Goal: Task Accomplishment & Management: Complete application form

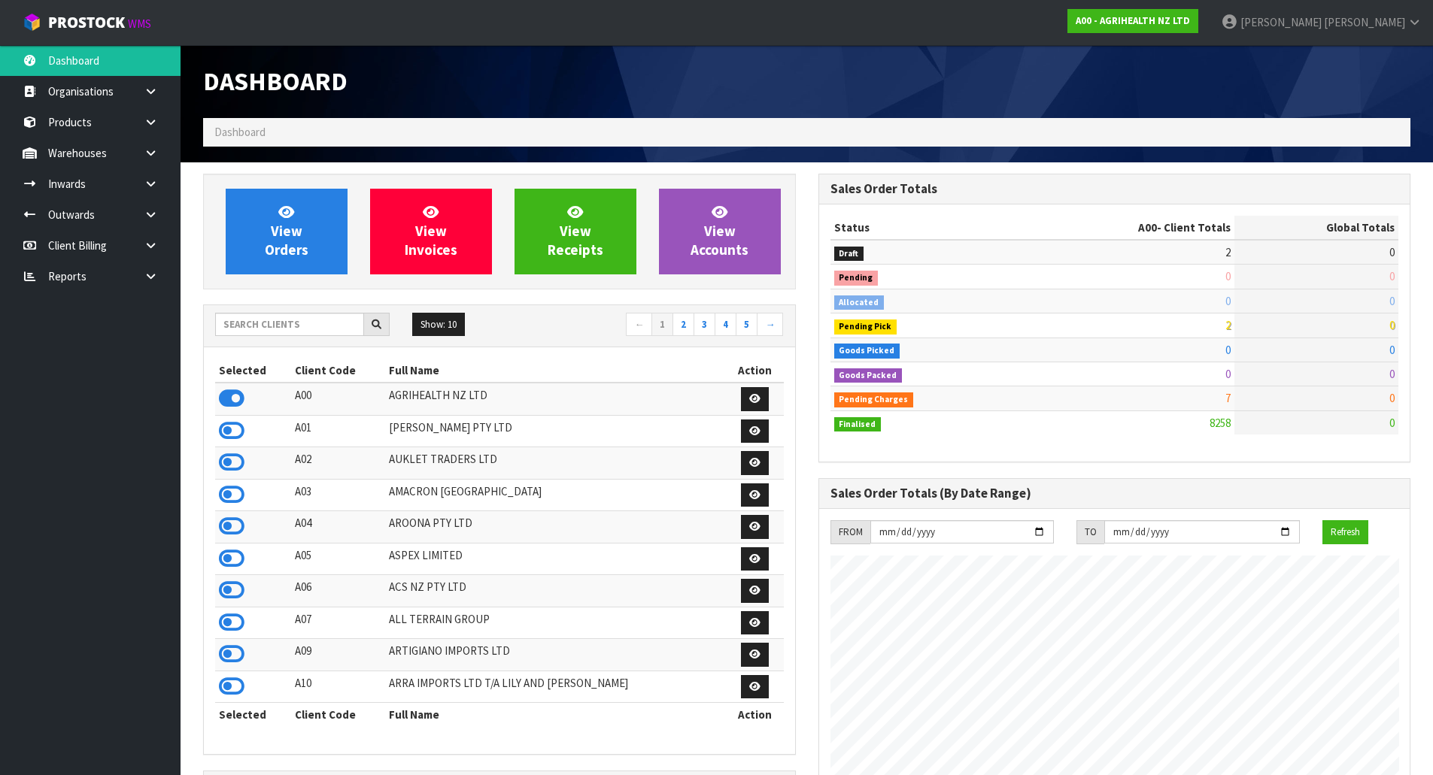
scroll to position [1139, 614]
click at [273, 328] on input "text" at bounding box center [289, 324] width 149 height 23
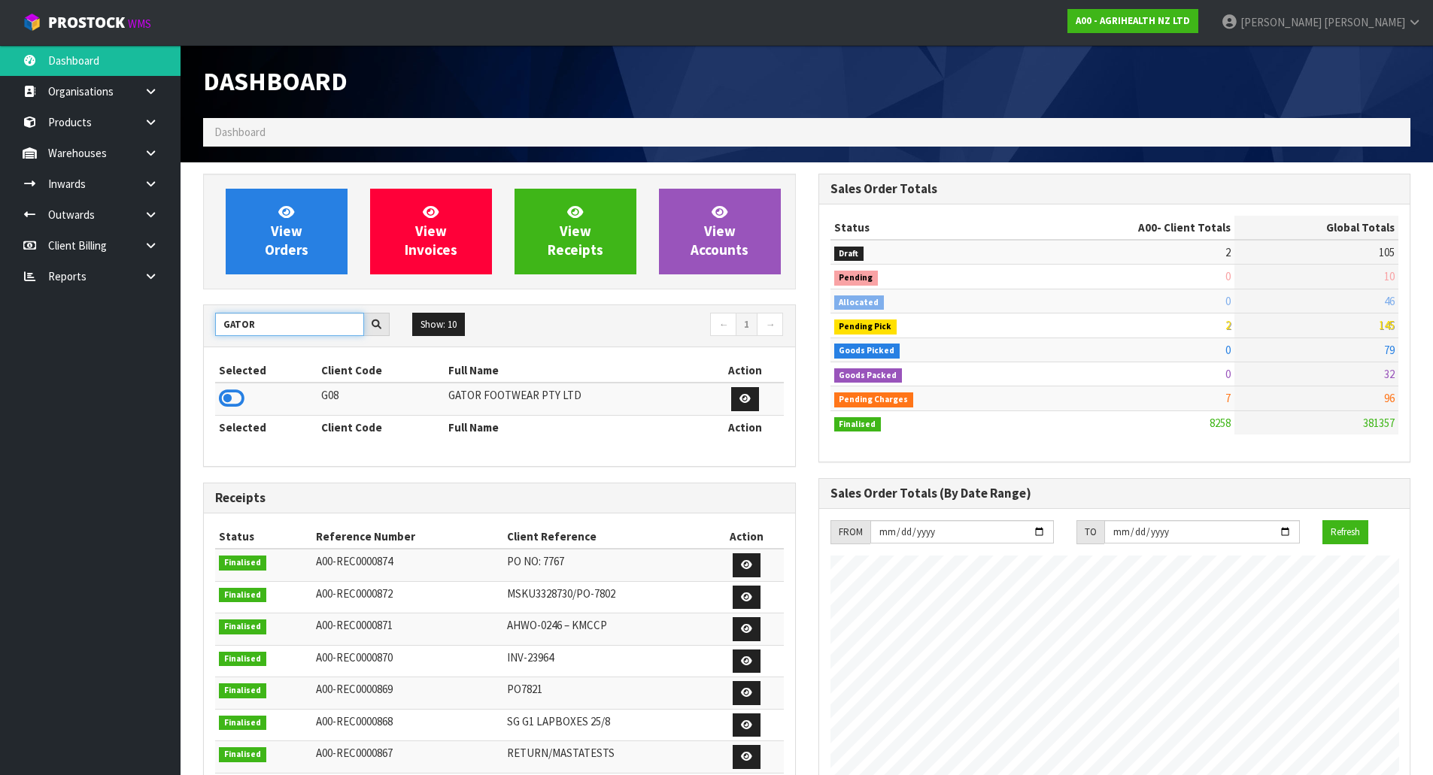
type input "GATOR"
click at [233, 411] on td at bounding box center [266, 399] width 102 height 32
click at [231, 400] on icon at bounding box center [232, 398] width 26 height 23
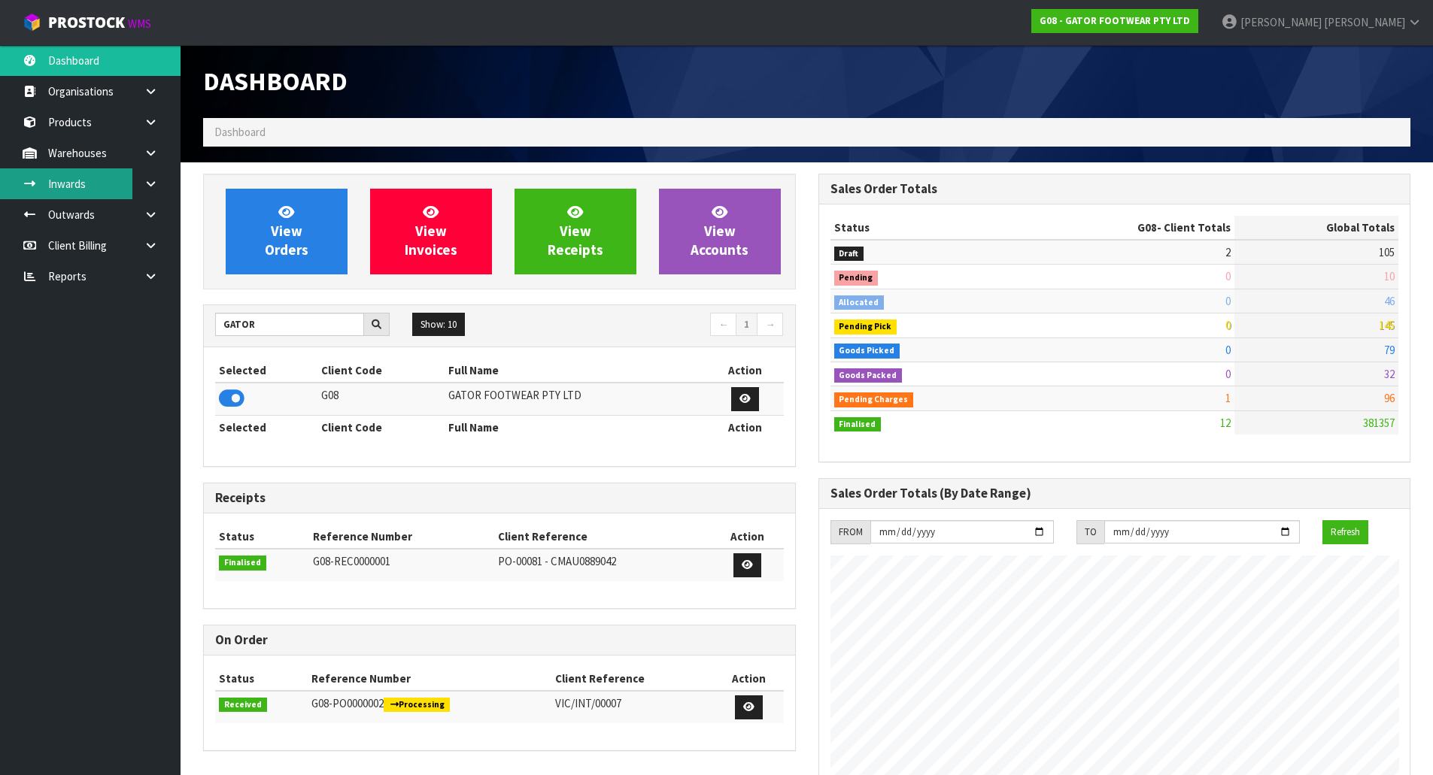
scroll to position [1049, 614]
click at [105, 177] on link "Inwards" at bounding box center [90, 183] width 181 height 31
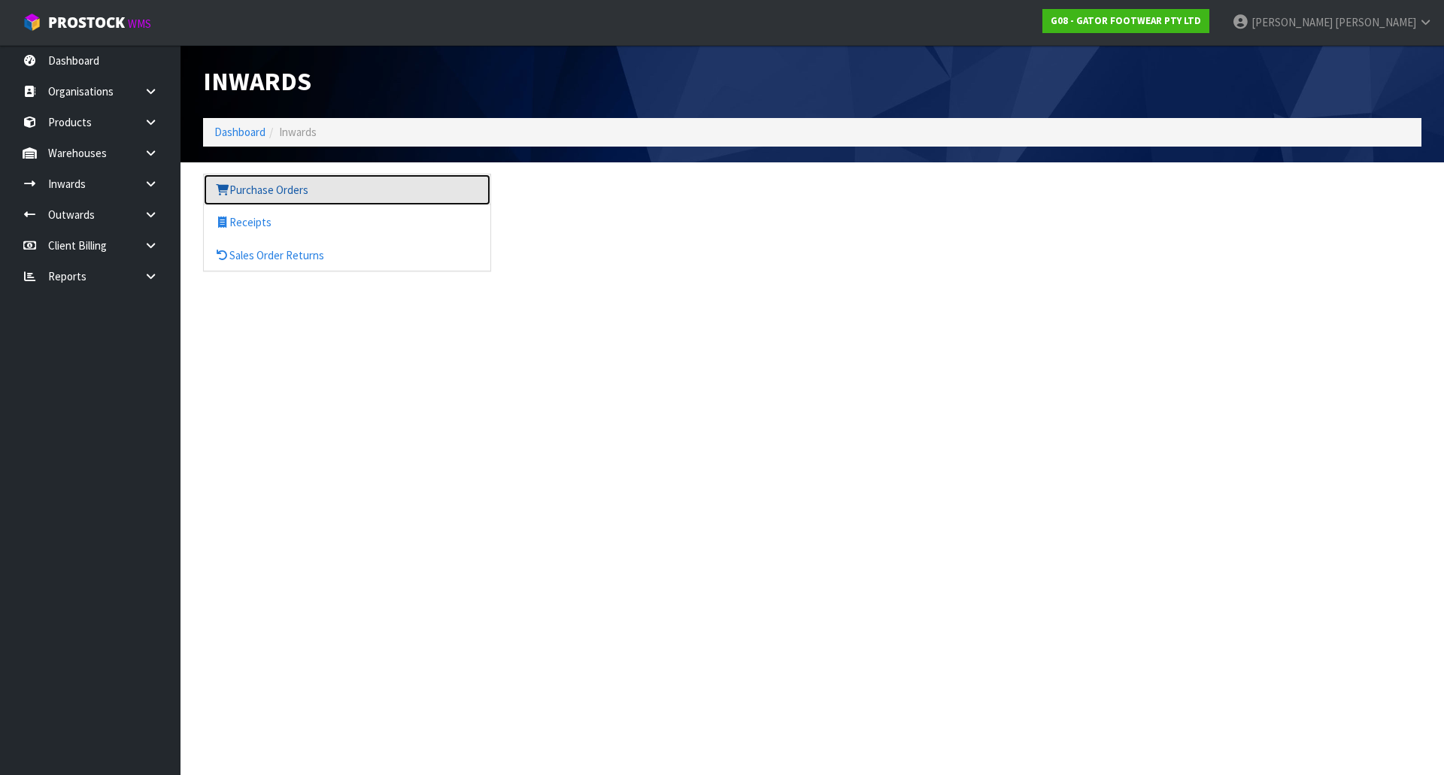
click at [320, 198] on link "Purchase Orders" at bounding box center [347, 189] width 287 height 31
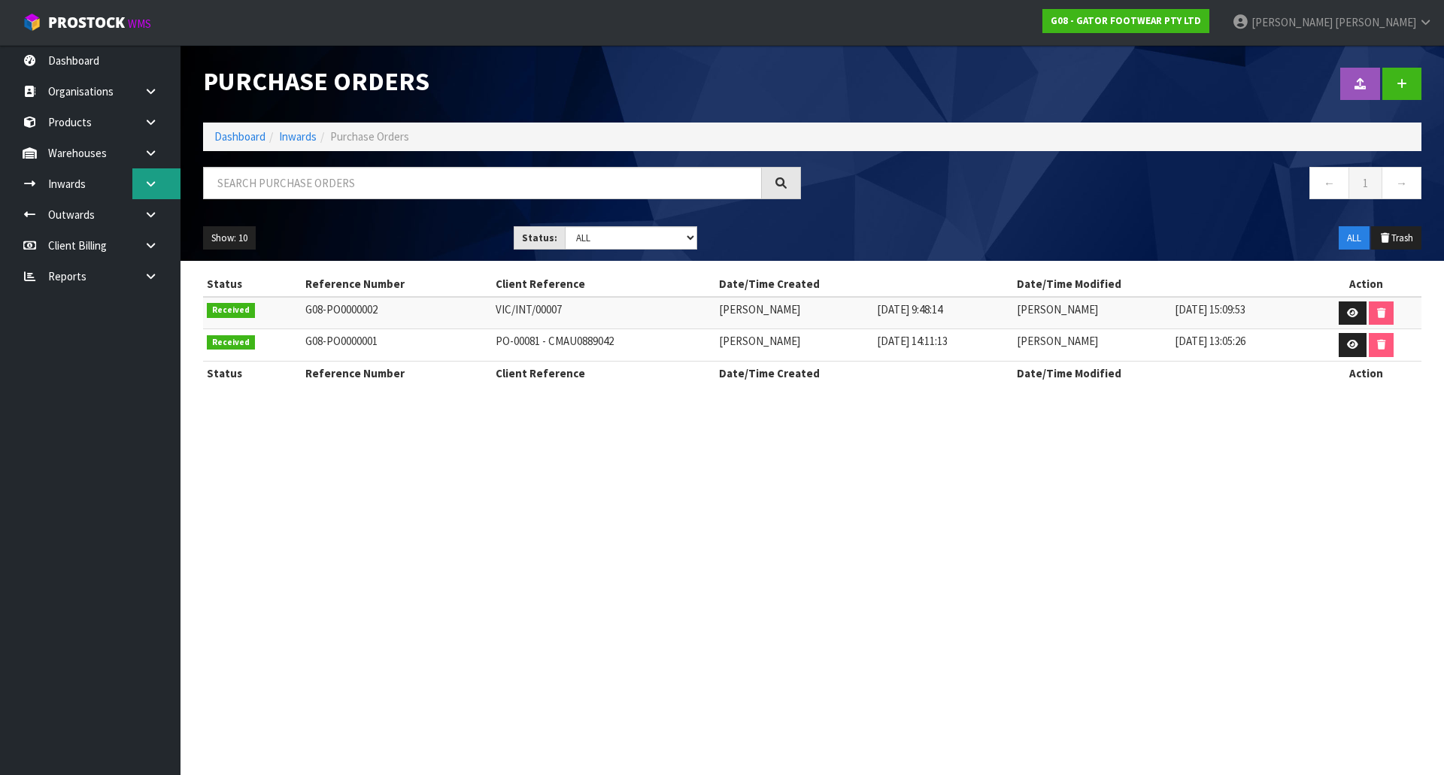
click at [163, 187] on link at bounding box center [156, 183] width 48 height 31
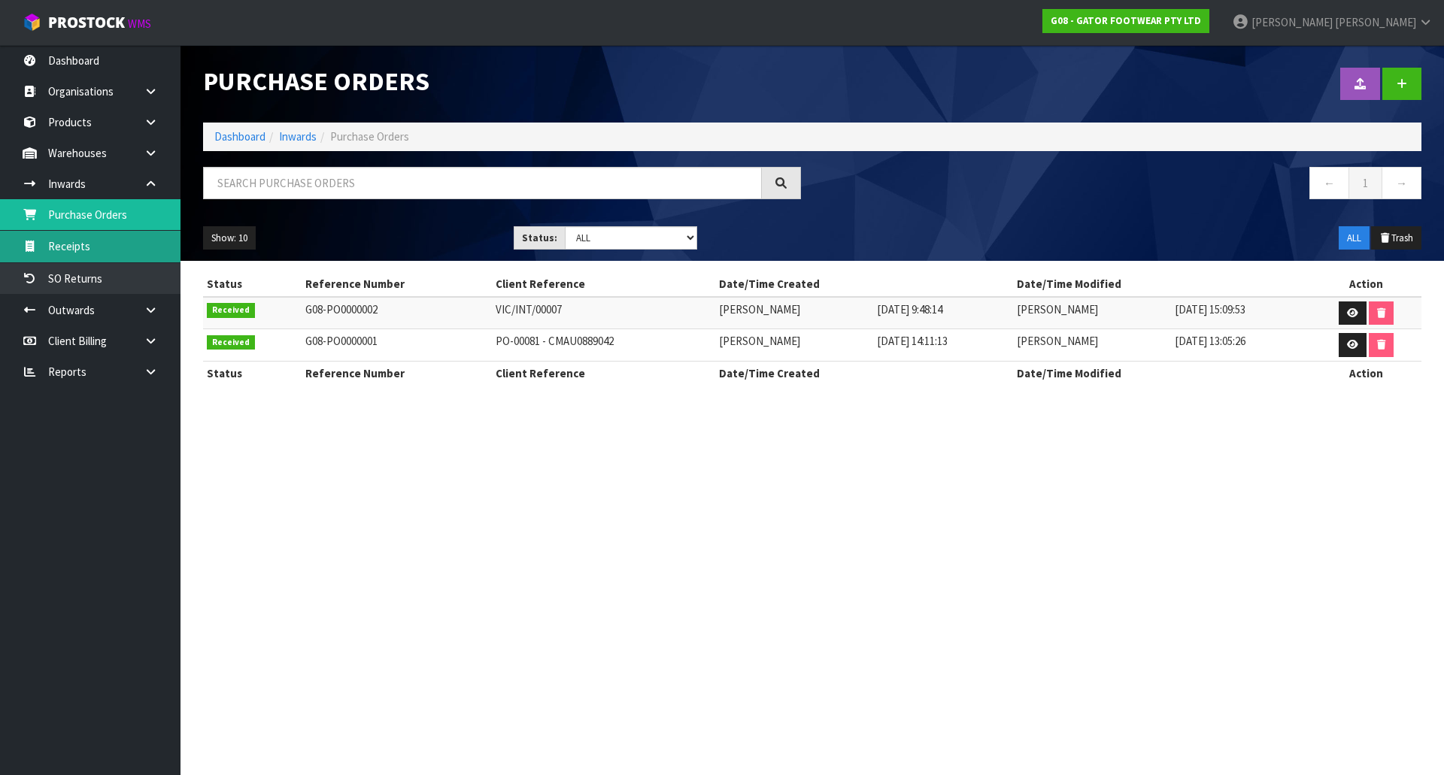
click at [84, 253] on link "Receipts" at bounding box center [90, 246] width 181 height 31
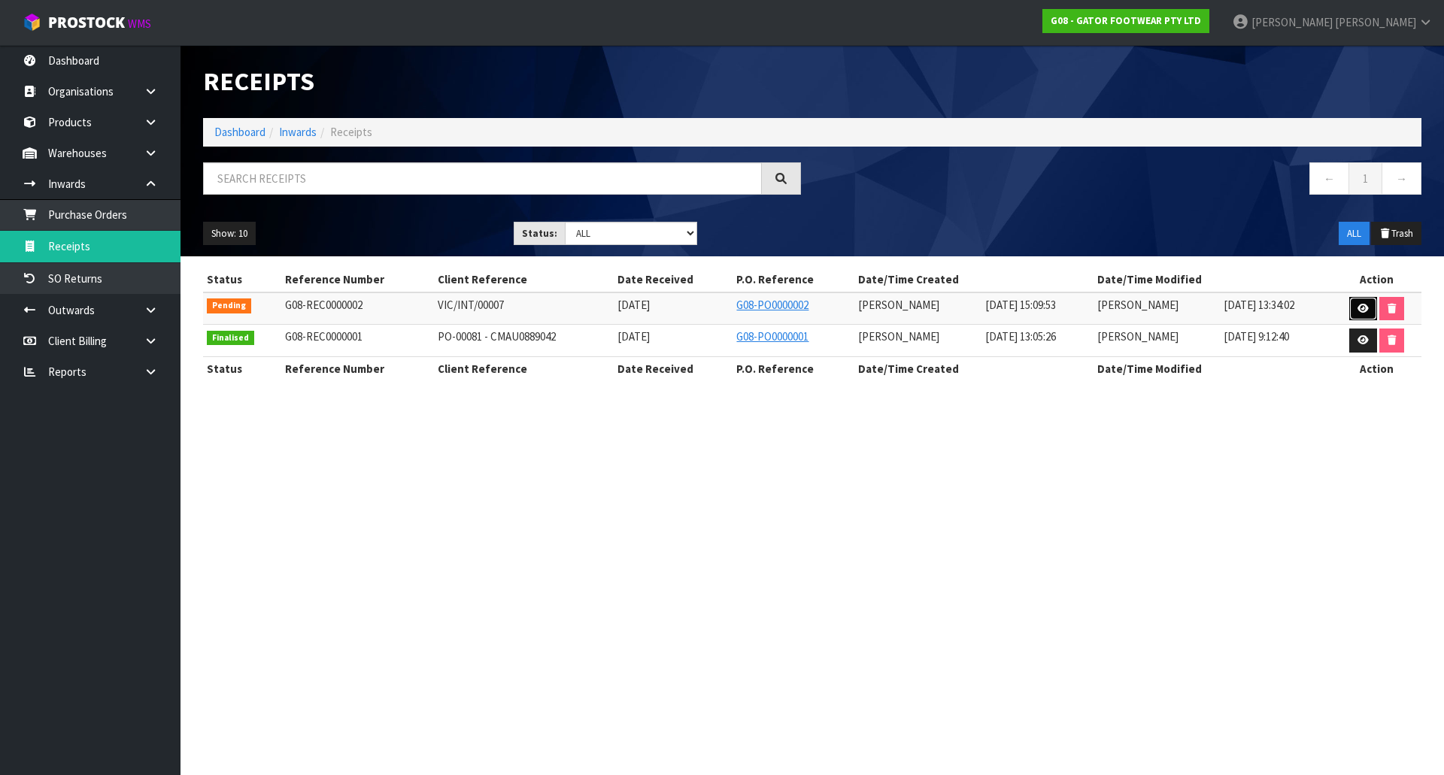
click at [1361, 310] on icon at bounding box center [1363, 309] width 11 height 10
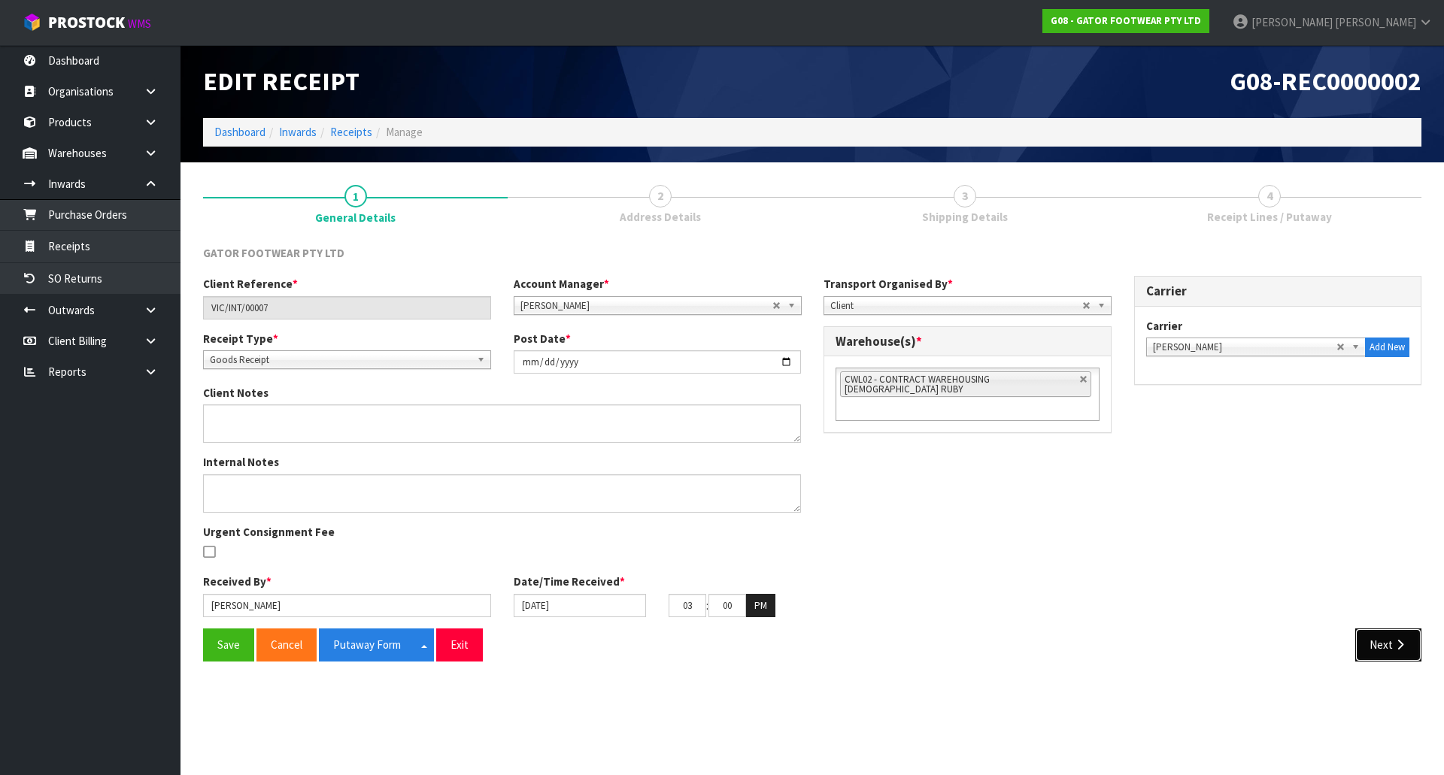
click at [1400, 641] on icon "button" at bounding box center [1400, 644] width 14 height 11
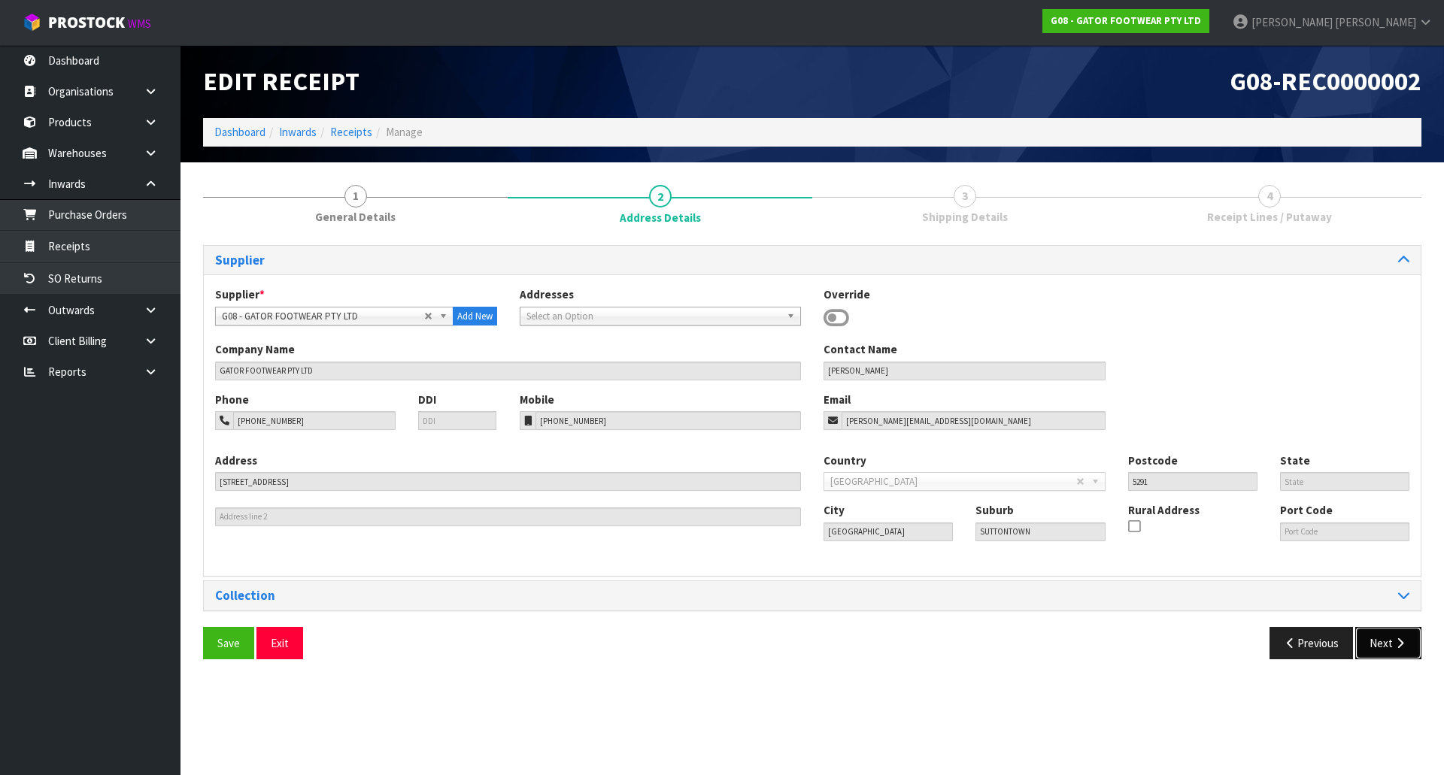
click at [1395, 648] on icon "button" at bounding box center [1400, 643] width 14 height 11
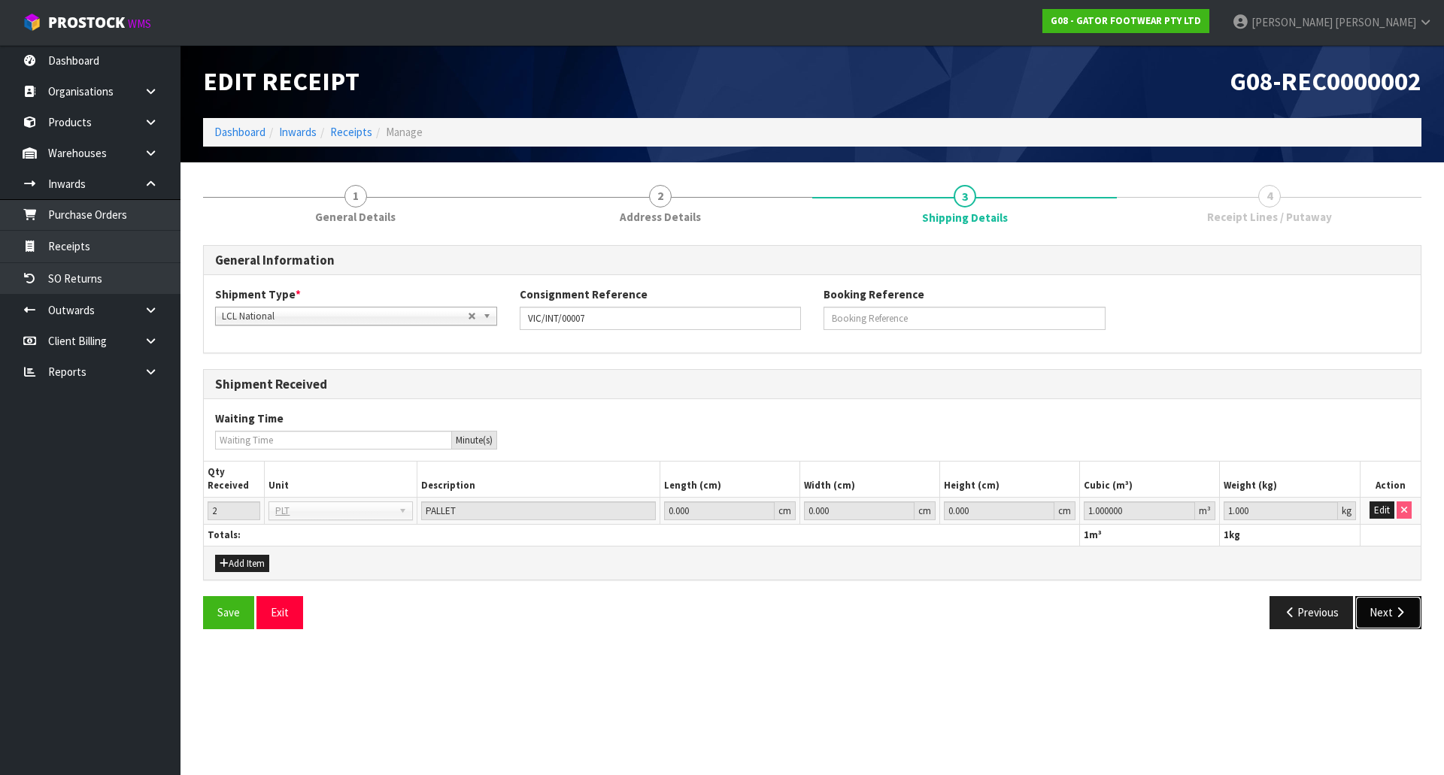
click at [1395, 618] on icon "button" at bounding box center [1400, 612] width 14 height 11
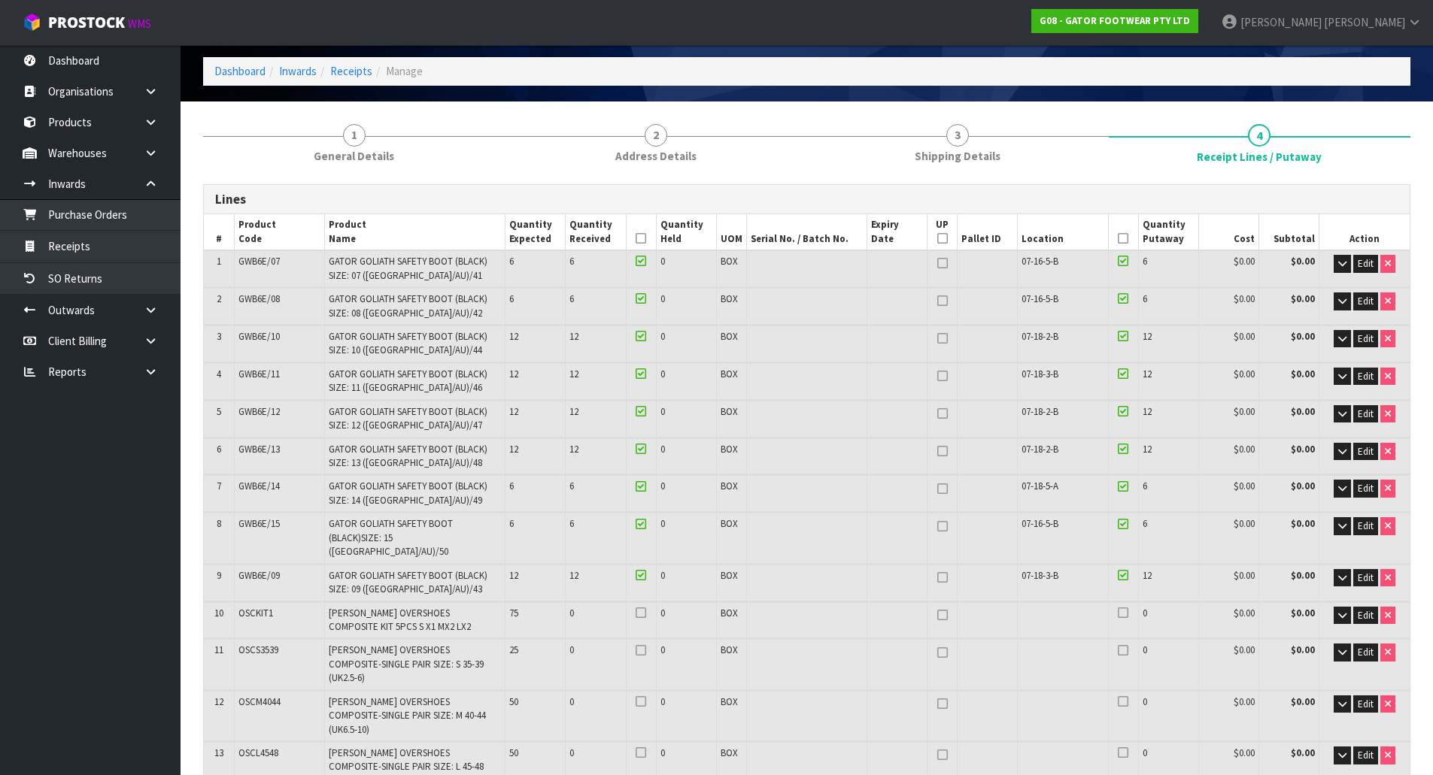
scroll to position [301, 0]
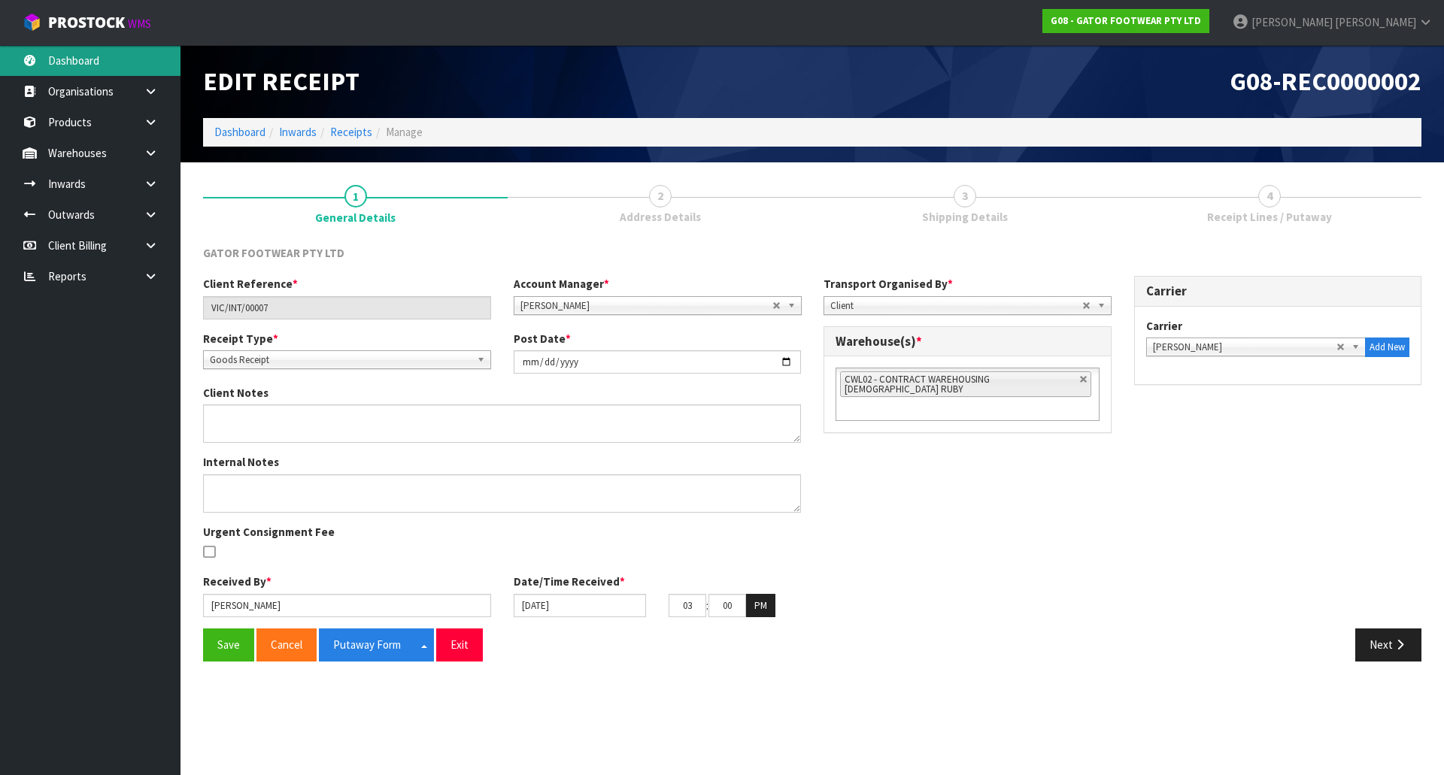
click at [113, 46] on link "Dashboard" at bounding box center [90, 60] width 181 height 31
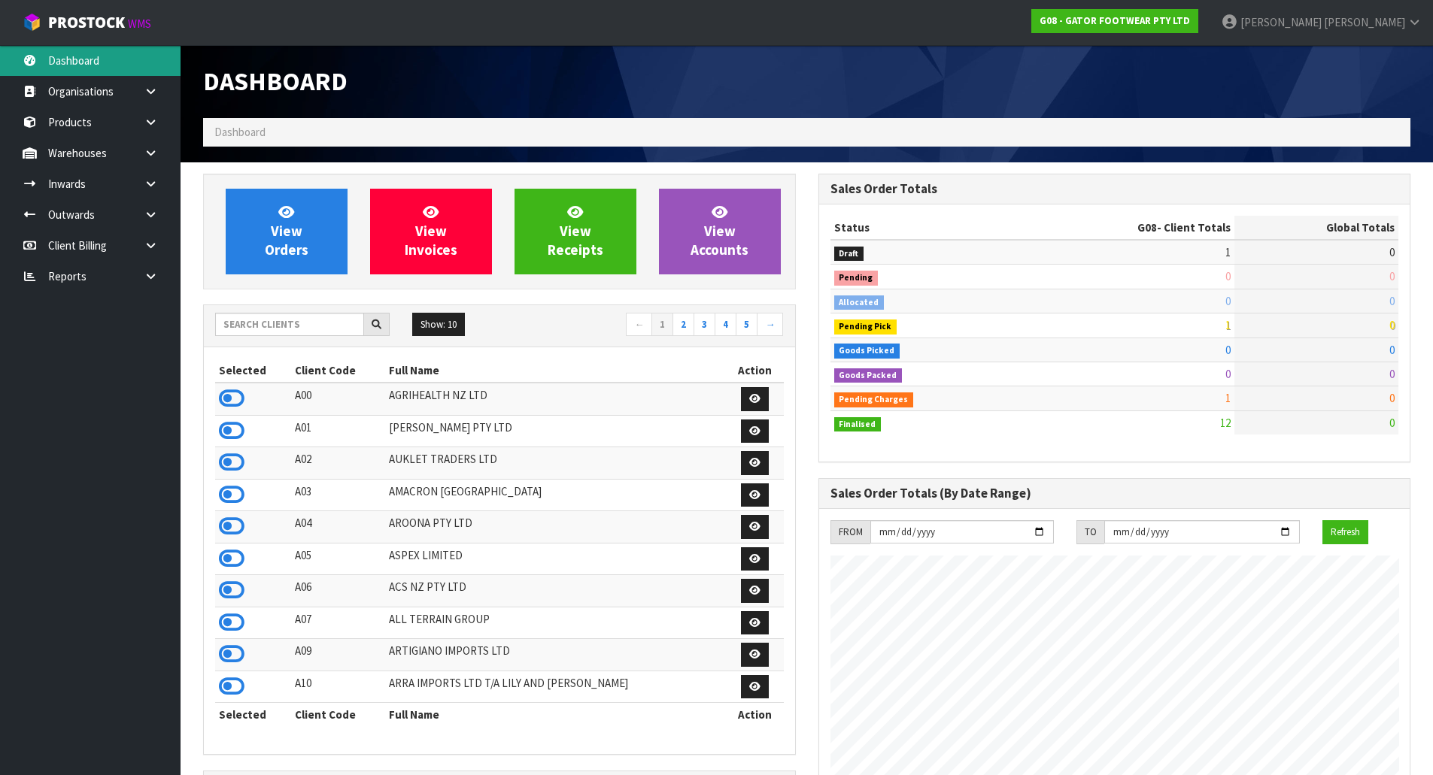
scroll to position [1049, 614]
click at [290, 331] on input "text" at bounding box center [289, 324] width 149 height 23
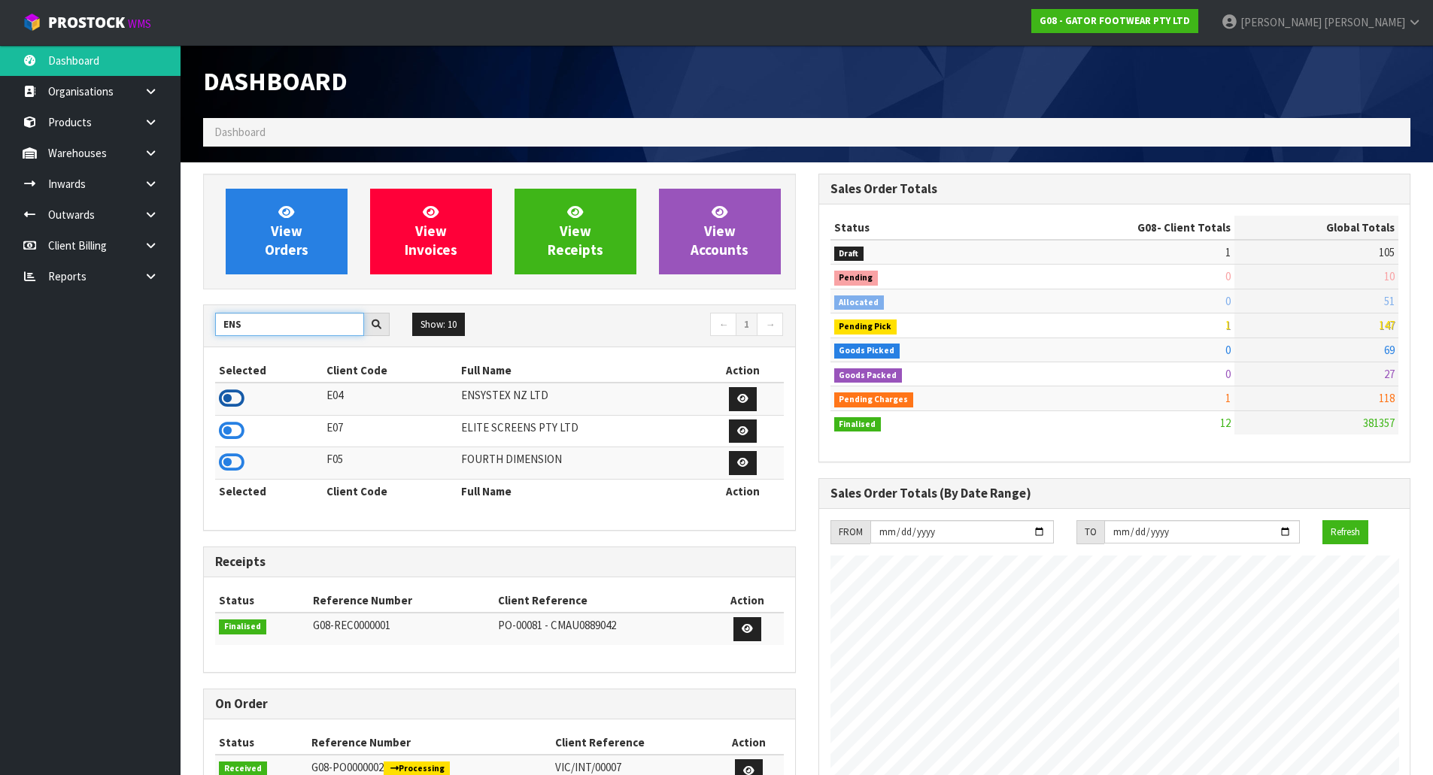
type input "ENS"
click at [238, 393] on icon at bounding box center [232, 398] width 26 height 23
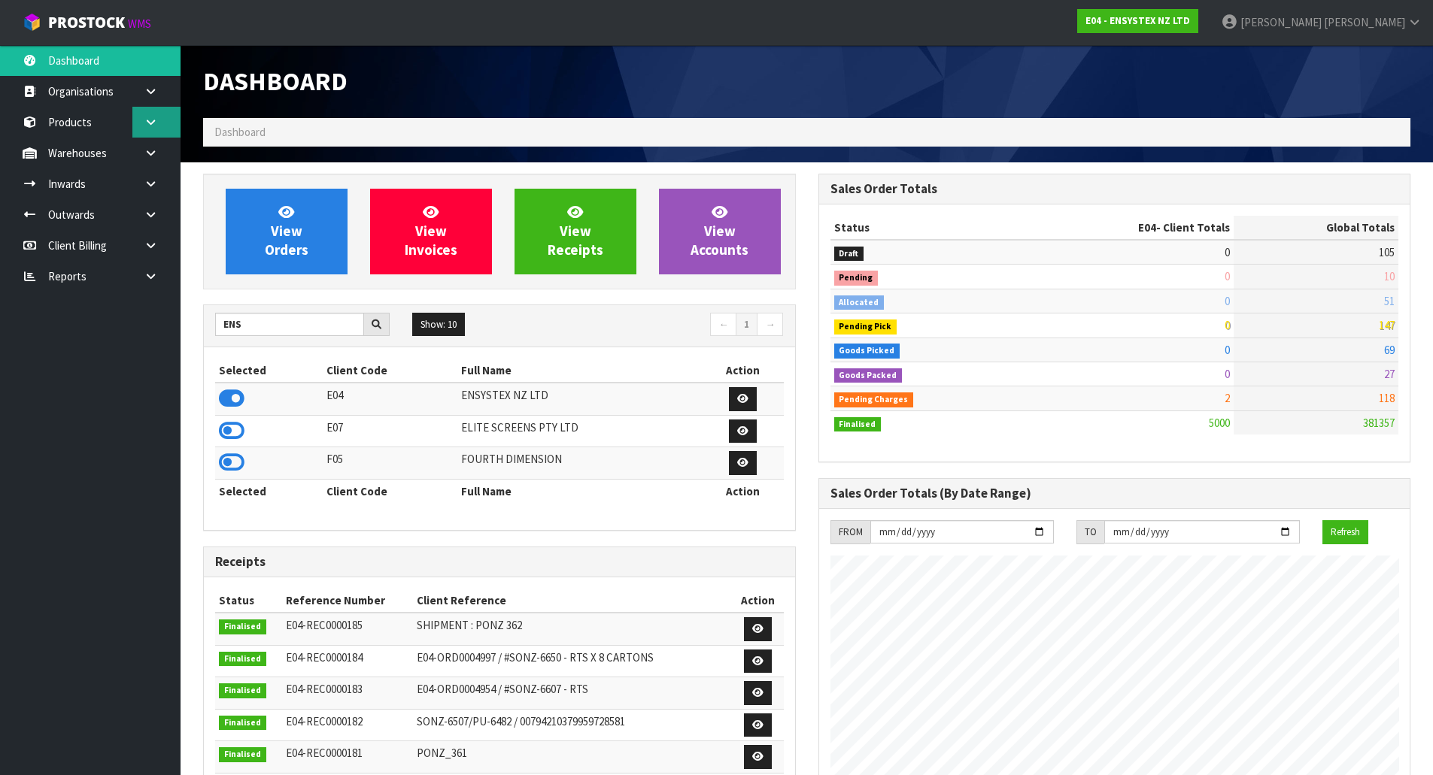
scroll to position [1139, 614]
click at [118, 181] on link "Inwards" at bounding box center [90, 183] width 181 height 31
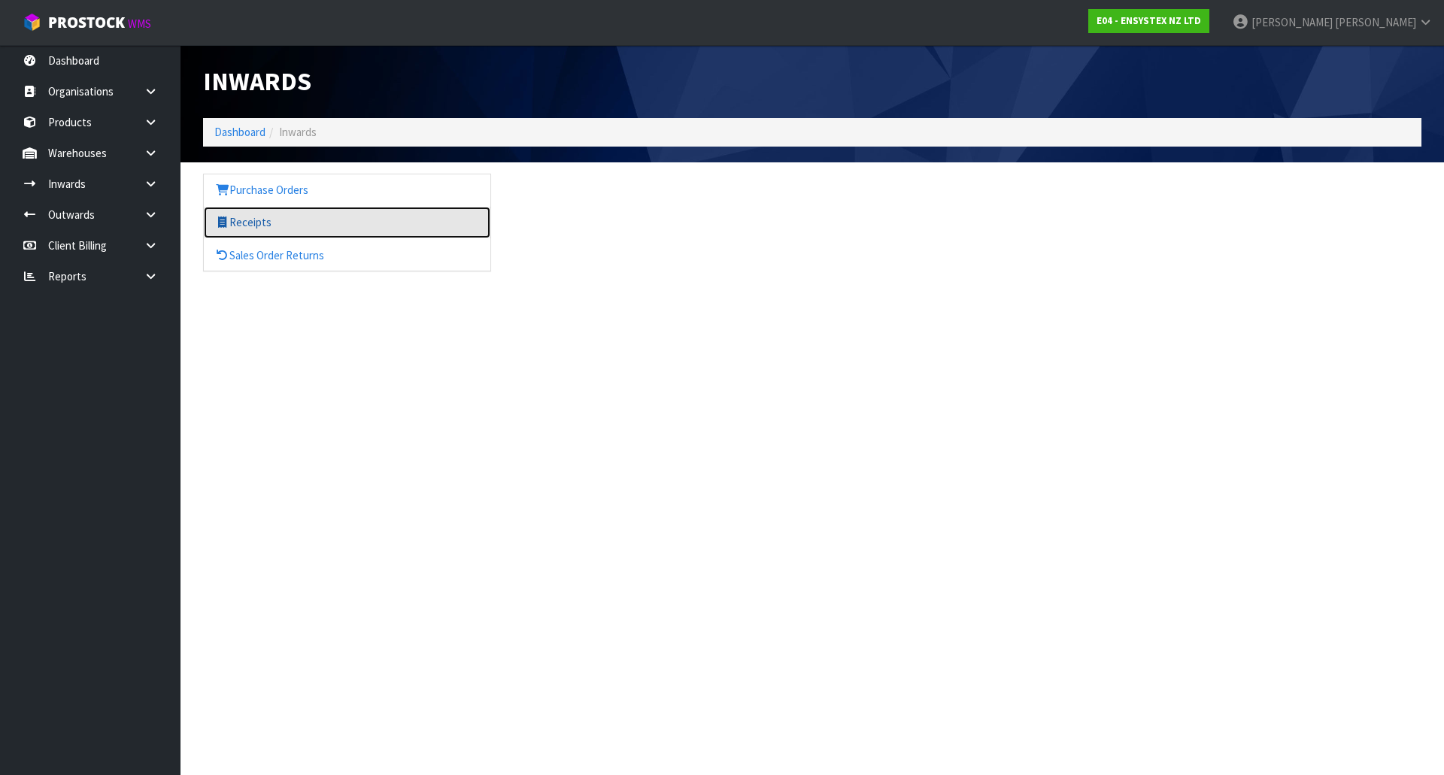
click at [253, 211] on link "Receipts" at bounding box center [347, 222] width 287 height 31
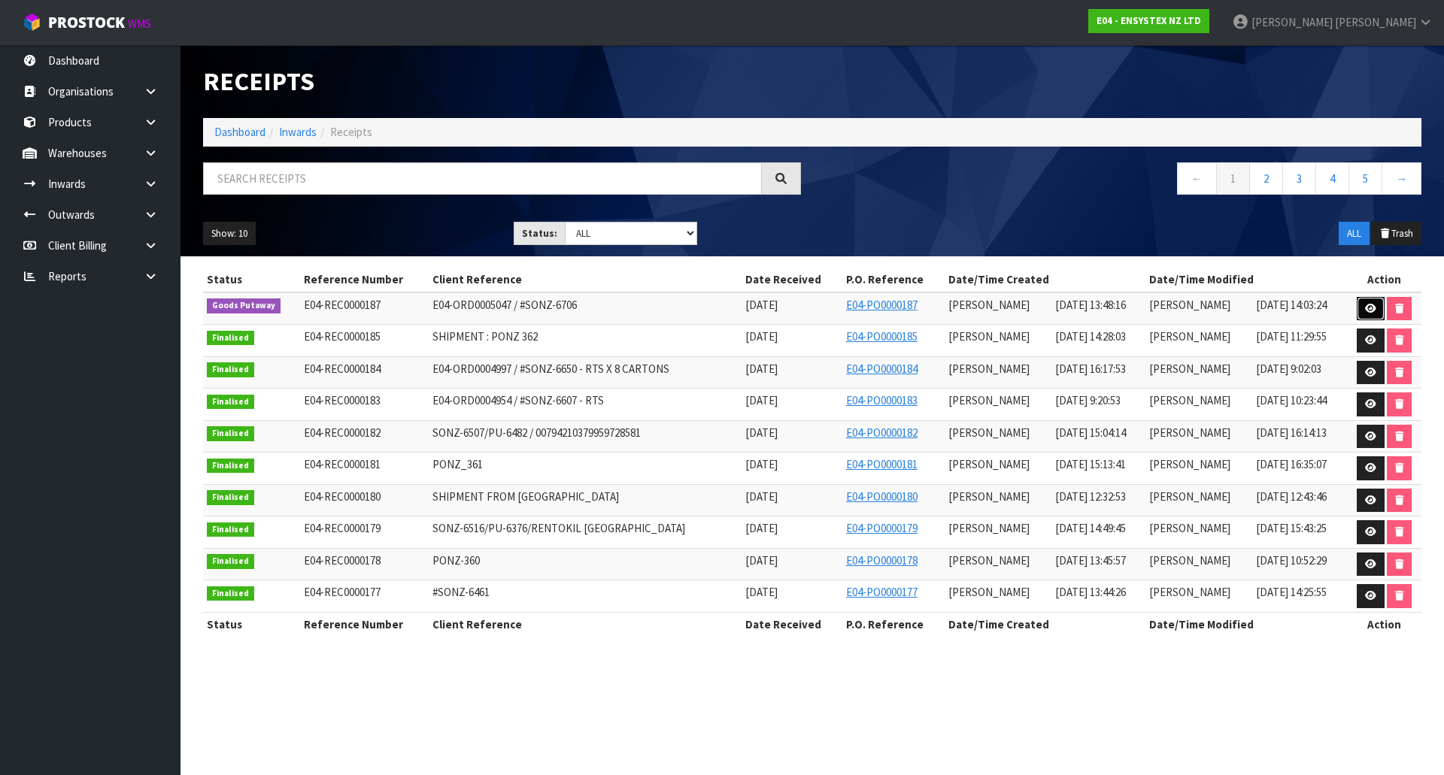
click at [1371, 302] on link at bounding box center [1371, 309] width 28 height 24
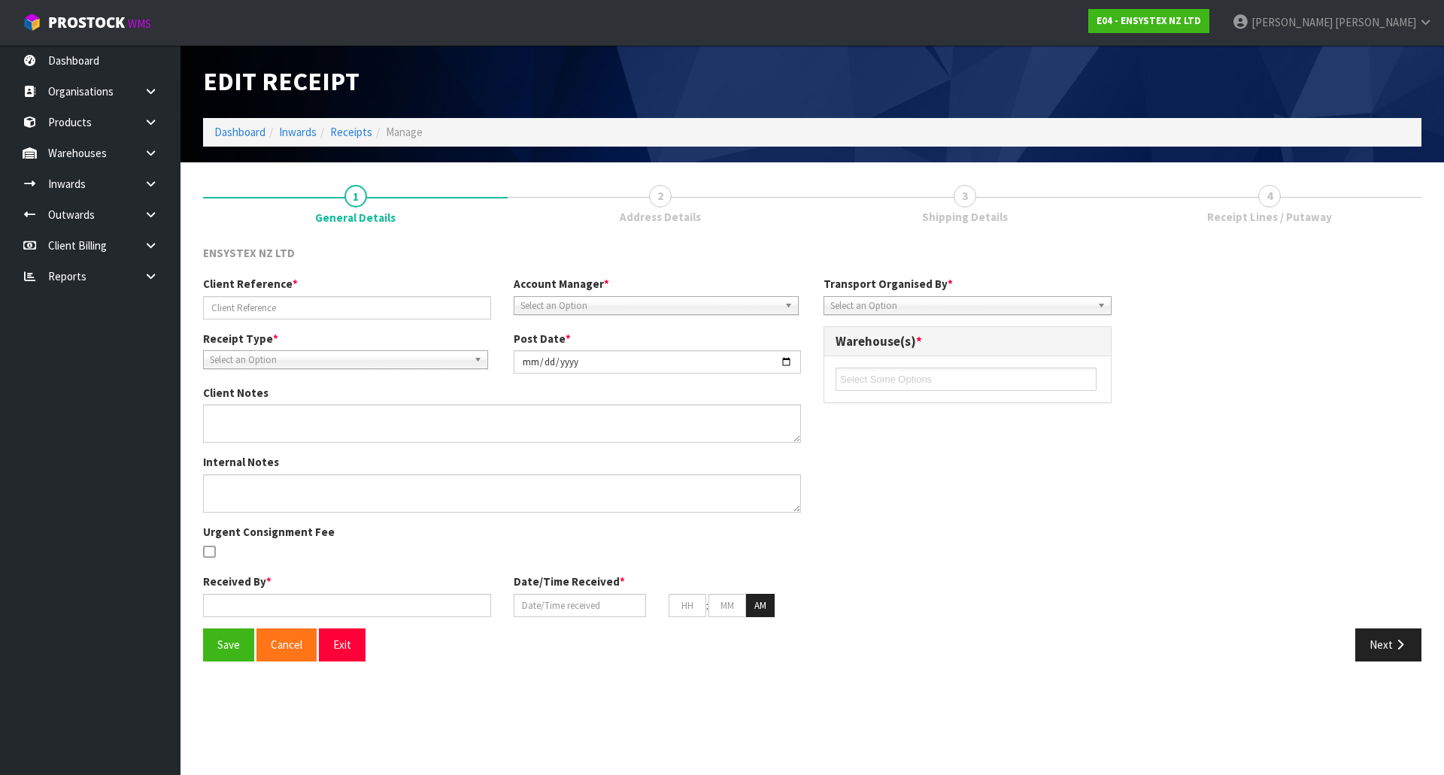
type input "E04-ORD0005047 / #SONZ-6706"
type input "2025-09-16"
type input "[PERSON_NAME]"
type input "16/09/2025"
type input "01"
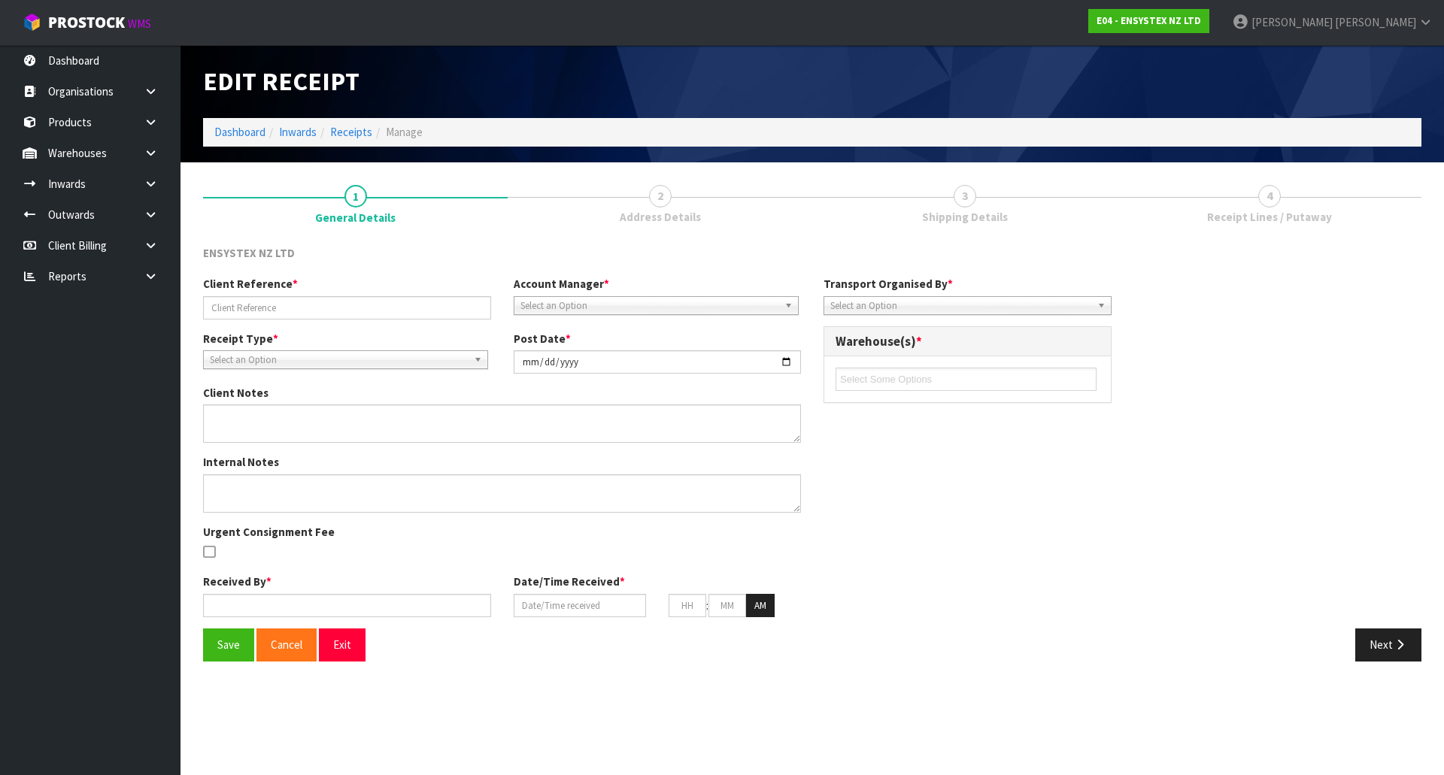
type input "48"
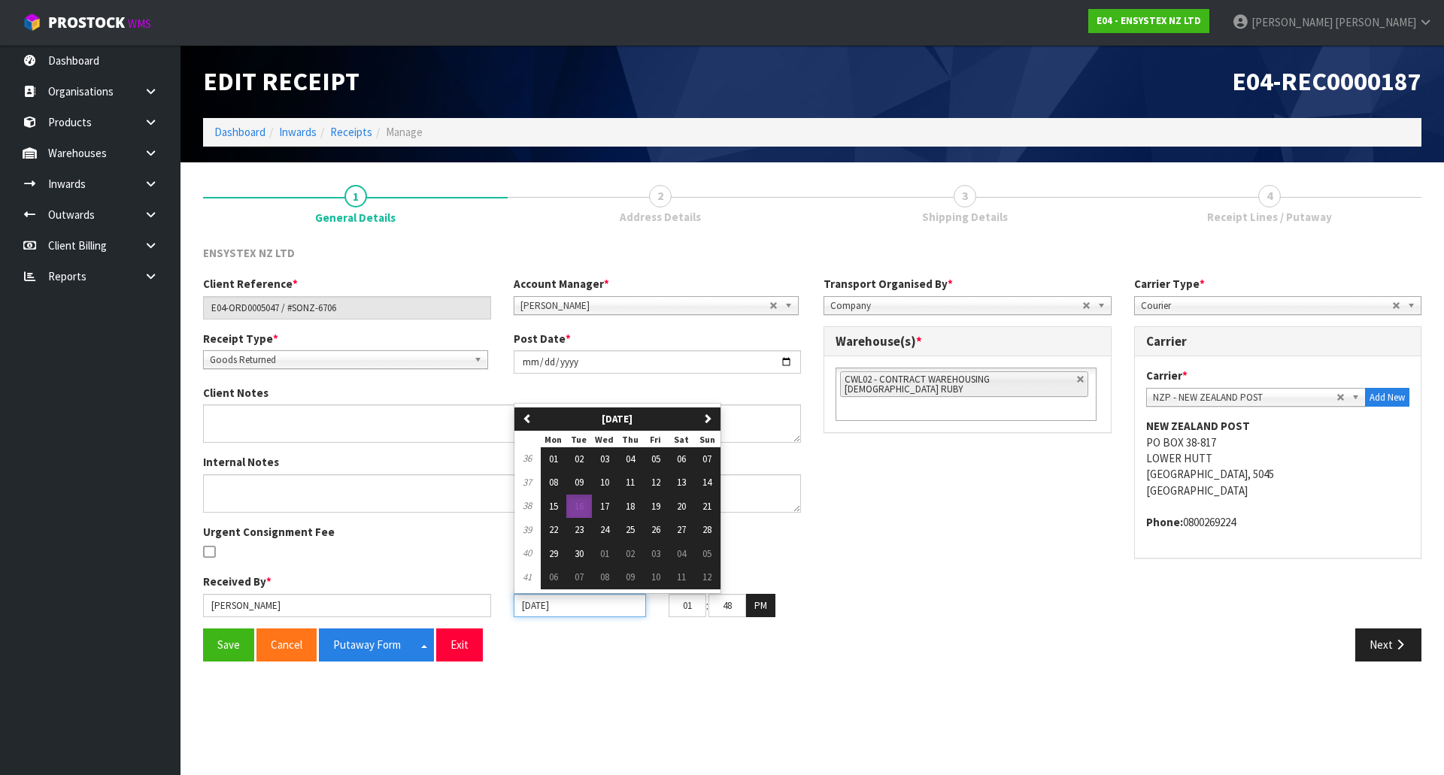
click at [579, 609] on input "16/09/2025" at bounding box center [580, 605] width 132 height 23
click at [548, 506] on button "15" at bounding box center [554, 507] width 26 height 24
type input "[DATE]"
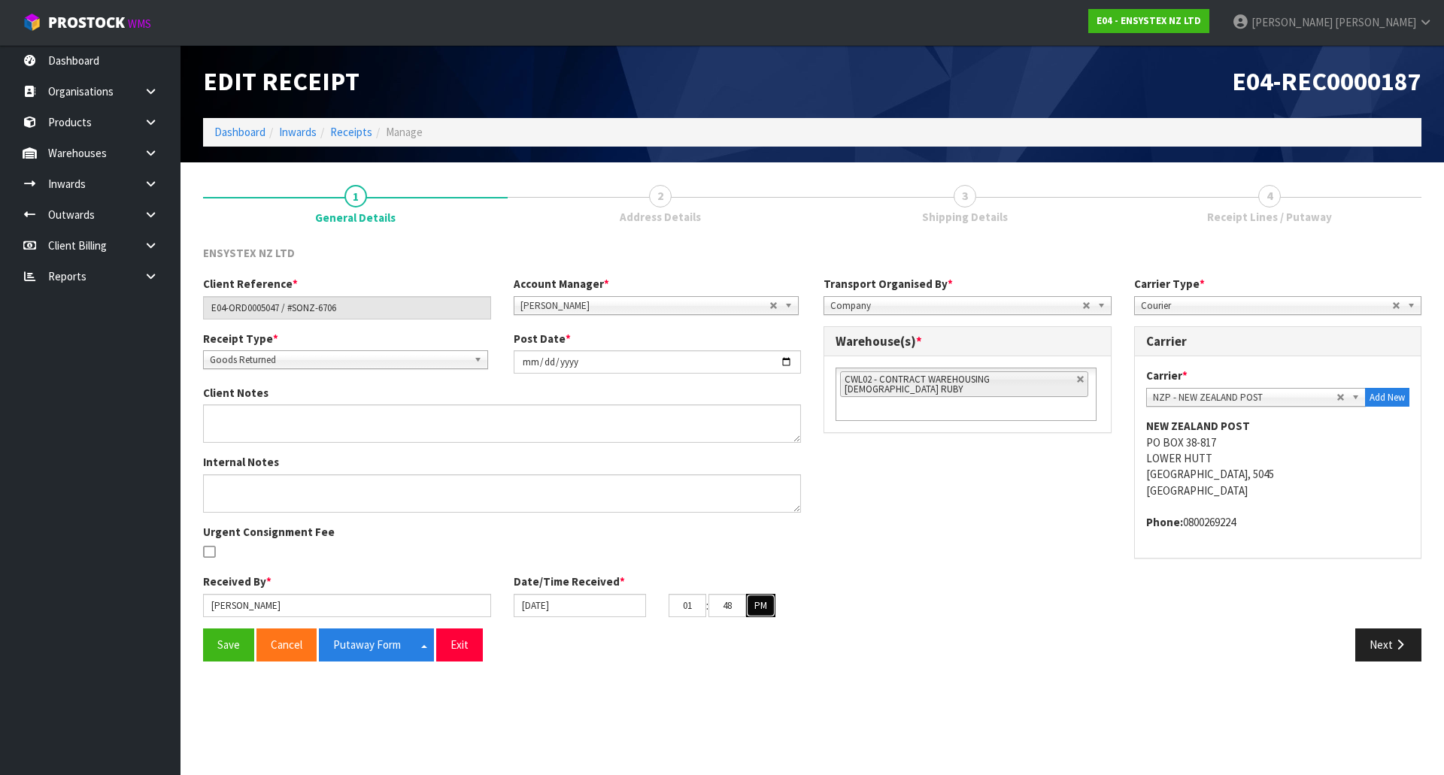
click at [769, 611] on button "PM" at bounding box center [760, 606] width 29 height 24
drag, startPoint x: 696, startPoint y: 608, endPoint x: 654, endPoint y: 609, distance: 42.1
click at [655, 609] on div "15/09/2025 01 : 48 : 16 AM" at bounding box center [657, 606] width 311 height 24
drag, startPoint x: 689, startPoint y: 605, endPoint x: 647, endPoint y: 605, distance: 42.1
click at [647, 605] on div "15/09/2025 8 : 48 : 16 AM" at bounding box center [657, 606] width 311 height 24
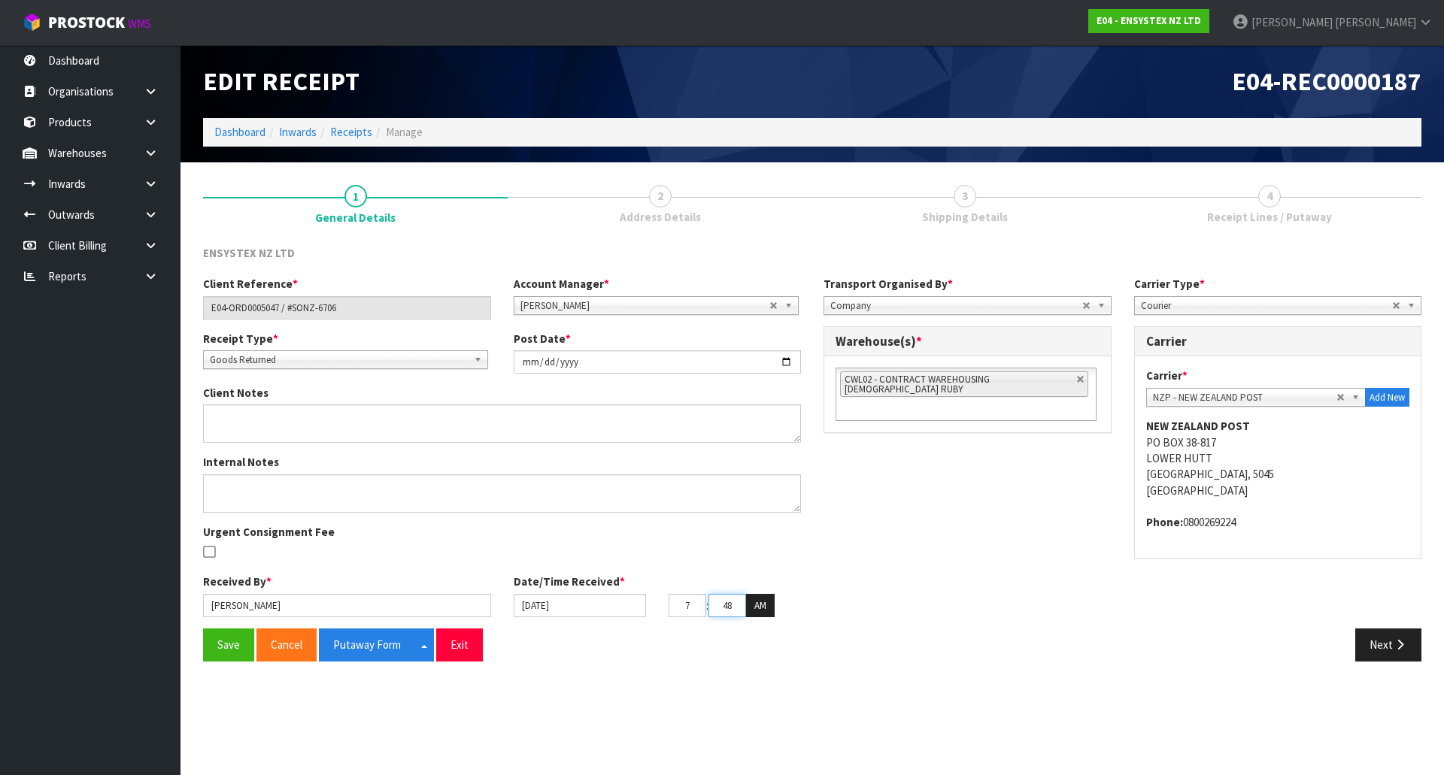
type input "07"
click at [738, 606] on input "48" at bounding box center [727, 605] width 38 height 23
click at [818, 577] on div "Client Reference * E04-ORD0005047 / #SONZ-6706 Account Manager * Zubair Moolla …" at bounding box center [812, 452] width 1241 height 353
click at [232, 648] on button "Save" at bounding box center [228, 645] width 51 height 32
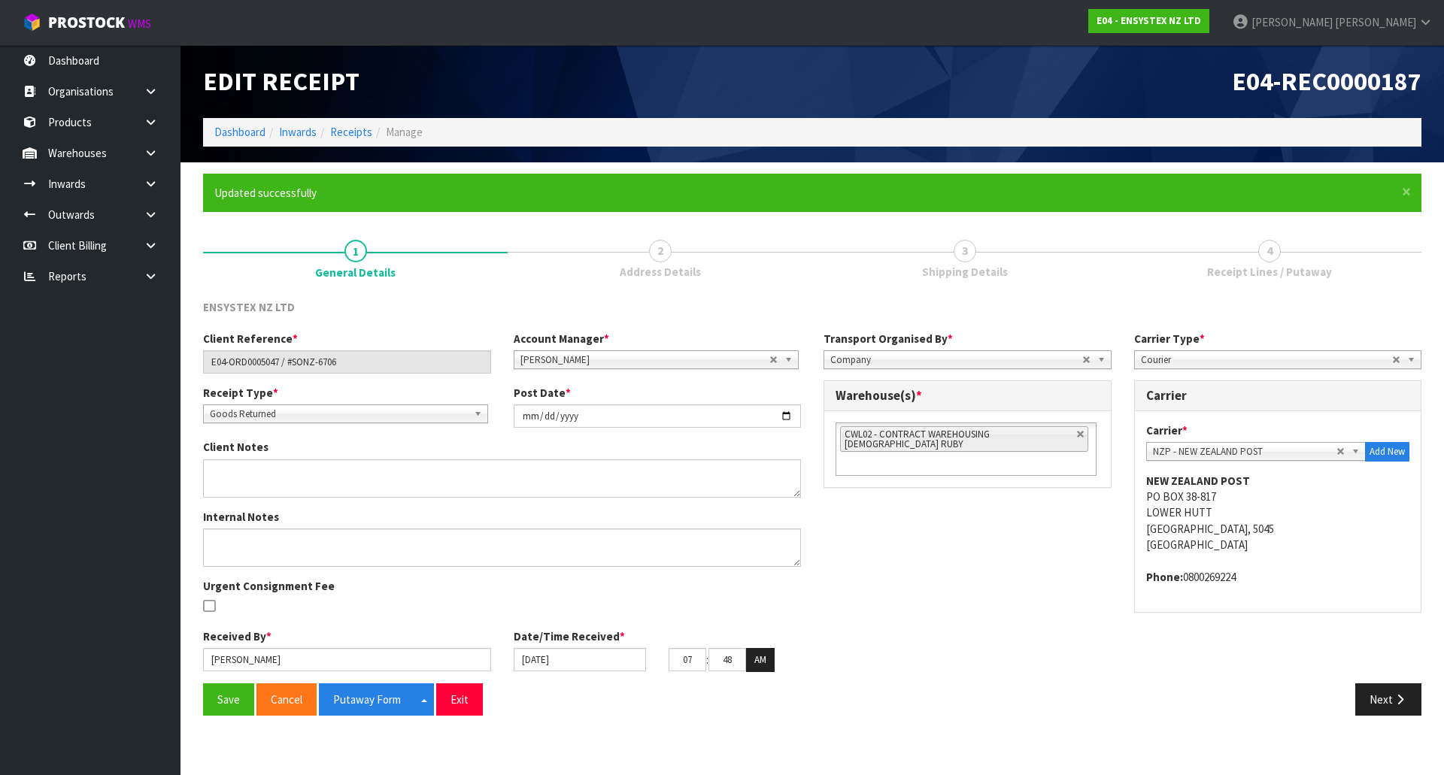
click at [919, 617] on div "Client Reference * E04-ORD0005047 / #SONZ-6706 Account Manager * Zubair Moolla …" at bounding box center [812, 507] width 1241 height 353
click at [1380, 708] on button "Next" at bounding box center [1388, 700] width 66 height 32
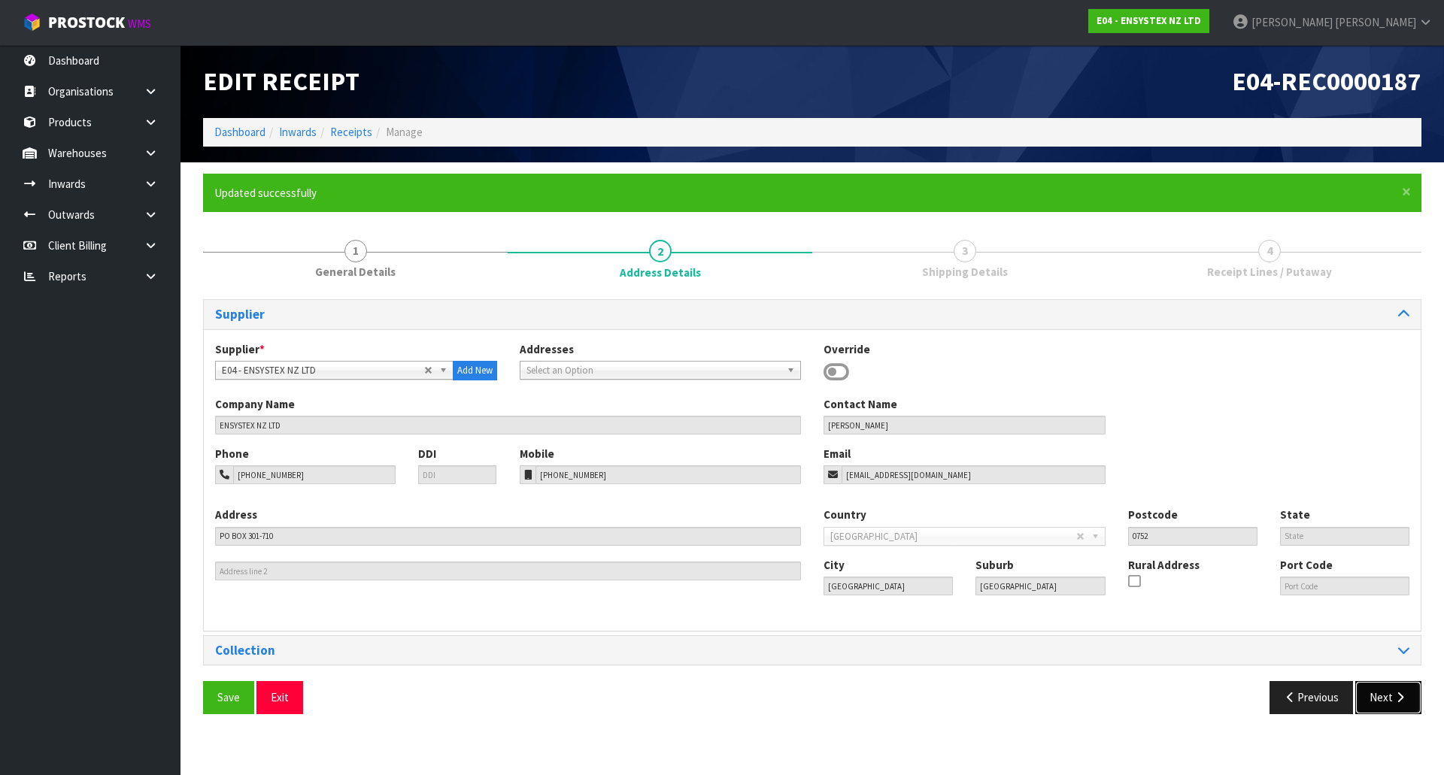
click at [1386, 696] on button "Next" at bounding box center [1388, 697] width 66 height 32
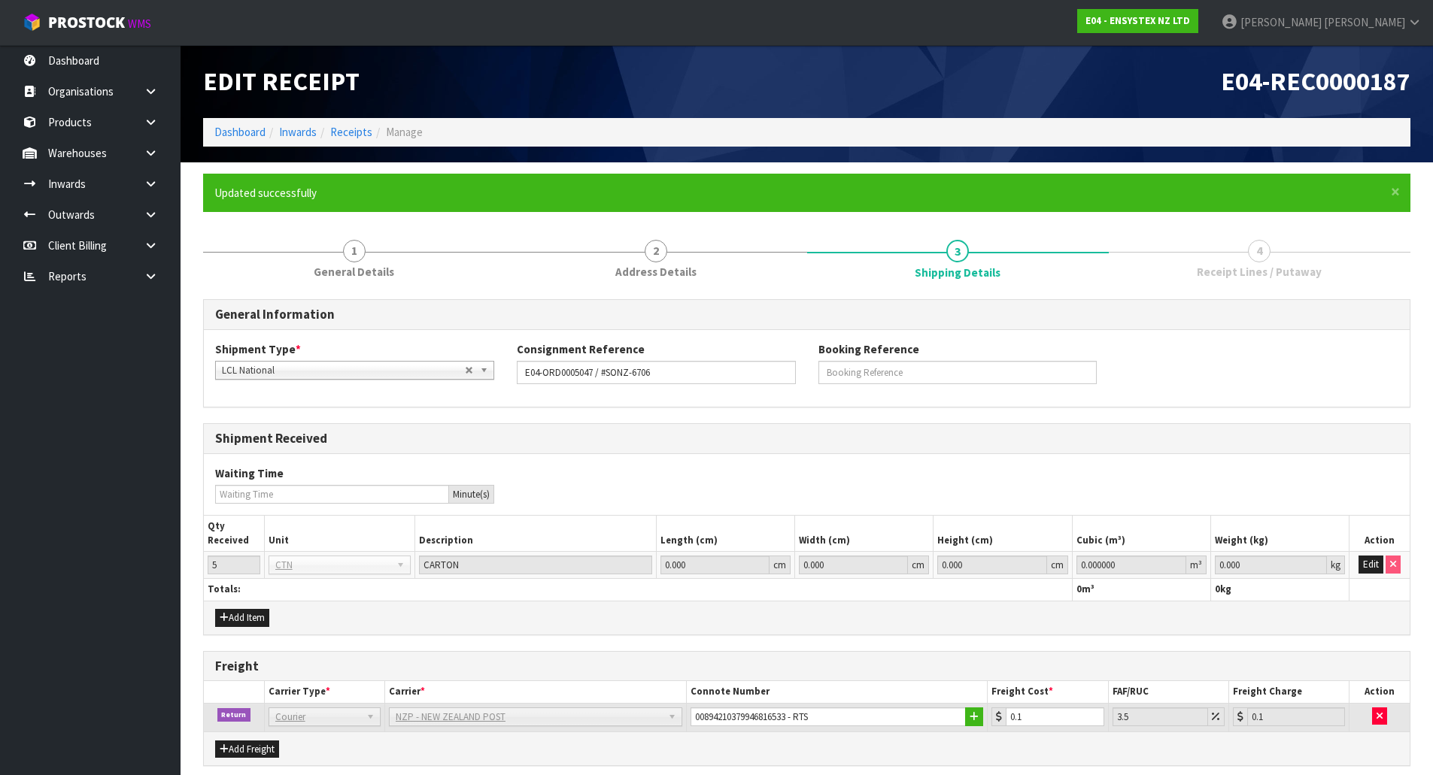
click at [1139, 645] on div "General Information Shipment Type * LCL National LCL International FCL-20ft FCL…" at bounding box center [806, 562] width 1207 height 527
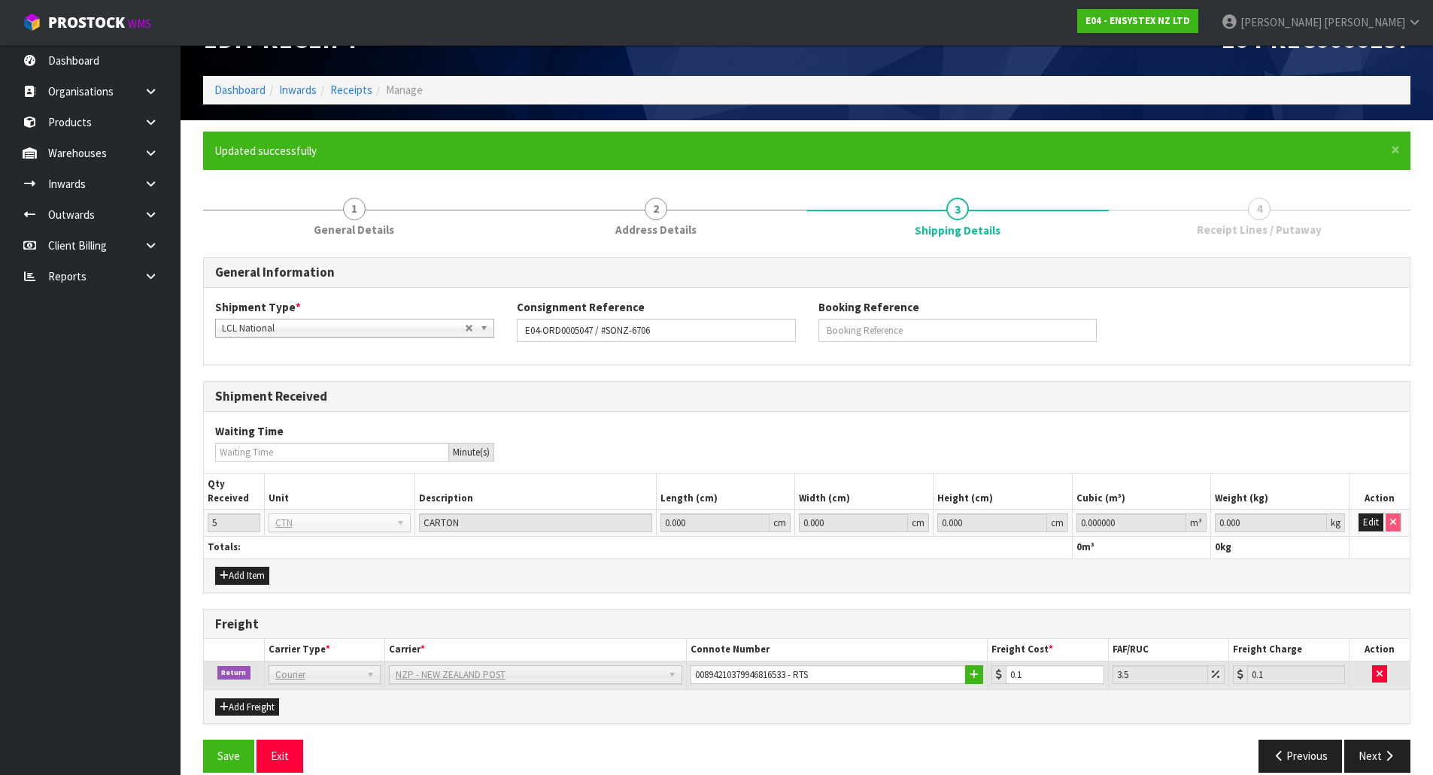
scroll to position [62, 0]
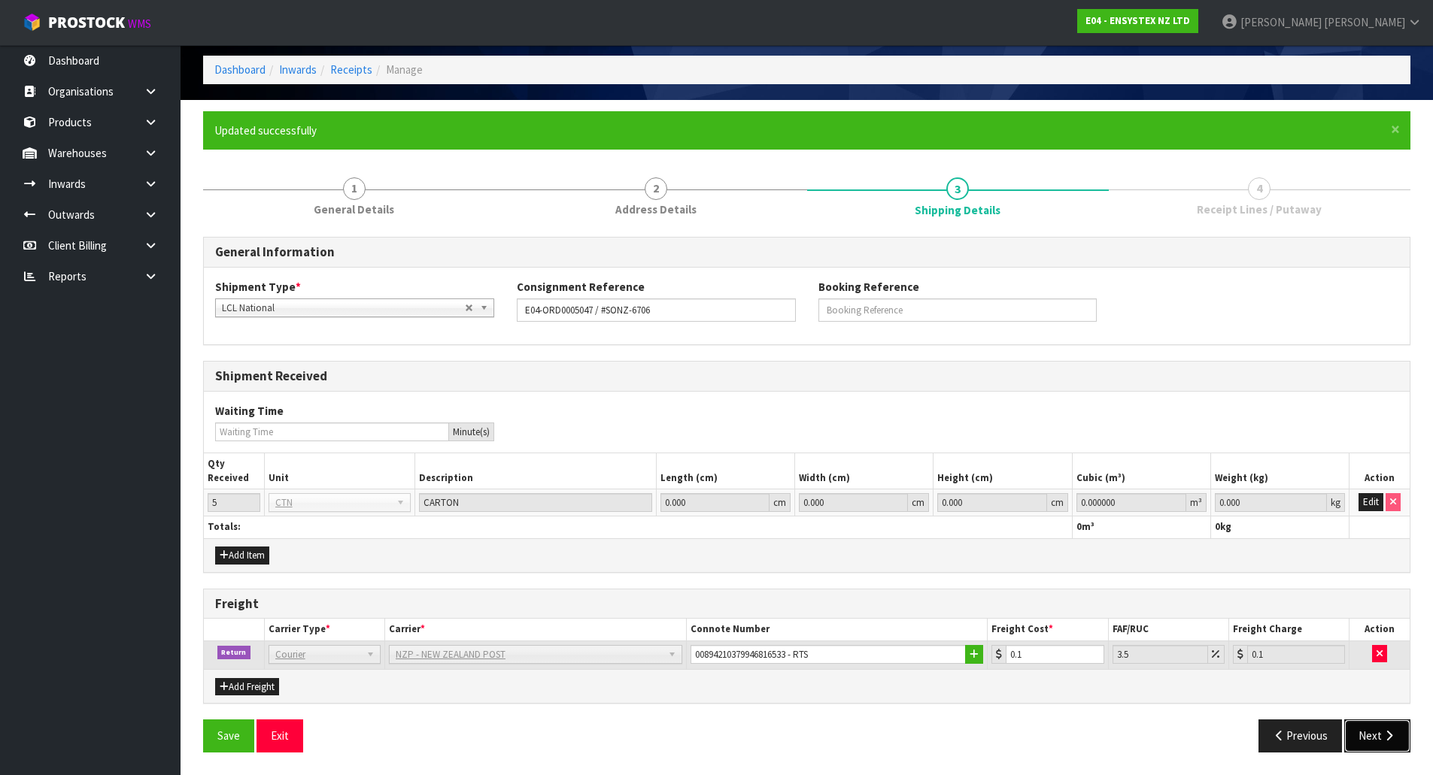
click at [1372, 745] on button "Next" at bounding box center [1377, 736] width 66 height 32
click at [1383, 501] on button "Edit" at bounding box center [1370, 502] width 25 height 18
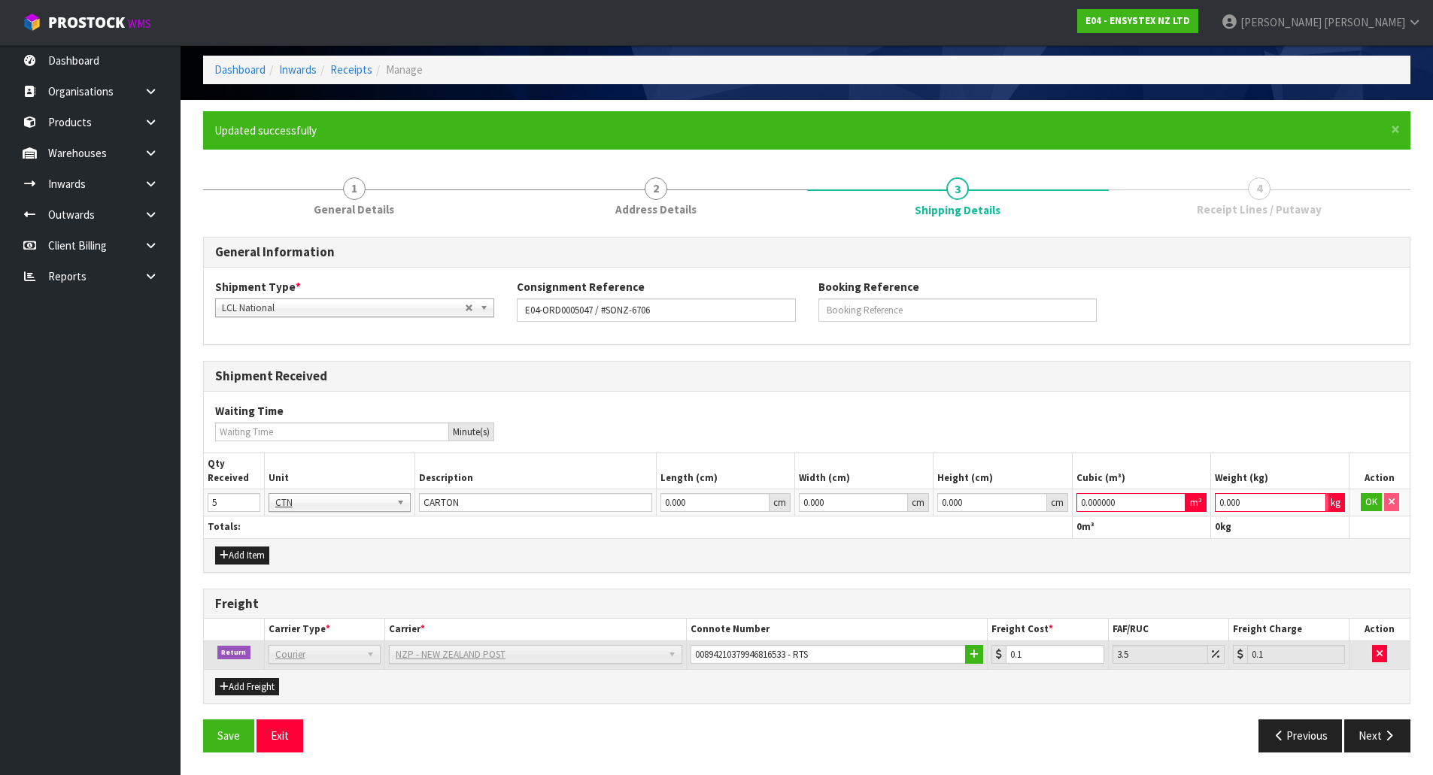
drag, startPoint x: 1265, startPoint y: 502, endPoint x: 918, endPoint y: 502, distance: 346.7
click at [918, 502] on tr "5 BAG BAR BSK BIN BTL BOX BDL CAB CGE CTN CSE COI CRA CRT CBE CYL DRM JAR MTR P…" at bounding box center [807, 503] width 1206 height 27
type input "1"
drag, startPoint x: 1118, startPoint y: 502, endPoint x: 1012, endPoint y: 508, distance: 105.5
click at [1012, 508] on tr "5 BAG BAR BSK BIN BTL BOX BDL CAB CGE CTN CSE COI CRA CRT CBE CYL DRM JAR MTR P…" at bounding box center [807, 503] width 1206 height 27
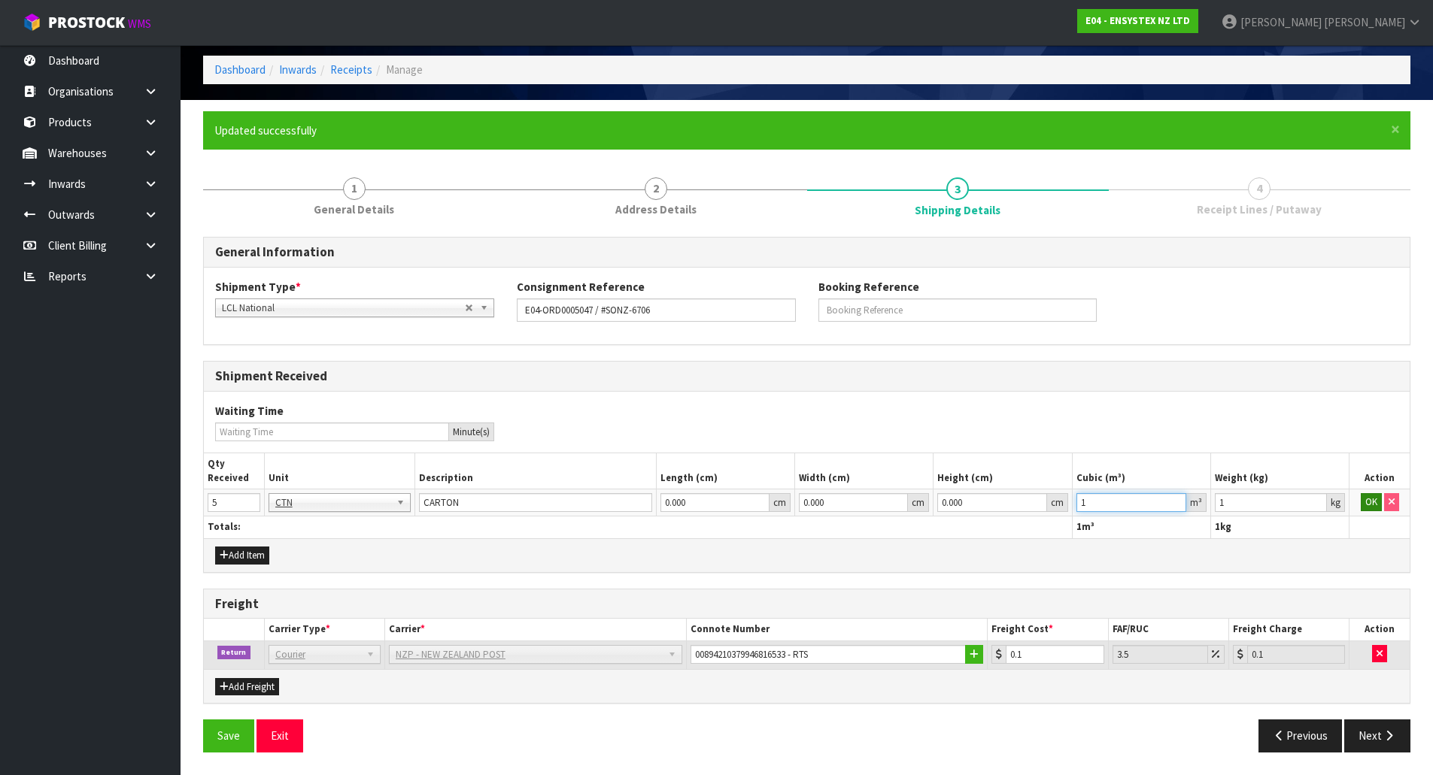
type input "1"
click at [1361, 505] on button "OK" at bounding box center [1371, 502] width 21 height 18
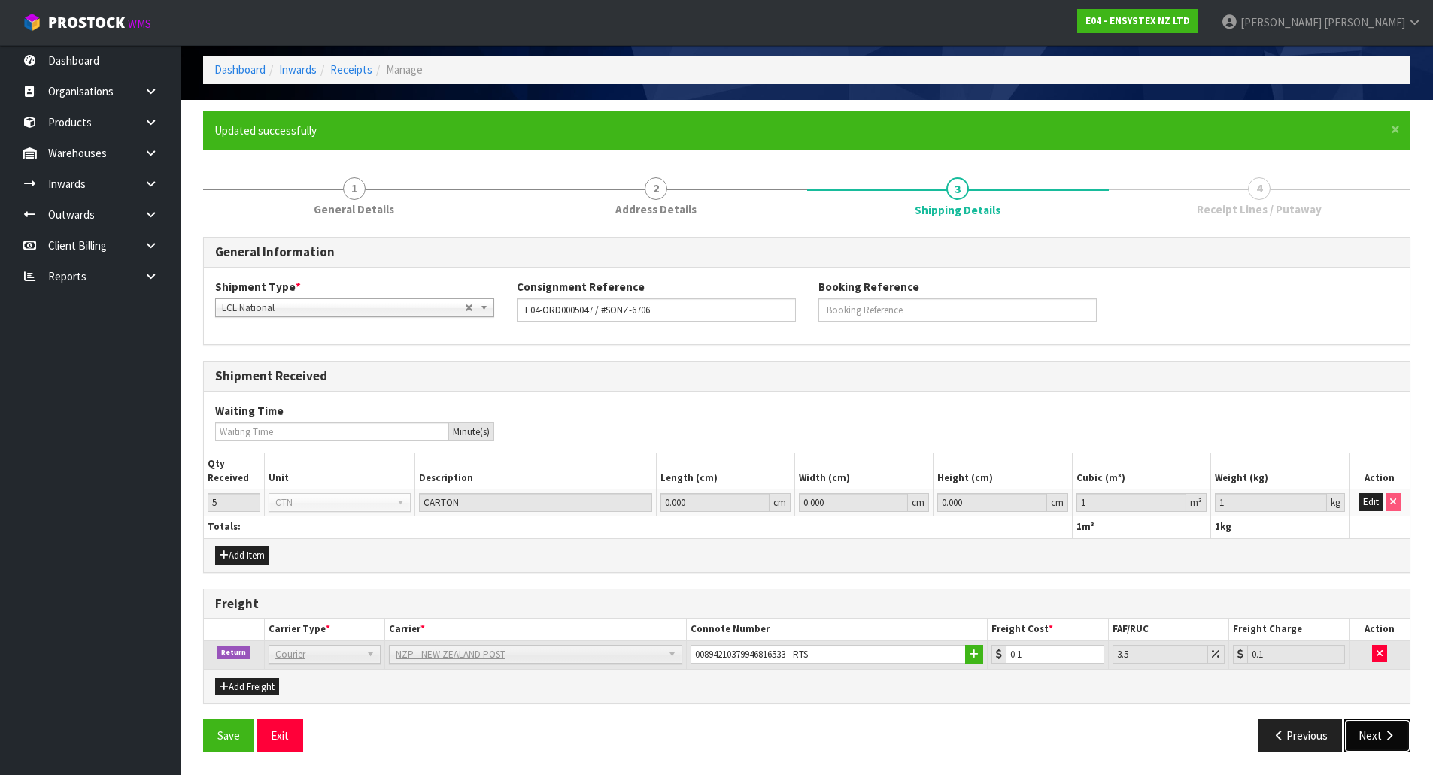
click at [1388, 737] on icon "button" at bounding box center [1389, 735] width 14 height 11
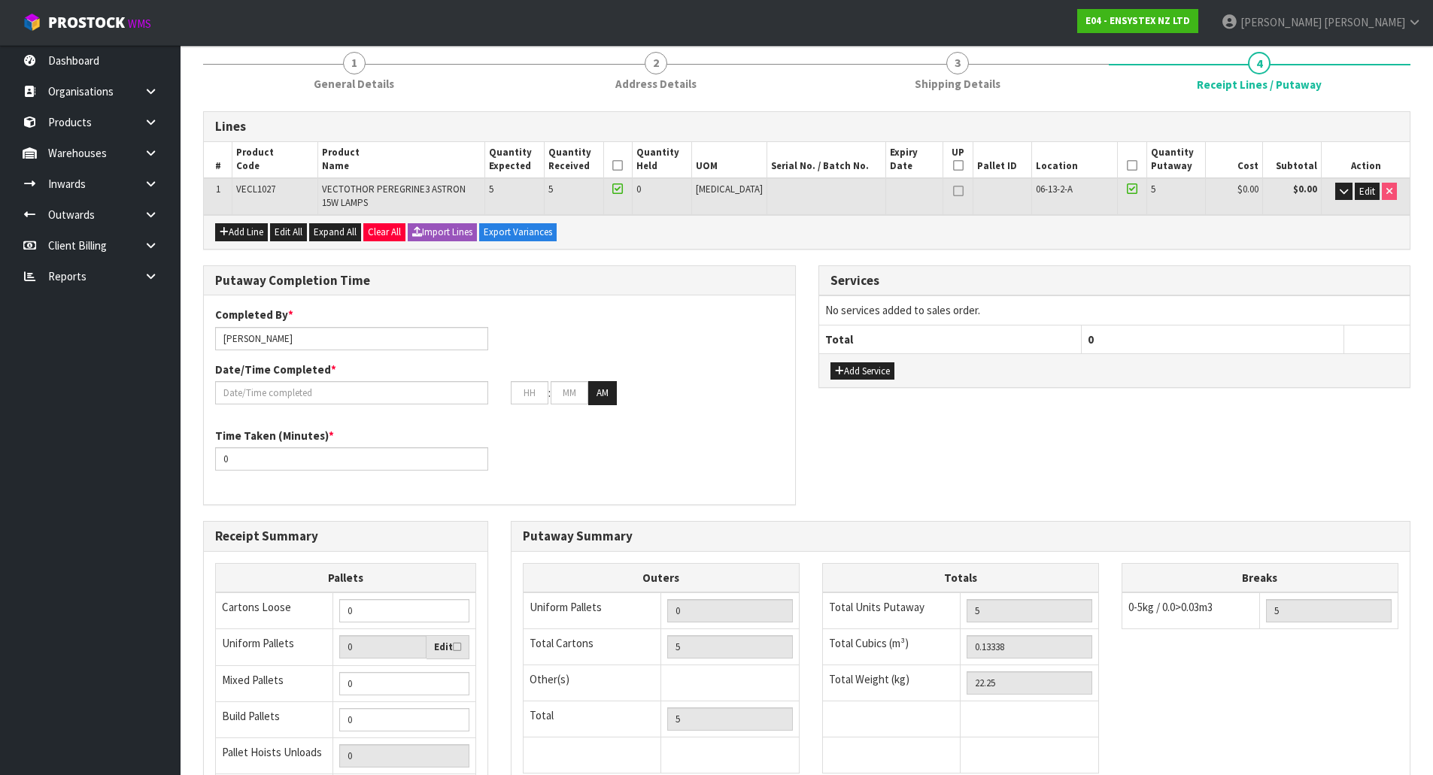
scroll to position [301, 0]
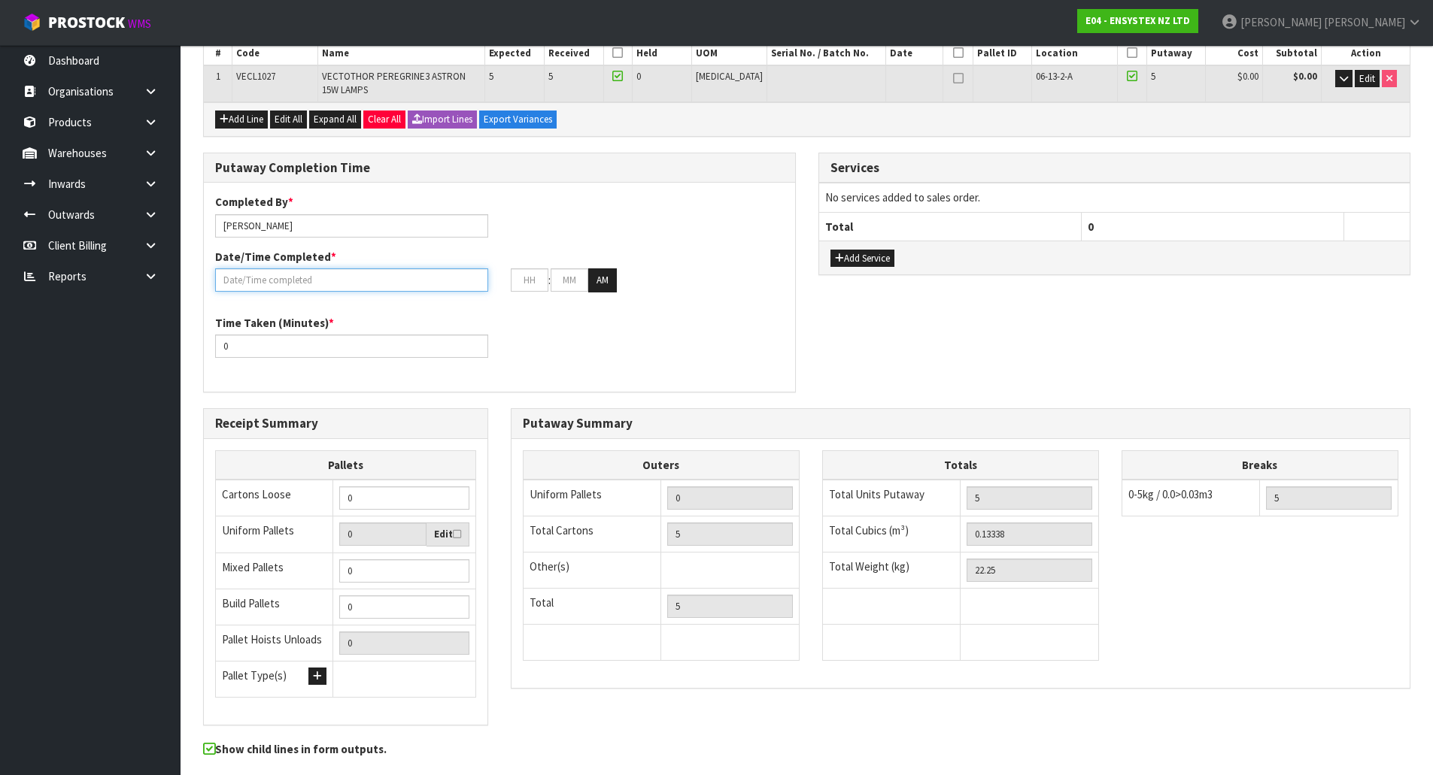
click at [333, 284] on input "text" at bounding box center [351, 280] width 273 height 23
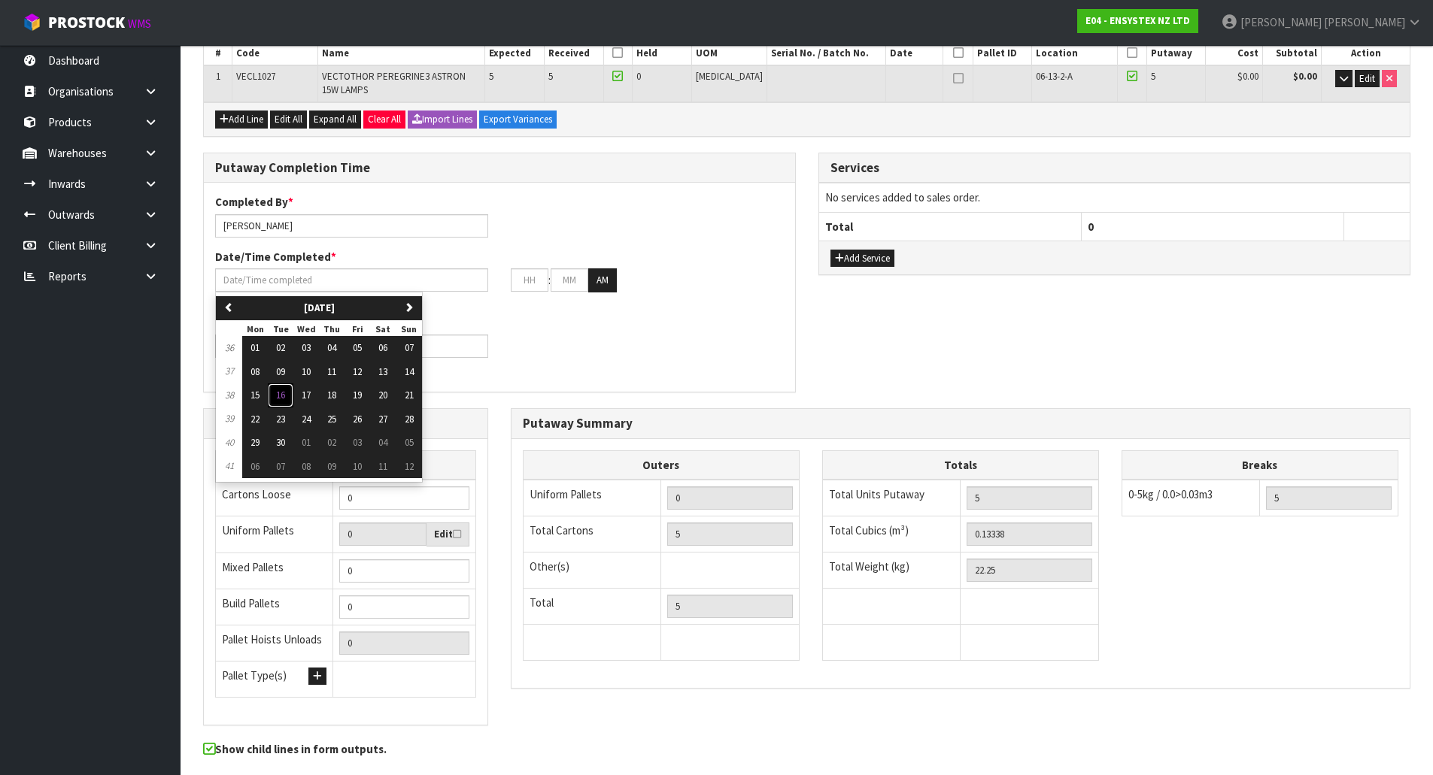
click at [284, 392] on span "16" at bounding box center [280, 395] width 9 height 13
type input "16/09/2025"
type input "12"
type input "00"
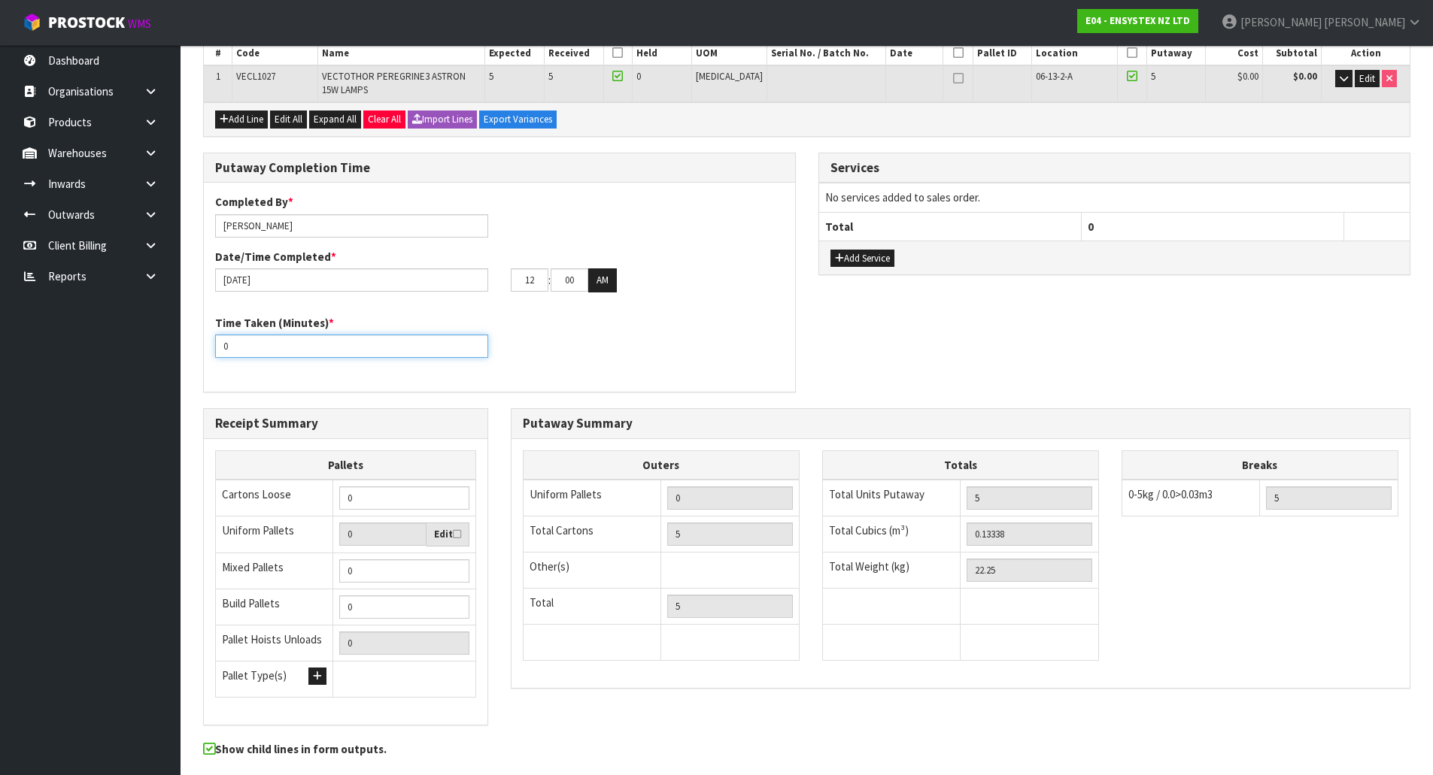
drag, startPoint x: 289, startPoint y: 339, endPoint x: 127, endPoint y: 343, distance: 161.7
click at [127, 343] on body "Toggle navigation ProStock WMS E04 - ENSYSTEX NZ LTD Michael Drugan Logout Dash…" at bounding box center [716, 86] width 1433 height 775
type input "15"
click at [319, 381] on div "Completed By * Michael Drugan Date/Time Completed * 16/09/2025 12 : 00 : 00 AM …" at bounding box center [499, 287] width 591 height 209
click at [602, 271] on button "AM" at bounding box center [602, 281] width 29 height 24
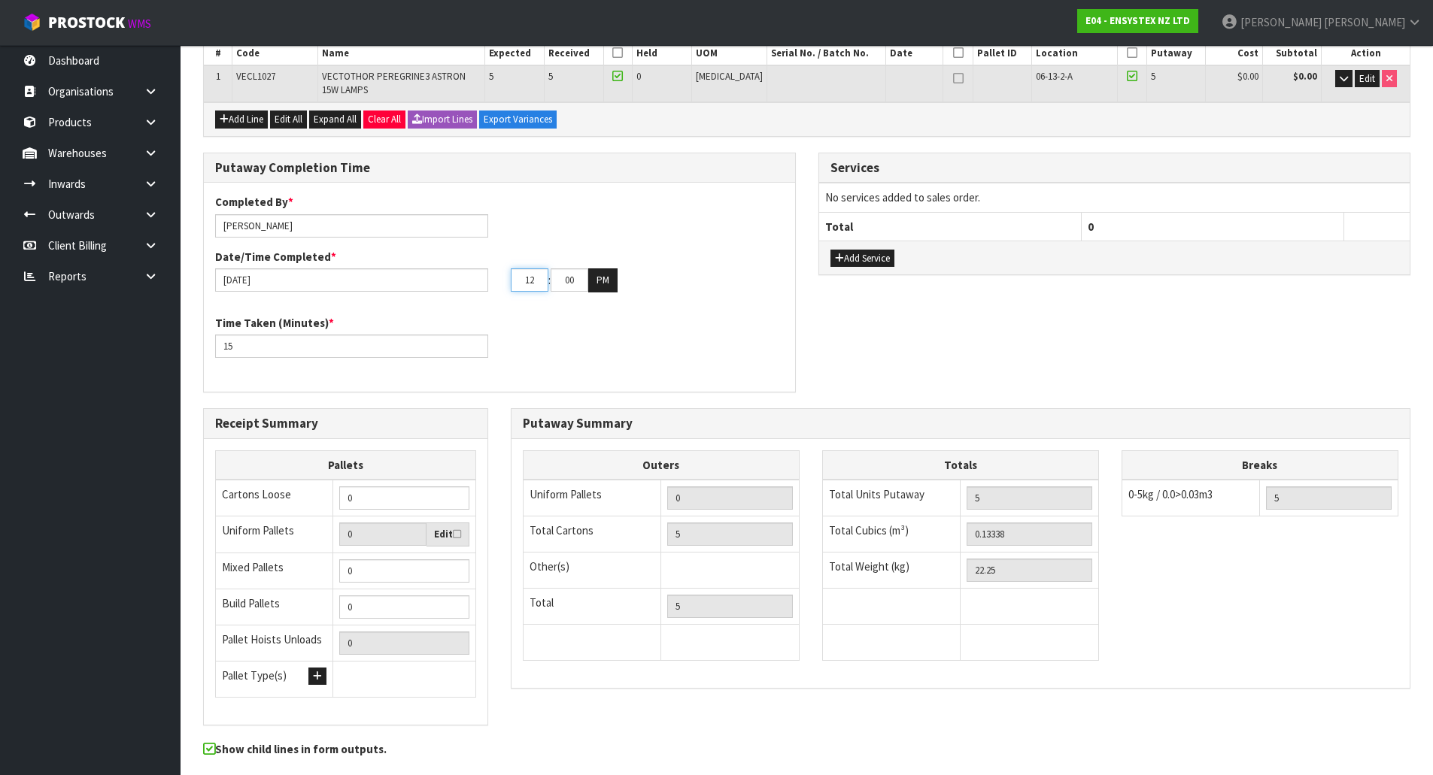
click at [541, 286] on input "12" at bounding box center [530, 280] width 38 height 23
drag, startPoint x: 541, startPoint y: 286, endPoint x: 501, endPoint y: 287, distance: 39.9
click at [501, 287] on div "12 : 00 : 00 PM" at bounding box center [647, 281] width 296 height 24
type input "02"
click at [575, 280] on input "00" at bounding box center [570, 280] width 38 height 23
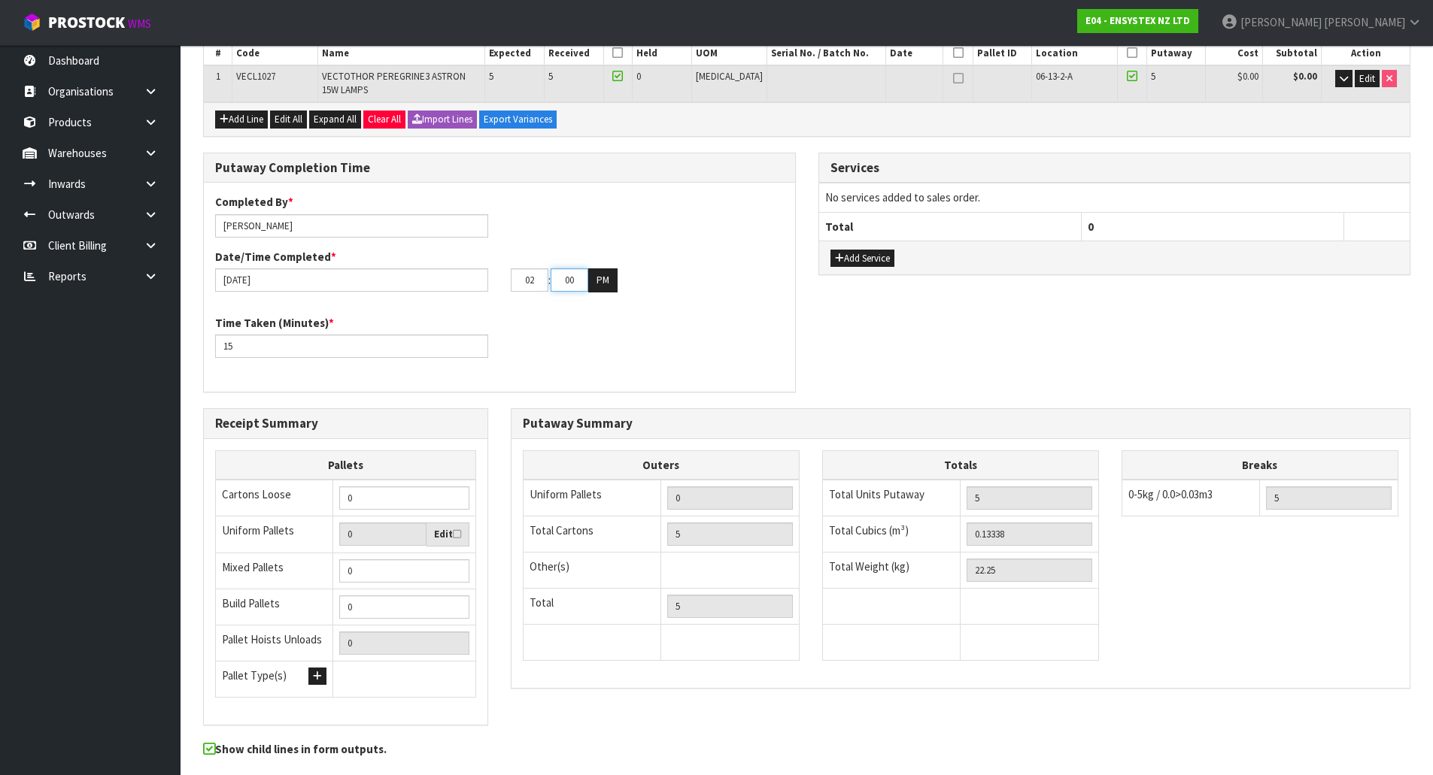
drag, startPoint x: 575, startPoint y: 280, endPoint x: 545, endPoint y: 285, distance: 30.5
click at [545, 285] on tr "02 : 00 : 00 PM" at bounding box center [564, 281] width 107 height 24
type input "06"
click at [535, 326] on div "Time Taken (Minutes) * 15" at bounding box center [499, 342] width 591 height 54
click at [502, 326] on div "Time Taken (Minutes) * 15" at bounding box center [499, 342] width 591 height 54
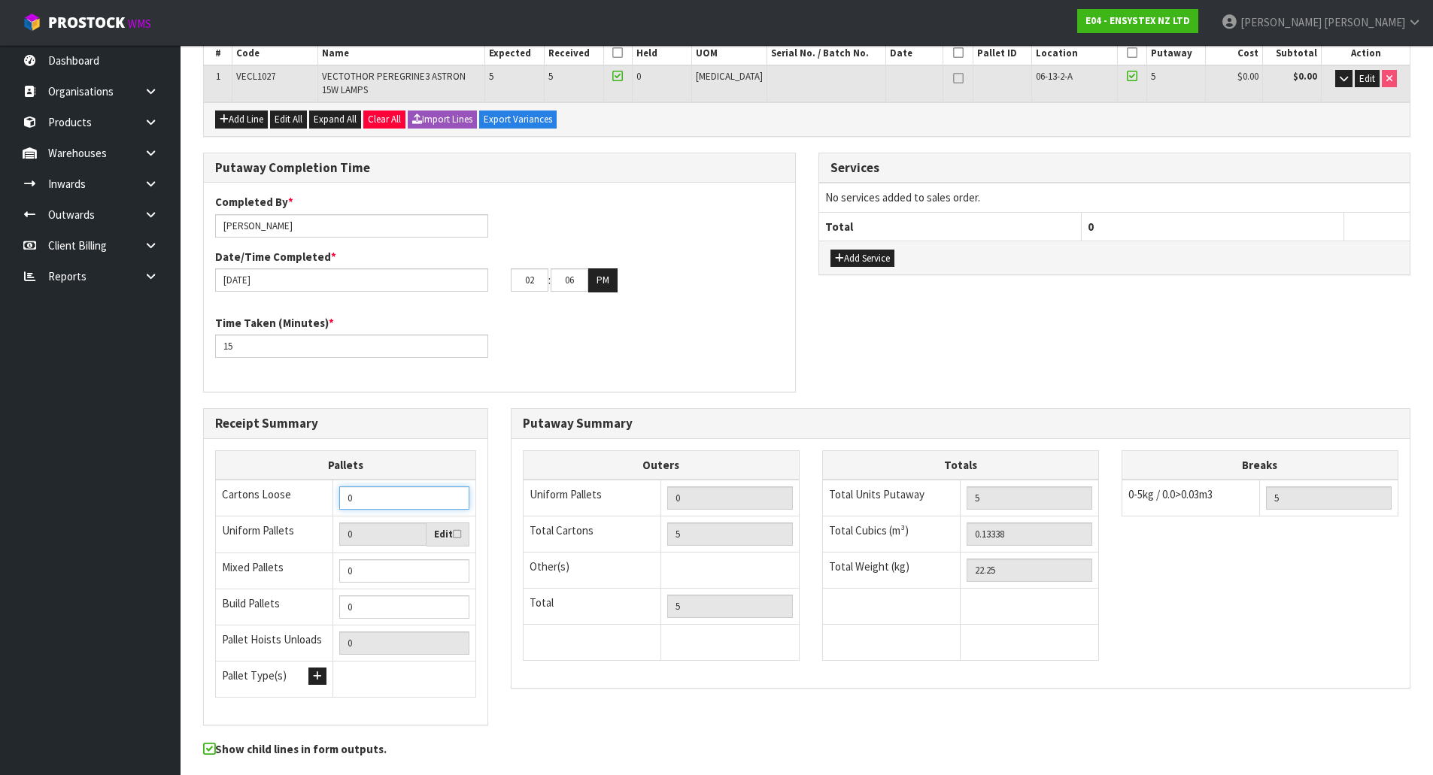
drag, startPoint x: 384, startPoint y: 501, endPoint x: 349, endPoint y: 501, distance: 35.3
click at [351, 502] on input "0" at bounding box center [404, 498] width 130 height 23
drag, startPoint x: 376, startPoint y: 496, endPoint x: 308, endPoint y: 503, distance: 68.9
click at [308, 503] on tr "Cartons Loose 0" at bounding box center [346, 498] width 260 height 37
type input "5"
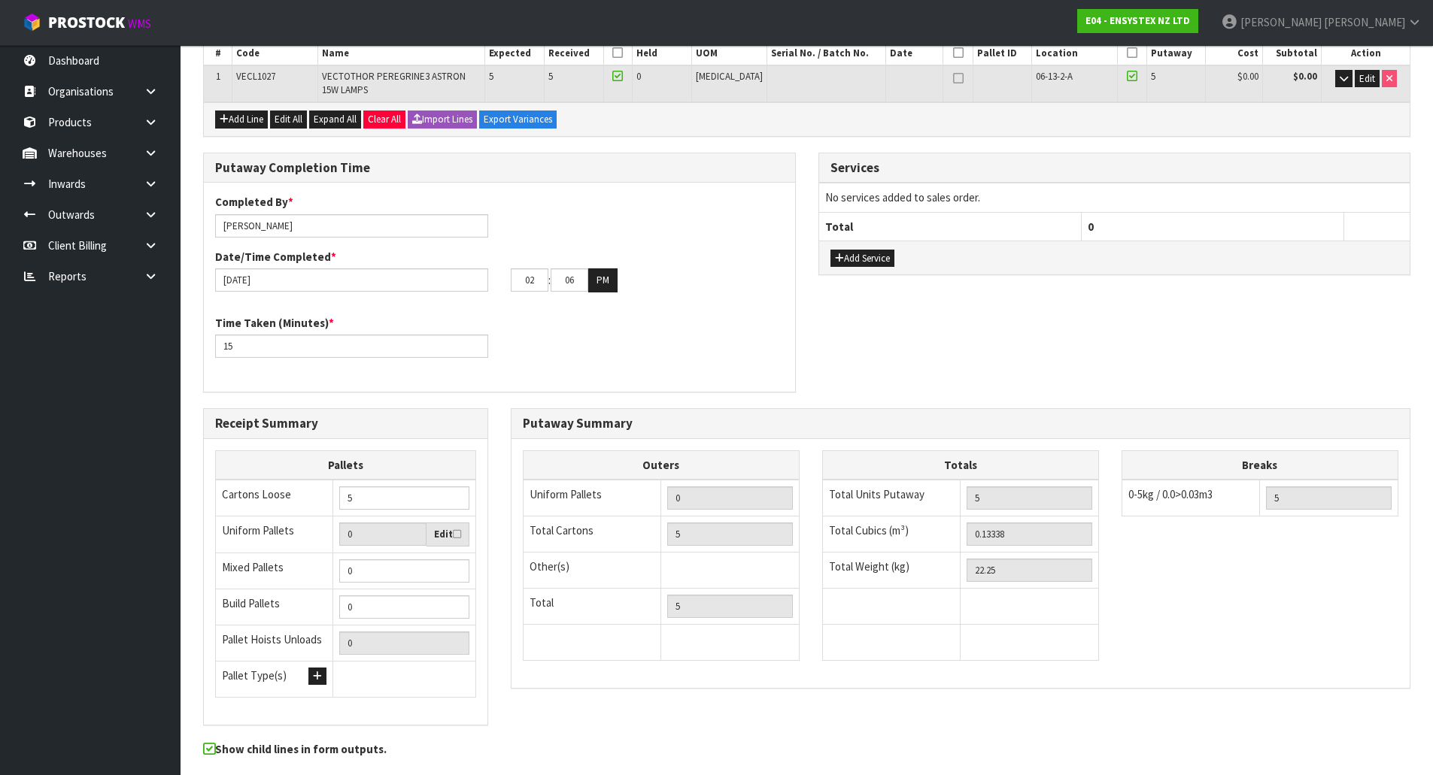
click at [535, 387] on div "Completed By * Michael Drugan Date/Time Completed * 16/09/2025 02 : 06 : 00 PM …" at bounding box center [499, 287] width 591 height 209
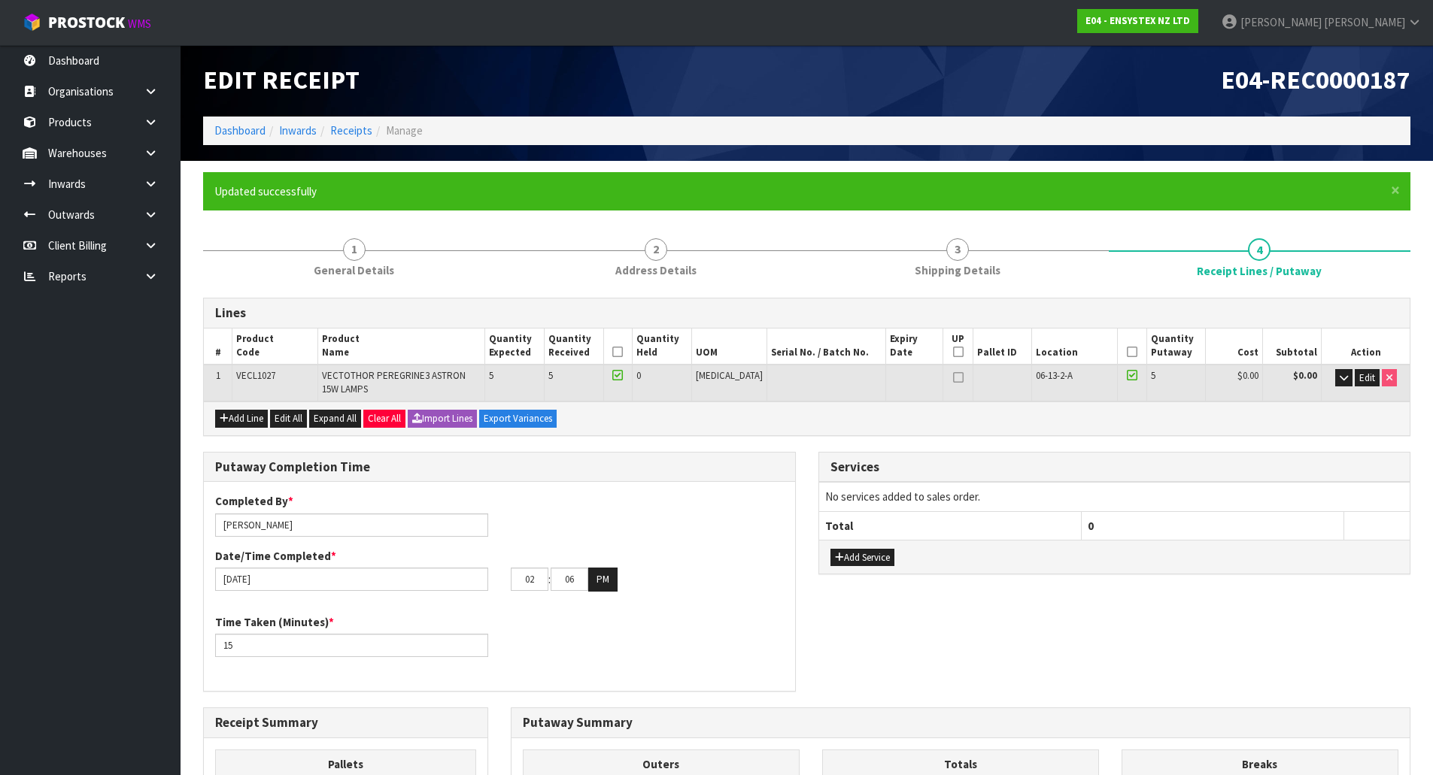
scroll to position [0, 0]
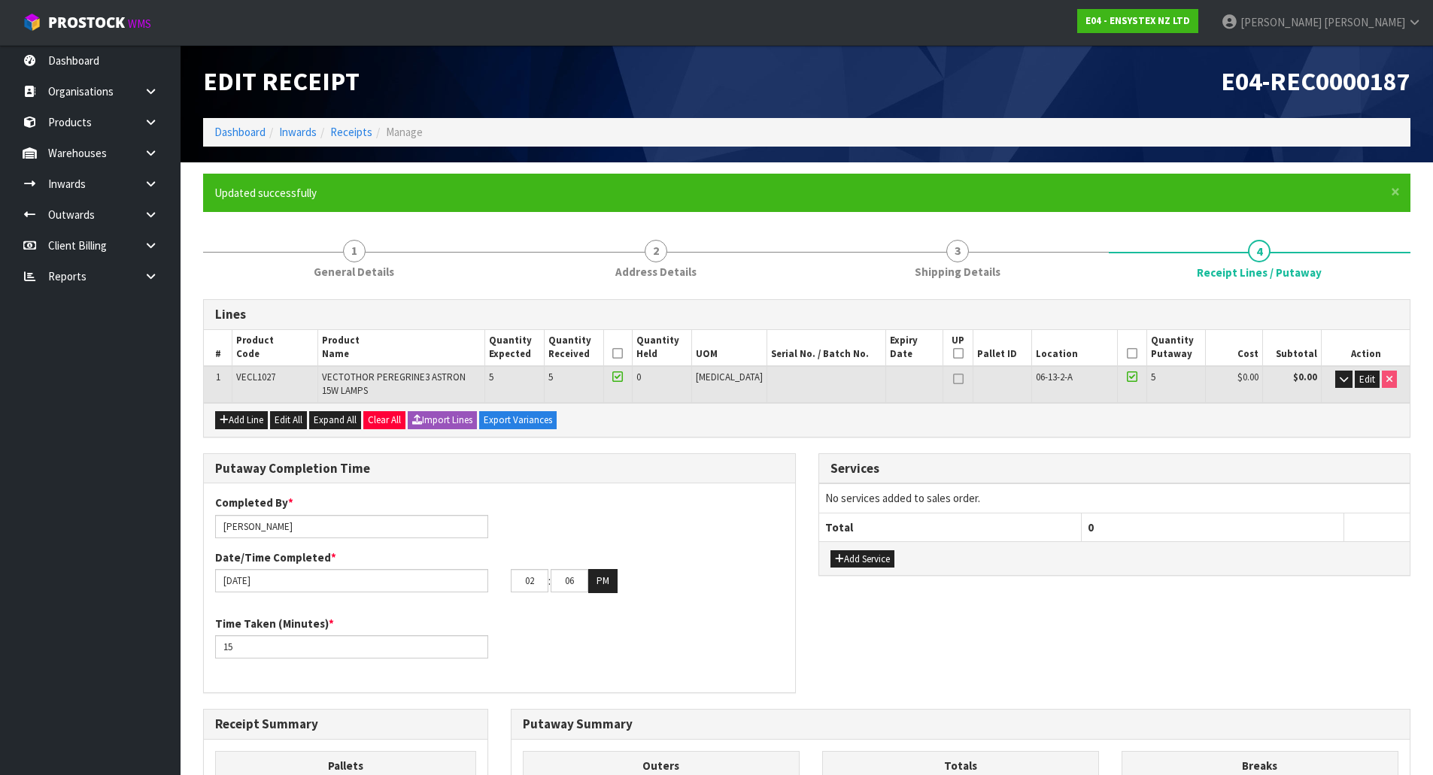
click at [799, 441] on div "Lines # Product Code Product Name Quantity Expected Quantity Received Quantity …" at bounding box center [806, 709] width 1207 height 821
click at [804, 463] on div "Putaway Completion Time Completed By * Michael Drugan Date/Time Completed * 16/…" at bounding box center [499, 582] width 615 height 256
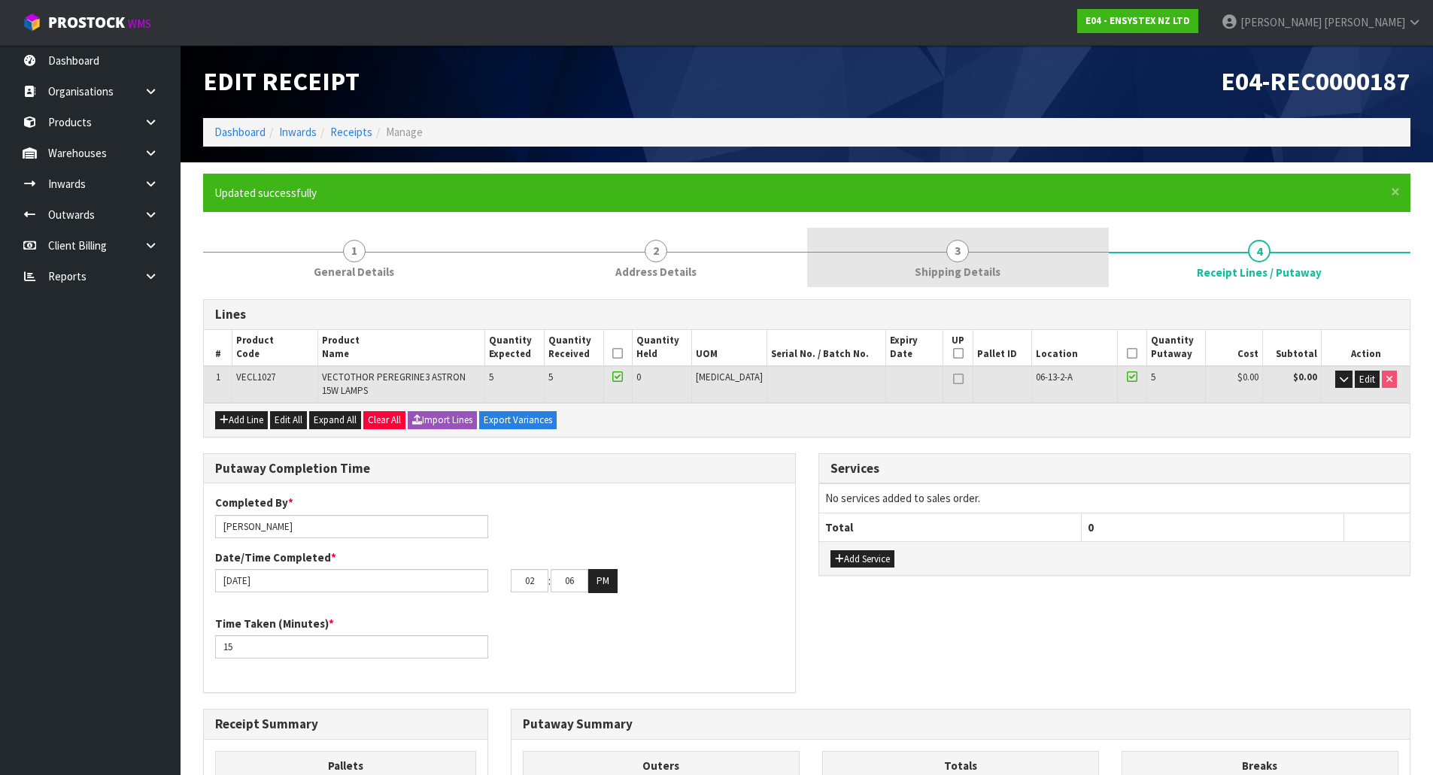
click at [951, 271] on span "Shipping Details" at bounding box center [958, 272] width 86 height 16
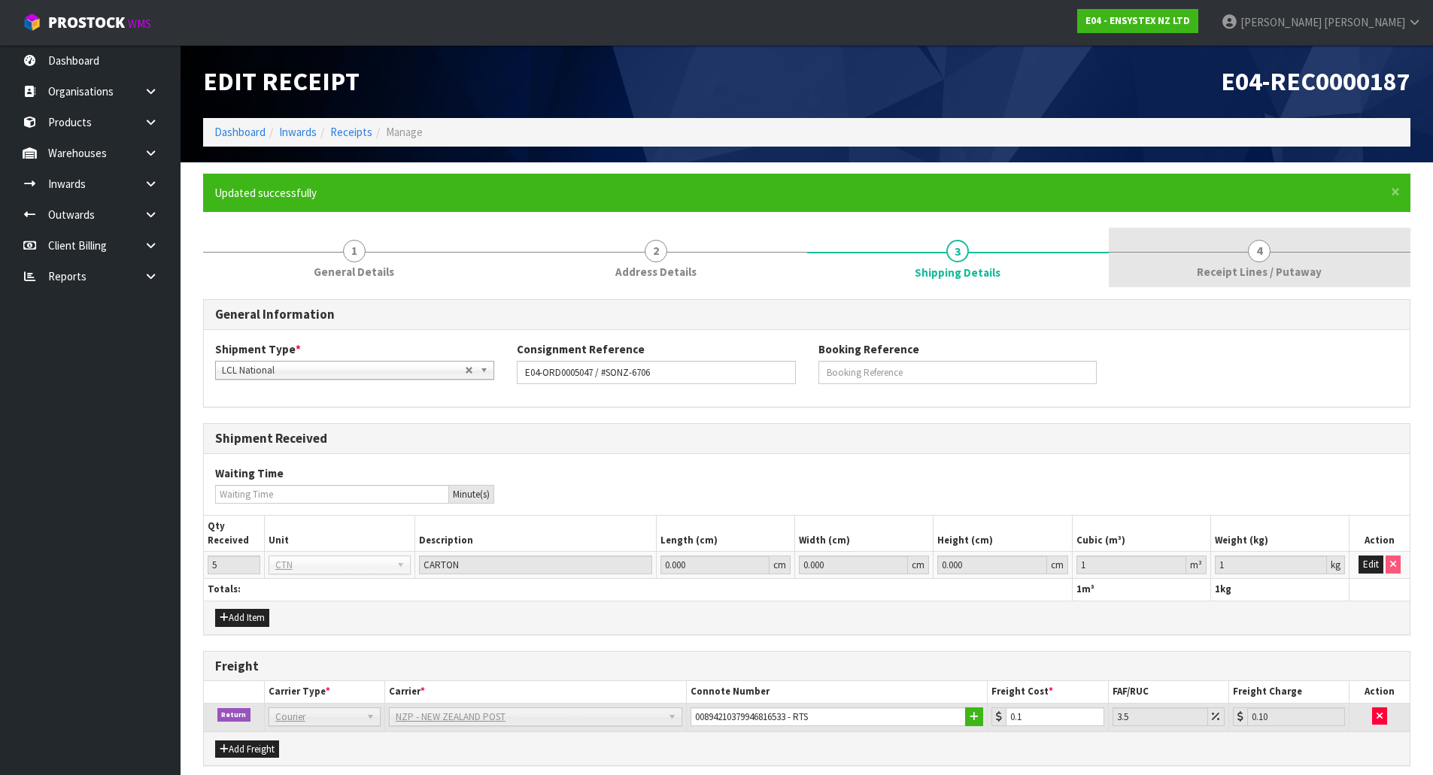
click at [1240, 269] on span "Receipt Lines / Putaway" at bounding box center [1259, 272] width 125 height 16
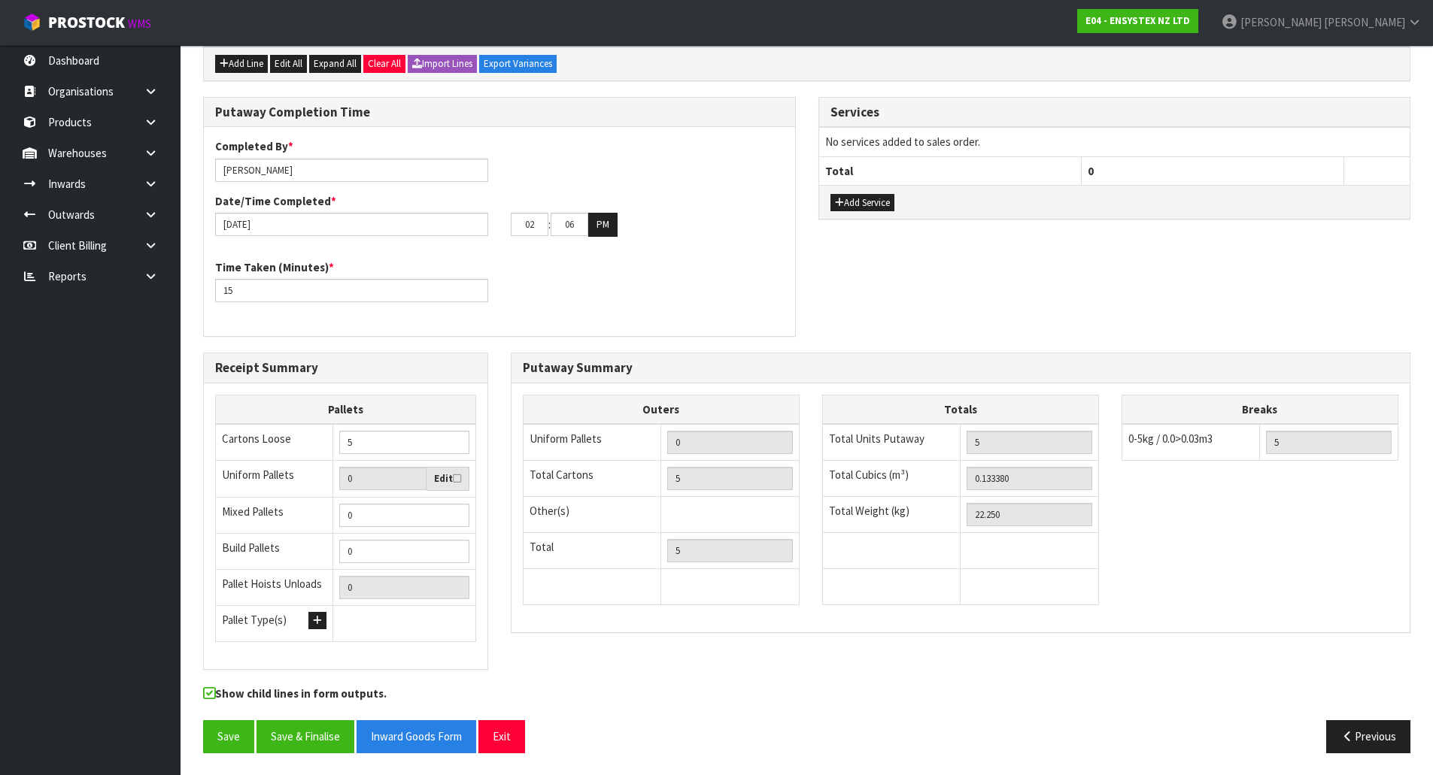
scroll to position [357, 0]
drag, startPoint x: 1024, startPoint y: 480, endPoint x: 757, endPoint y: 494, distance: 266.6
click at [760, 494] on div "Outers Uniform Pallets 0 Total Cartons 5 Other(s) Bag x 0 Bar x 0 Basket x 0 Bi…" at bounding box center [960, 507] width 898 height 226
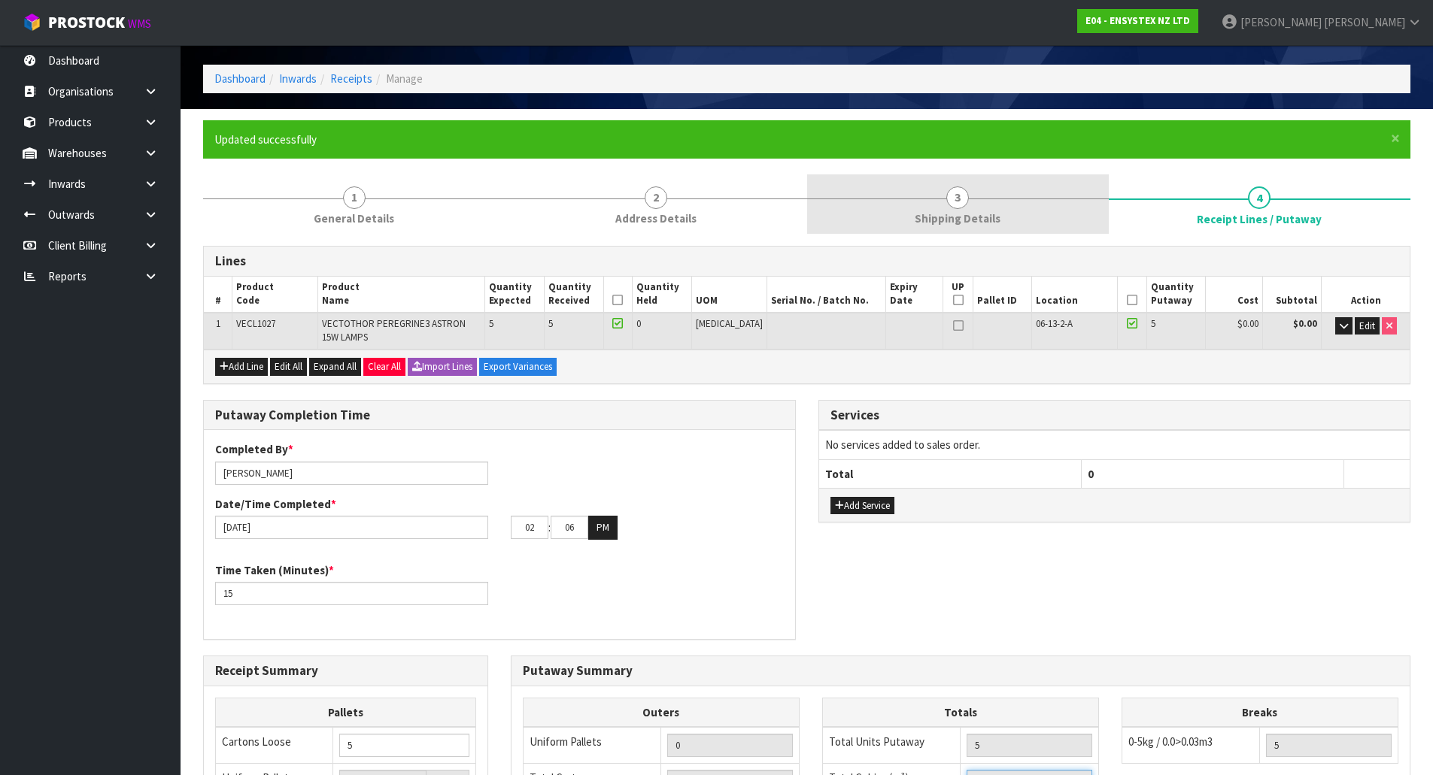
scroll to position [0, 0]
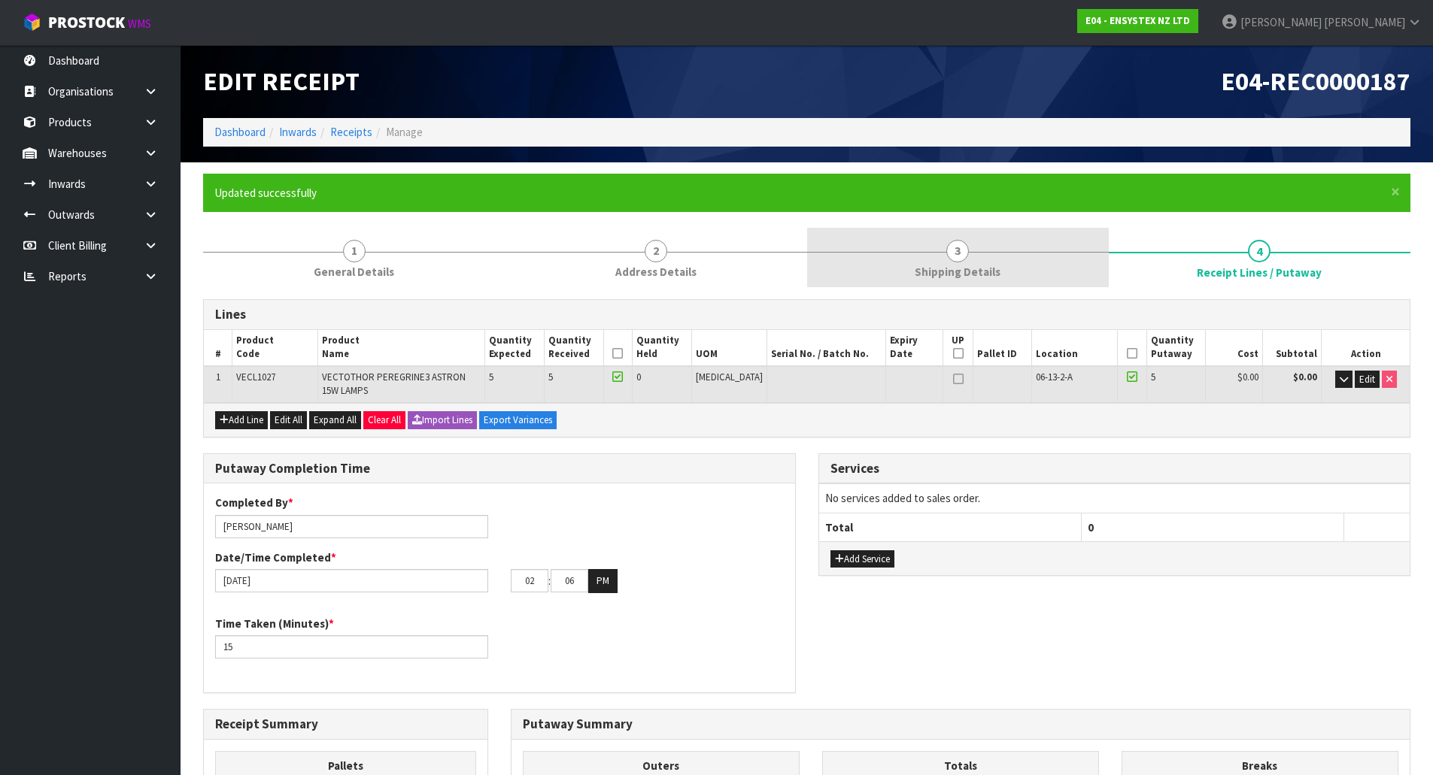
click at [906, 254] on link "3 Shipping Details" at bounding box center [958, 257] width 302 height 59
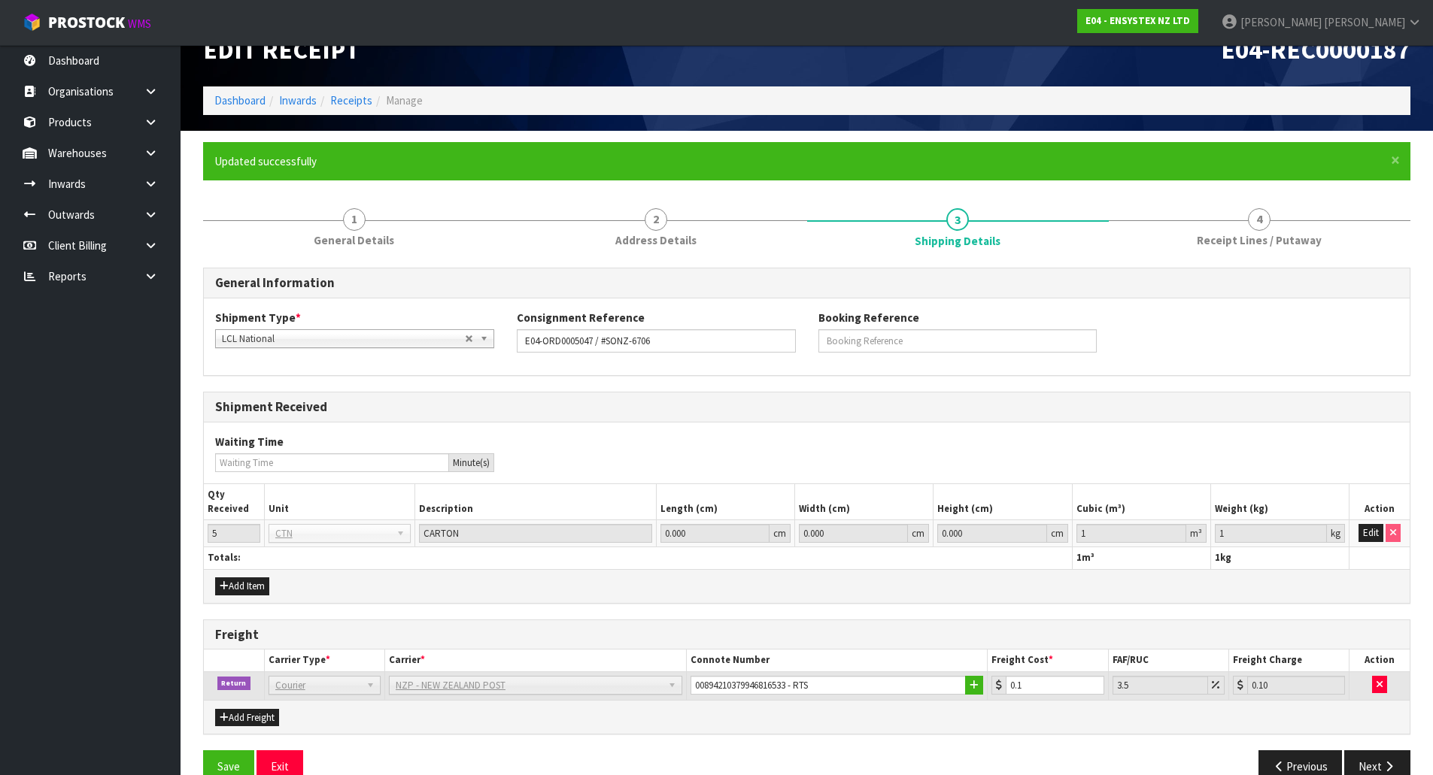
scroll to position [62, 0]
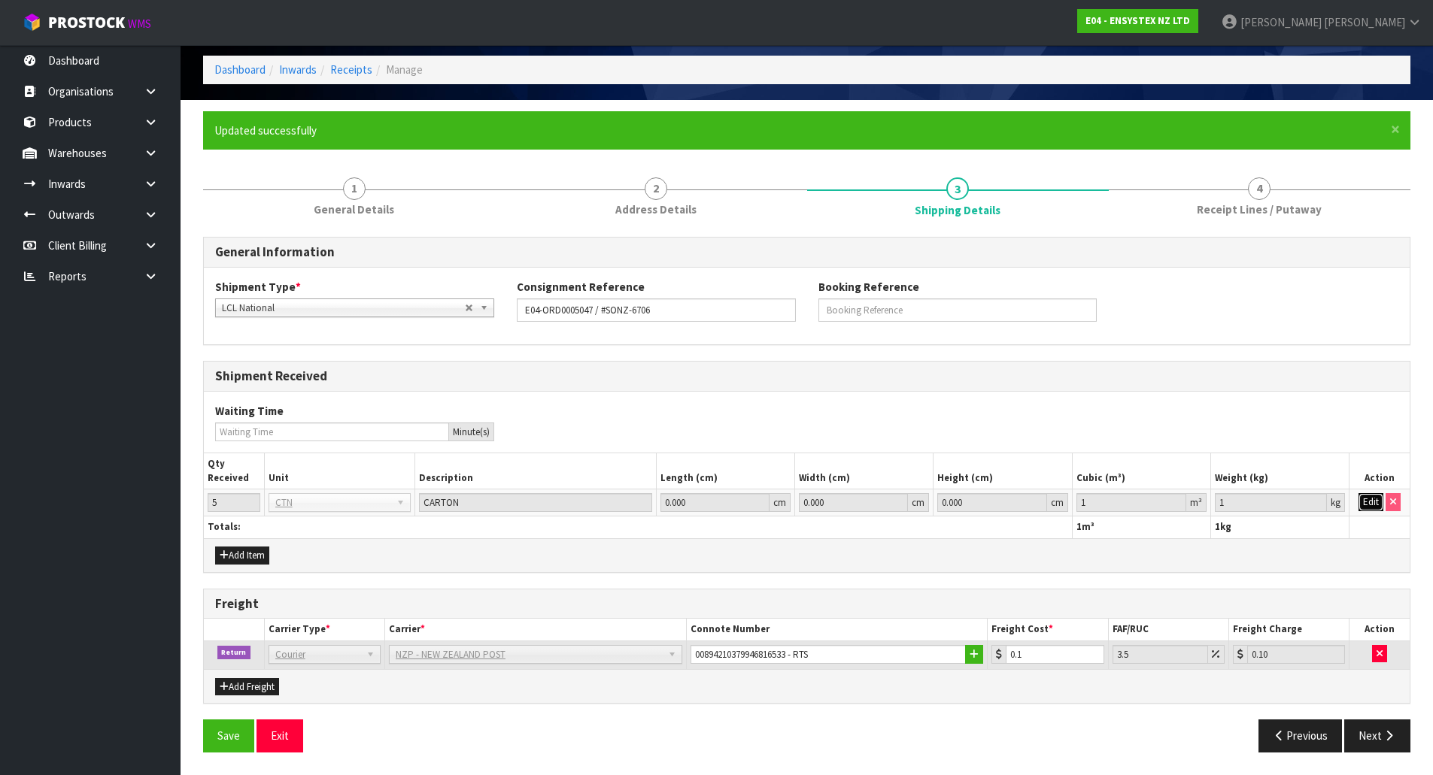
click at [1373, 499] on button "Edit" at bounding box center [1370, 502] width 25 height 18
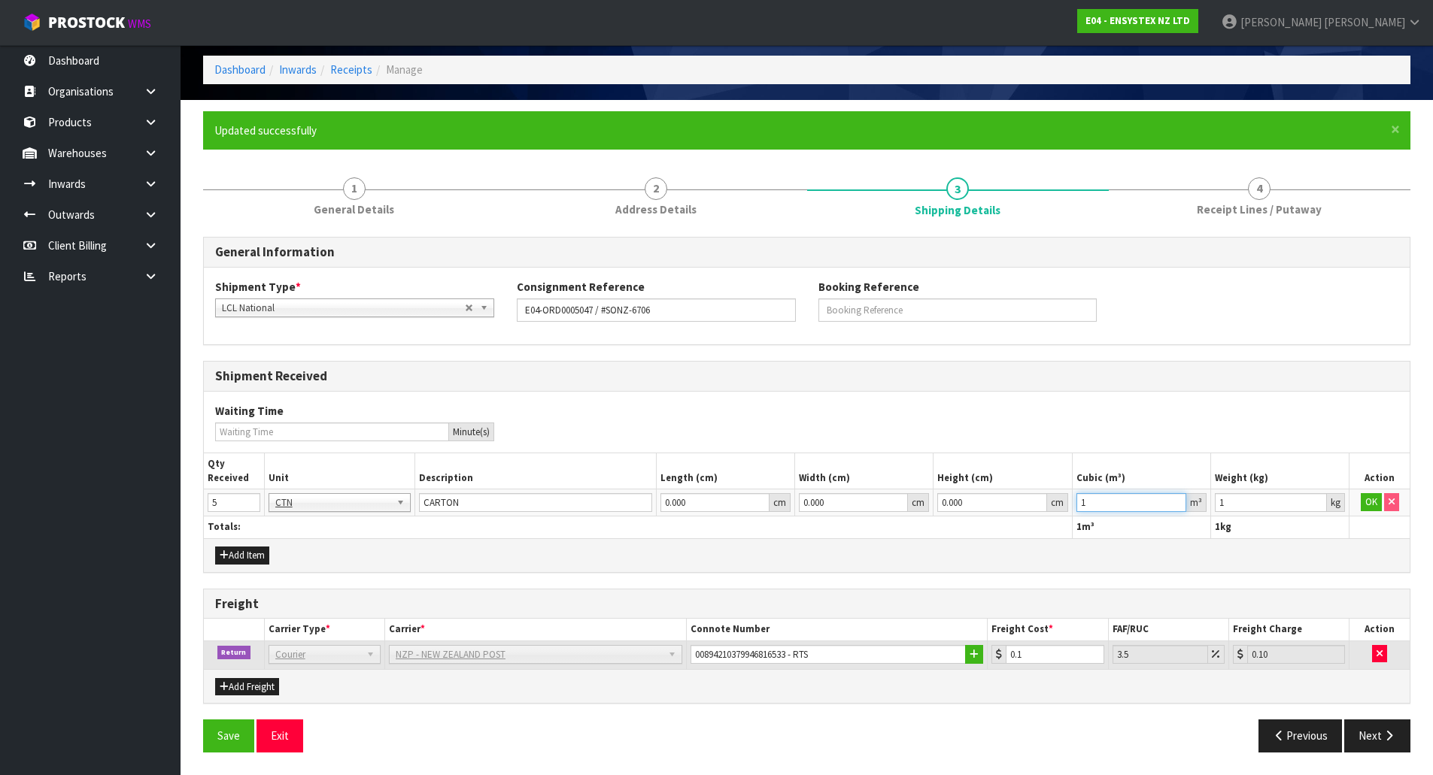
drag, startPoint x: 1148, startPoint y: 506, endPoint x: 848, endPoint y: 483, distance: 301.7
click at [865, 490] on tr "5 BAG BAR BSK BIN BTL BOX BDL CAB CGE CTN CSE COI CRA CRT CBE CYL DRM JAR MTR P…" at bounding box center [807, 503] width 1206 height 27
paste input "0.13338"
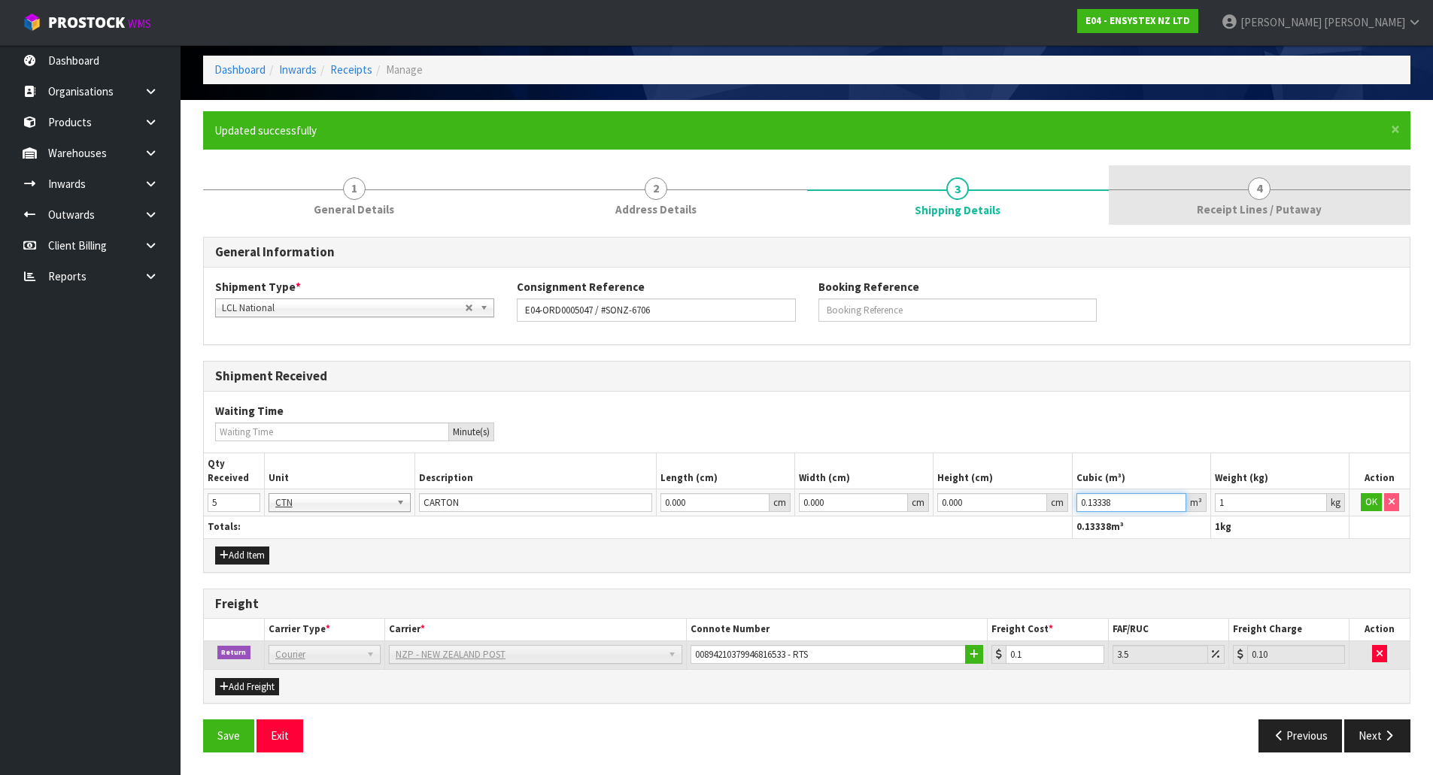
type input "0.13338"
click at [1212, 220] on link "4 Receipt Lines / Putaway" at bounding box center [1260, 194] width 302 height 59
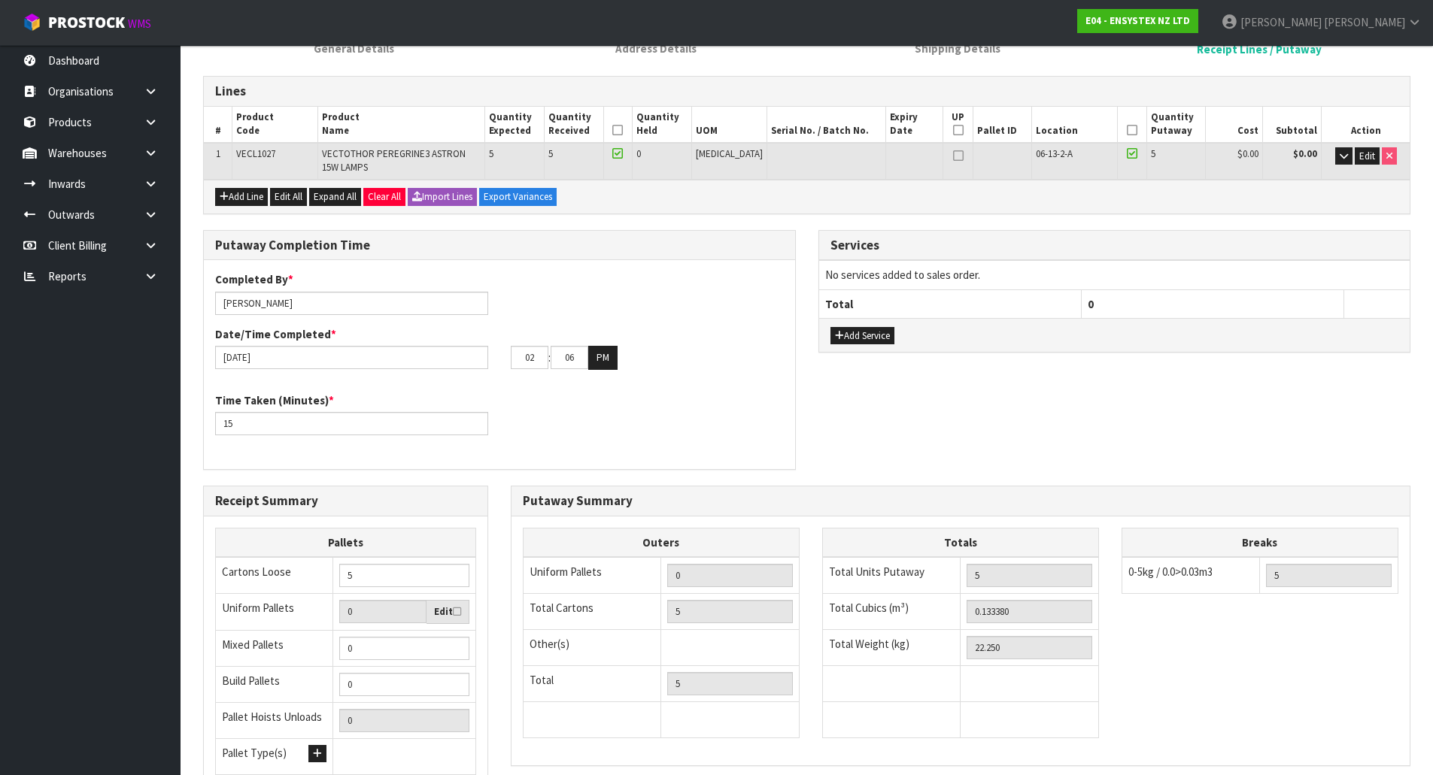
scroll to position [357, 0]
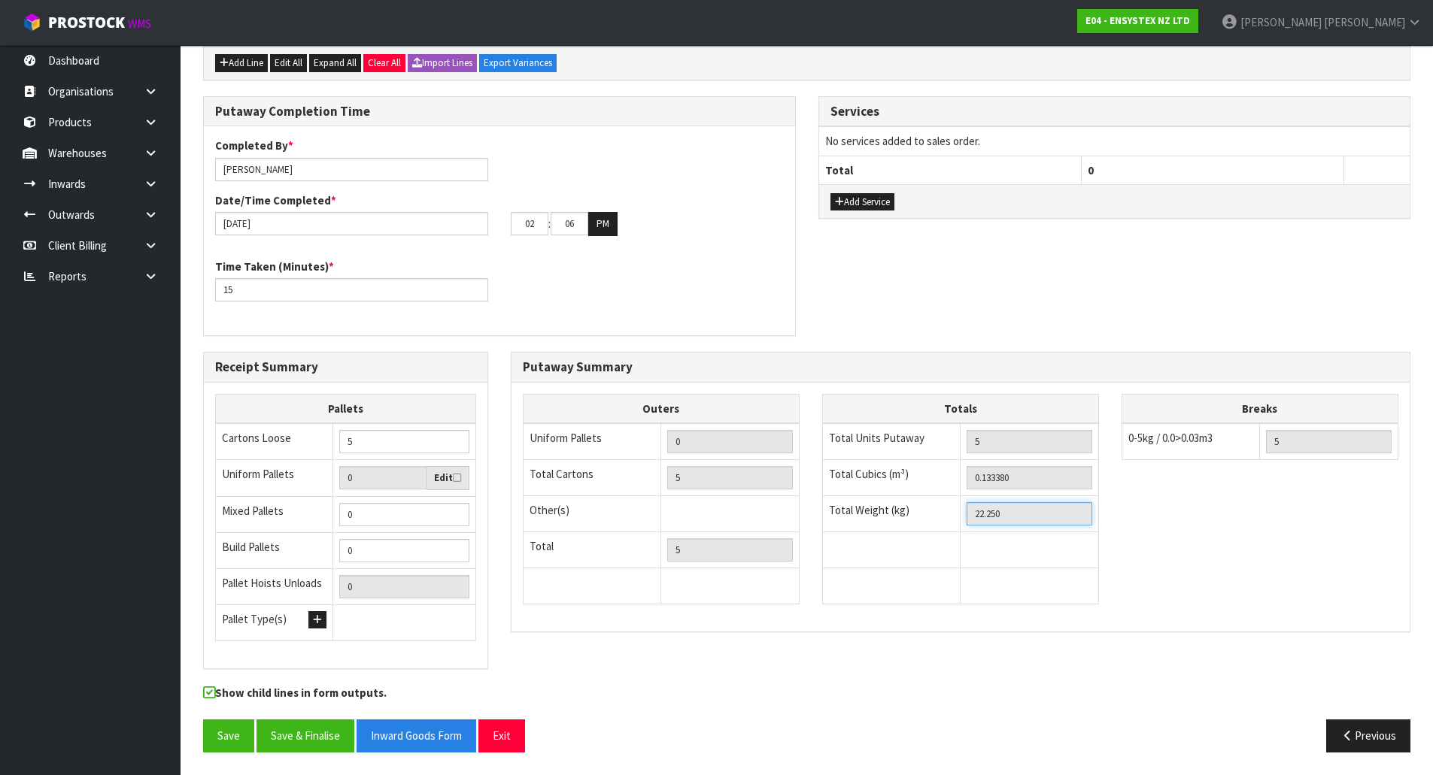
drag, startPoint x: 1037, startPoint y: 516, endPoint x: 881, endPoint y: 498, distance: 157.5
click at [881, 498] on tr "Total Weight (kg) 22.250" at bounding box center [960, 514] width 276 height 36
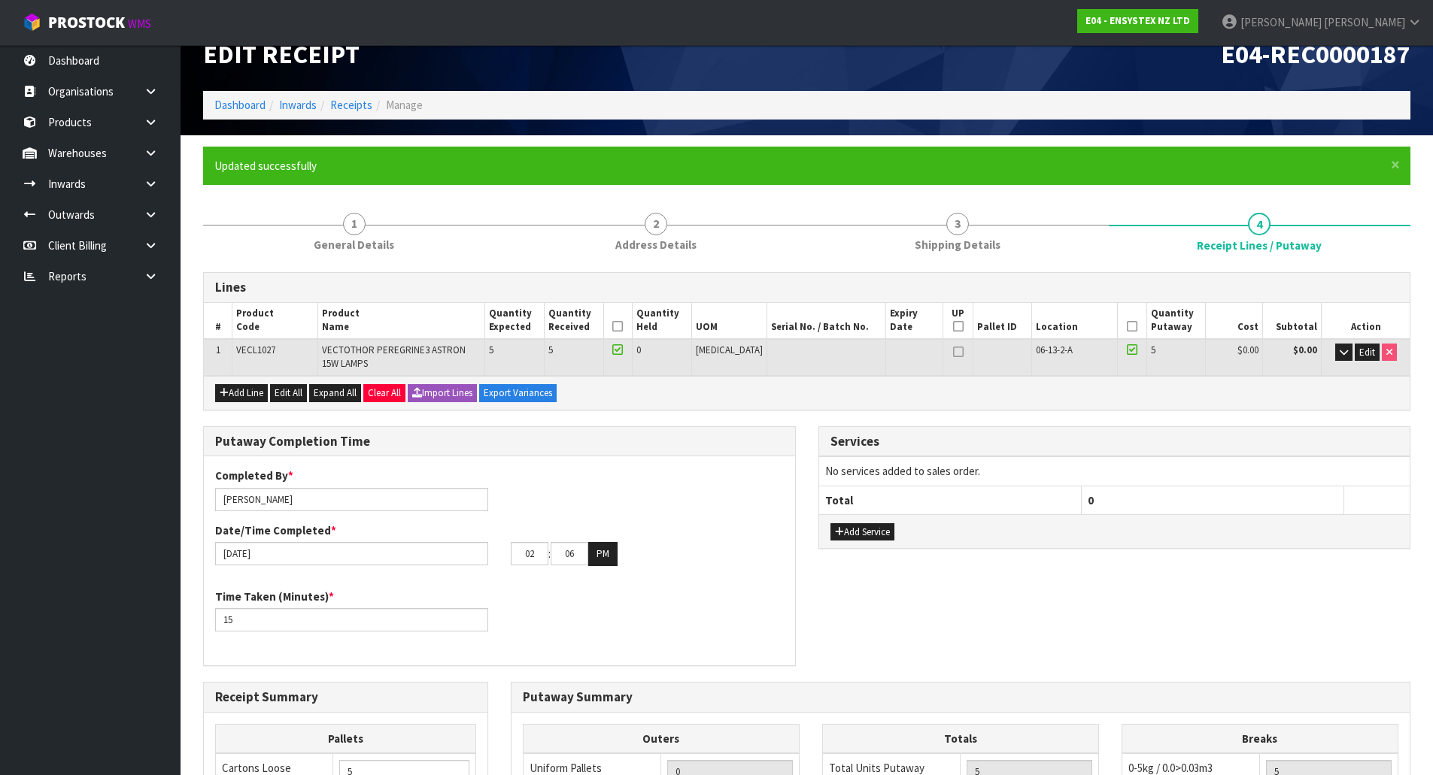
scroll to position [0, 0]
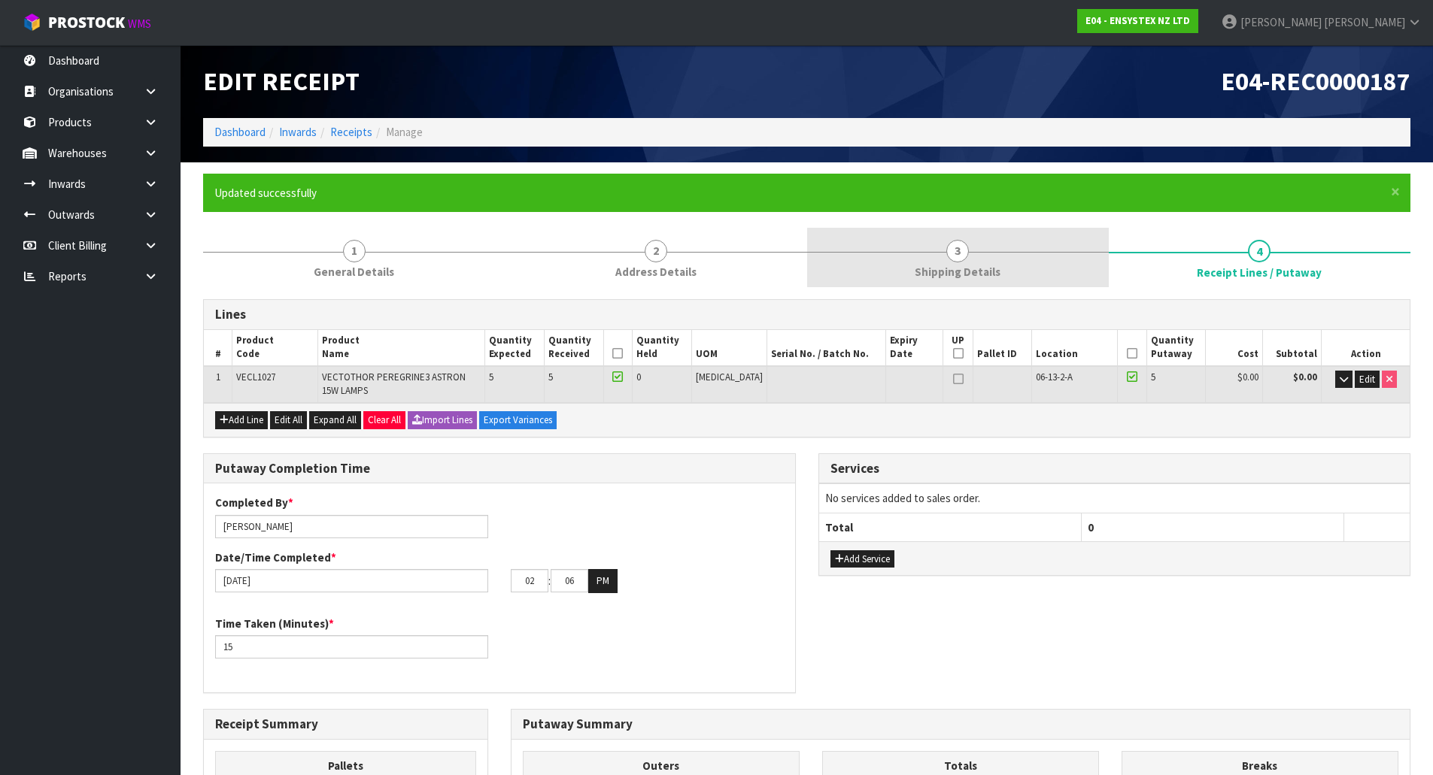
click at [1005, 272] on link "3 Shipping Details" at bounding box center [958, 257] width 302 height 59
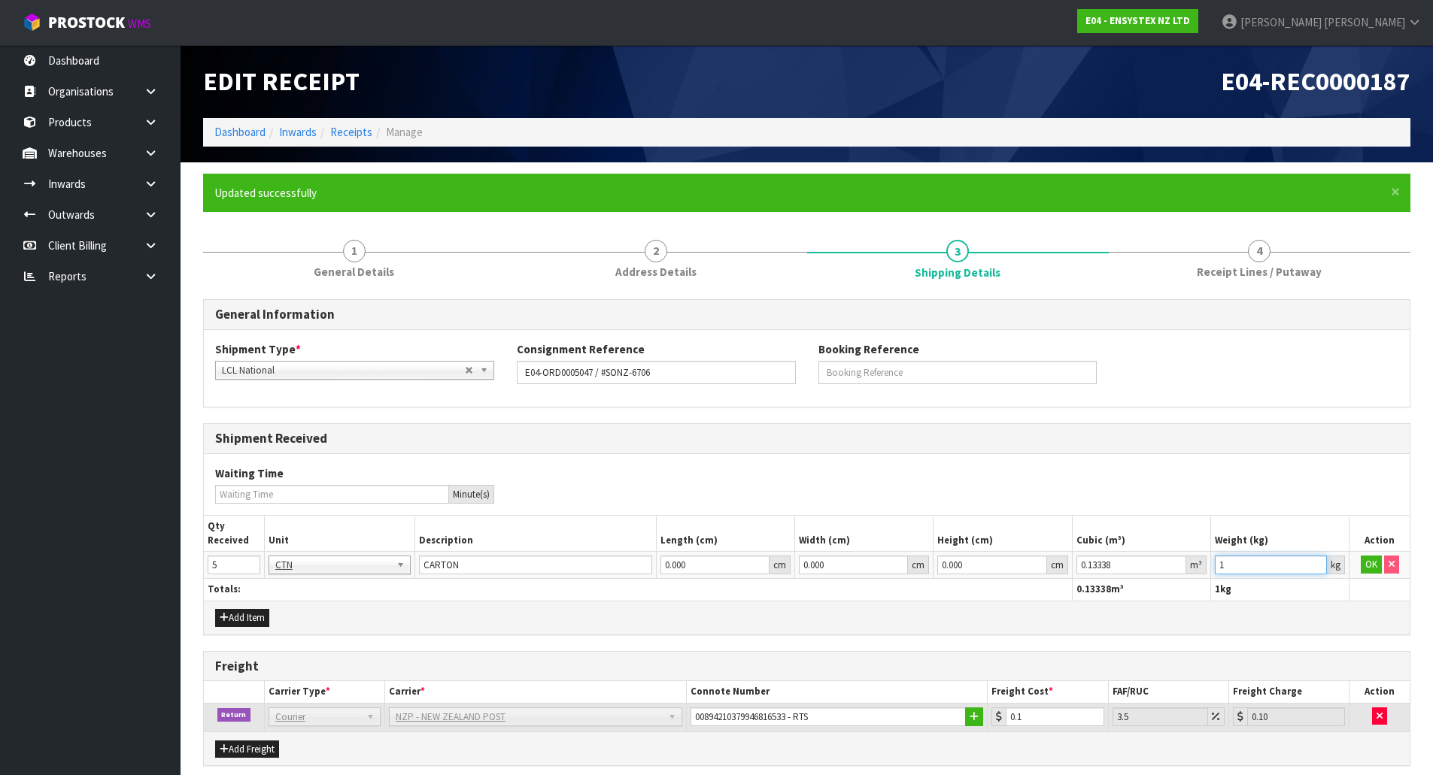
drag, startPoint x: 1265, startPoint y: 568, endPoint x: 1079, endPoint y: 566, distance: 185.8
click at [1094, 568] on tr "5 BAG BAR BSK BIN BTL BOX BDL CAB CGE CTN CSE COI CRA CRT CBE CYL DRM JAR MTR P…" at bounding box center [807, 565] width 1206 height 27
paste input "22.25"
type input "22.25"
click at [1370, 563] on button "OK" at bounding box center [1371, 565] width 21 height 18
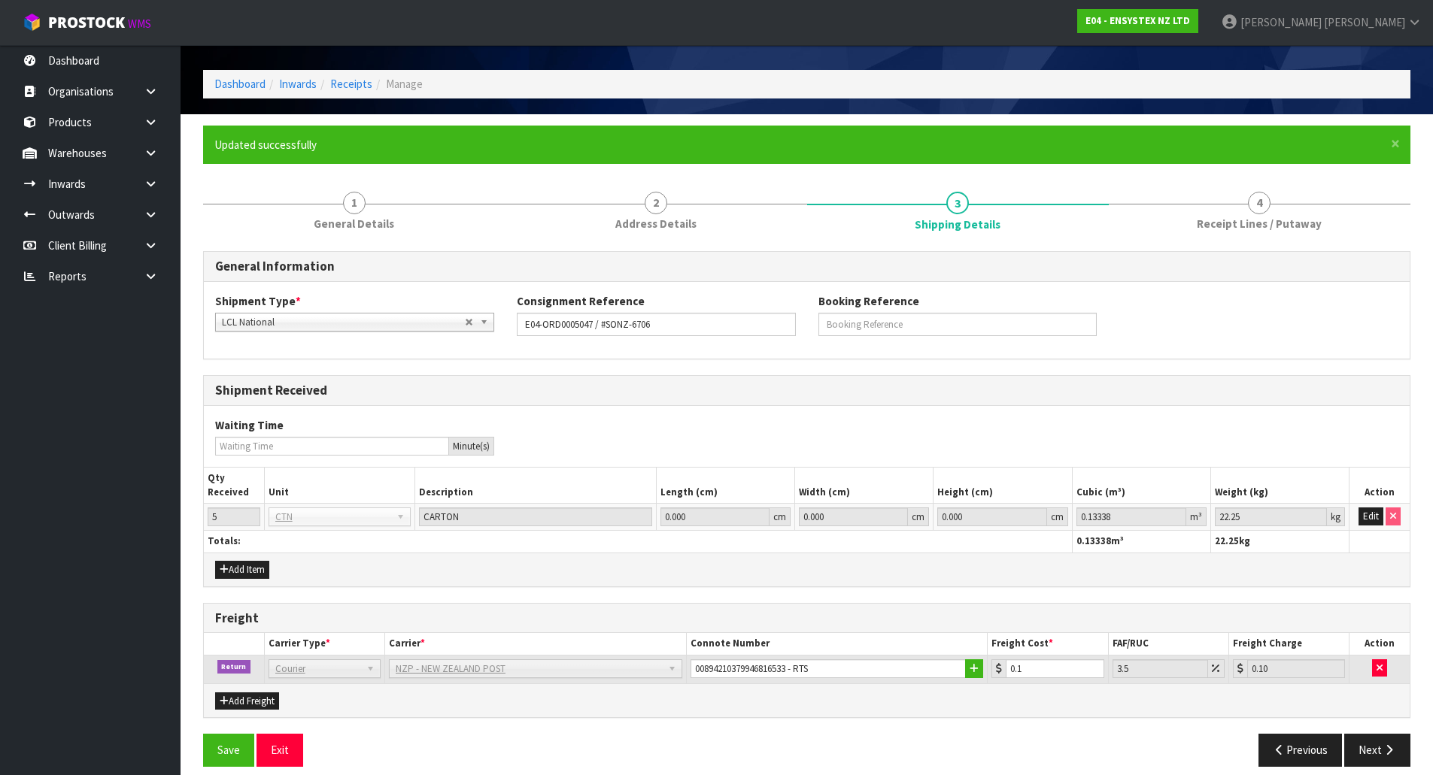
scroll to position [62, 0]
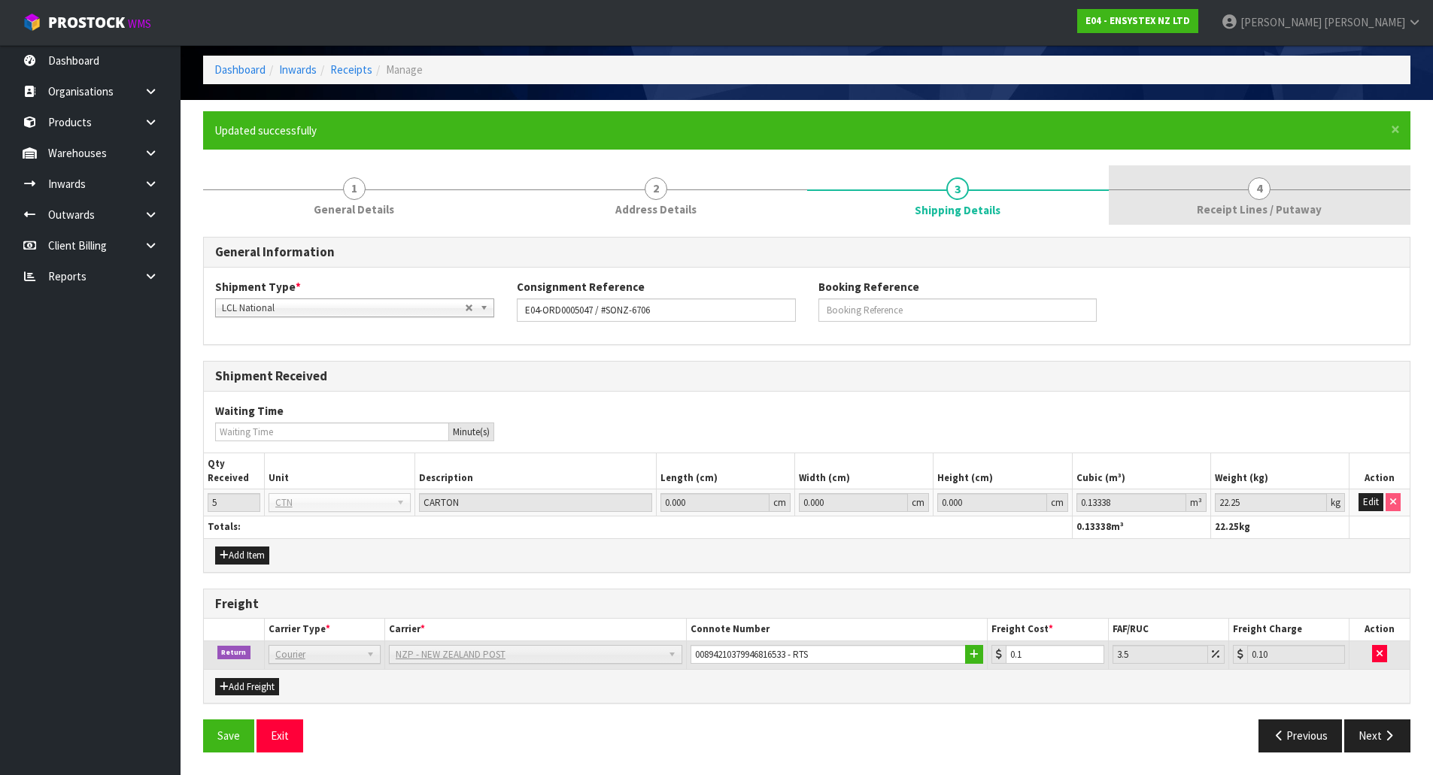
click at [1200, 196] on link "4 Receipt Lines / Putaway" at bounding box center [1260, 194] width 302 height 59
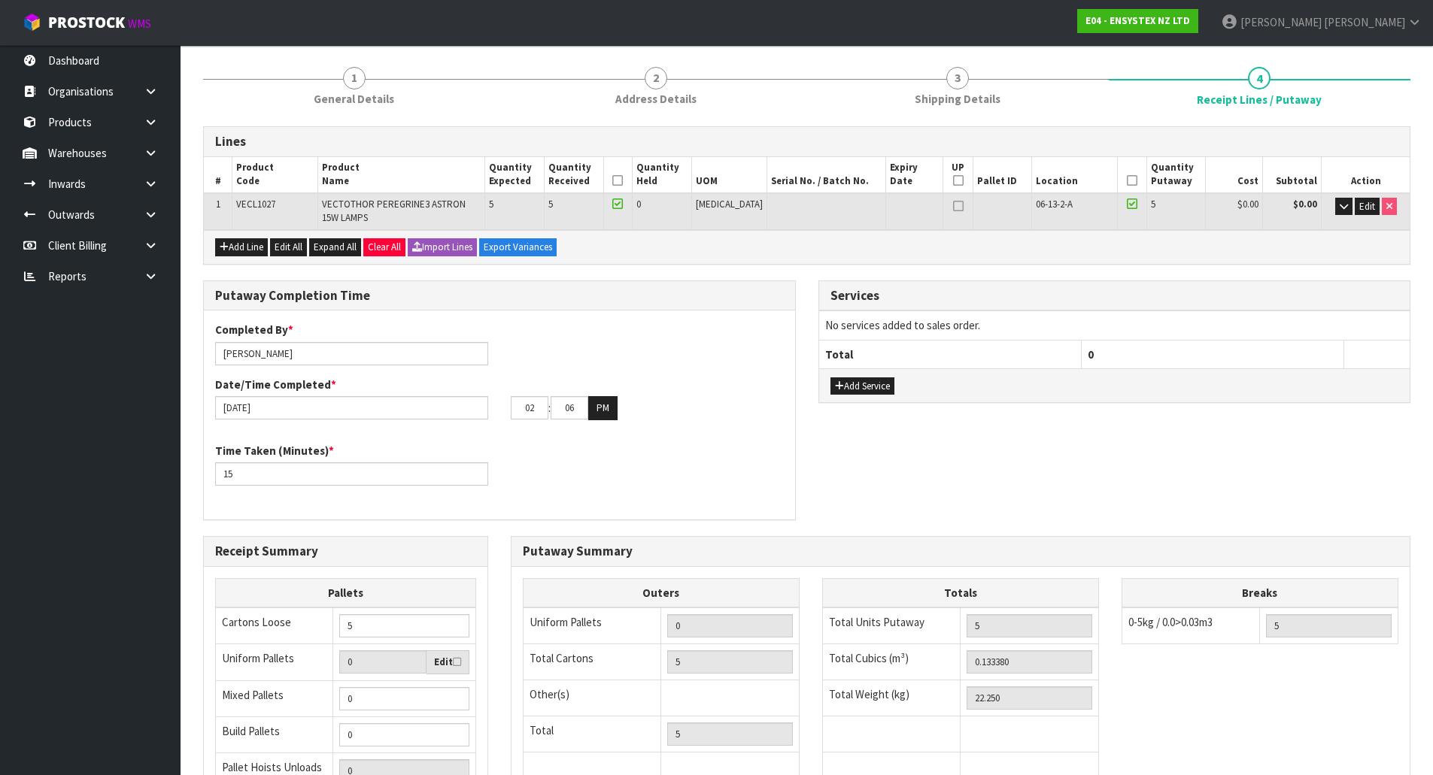
scroll to position [357, 0]
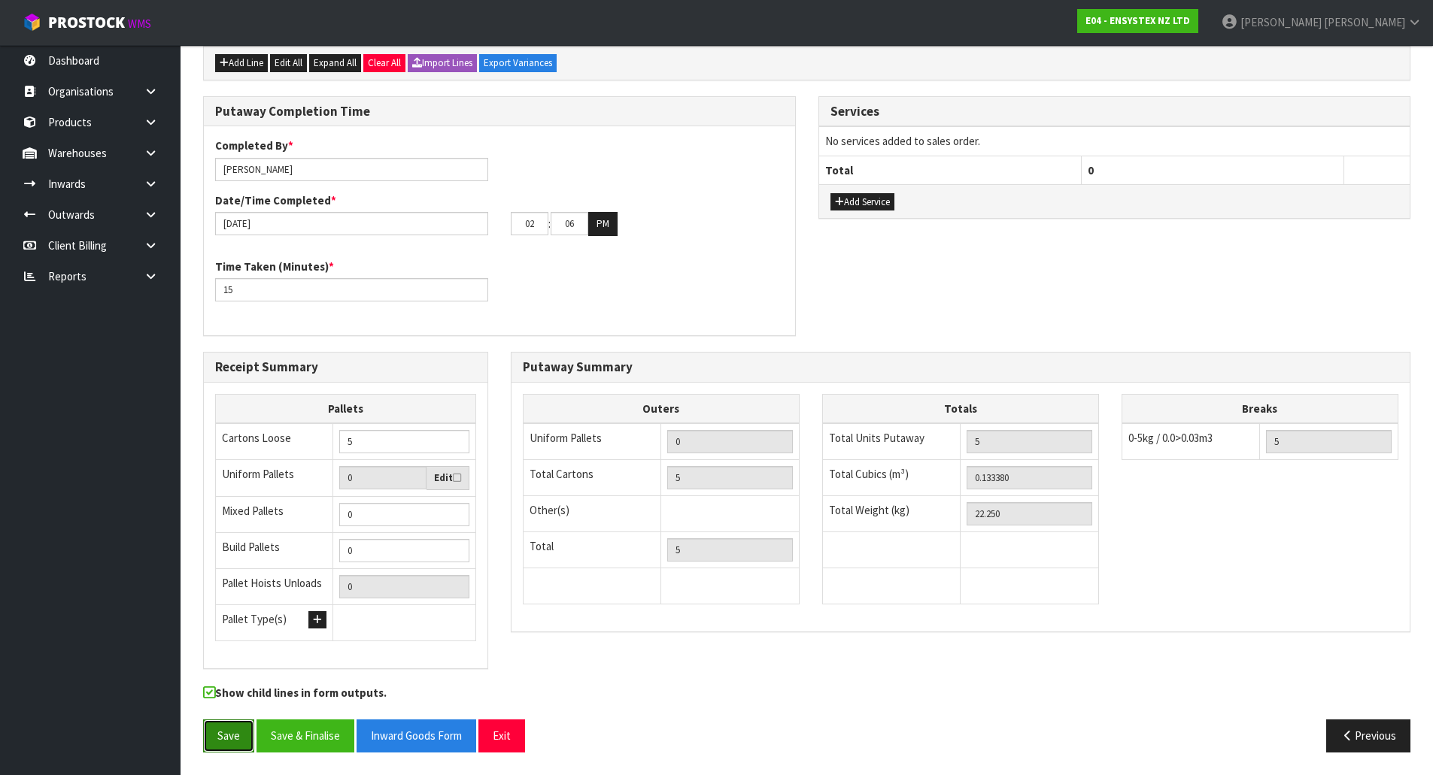
click at [217, 730] on button "Save" at bounding box center [228, 736] width 51 height 32
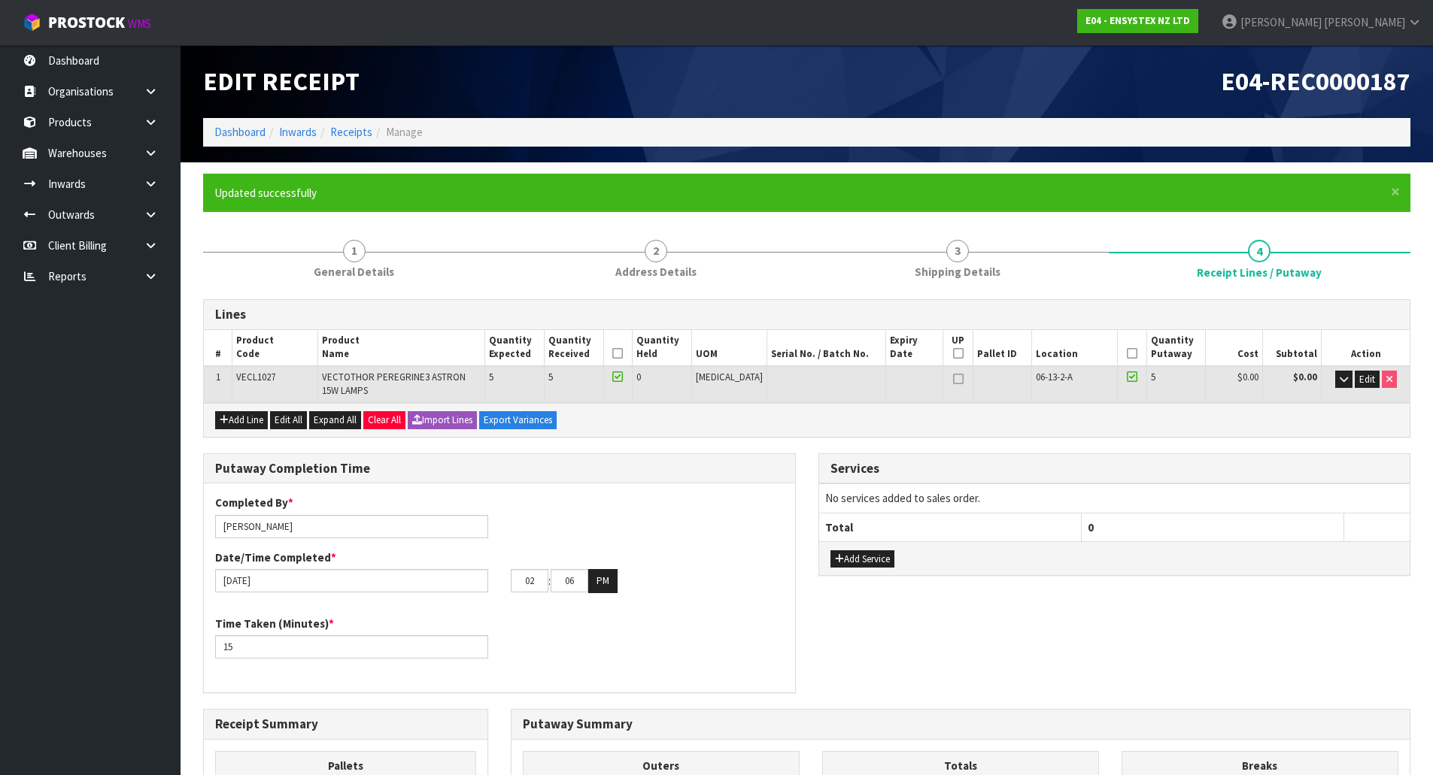
click at [536, 526] on div "Completed By * Michael Drugan Date/Time Completed * 16/09/2025 02 : 06 : 00 PM" at bounding box center [499, 549] width 591 height 109
click at [605, 511] on div "Completed By * Michael Drugan Date/Time Completed * 16/09/2025 02 : 06 : 00 PM" at bounding box center [499, 549] width 591 height 109
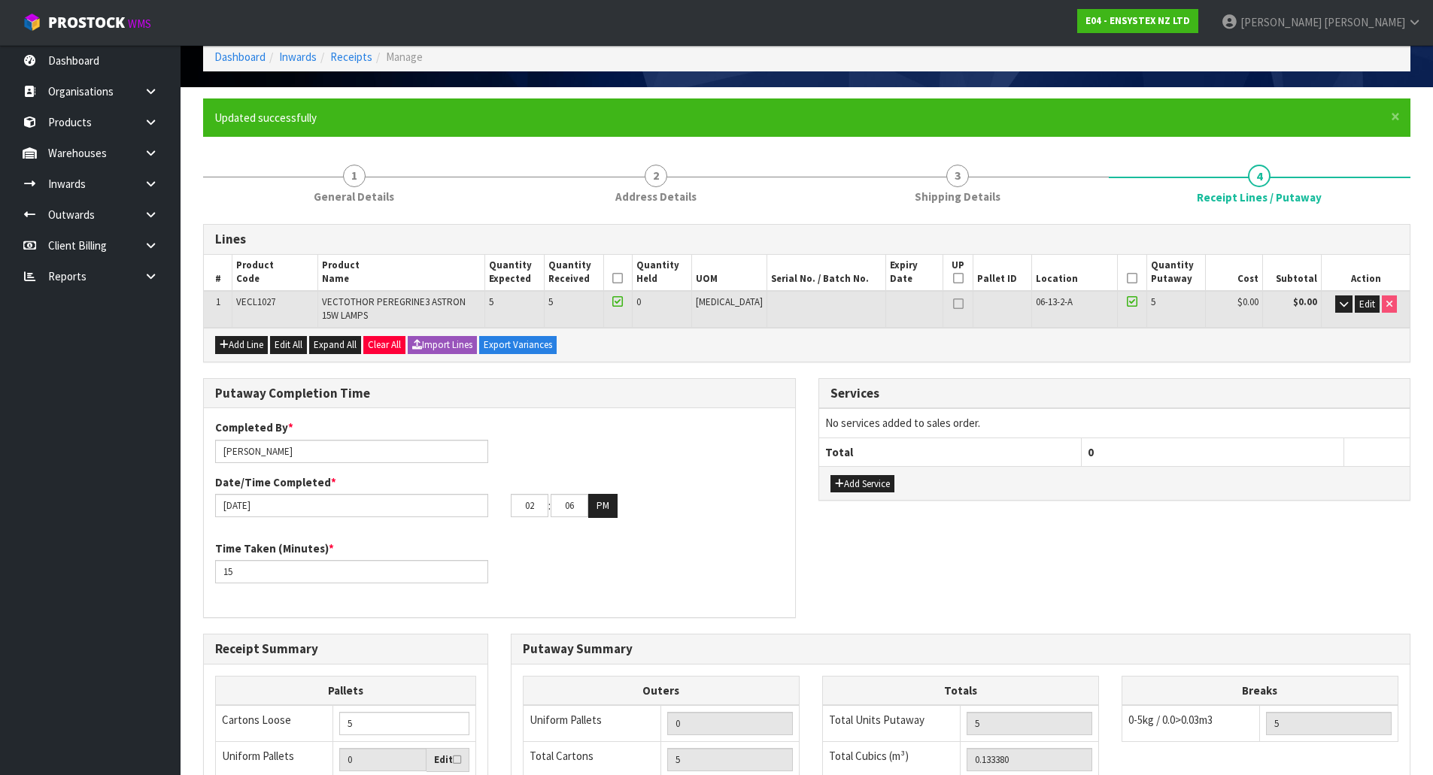
click at [650, 608] on div "Completed By * Michael Drugan Date/Time Completed * 16/09/2025 02 : 06 : 00 PM …" at bounding box center [499, 512] width 591 height 209
click at [616, 602] on div "Completed By * Michael Drugan Date/Time Completed * 16/09/2025 02 : 06 : 00 PM …" at bounding box center [499, 513] width 591 height 187
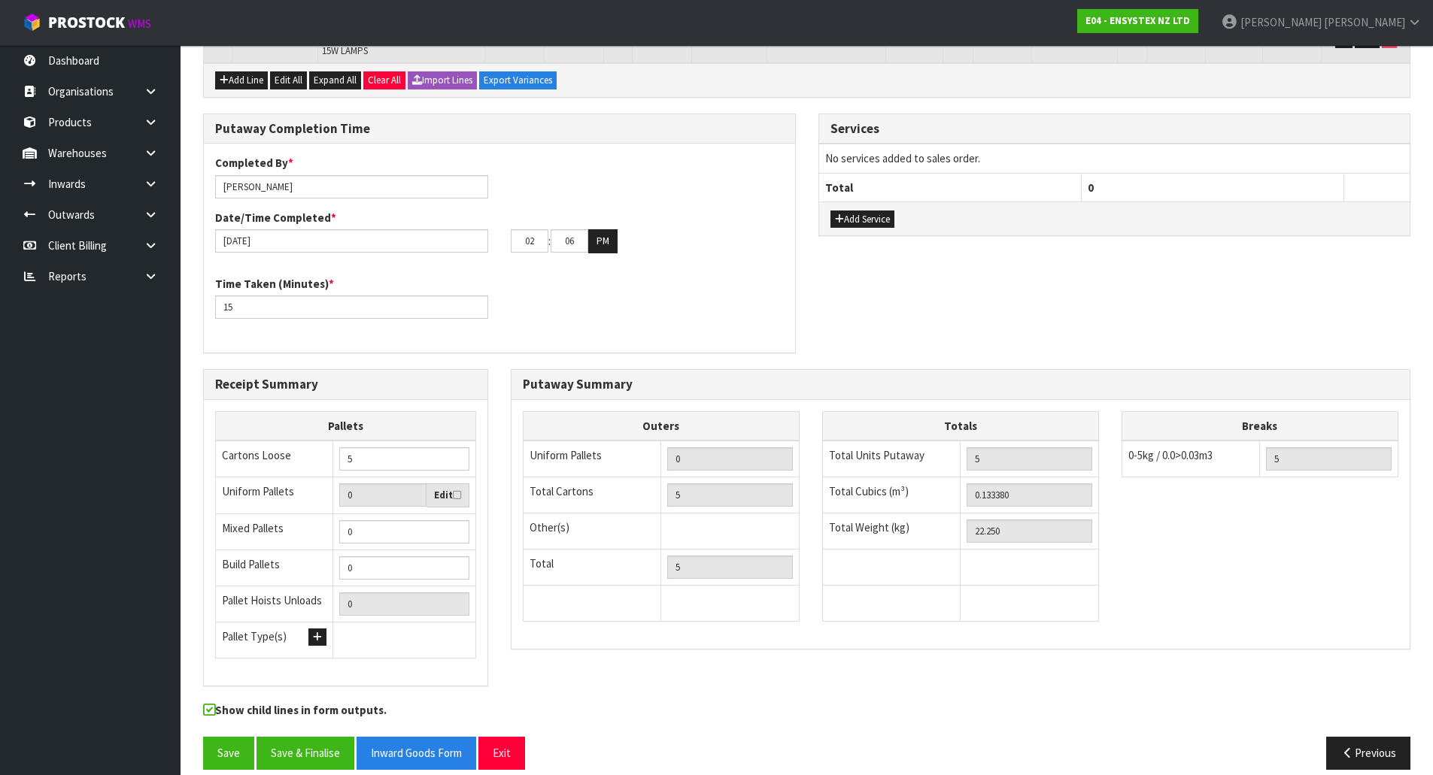
scroll to position [357, 0]
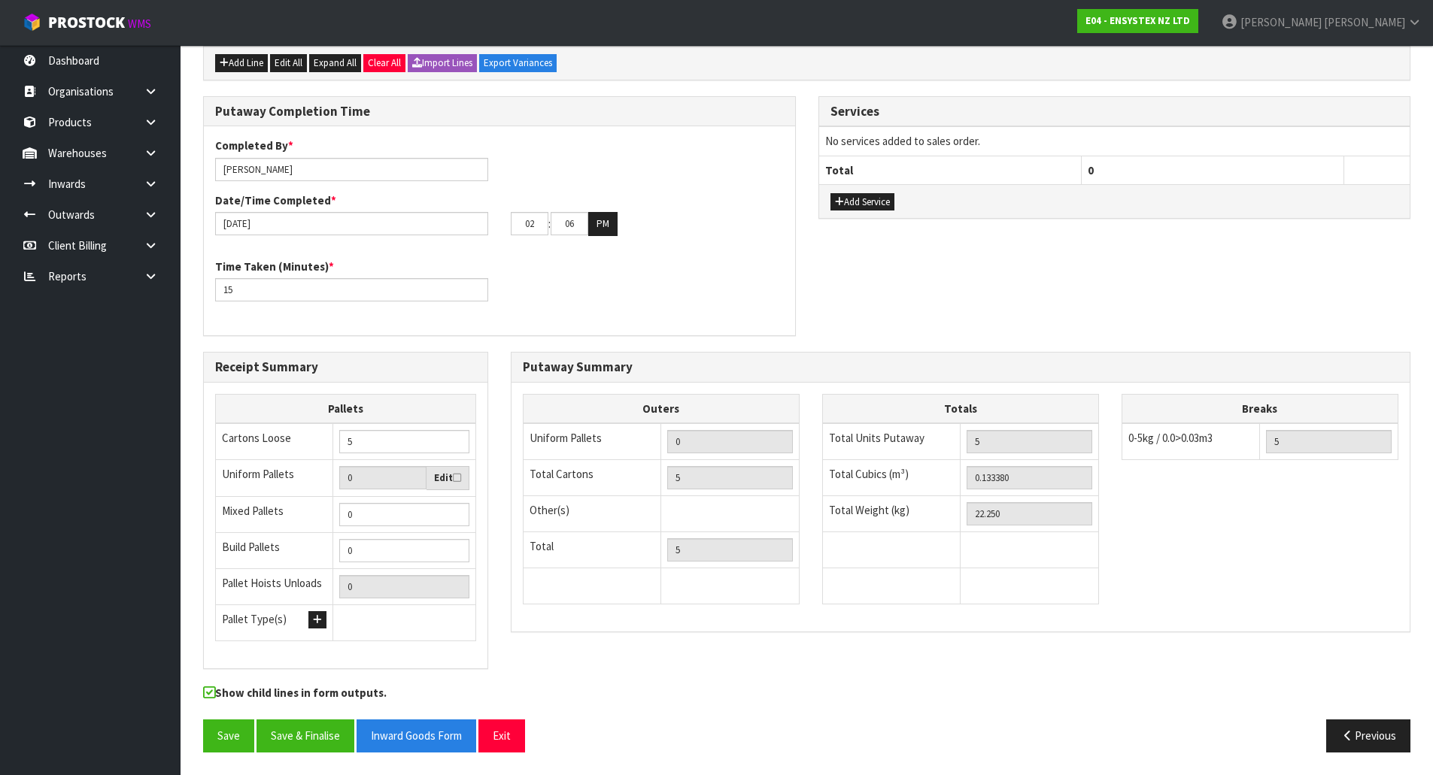
click at [493, 551] on div "Receipt Summary Pallets Cartons Loose 5 Uniform Pallets 0 Edit Mixed Pallets 0 …" at bounding box center [346, 518] width 308 height 333
click at [743, 246] on div "Completed By * Michael Drugan Date/Time Completed * 16/09/2025 02 : 06 : 00 PM" at bounding box center [499, 192] width 591 height 109
click at [490, 272] on div "Time Taken (Minutes) * 15" at bounding box center [352, 280] width 296 height 43
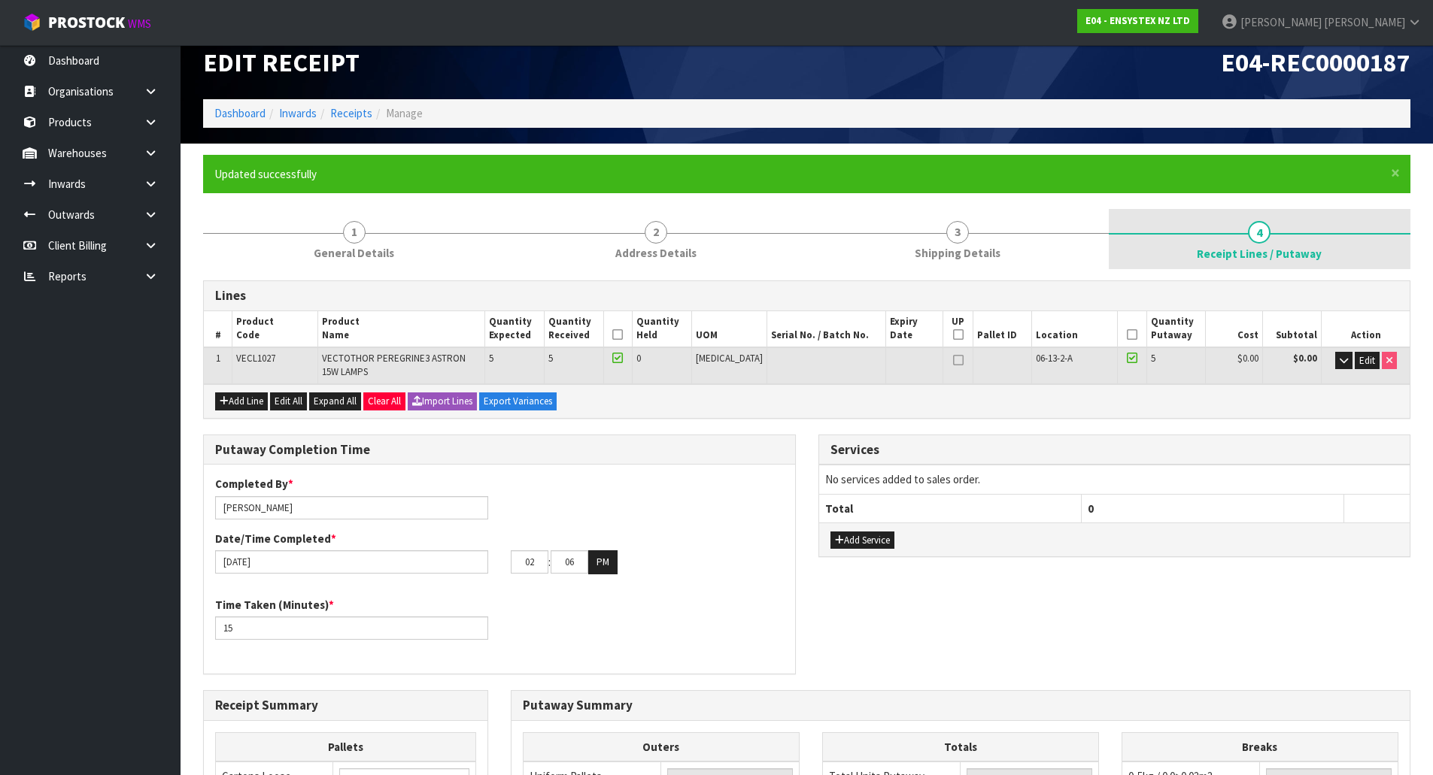
scroll to position [0, 0]
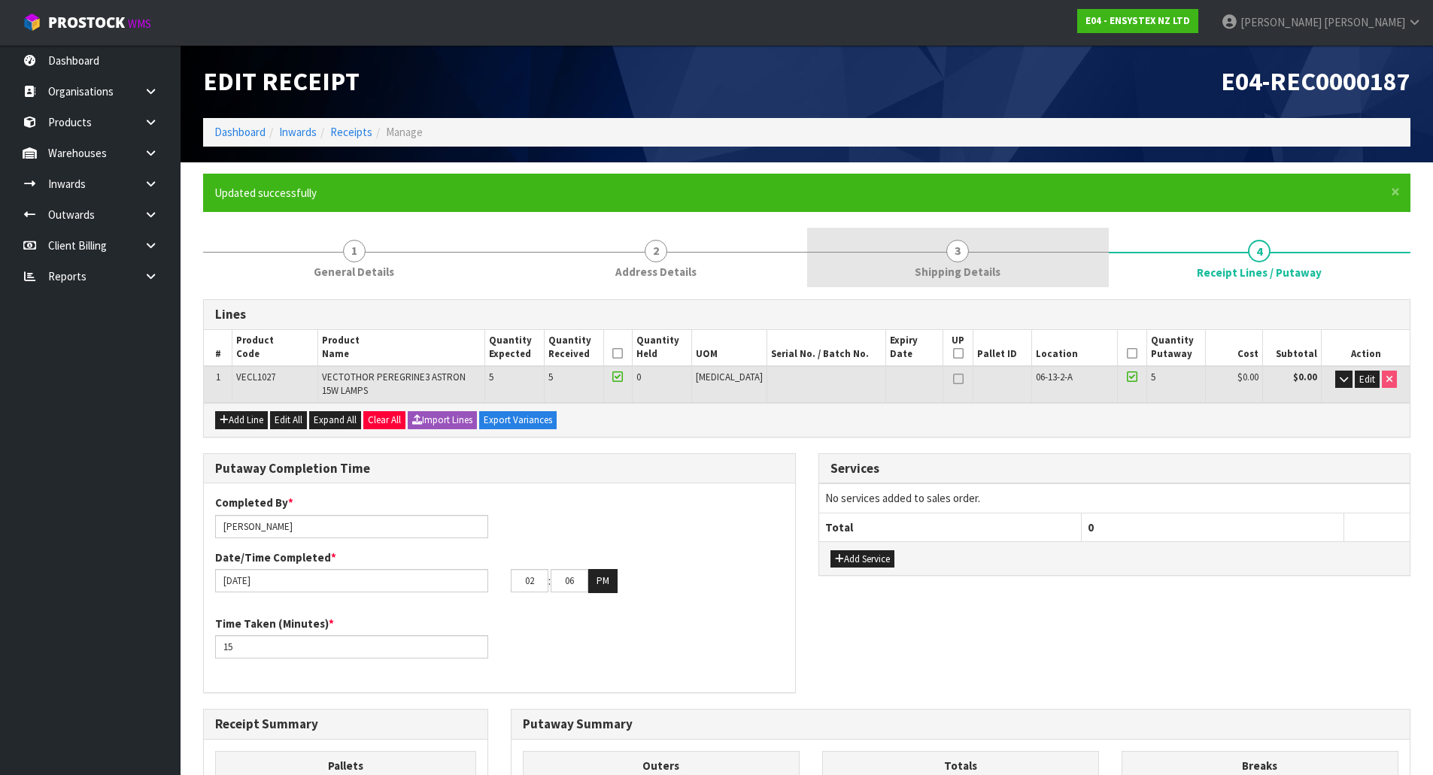
click at [1056, 285] on link "3 Shipping Details" at bounding box center [958, 257] width 302 height 59
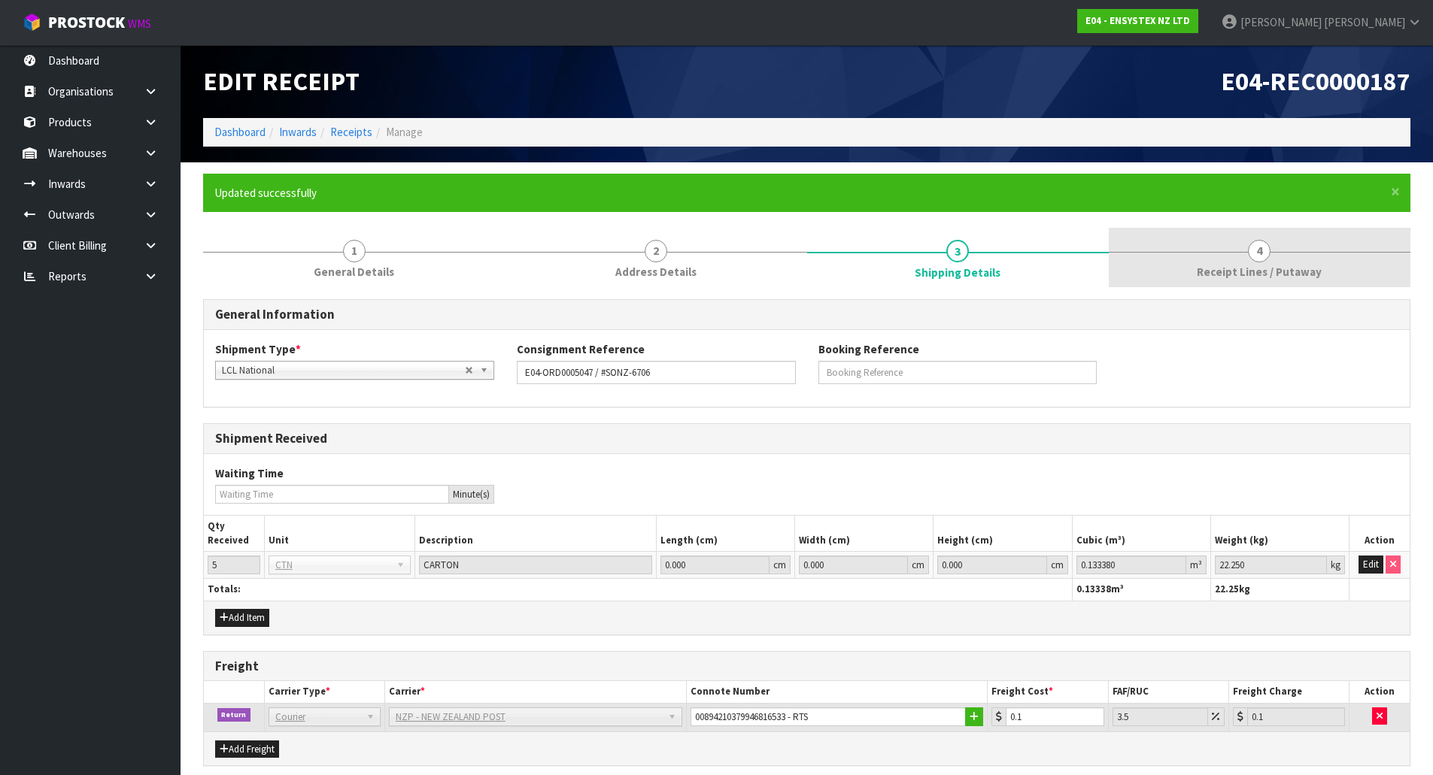
click at [1173, 273] on link "4 Receipt Lines / Putaway" at bounding box center [1260, 257] width 302 height 59
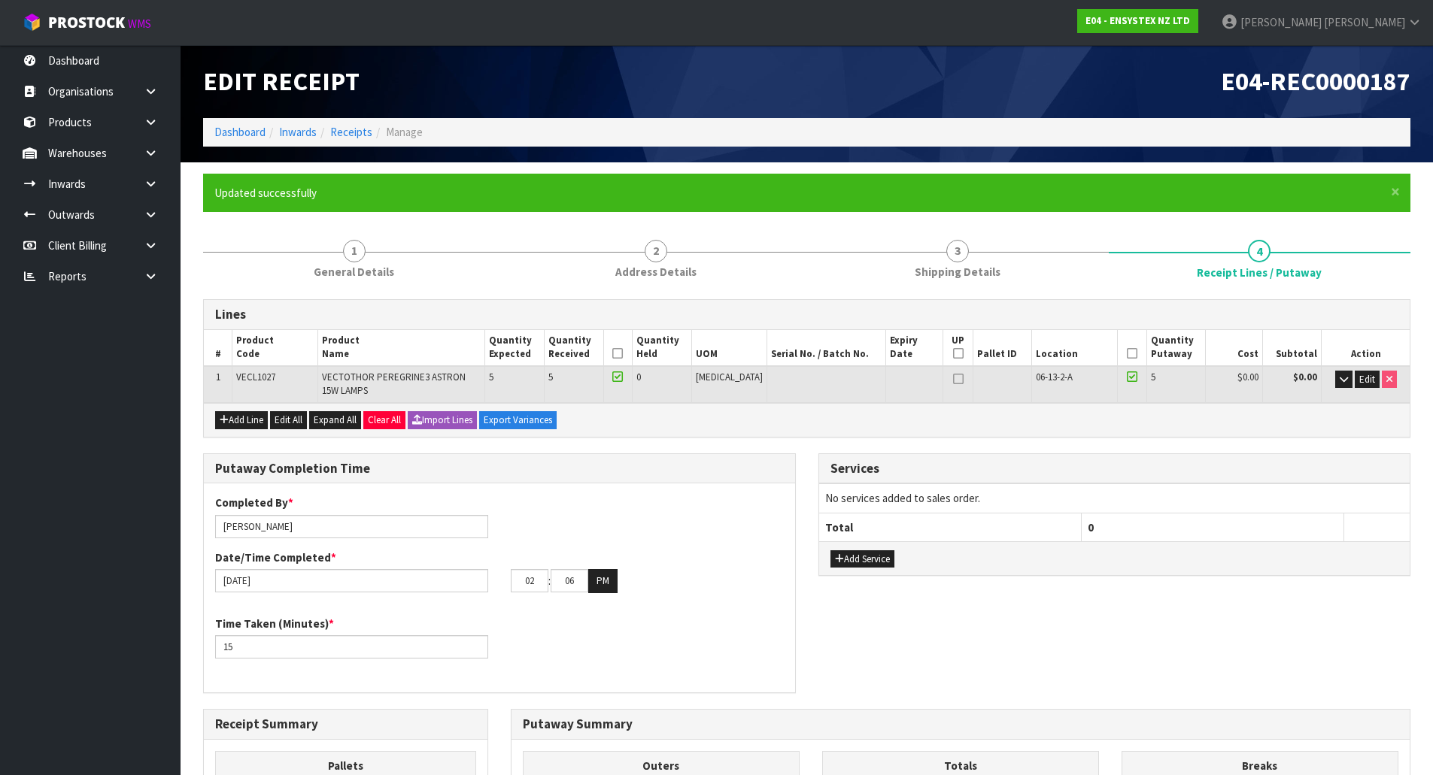
click at [800, 467] on div "Putaway Completion Time Completed By * Michael Drugan Date/Time Completed * 16/…" at bounding box center [499, 582] width 615 height 256
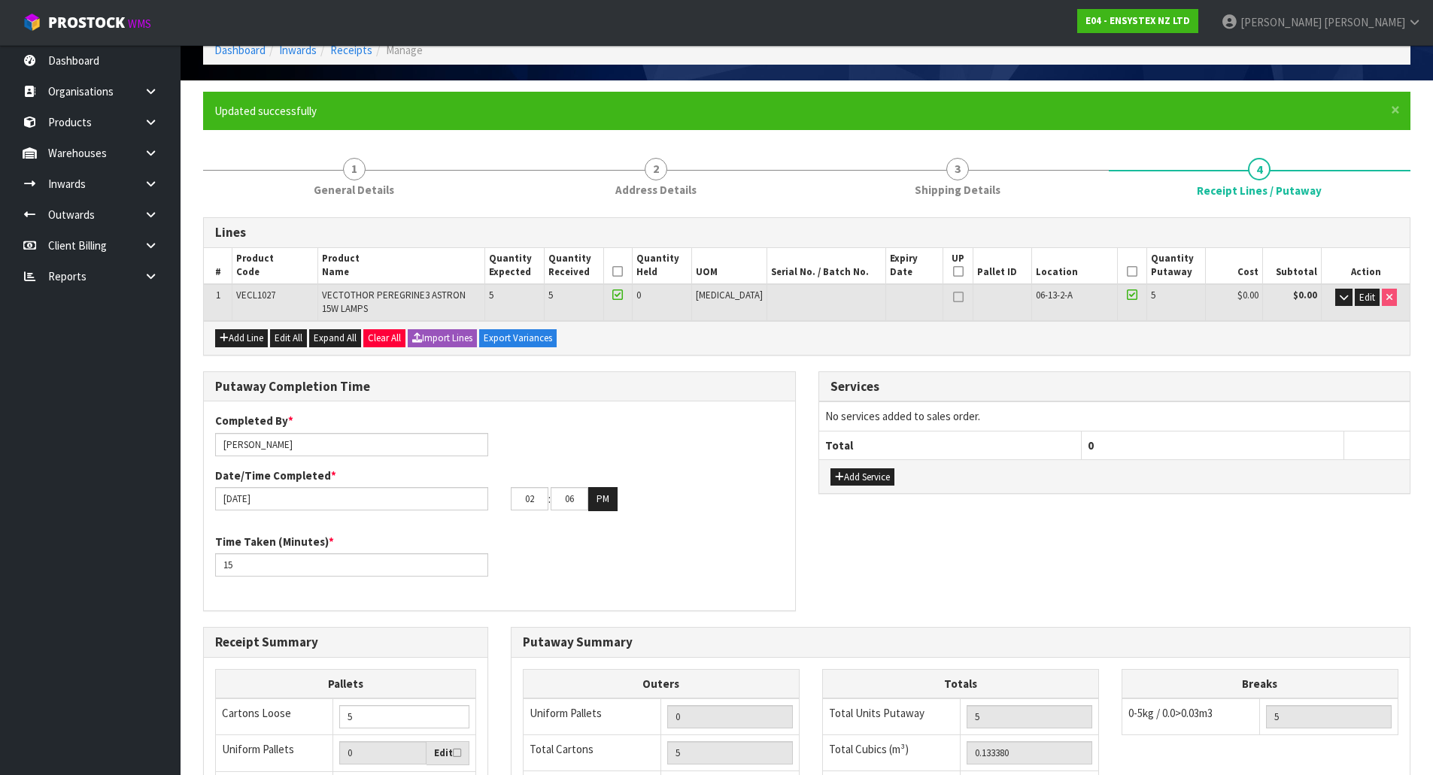
scroll to position [56, 0]
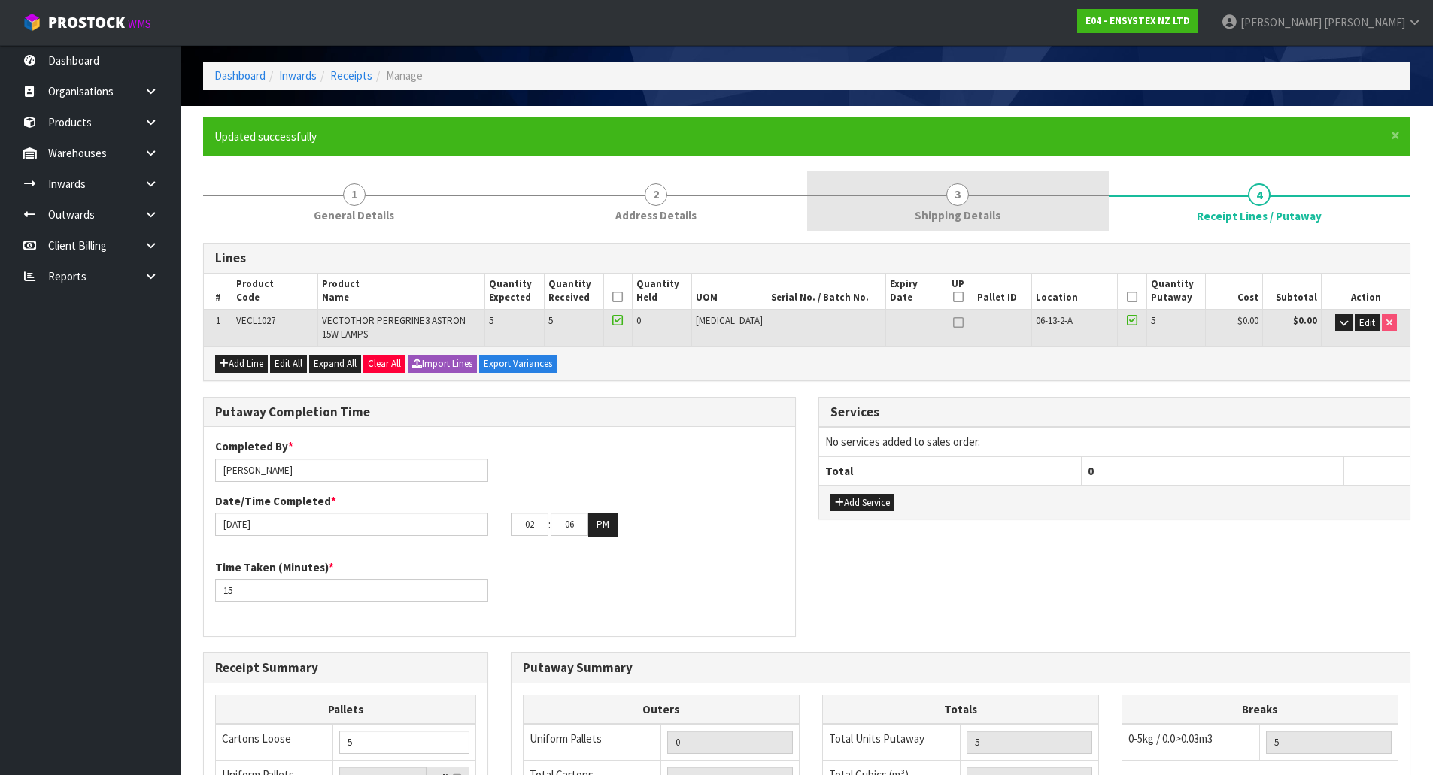
drag, startPoint x: 972, startPoint y: 206, endPoint x: 944, endPoint y: 208, distance: 28.6
click at [972, 207] on link "3 Shipping Details" at bounding box center [958, 200] width 302 height 59
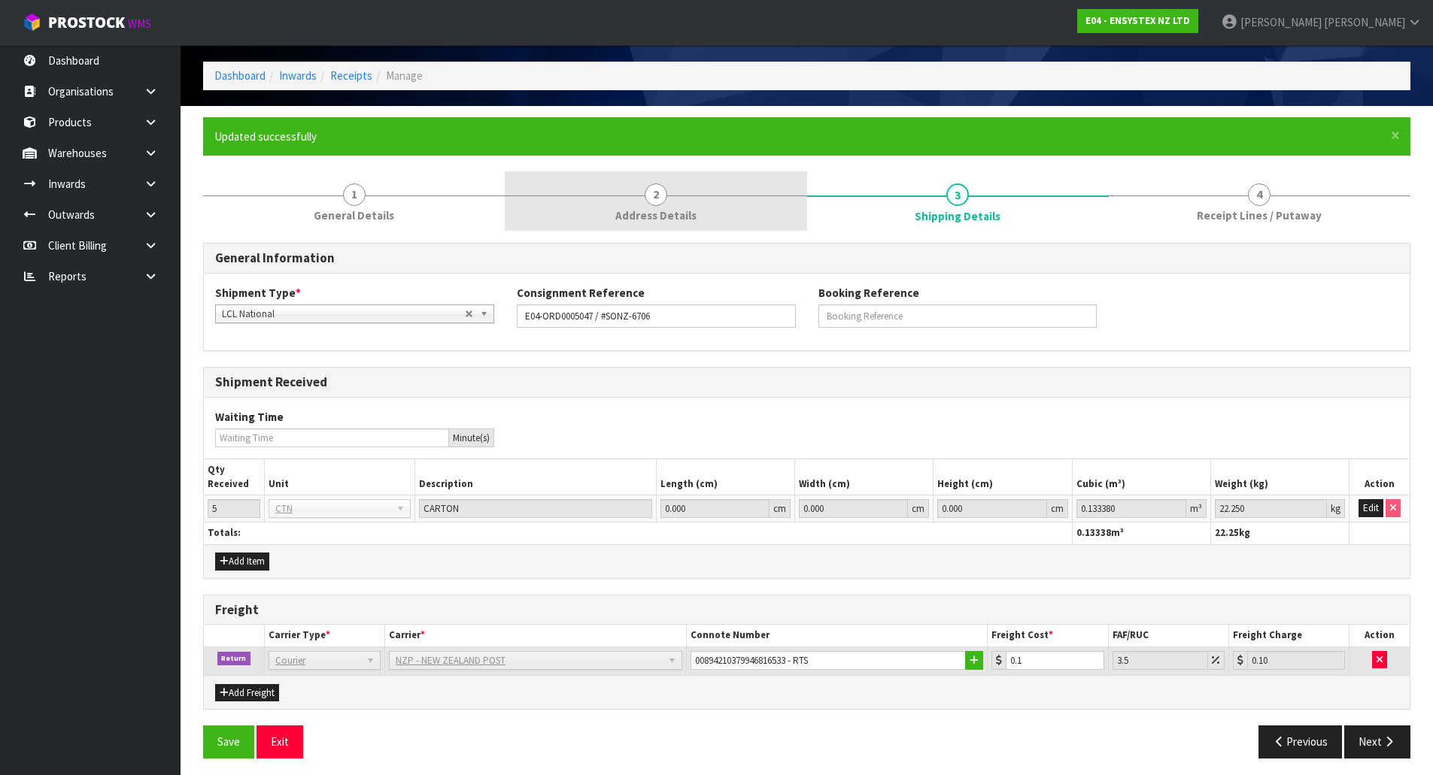
click at [600, 204] on link "2 Address Details" at bounding box center [656, 200] width 302 height 59
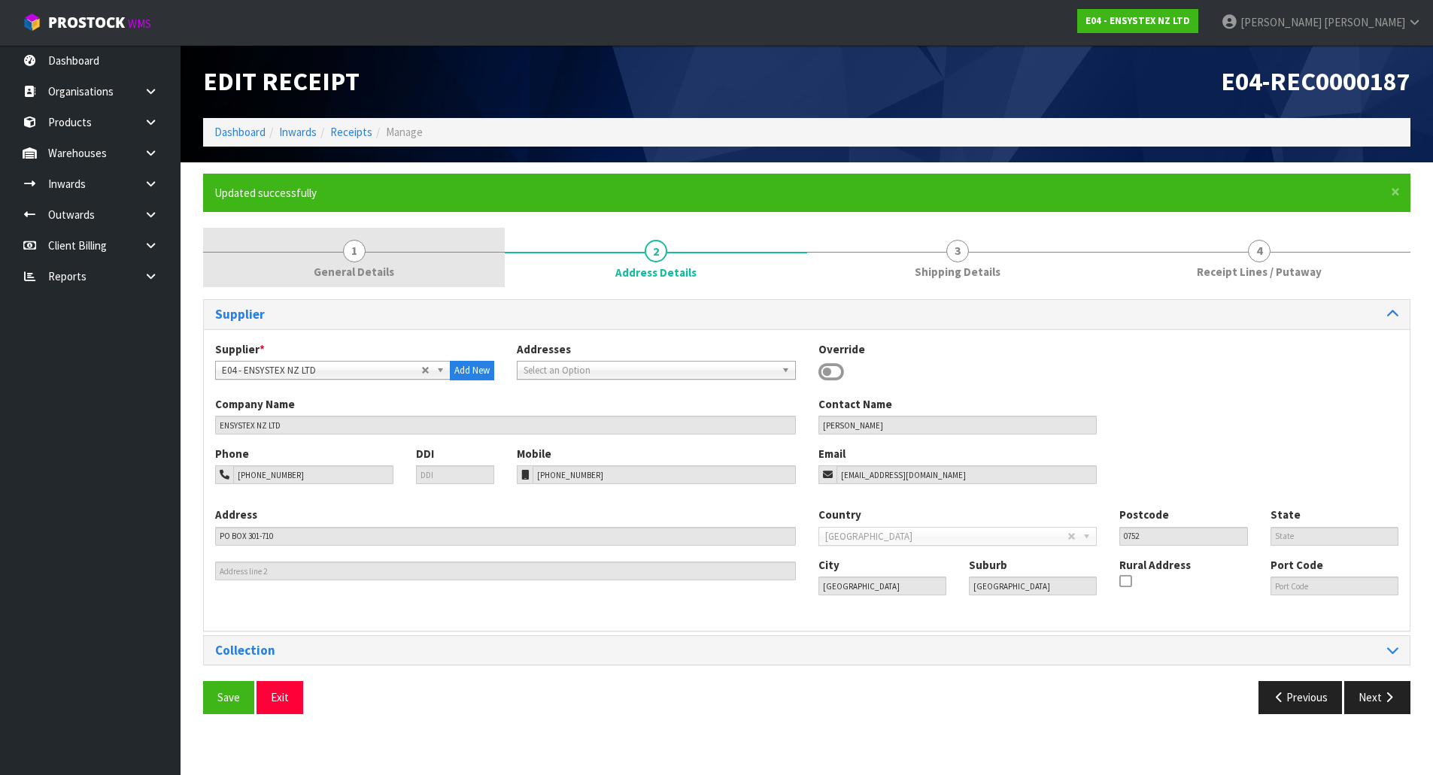
scroll to position [0, 0]
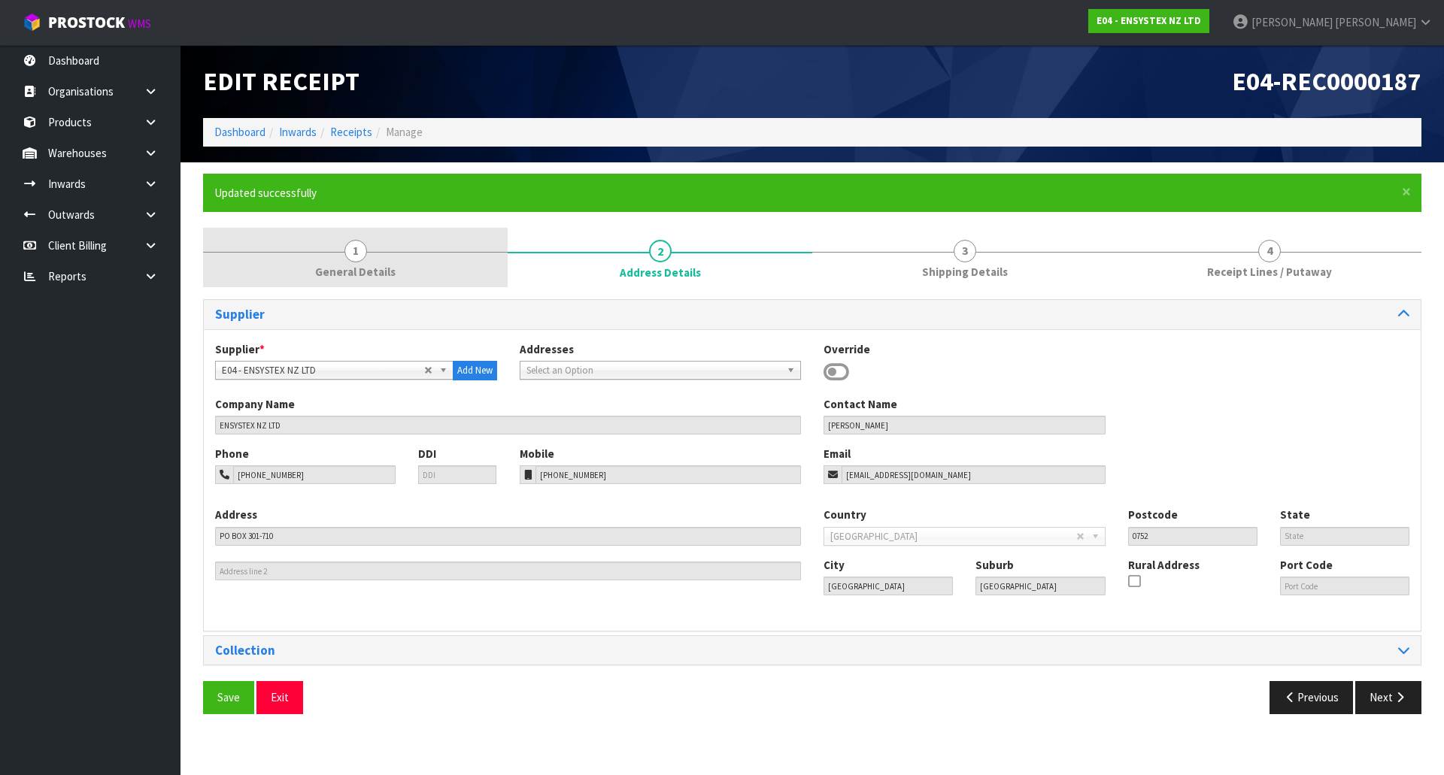
click at [398, 250] on link "1 General Details" at bounding box center [355, 257] width 305 height 59
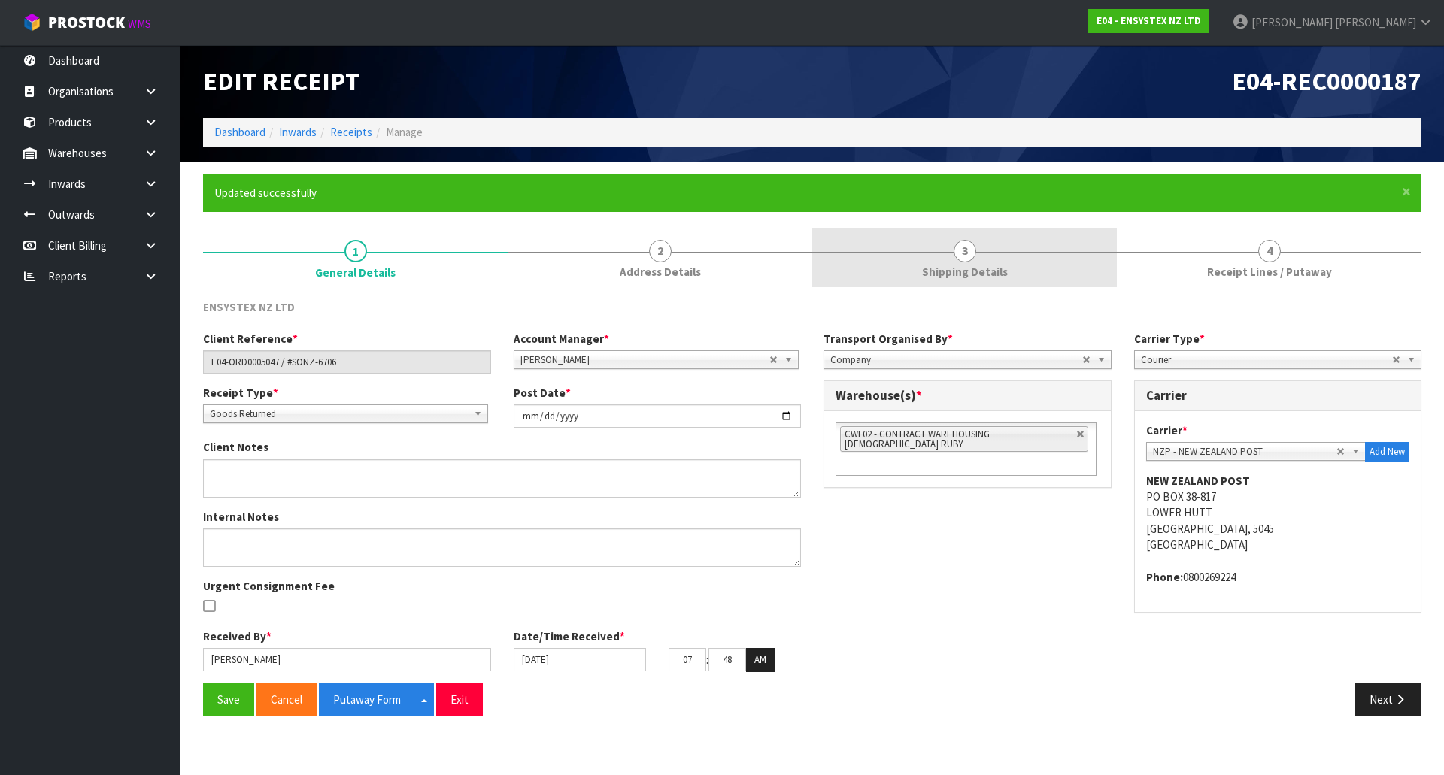
click at [1059, 246] on link "3 Shipping Details" at bounding box center [964, 257] width 305 height 59
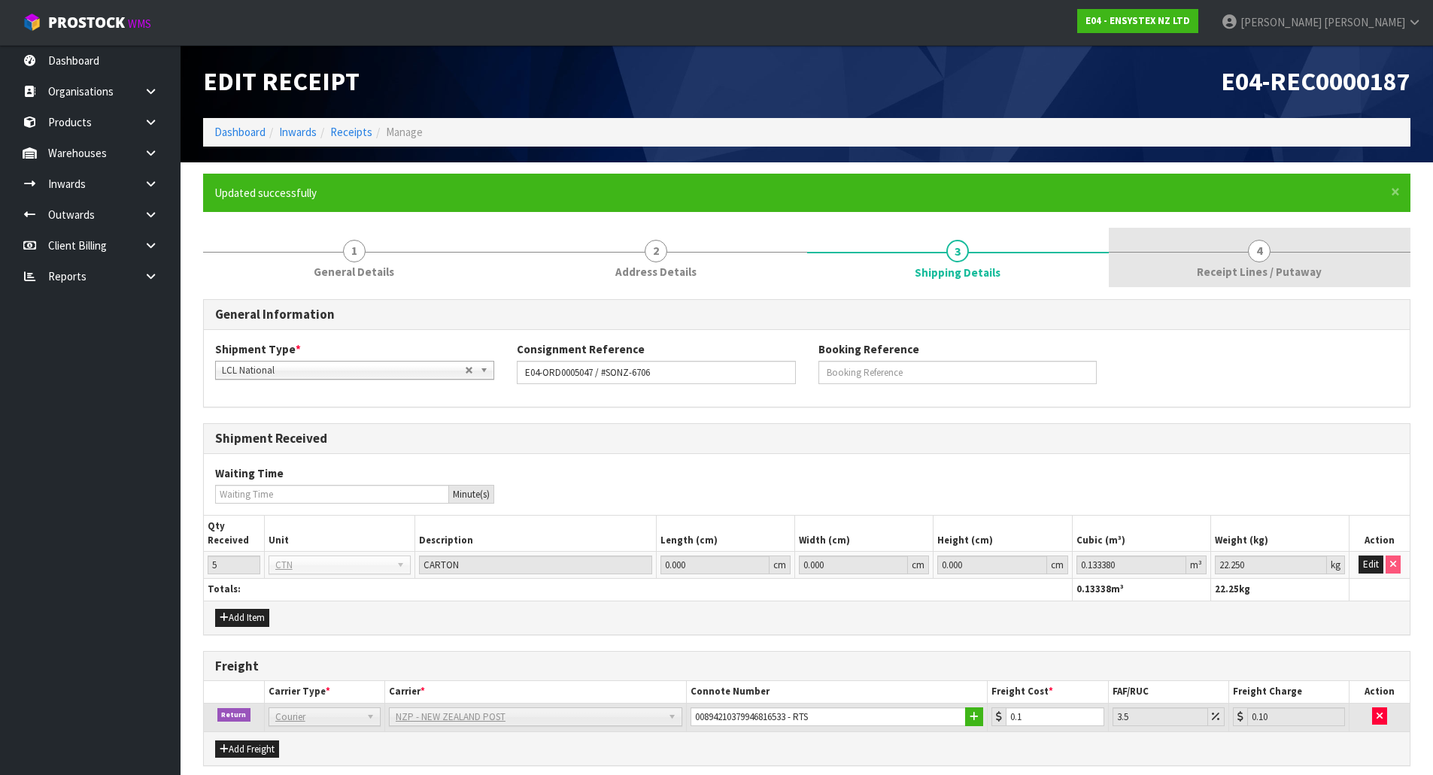
click at [1186, 265] on link "4 Receipt Lines / Putaway" at bounding box center [1260, 257] width 302 height 59
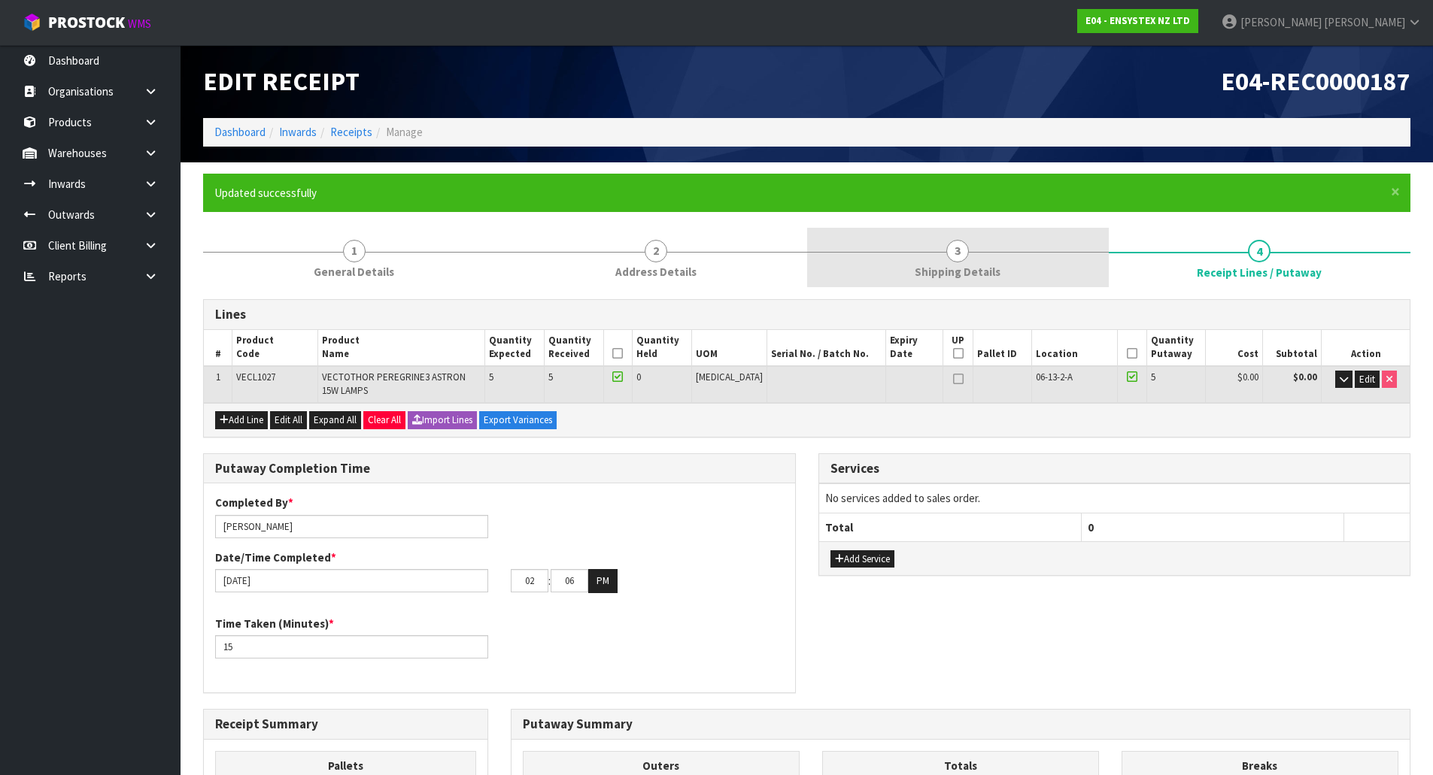
click at [887, 249] on link "3 Shipping Details" at bounding box center [958, 257] width 302 height 59
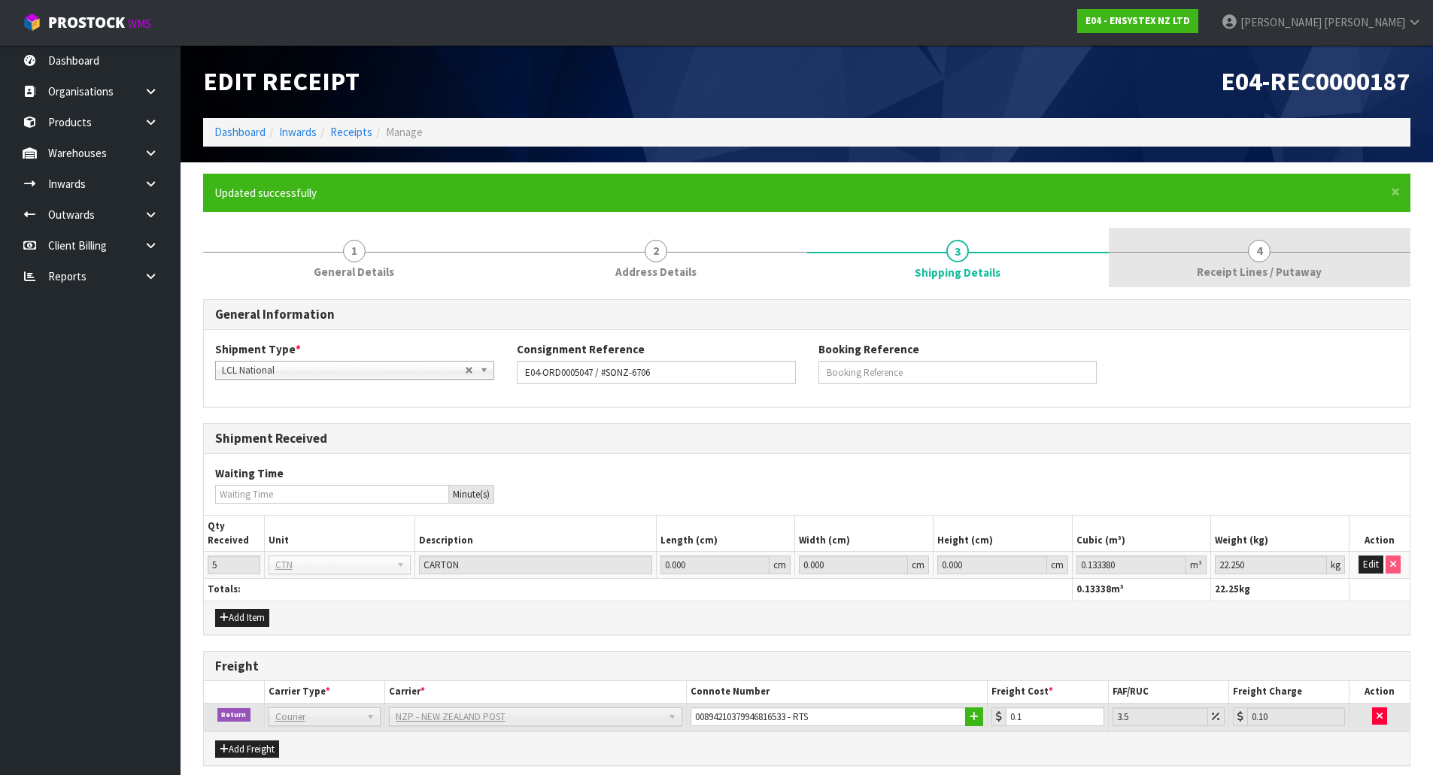
click at [1200, 254] on link "4 Receipt Lines / Putaway" at bounding box center [1260, 257] width 302 height 59
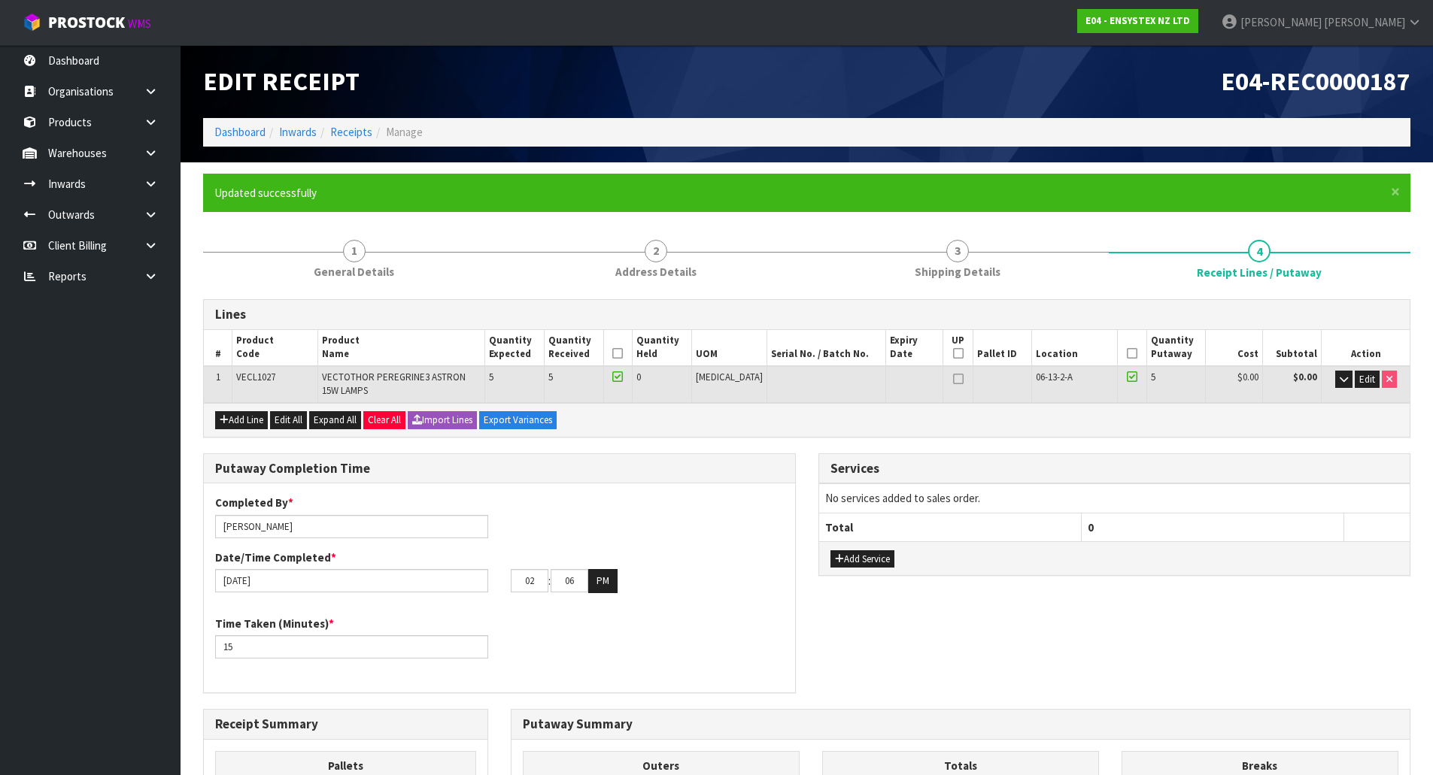
click at [906, 449] on div "Lines # Product Code Product Name Quantity Expected Quantity Received Quantity …" at bounding box center [806, 709] width 1207 height 821
click at [805, 448] on div "Lines # Product Code Product Name Quantity Expected Quantity Received Quantity …" at bounding box center [806, 709] width 1207 height 821
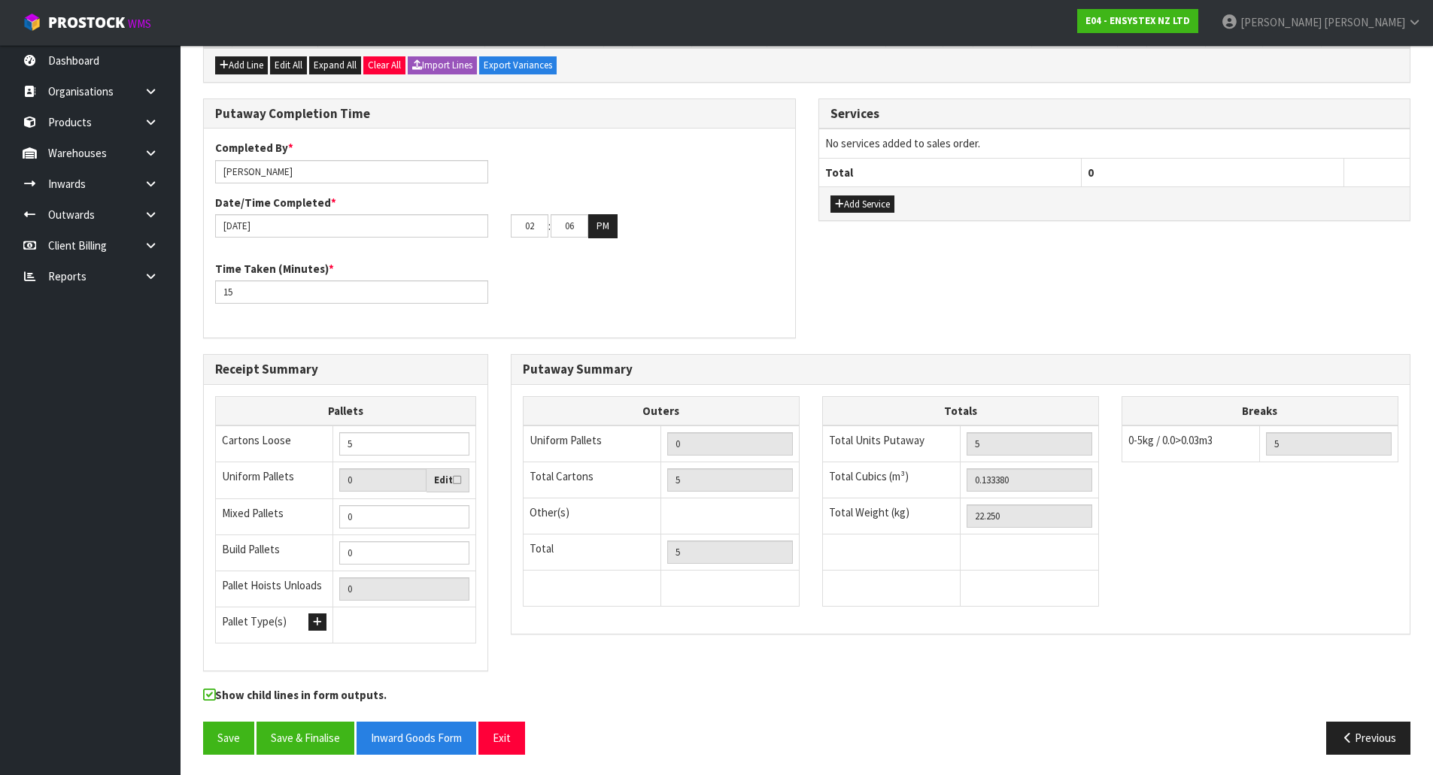
scroll to position [357, 0]
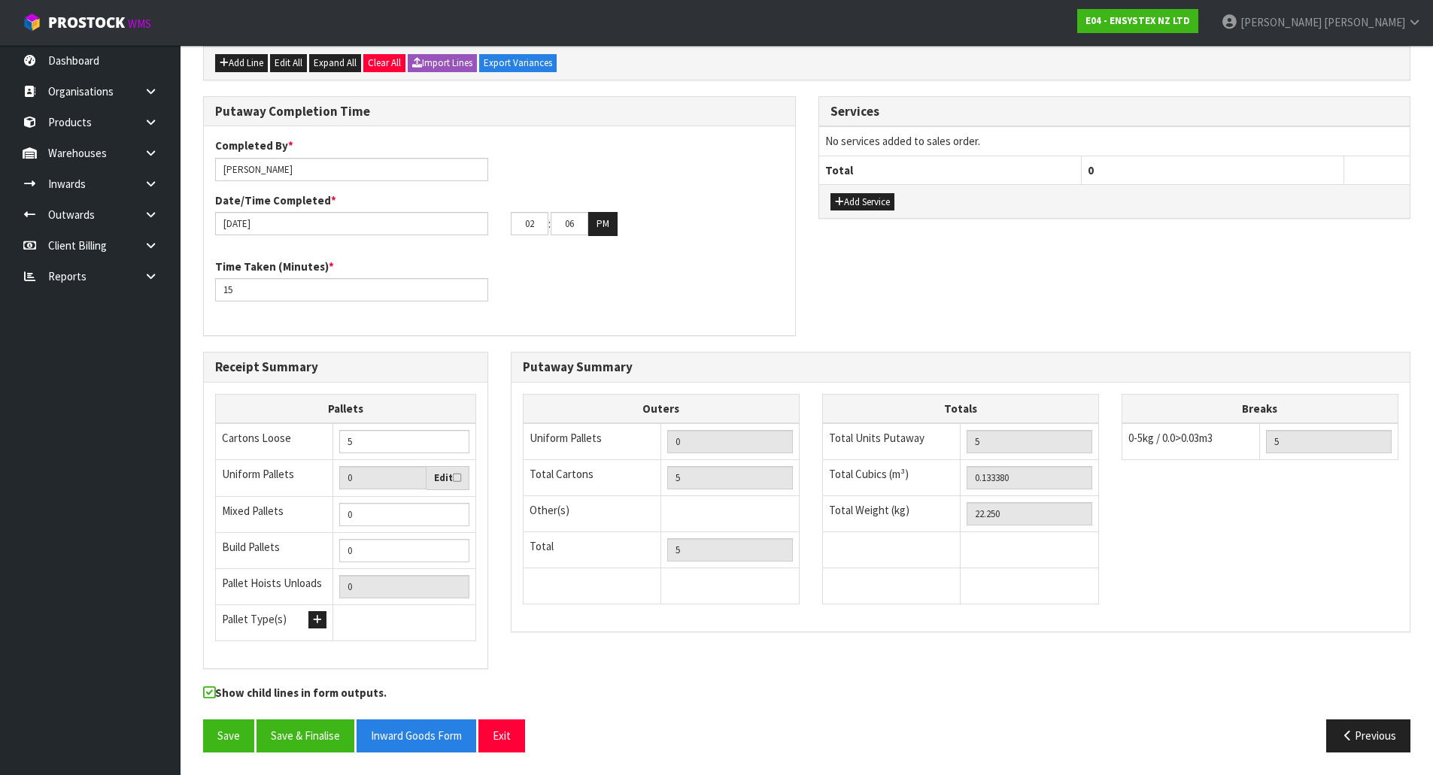
click at [796, 349] on div "Putaway Completion Time Completed By * Michael Drugan Date/Time Completed * 16/…" at bounding box center [499, 224] width 615 height 256
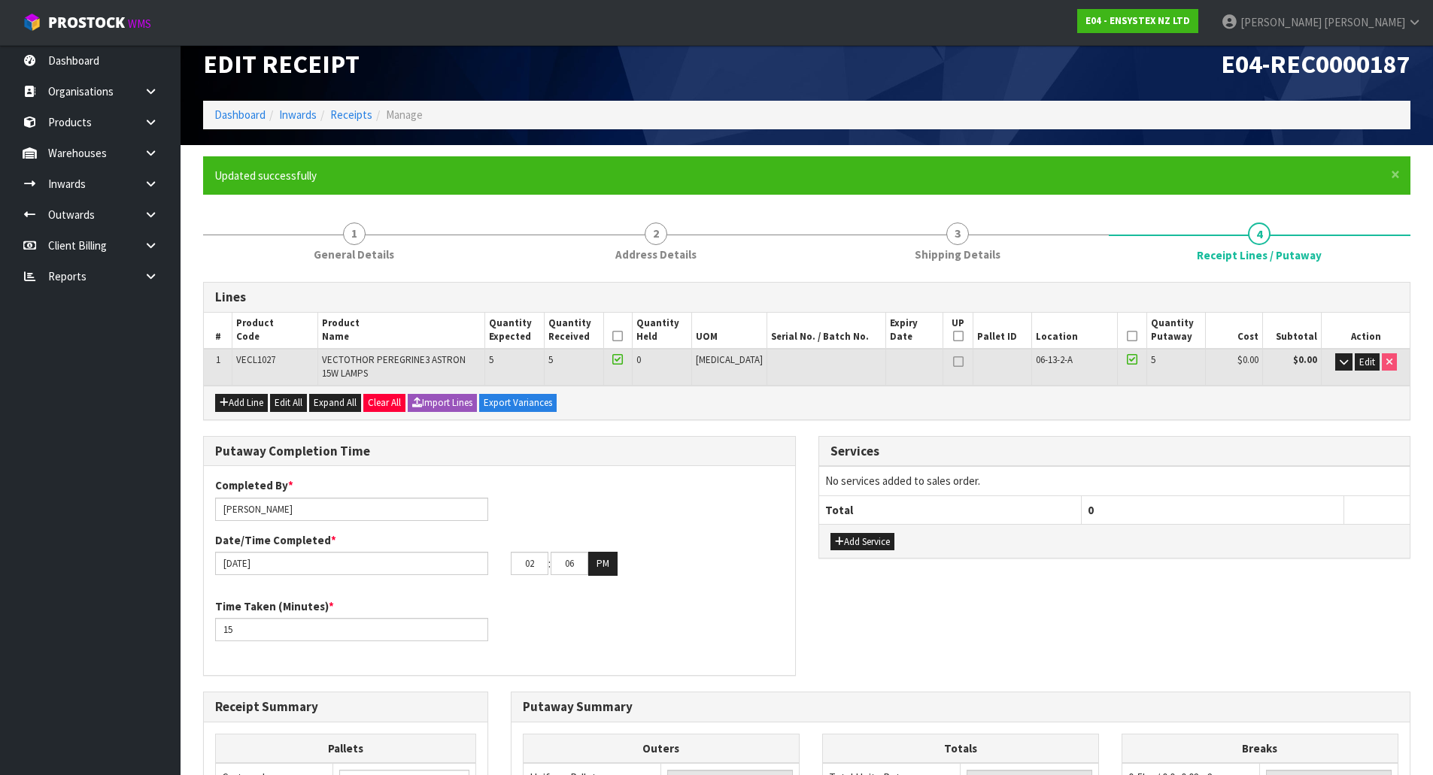
scroll to position [0, 0]
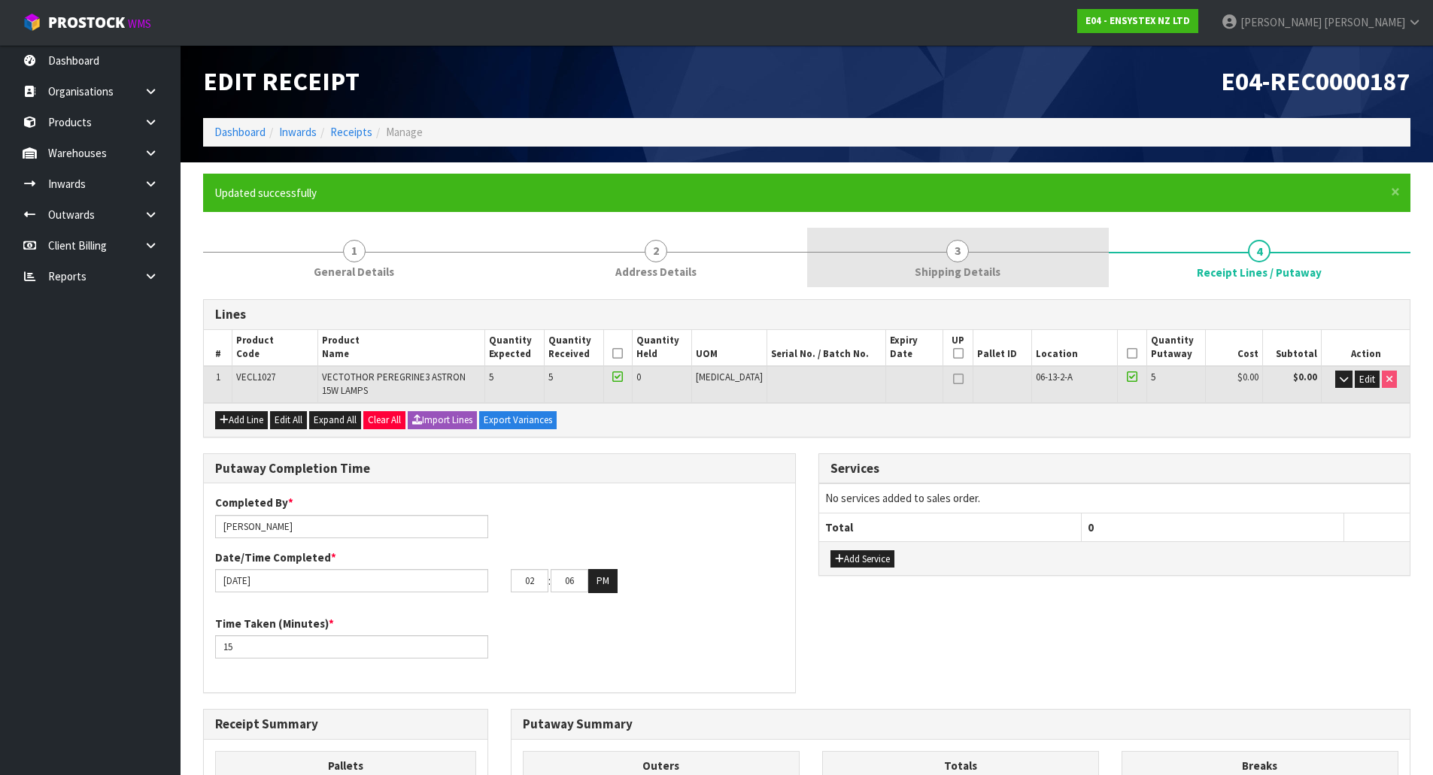
click at [948, 235] on link "3 Shipping Details" at bounding box center [958, 257] width 302 height 59
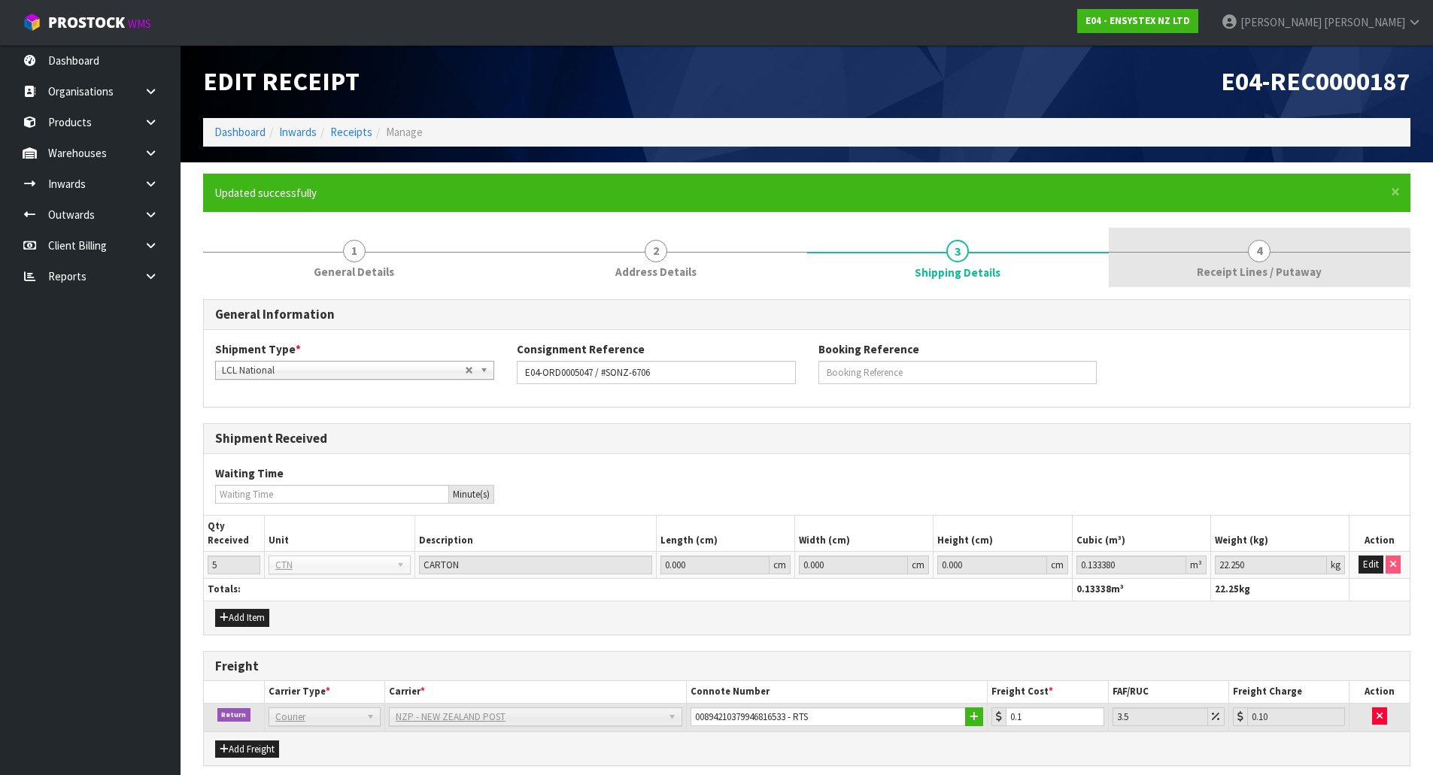
click at [1179, 257] on link "4 Receipt Lines / Putaway" at bounding box center [1260, 257] width 302 height 59
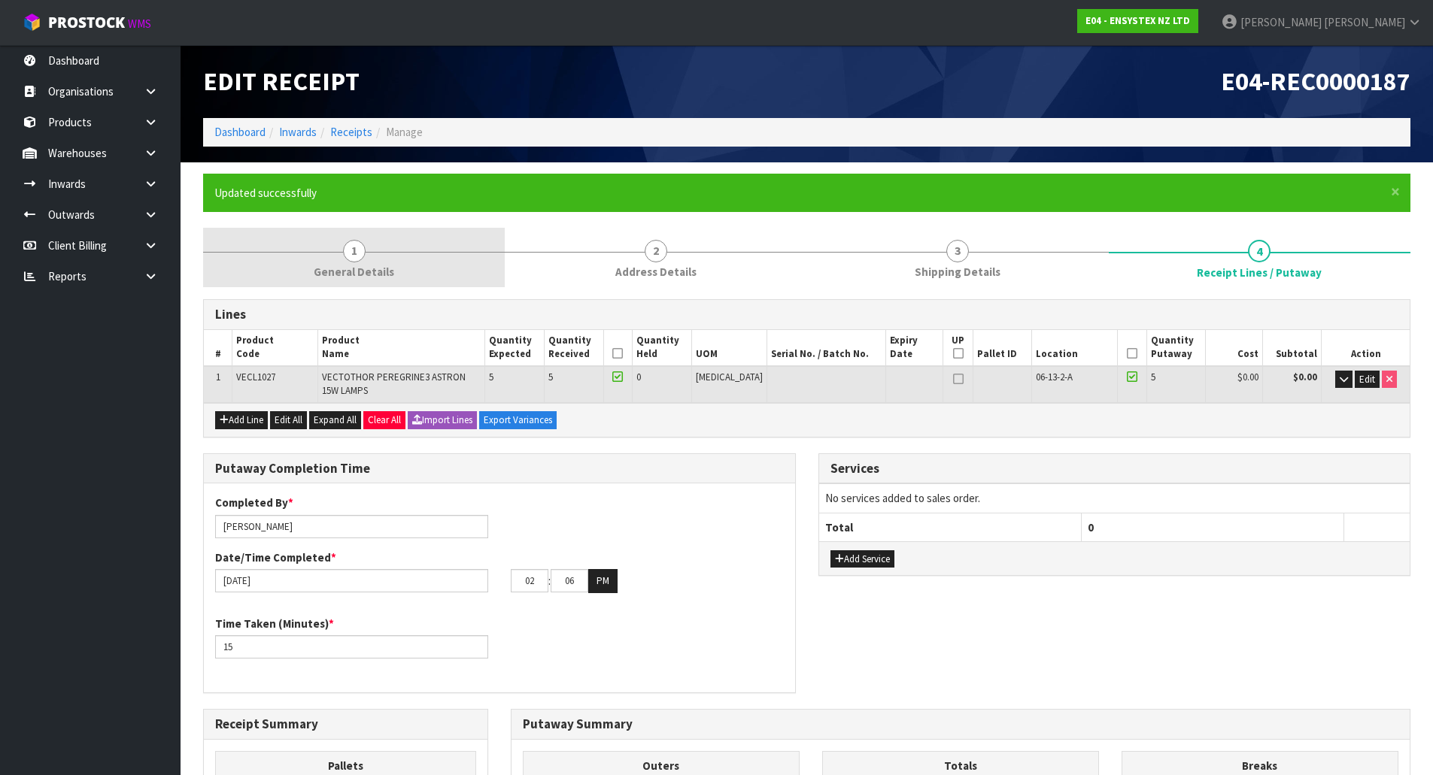
click at [406, 278] on link "1 General Details" at bounding box center [354, 257] width 302 height 59
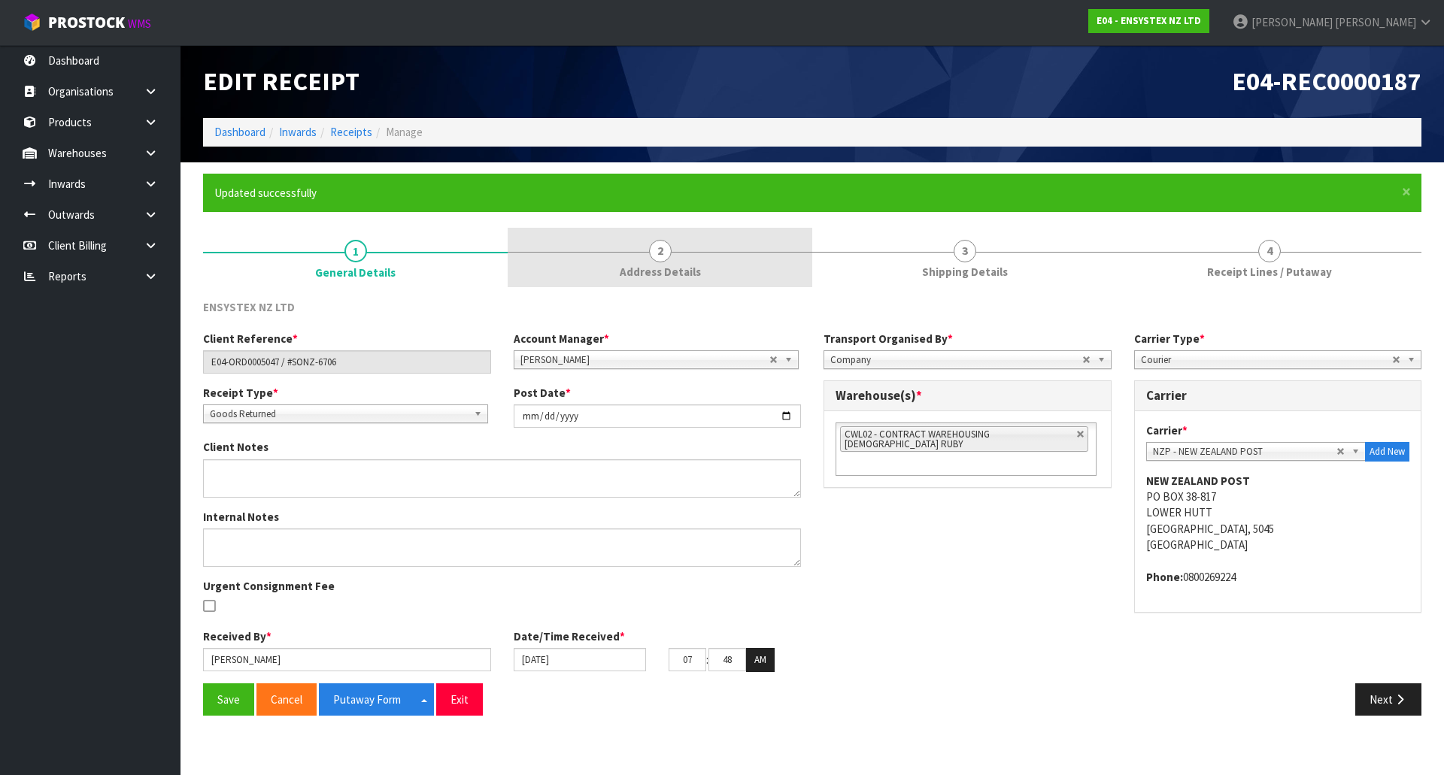
click at [665, 276] on span "Address Details" at bounding box center [660, 272] width 81 height 16
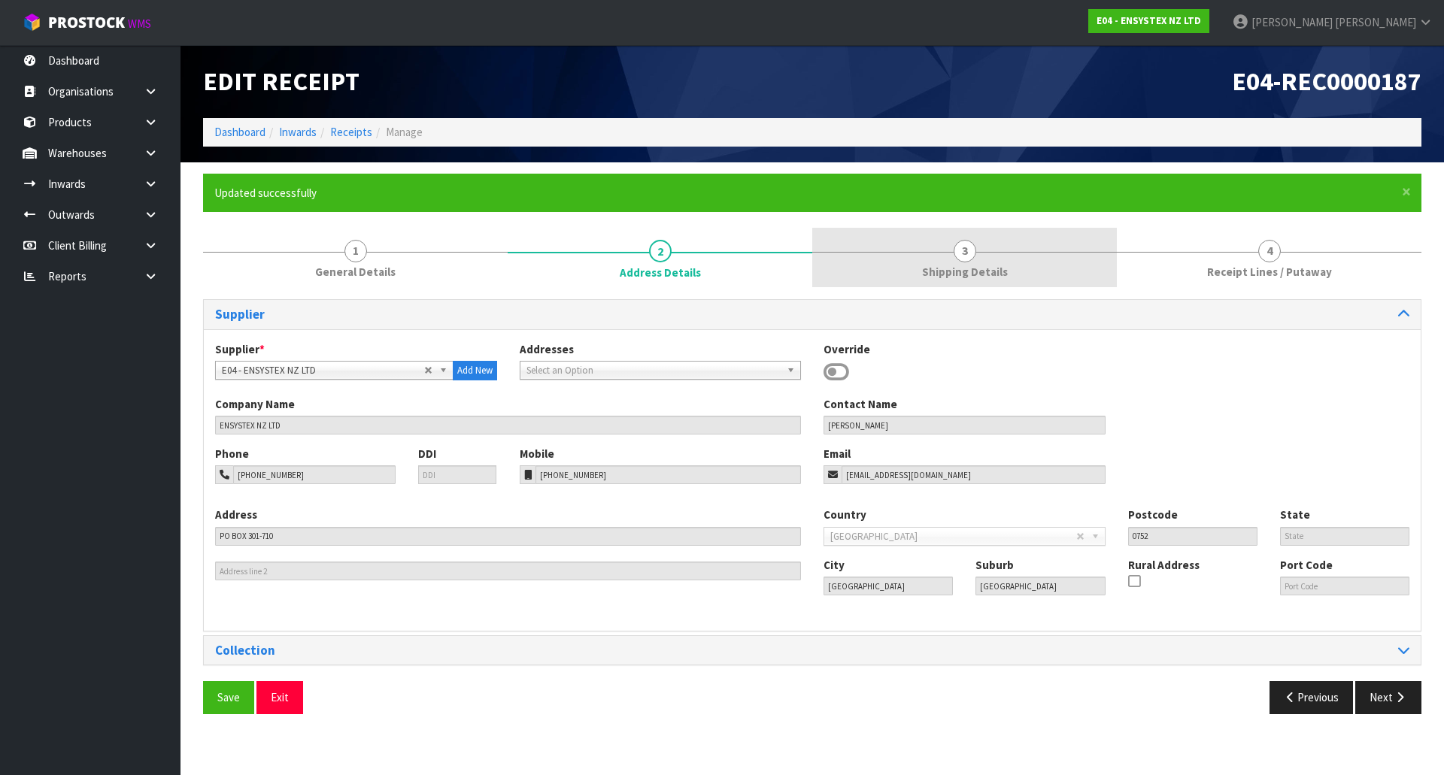
click at [851, 266] on link "3 Shipping Details" at bounding box center [964, 257] width 305 height 59
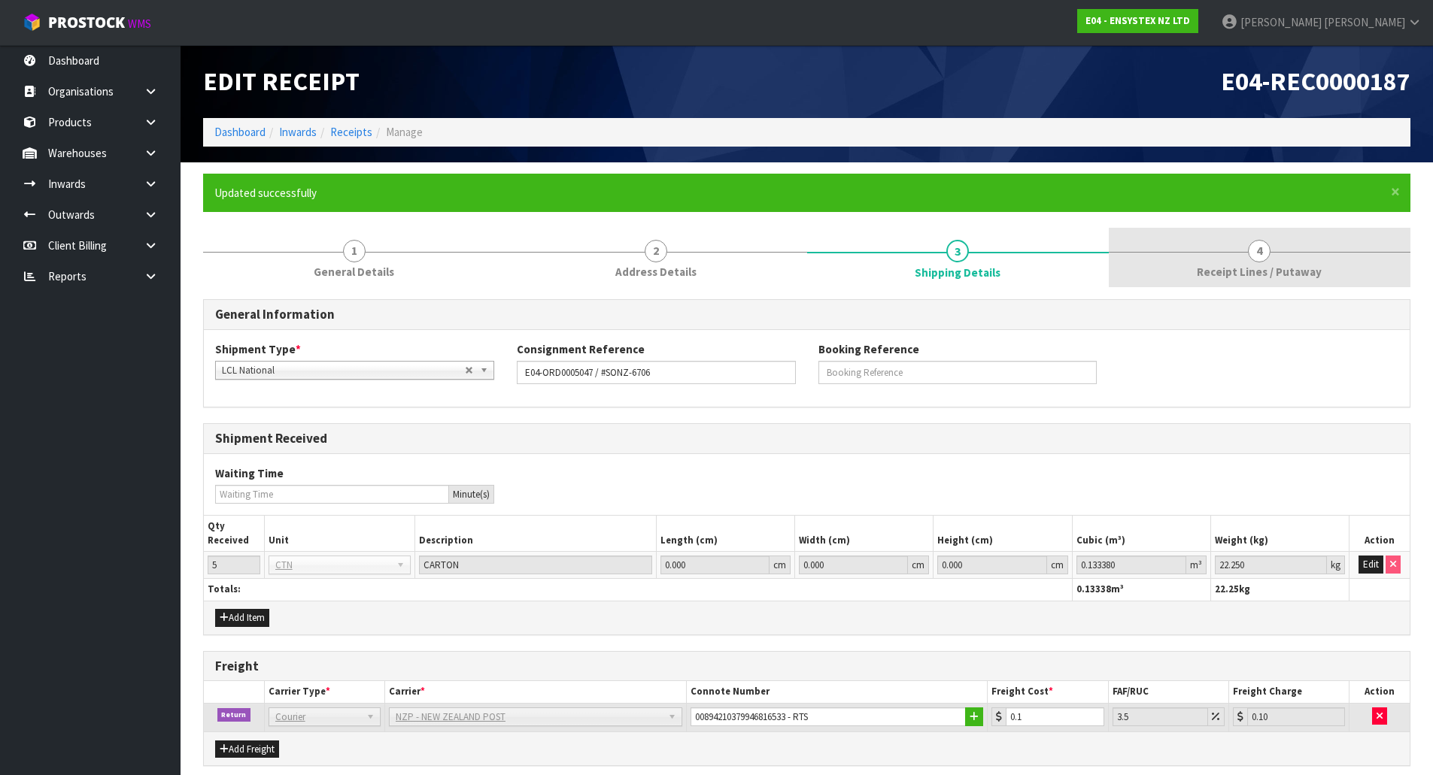
click at [1152, 257] on link "4 Receipt Lines / Putaway" at bounding box center [1260, 257] width 302 height 59
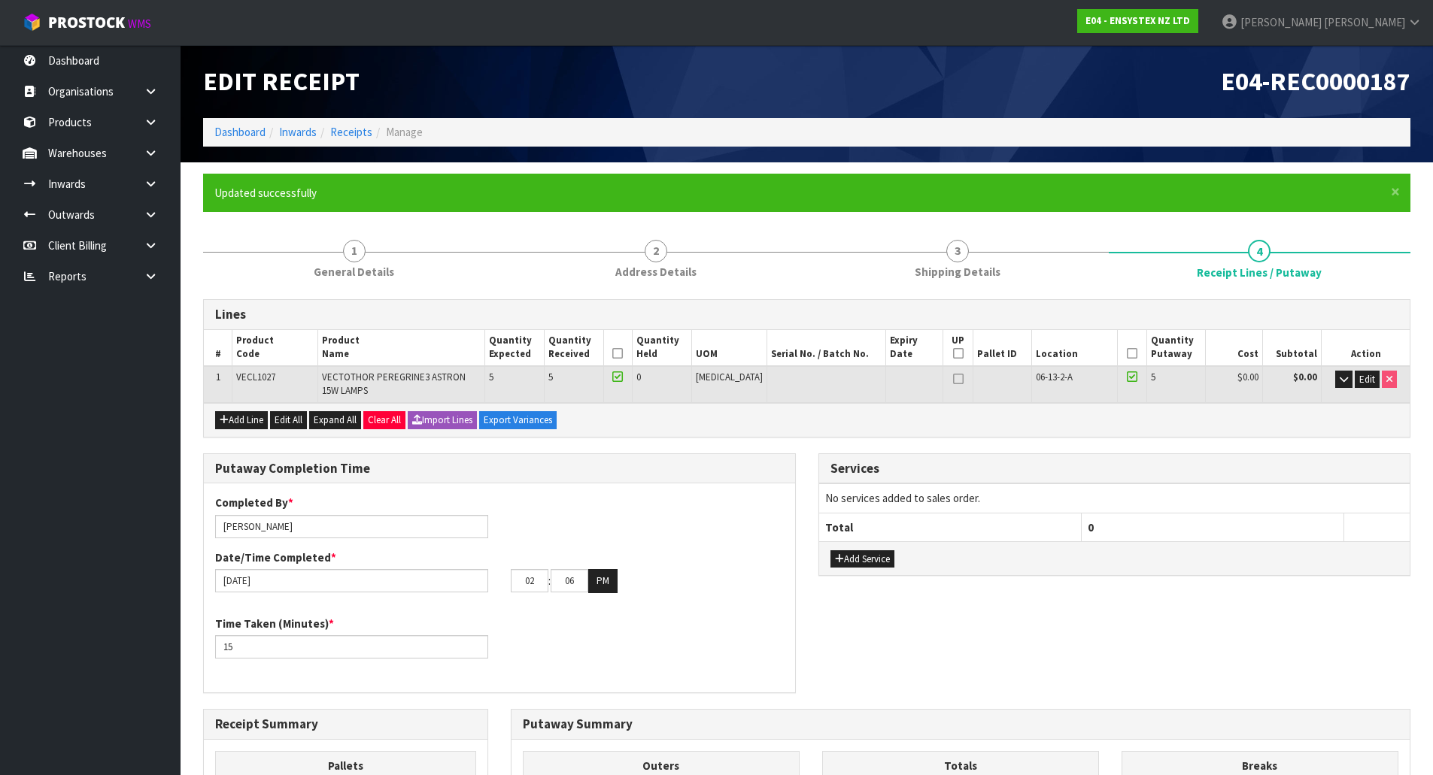
click at [811, 450] on div "Lines # Product Code Product Name Quantity Expected Quantity Received Quantity …" at bounding box center [806, 709] width 1207 height 821
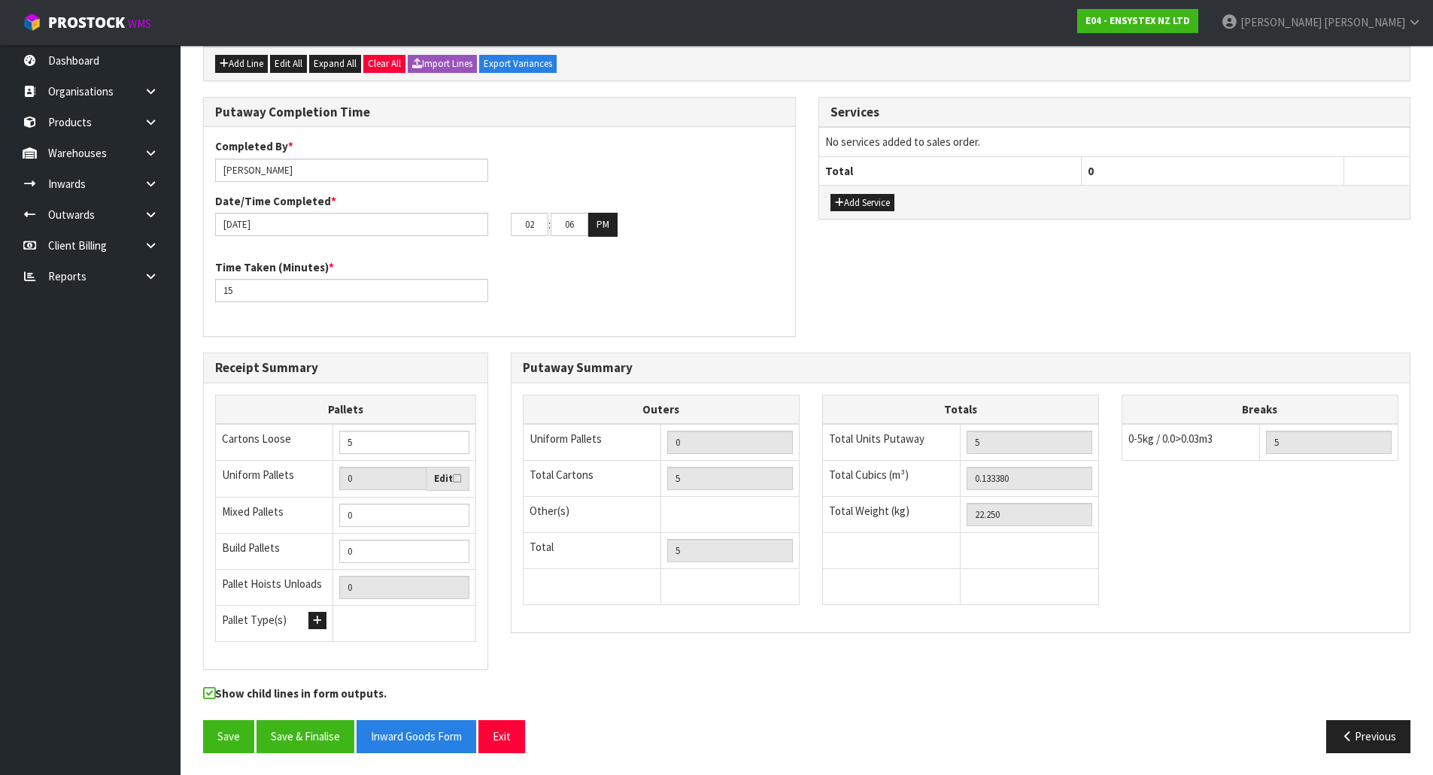
scroll to position [357, 0]
click at [817, 317] on div "Putaway Completion Time Completed By * Michael Drugan Date/Time Completed * 16/…" at bounding box center [807, 224] width 1230 height 256
click at [632, 314] on div "Completed By * Michael Drugan Date/Time Completed * 16/09/2025 02 : 06 : 00 PM …" at bounding box center [499, 231] width 591 height 187
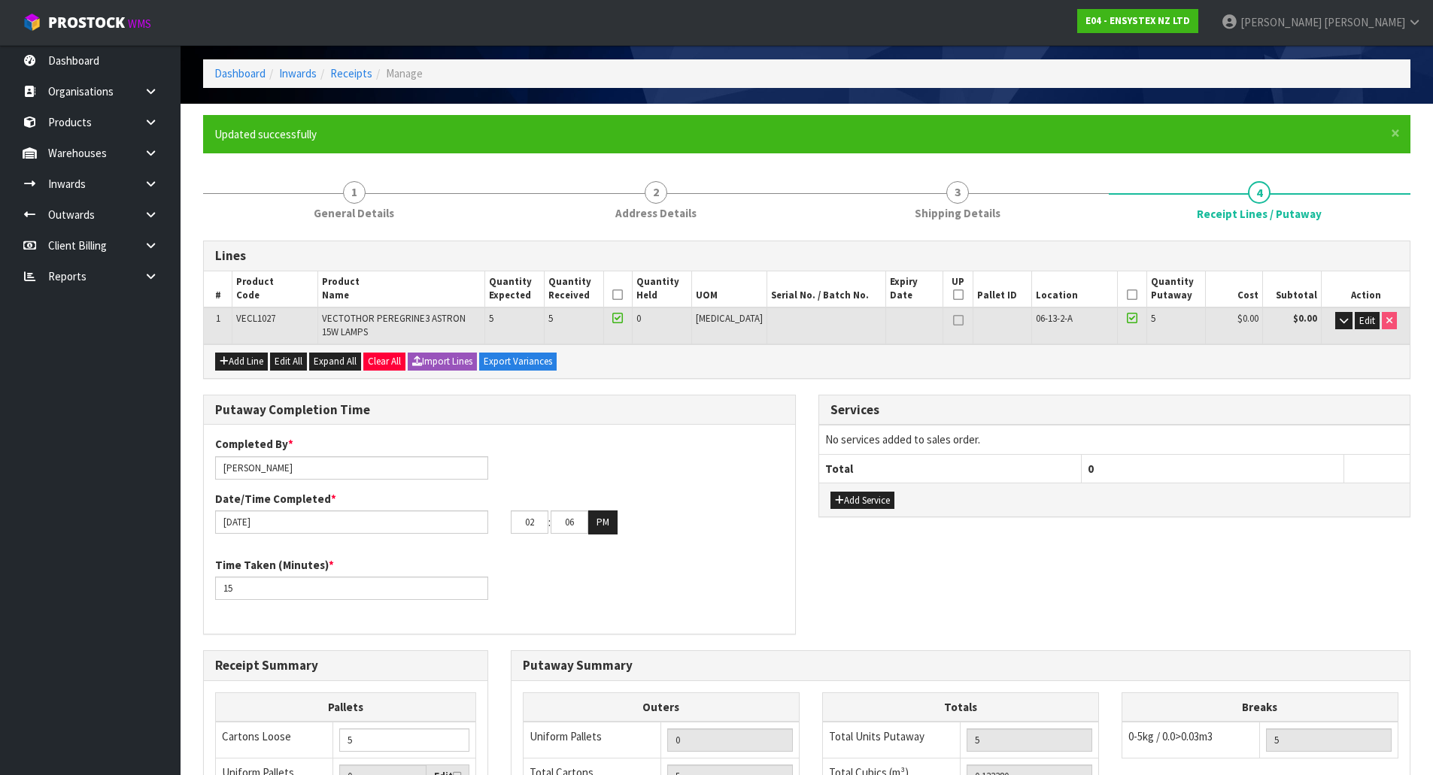
scroll to position [56, 0]
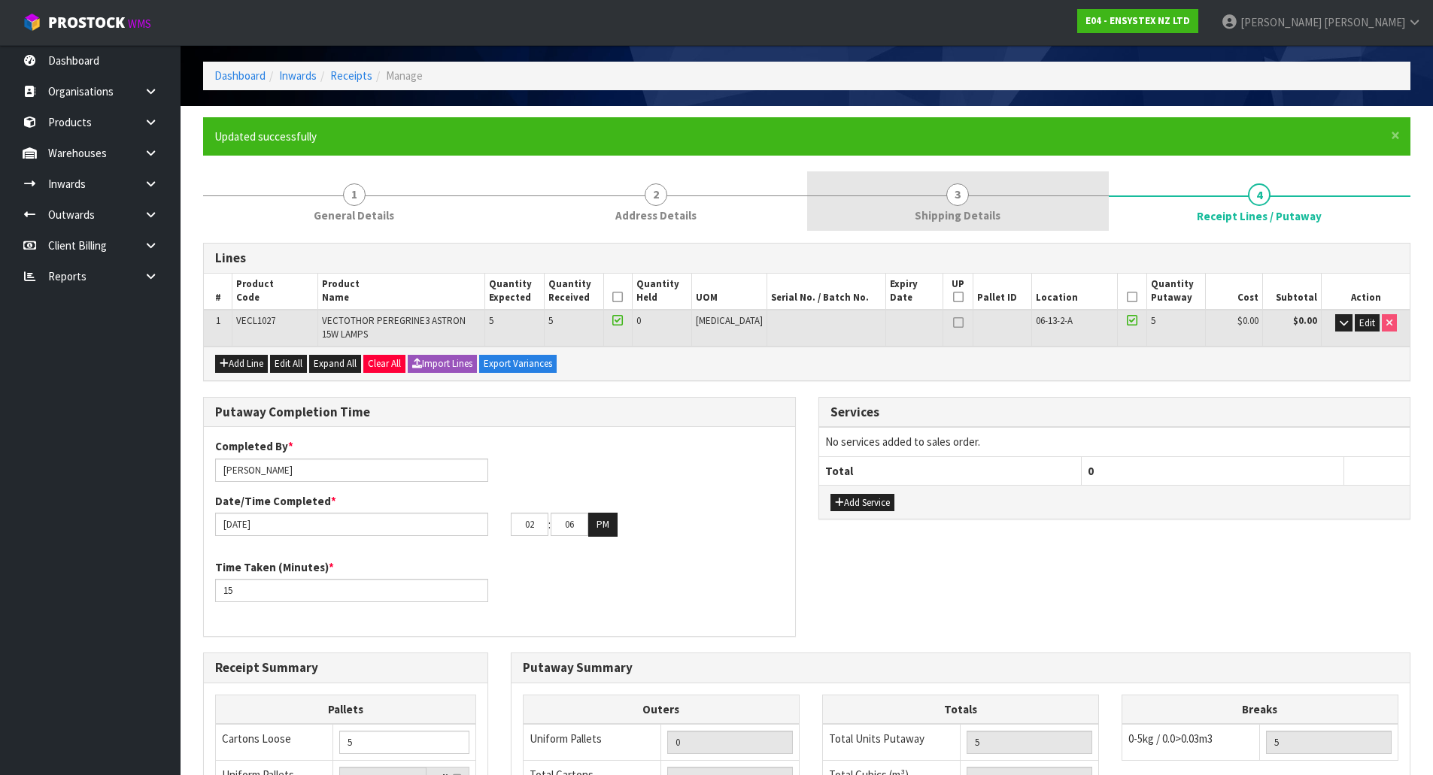
click at [972, 179] on link "3 Shipping Details" at bounding box center [958, 200] width 302 height 59
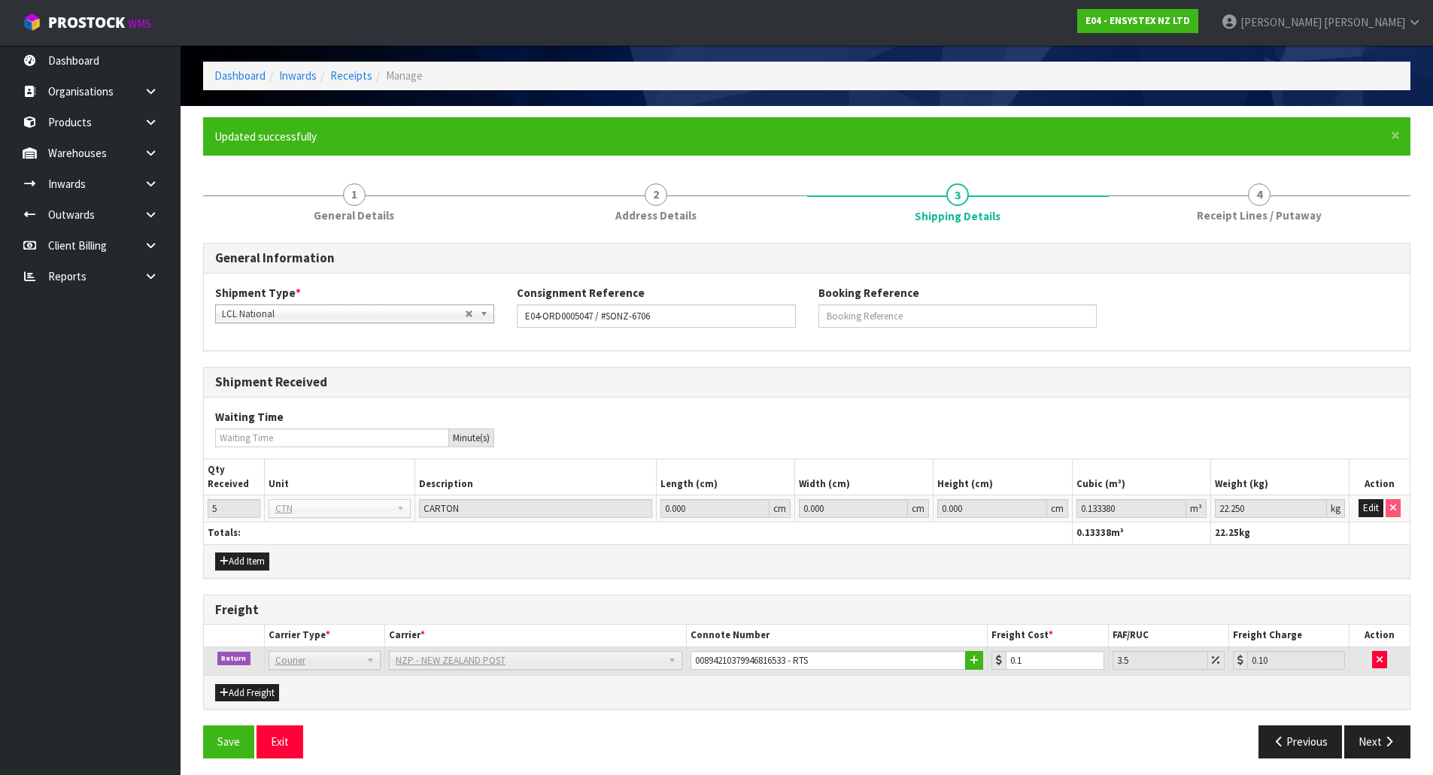
click at [839, 600] on div "Freight" at bounding box center [807, 611] width 1206 height 30
click at [845, 589] on div "General Information Shipment Type * LCL National LCL International FCL-20ft FCL…" at bounding box center [806, 506] width 1207 height 527
click at [1050, 657] on input "0.1" at bounding box center [1055, 660] width 98 height 19
drag, startPoint x: 1048, startPoint y: 657, endPoint x: 981, endPoint y: 655, distance: 67.7
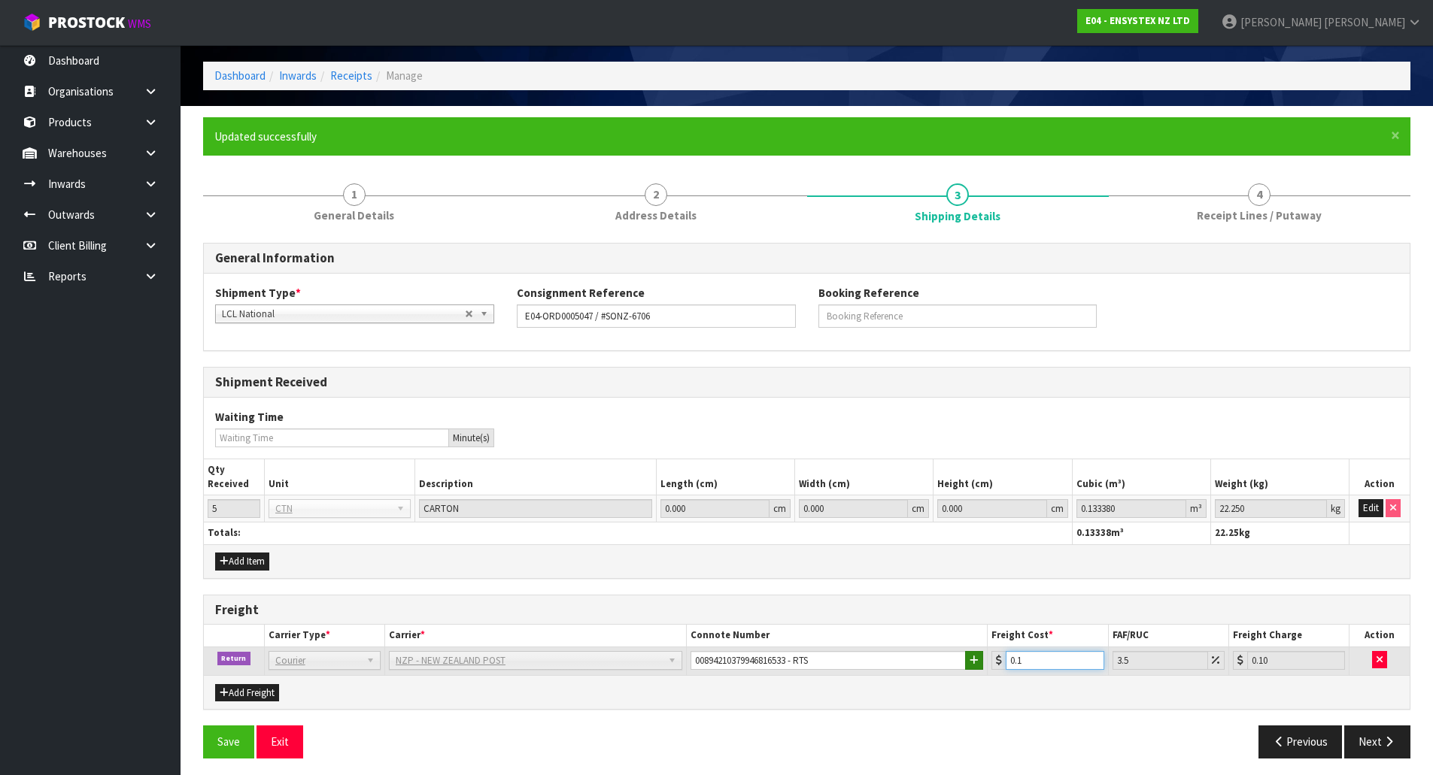
click at [975, 654] on tr "Return Company Bulk Courier Courier DEAEXPAKL - DEADLINE EXPRESS COURIERS DHL C…" at bounding box center [807, 661] width 1206 height 29
click at [1044, 696] on div "Add Freight" at bounding box center [807, 692] width 1206 height 34
click at [1367, 739] on button "Next" at bounding box center [1377, 742] width 66 height 32
click at [1044, 660] on input "0" at bounding box center [1054, 660] width 97 height 19
click at [1045, 696] on div "Add Freight" at bounding box center [807, 692] width 1206 height 34
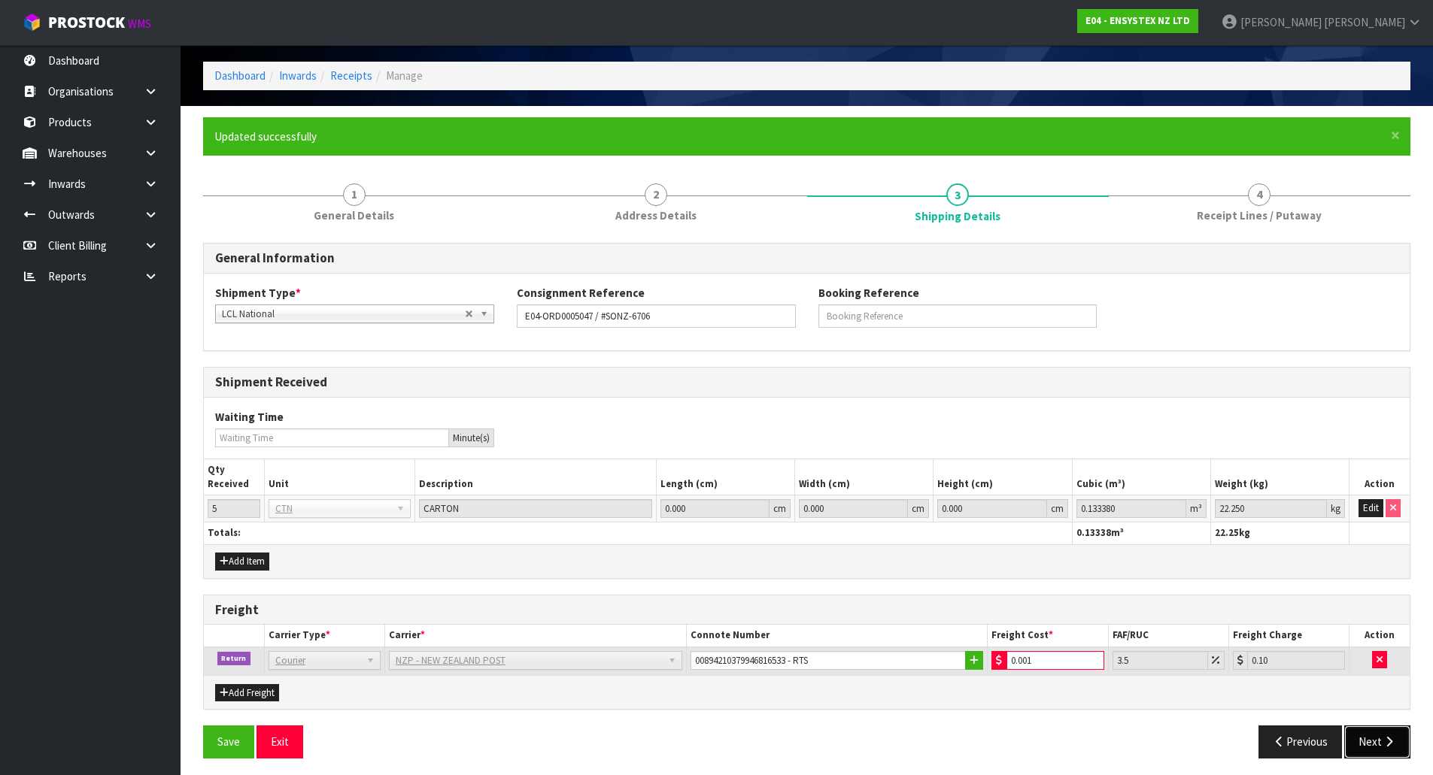
click at [1362, 748] on button "Next" at bounding box center [1377, 742] width 66 height 32
click at [1043, 658] on input "0.001" at bounding box center [1054, 660] width 97 height 19
click at [1113, 720] on div "General Information Shipment Type * LCL National LCL International FCL-20ft FCL…" at bounding box center [806, 506] width 1207 height 527
click at [1373, 739] on button "Next" at bounding box center [1377, 742] width 66 height 32
click at [1053, 662] on input "0.01" at bounding box center [1054, 660] width 97 height 19
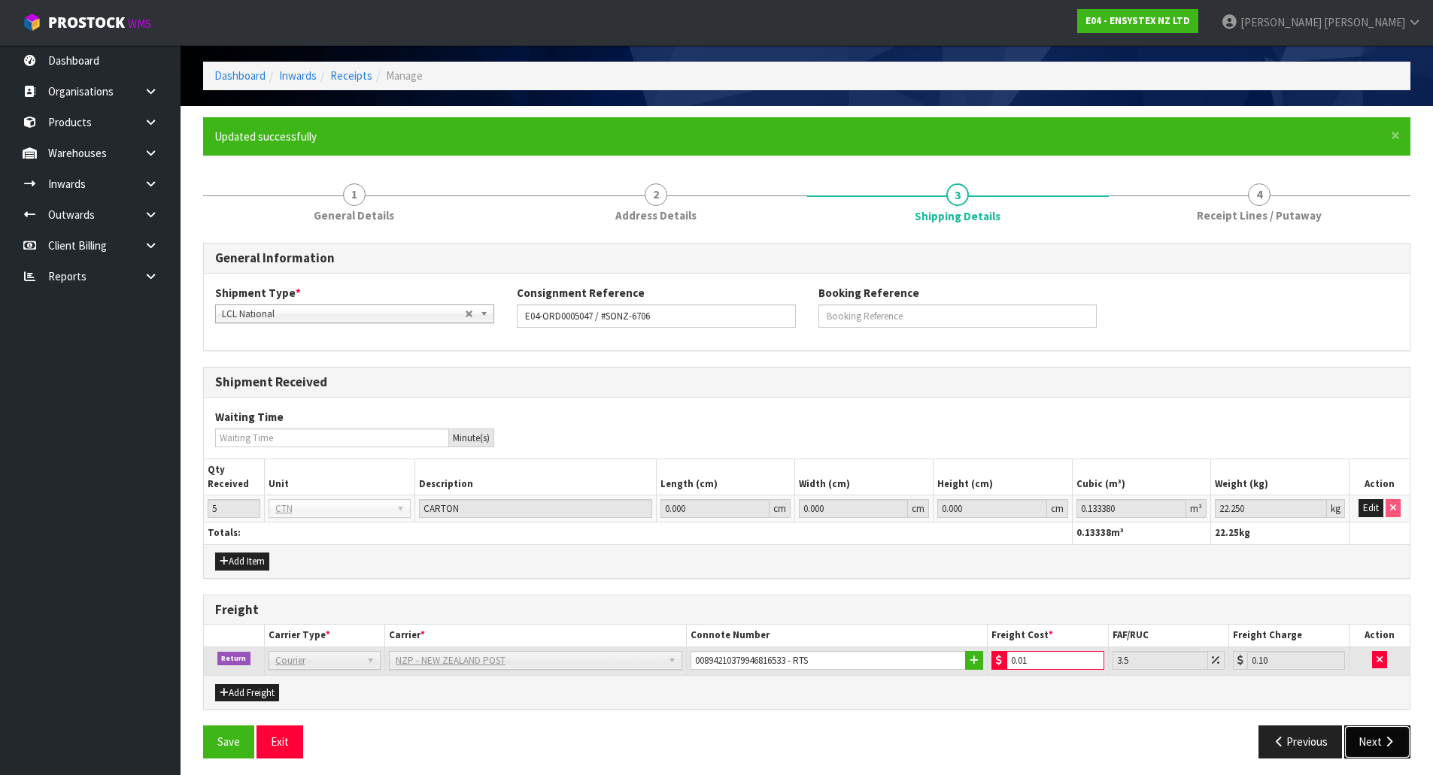
click at [1385, 749] on button "Next" at bounding box center [1377, 742] width 66 height 32
click at [1057, 661] on input "0.01" at bounding box center [1054, 660] width 97 height 19
type input "0.1"
click at [1082, 715] on div "General Information Shipment Type * LCL National LCL International FCL-20ft FCL…" at bounding box center [806, 506] width 1207 height 527
click at [1152, 711] on div "General Information Shipment Type * LCL National LCL International FCL-20ft FCL…" at bounding box center [806, 506] width 1207 height 527
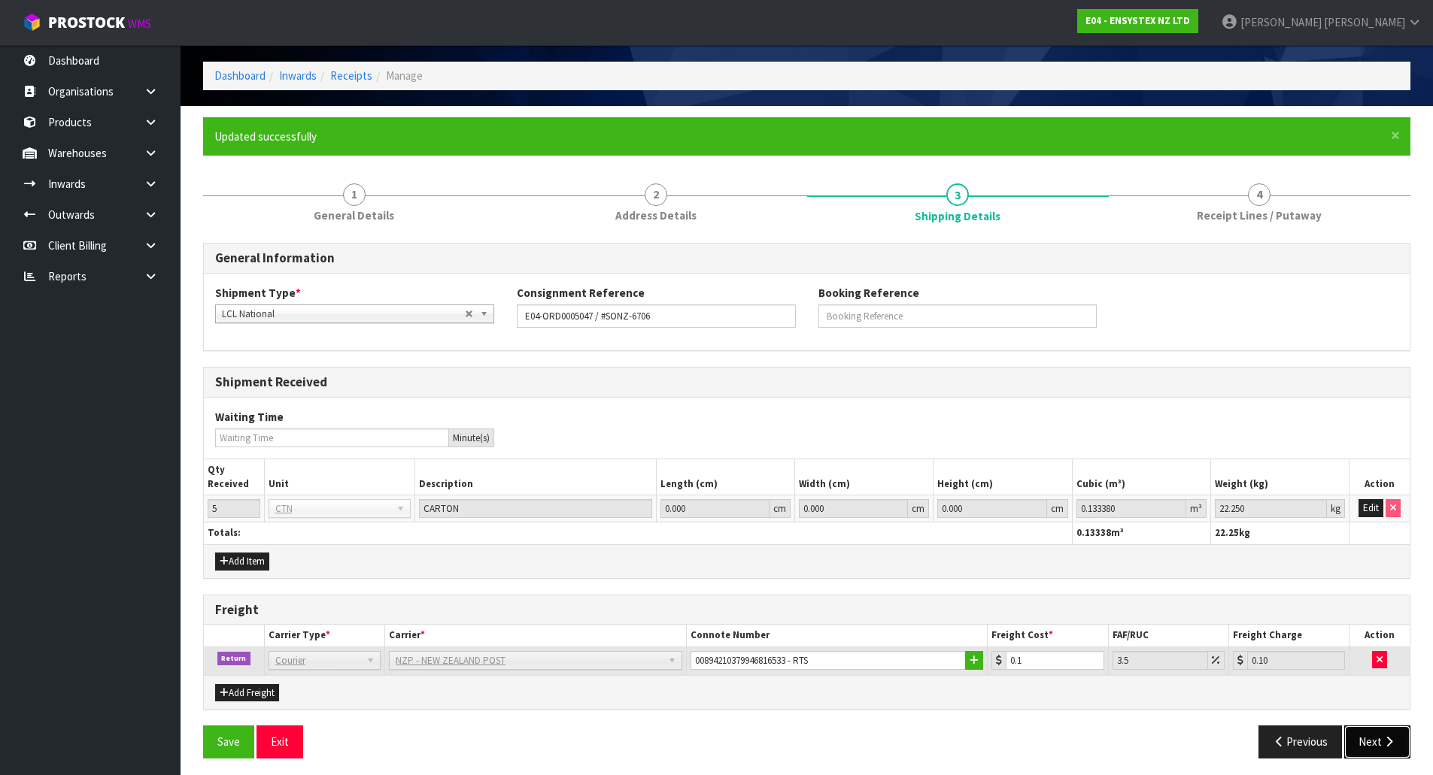
click at [1382, 745] on icon "button" at bounding box center [1389, 741] width 14 height 11
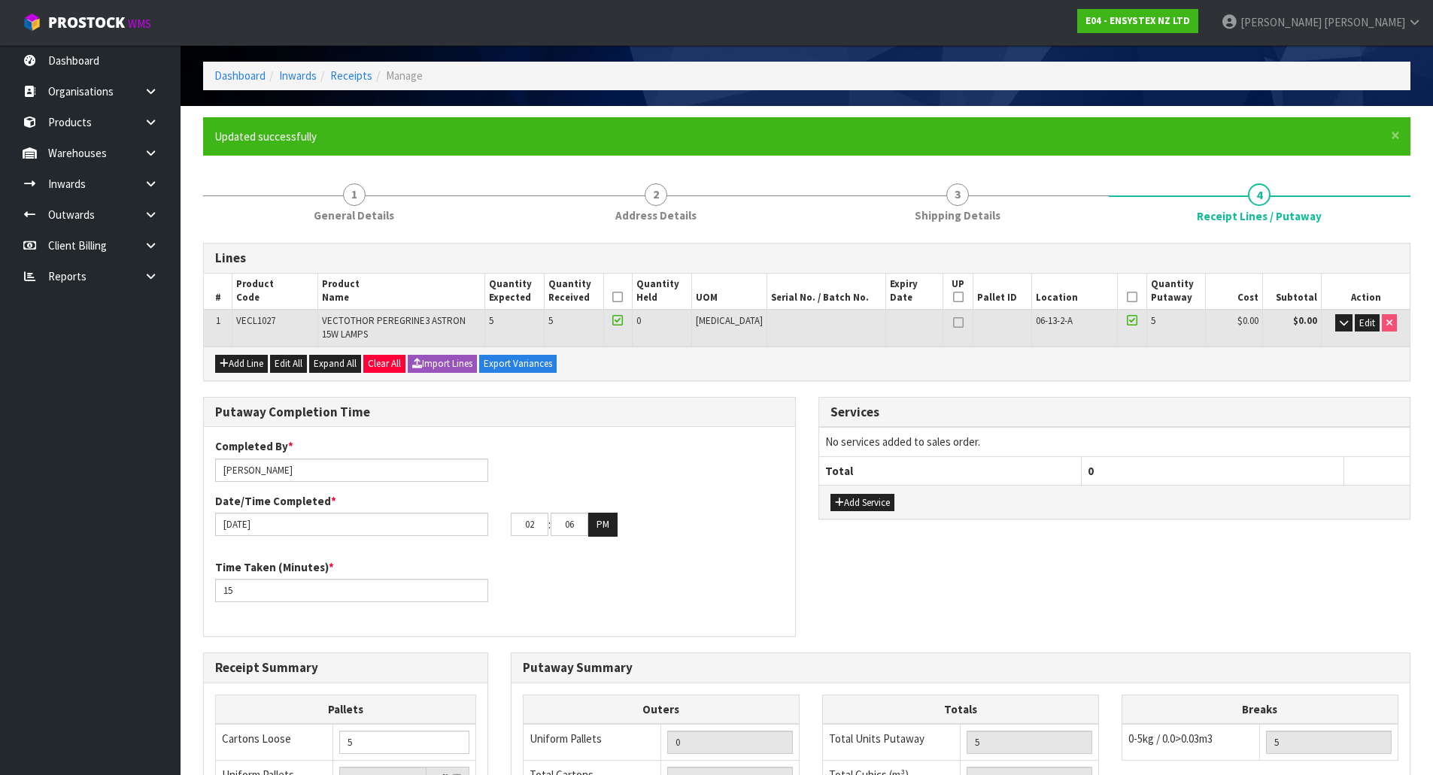
click at [924, 569] on div "Putaway Completion Time Completed By * Michael Drugan Date/Time Completed * 16/…" at bounding box center [807, 525] width 1230 height 256
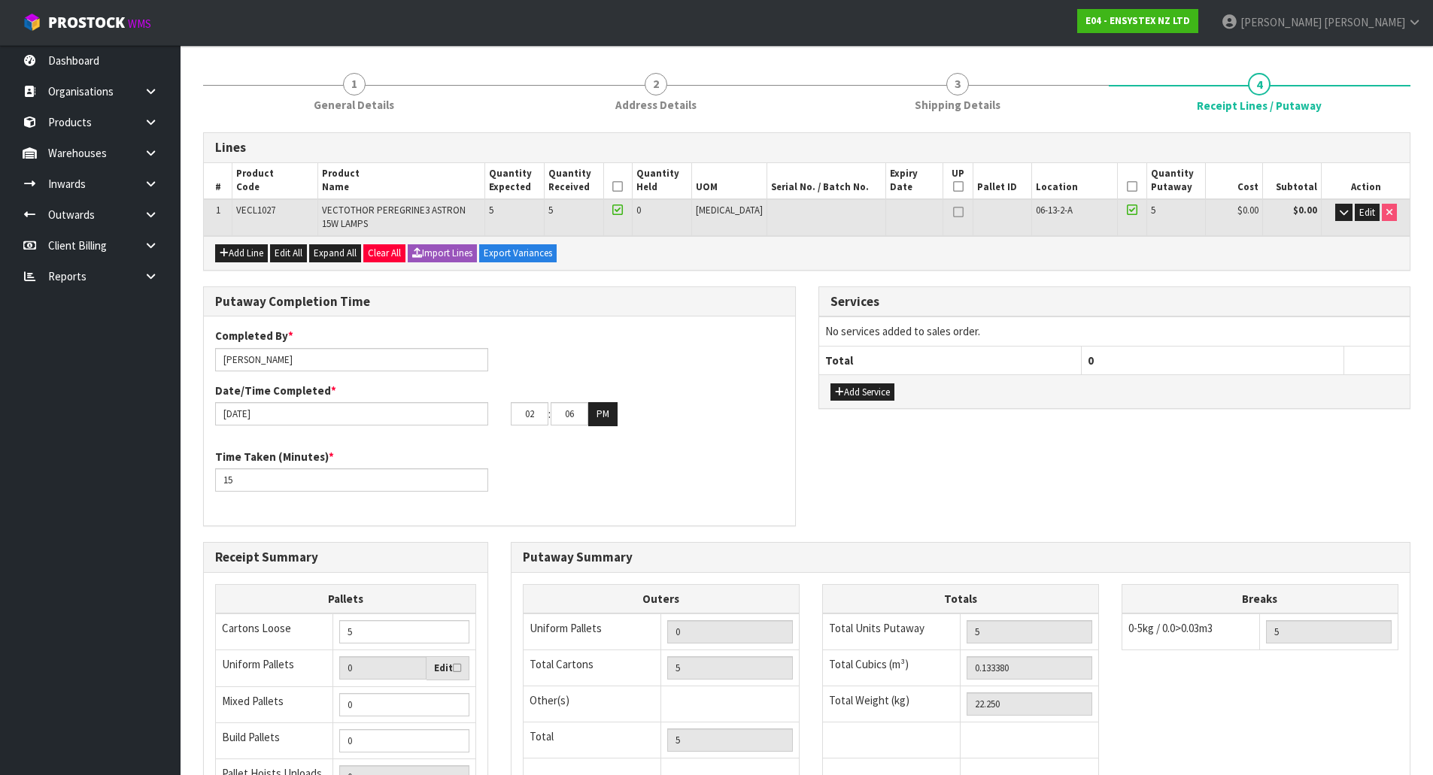
scroll to position [207, 0]
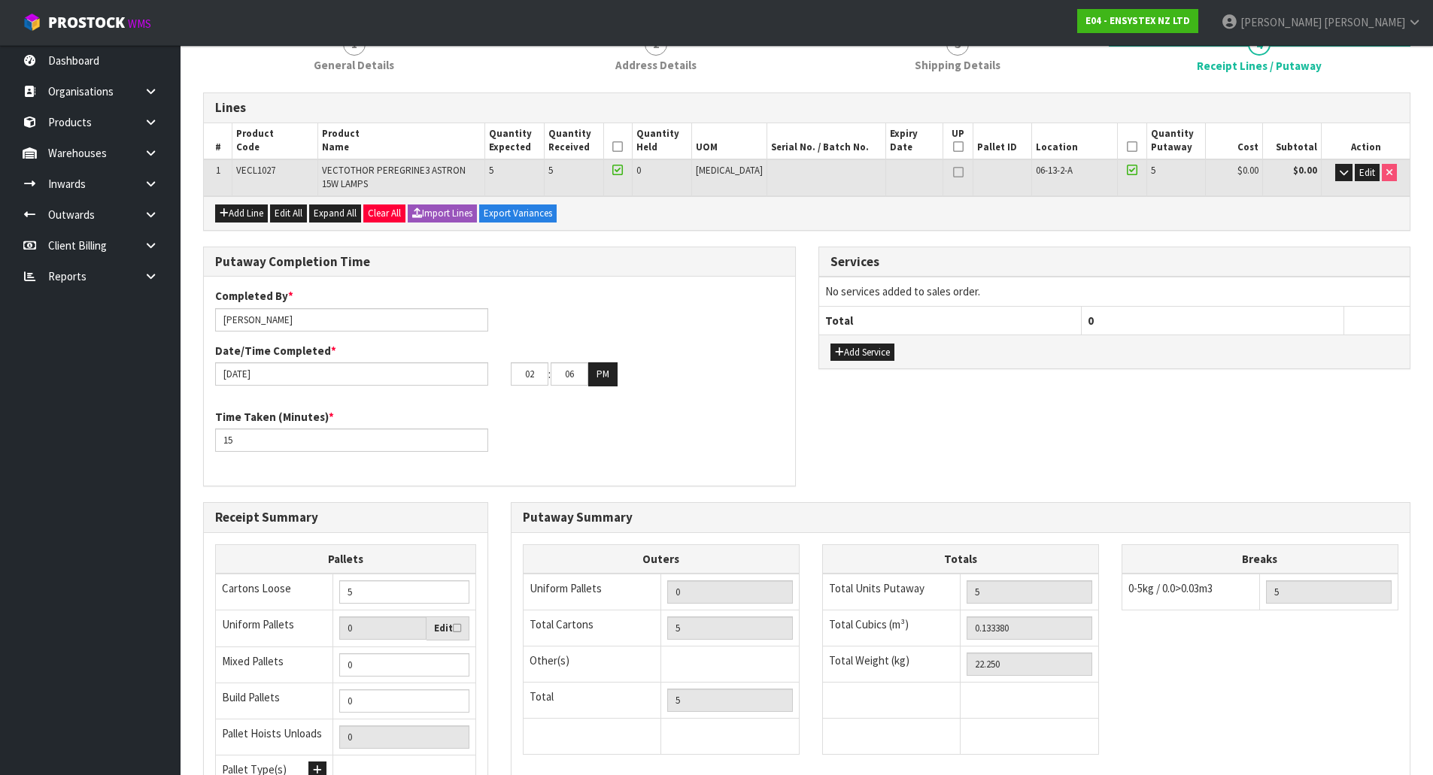
click at [812, 477] on div "Putaway Completion Time Completed By * Michael Drugan Date/Time Completed * 16/…" at bounding box center [807, 375] width 1230 height 256
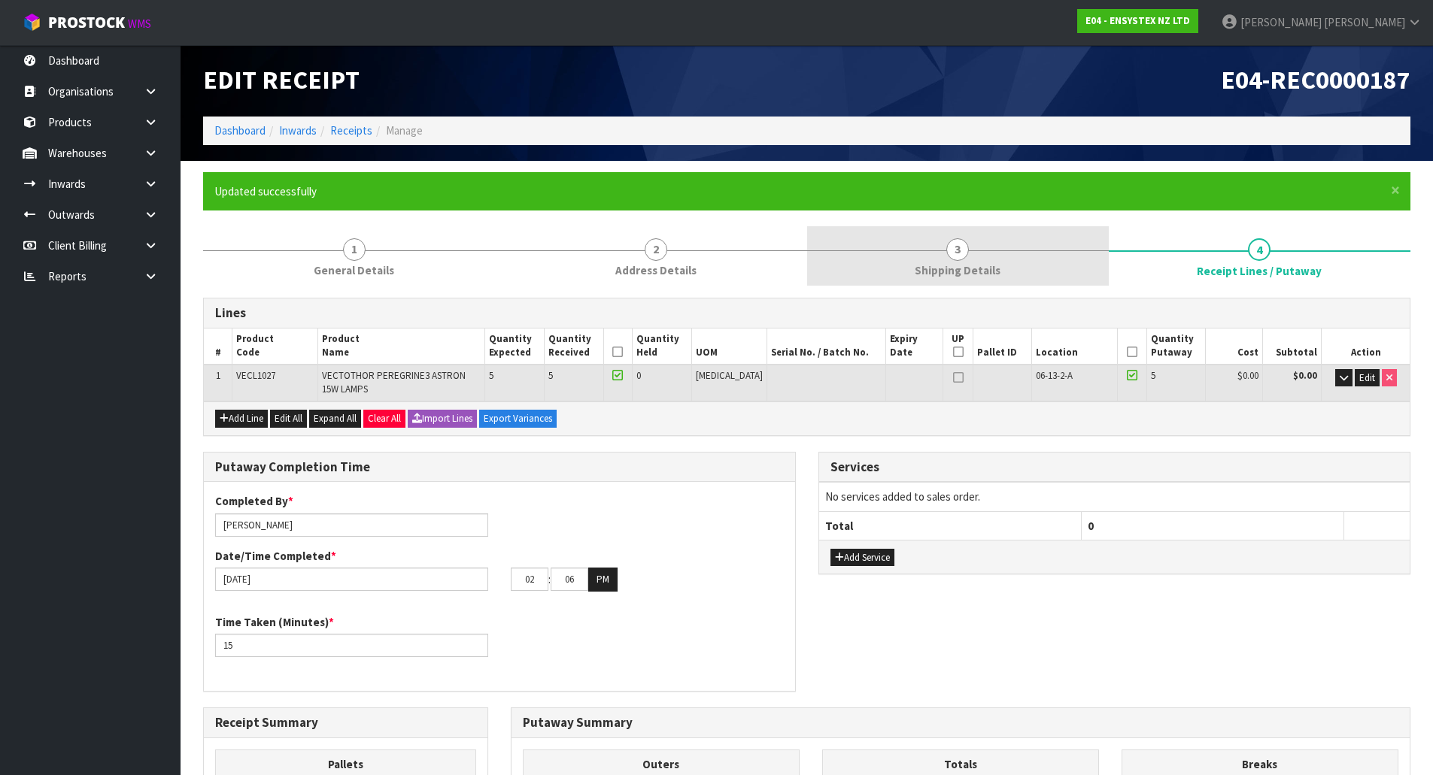
scroll to position [0, 0]
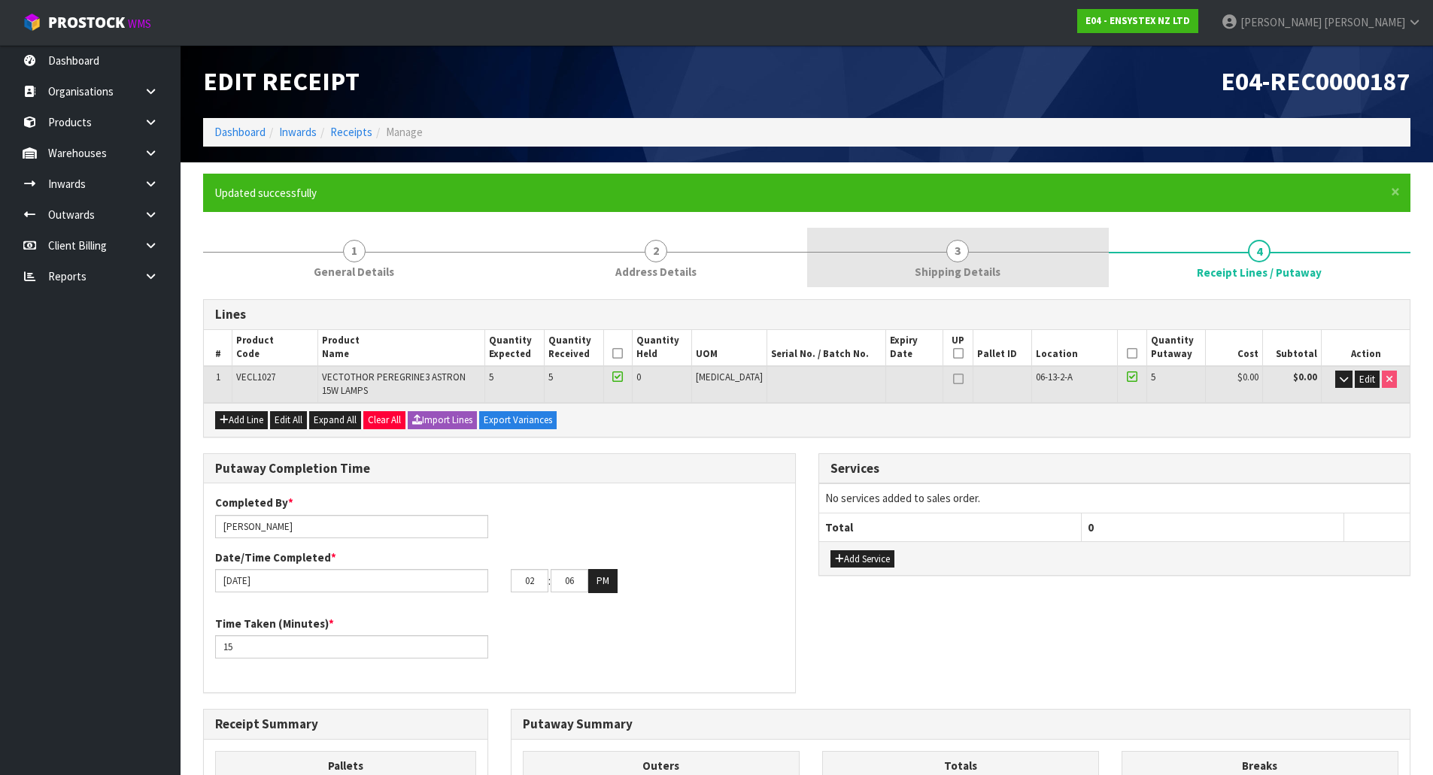
click at [1010, 235] on link "3 Shipping Details" at bounding box center [958, 257] width 302 height 59
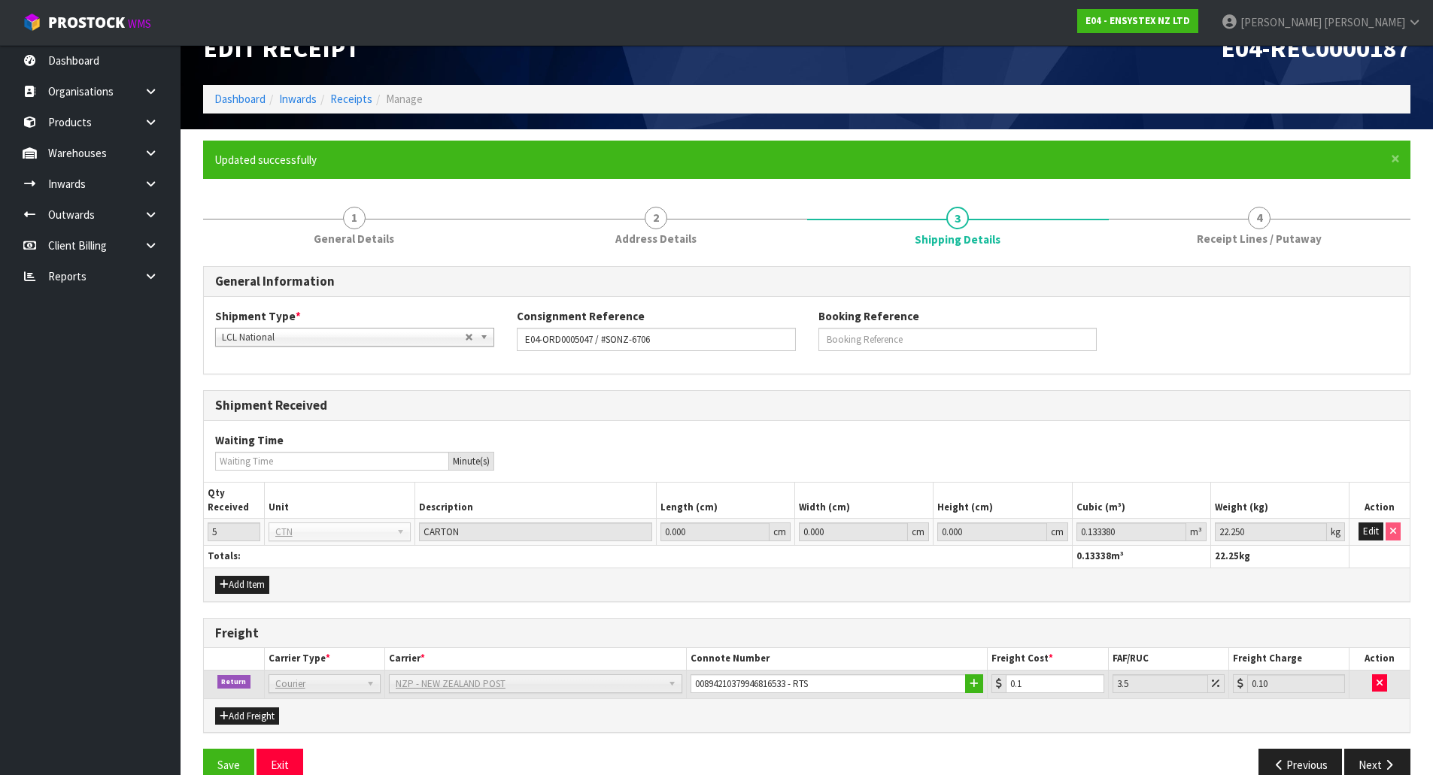
scroll to position [62, 0]
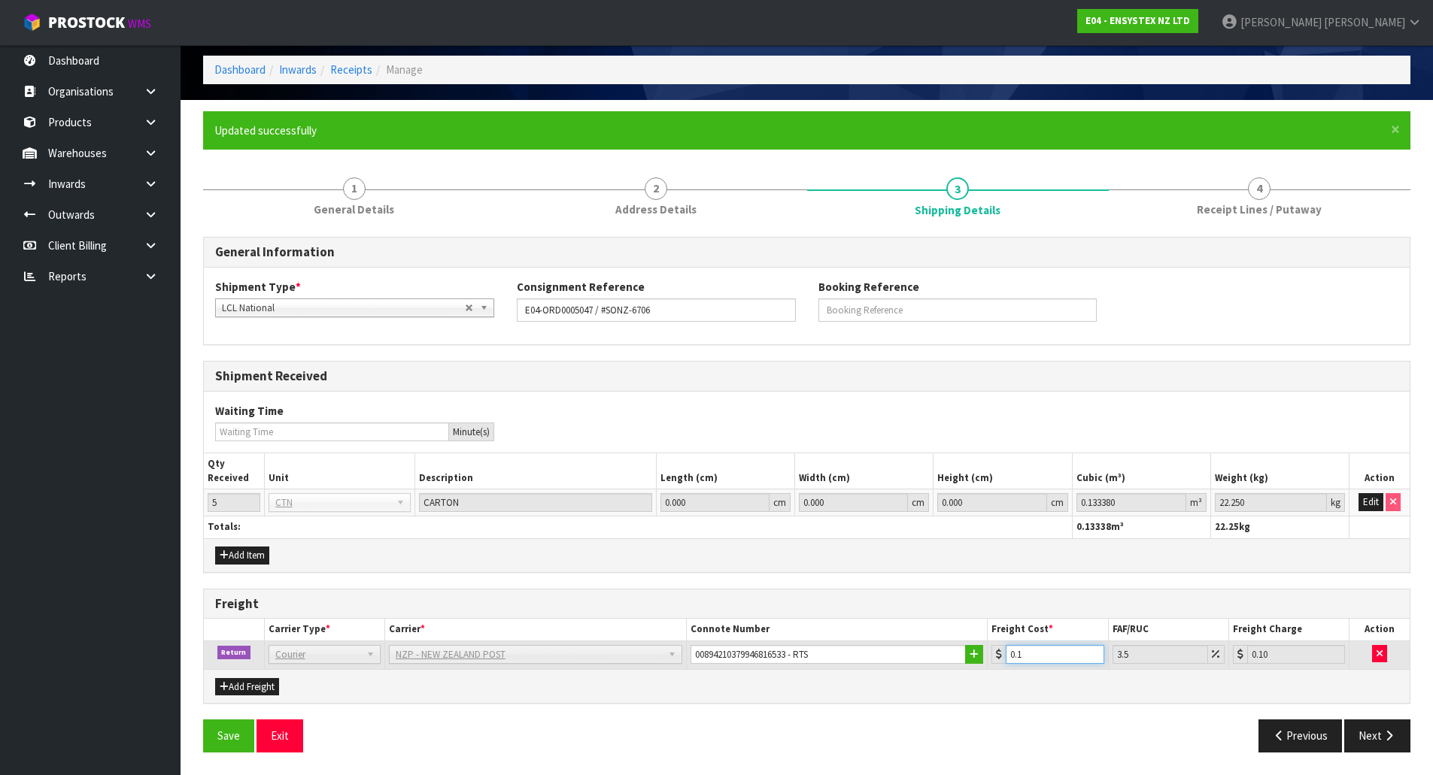
drag, startPoint x: 1039, startPoint y: 654, endPoint x: 1000, endPoint y: 654, distance: 39.1
click at [1000, 654] on div "0.1" at bounding box center [1047, 654] width 112 height 19
type input "0.01"
click at [1057, 707] on div "General Information Shipment Type * LCL National LCL International FCL-20ft FCL…" at bounding box center [806, 500] width 1207 height 527
click at [1380, 743] on button "Next" at bounding box center [1377, 736] width 66 height 32
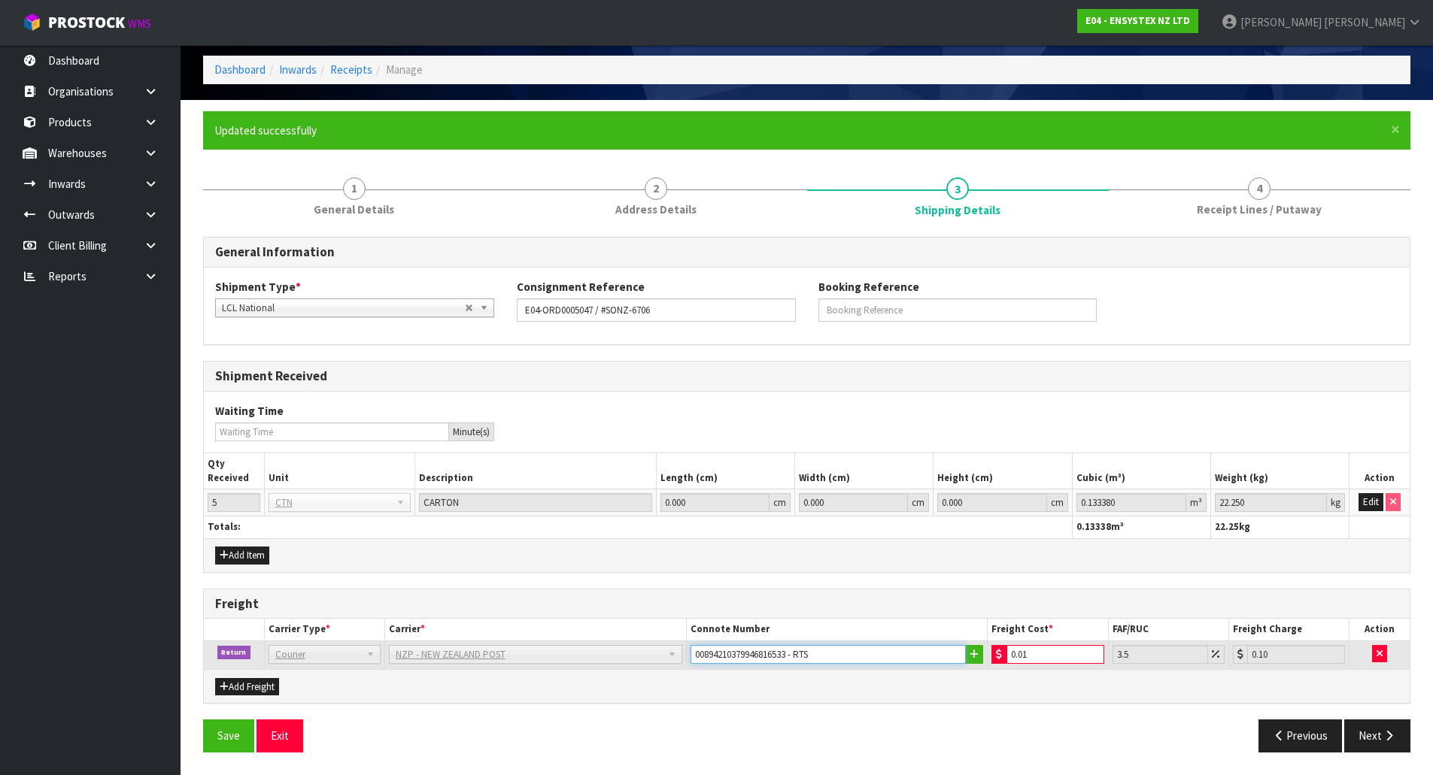
drag, startPoint x: 890, startPoint y: 655, endPoint x: 618, endPoint y: 655, distance: 271.5
click at [618, 655] on tr "Return Company Bulk Courier Courier DEAEXPAKL - DEADLINE EXPRESS COURIERS DHL C…" at bounding box center [807, 655] width 1206 height 29
click at [1379, 652] on icon "button" at bounding box center [1379, 654] width 6 height 10
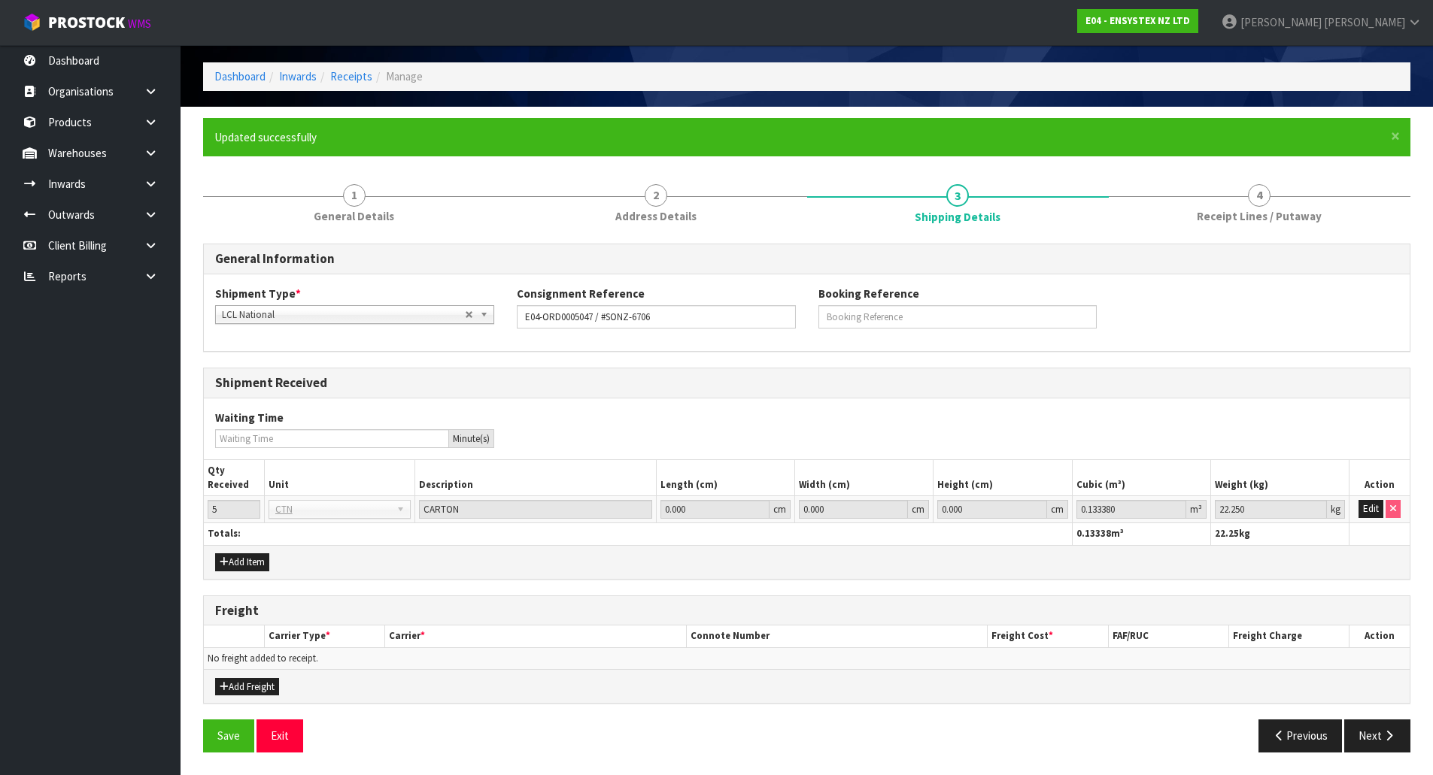
scroll to position [56, 0]
click at [228, 690] on button "Add Freight" at bounding box center [247, 687] width 64 height 18
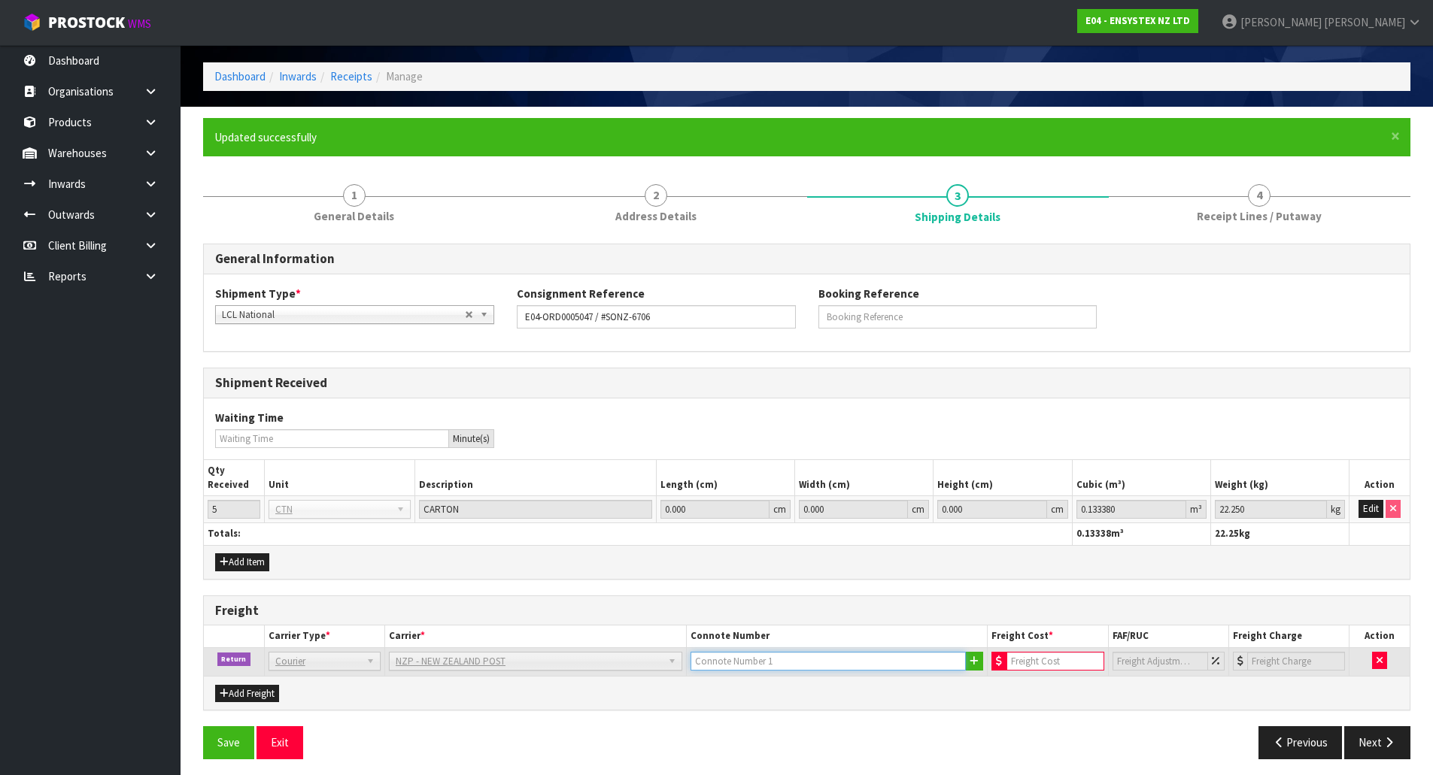
click at [783, 663] on input "text" at bounding box center [828, 661] width 276 height 19
paste input "00894210379946816533 - RTS"
type input "00894210379946816533 - RTS"
drag, startPoint x: 846, startPoint y: 711, endPoint x: 872, endPoint y: 699, distance: 28.6
click at [847, 711] on div "Freight Carrier Type * Carrier * Connote Number Freight Cost * FAF/RUC Freight …" at bounding box center [806, 654] width 1207 height 116
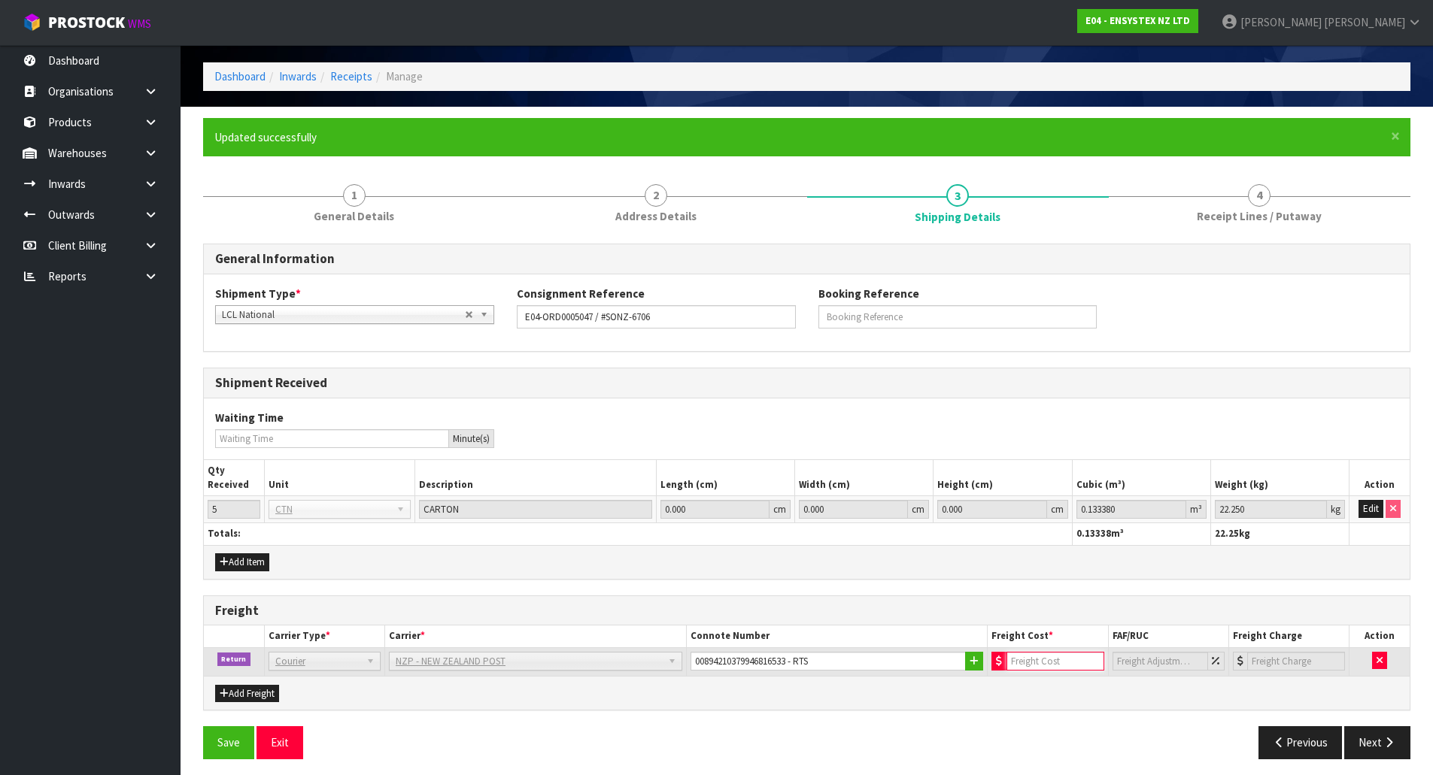
click at [1053, 663] on input "number" at bounding box center [1054, 661] width 97 height 19
click at [1098, 694] on div "Add Freight" at bounding box center [807, 693] width 1206 height 34
click at [1040, 661] on input "0.001" at bounding box center [1054, 661] width 97 height 19
type input "0.01"
click at [203, 727] on button "Save" at bounding box center [228, 743] width 51 height 32
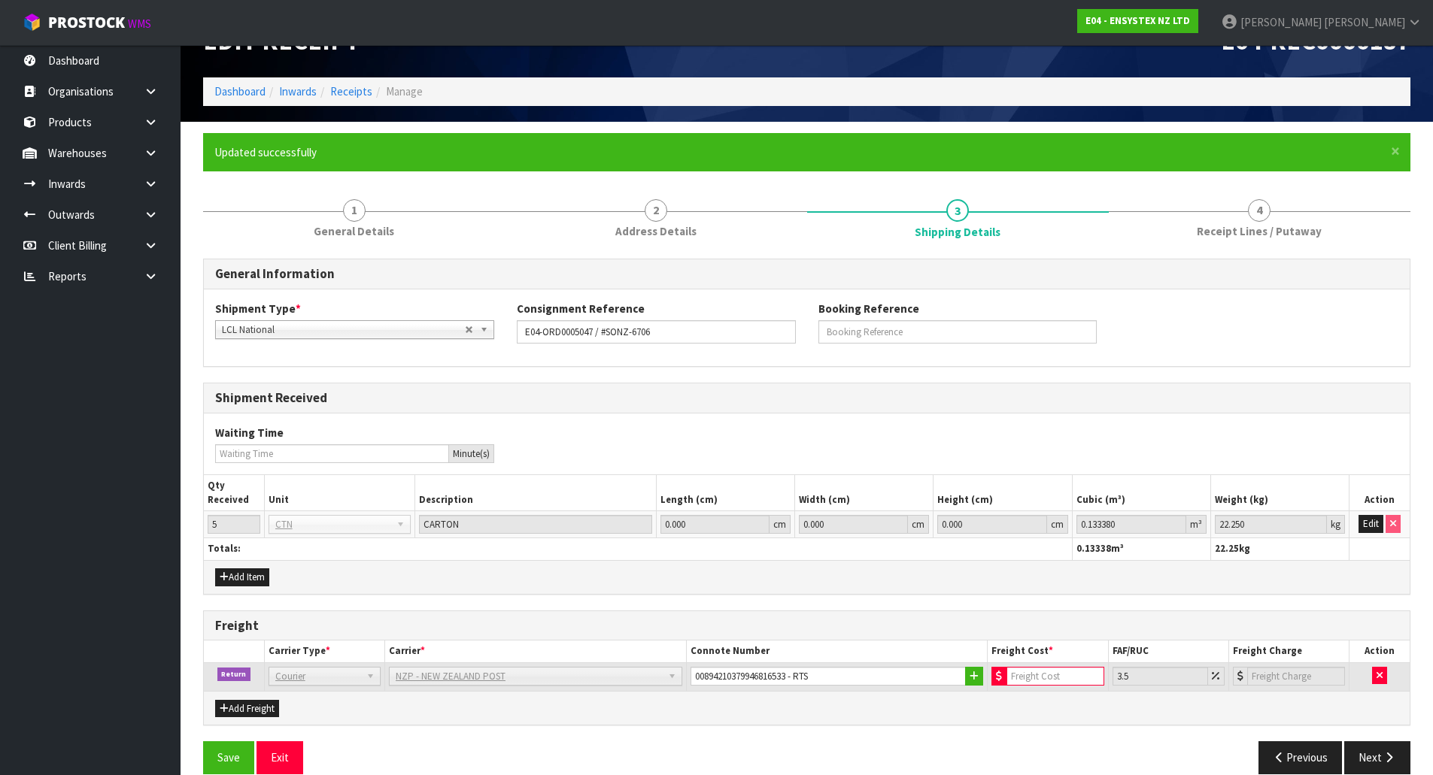
scroll to position [62, 0]
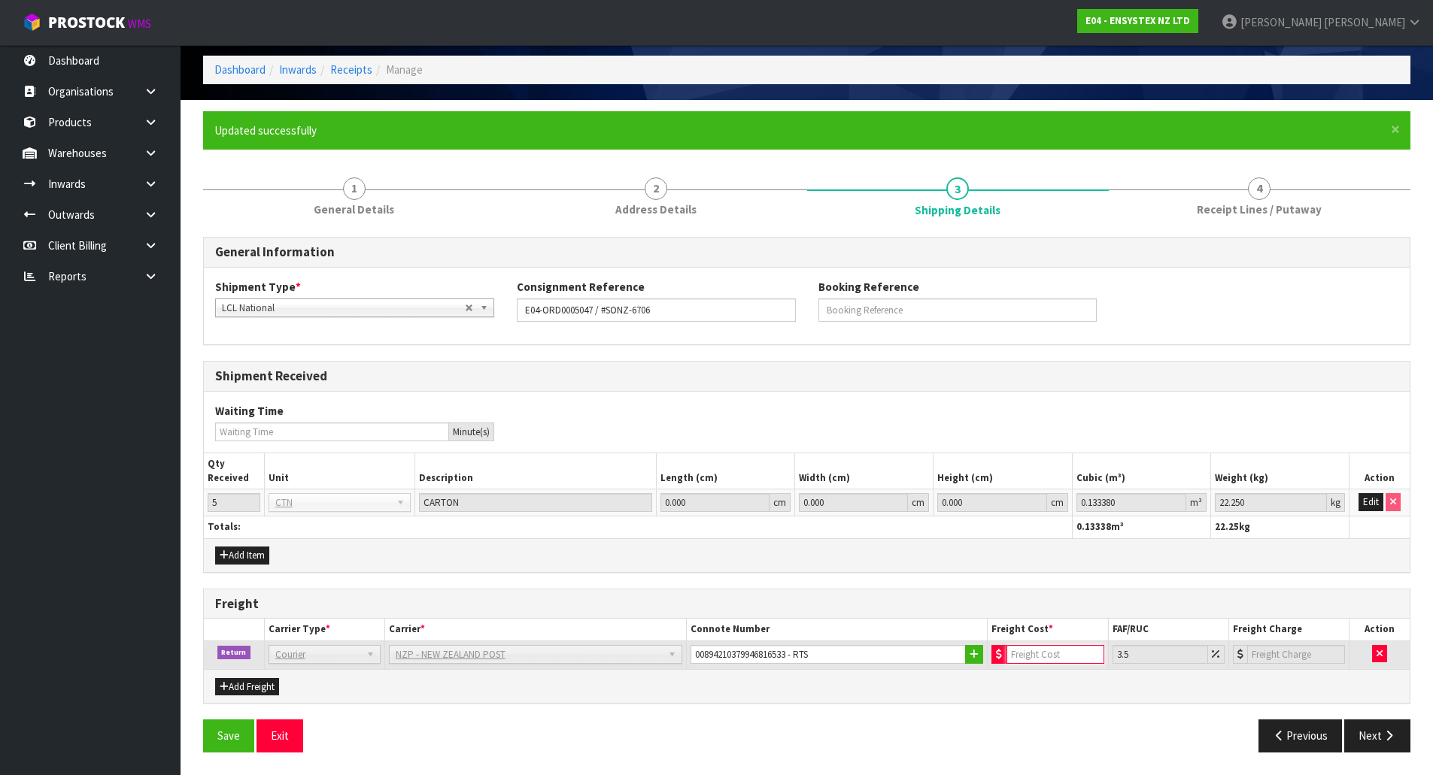
click at [1063, 657] on input "number" at bounding box center [1054, 654] width 97 height 19
type input "0.1"
click at [1020, 691] on div "Add Freight" at bounding box center [807, 686] width 1206 height 34
click at [1040, 654] on input "0.01" at bounding box center [1054, 654] width 97 height 19
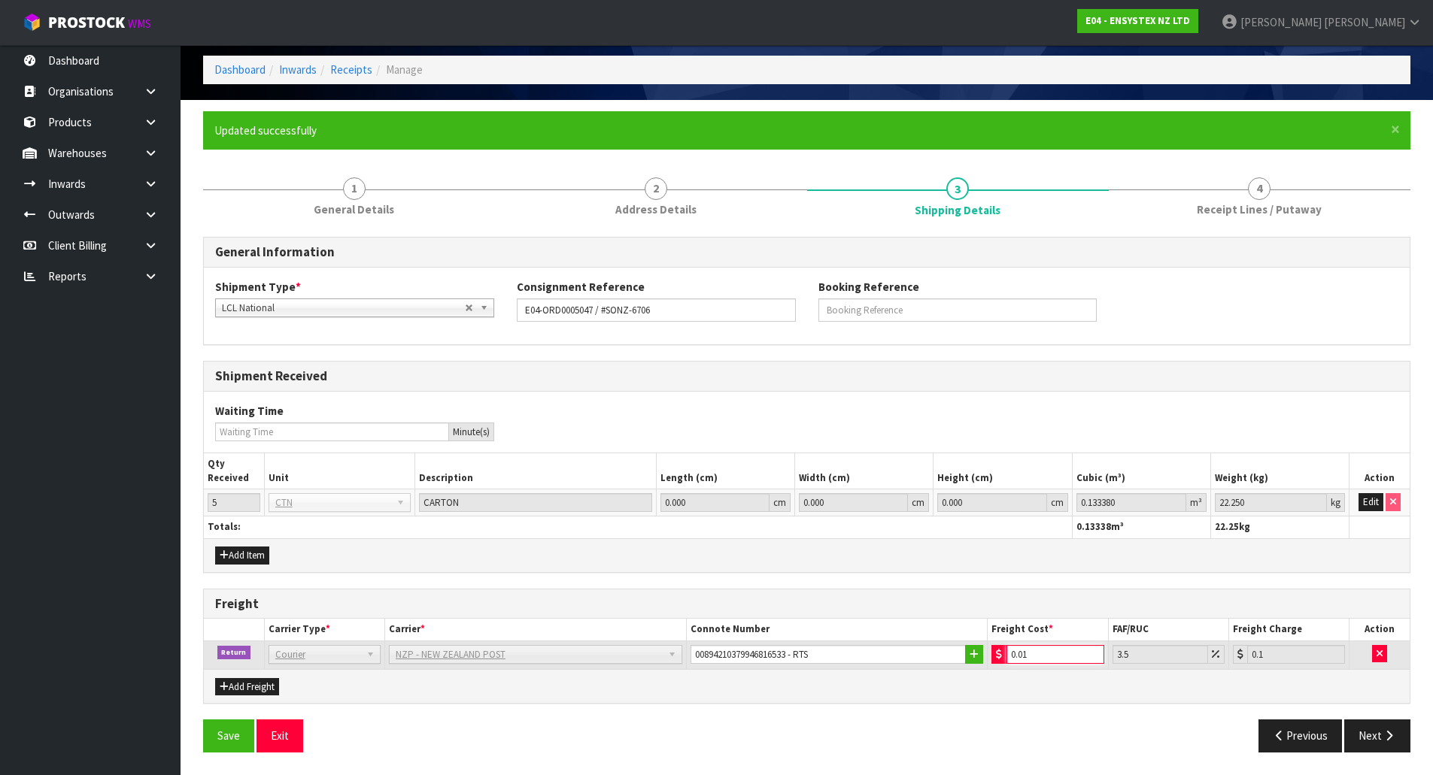
drag, startPoint x: 1040, startPoint y: 654, endPoint x: 1021, endPoint y: 655, distance: 18.9
click at [1021, 655] on input "0.01" at bounding box center [1054, 654] width 97 height 19
click at [1022, 705] on div "General Information Shipment Type * LCL National LCL International FCL-20ft FCL…" at bounding box center [806, 500] width 1207 height 527
click at [1380, 739] on button "Next" at bounding box center [1377, 736] width 66 height 32
click at [1060, 651] on input "0.05" at bounding box center [1054, 654] width 97 height 19
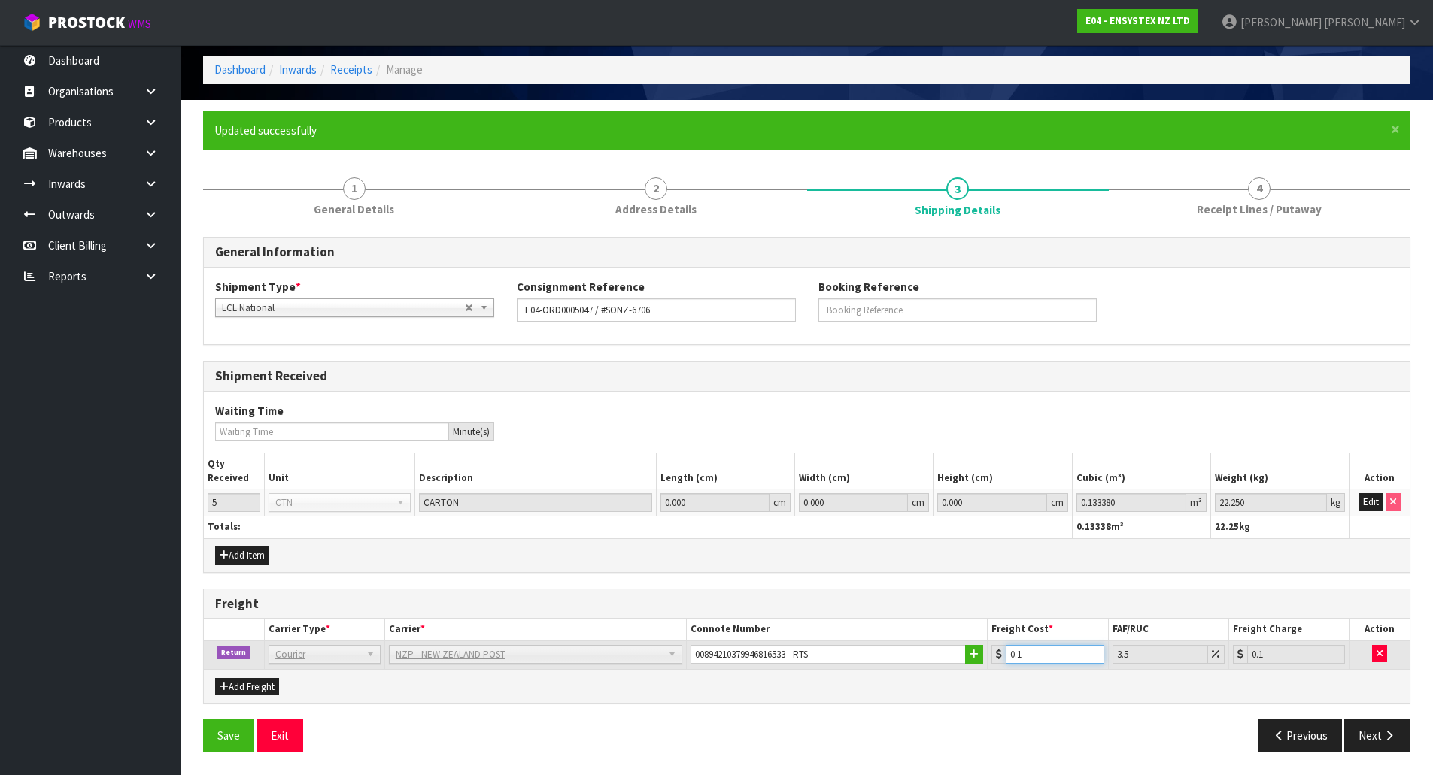
type input "0.1"
click at [1062, 713] on div "General Information Shipment Type * LCL National LCL International FCL-20ft FCL…" at bounding box center [806, 500] width 1207 height 527
click at [1370, 742] on button "Next" at bounding box center [1377, 736] width 66 height 32
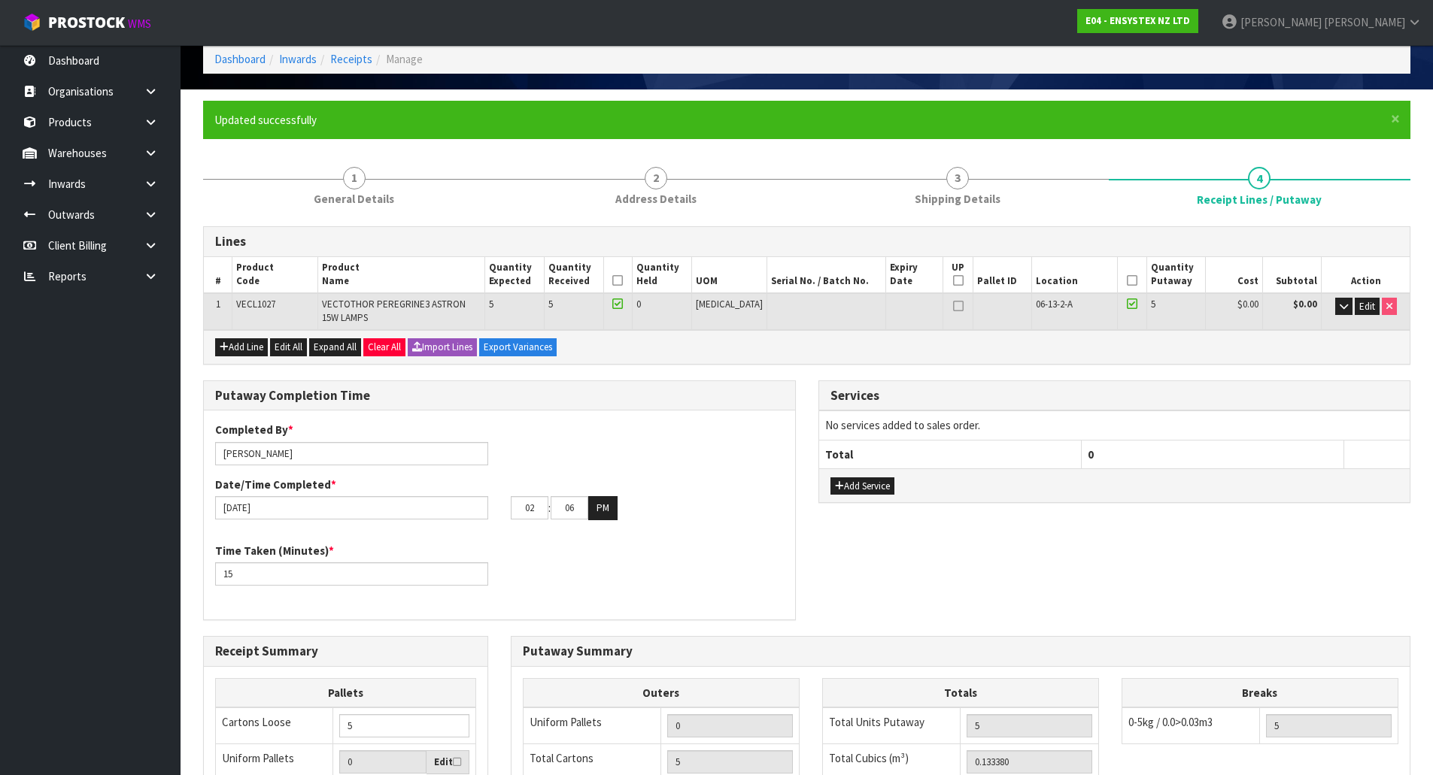
scroll to position [0, 0]
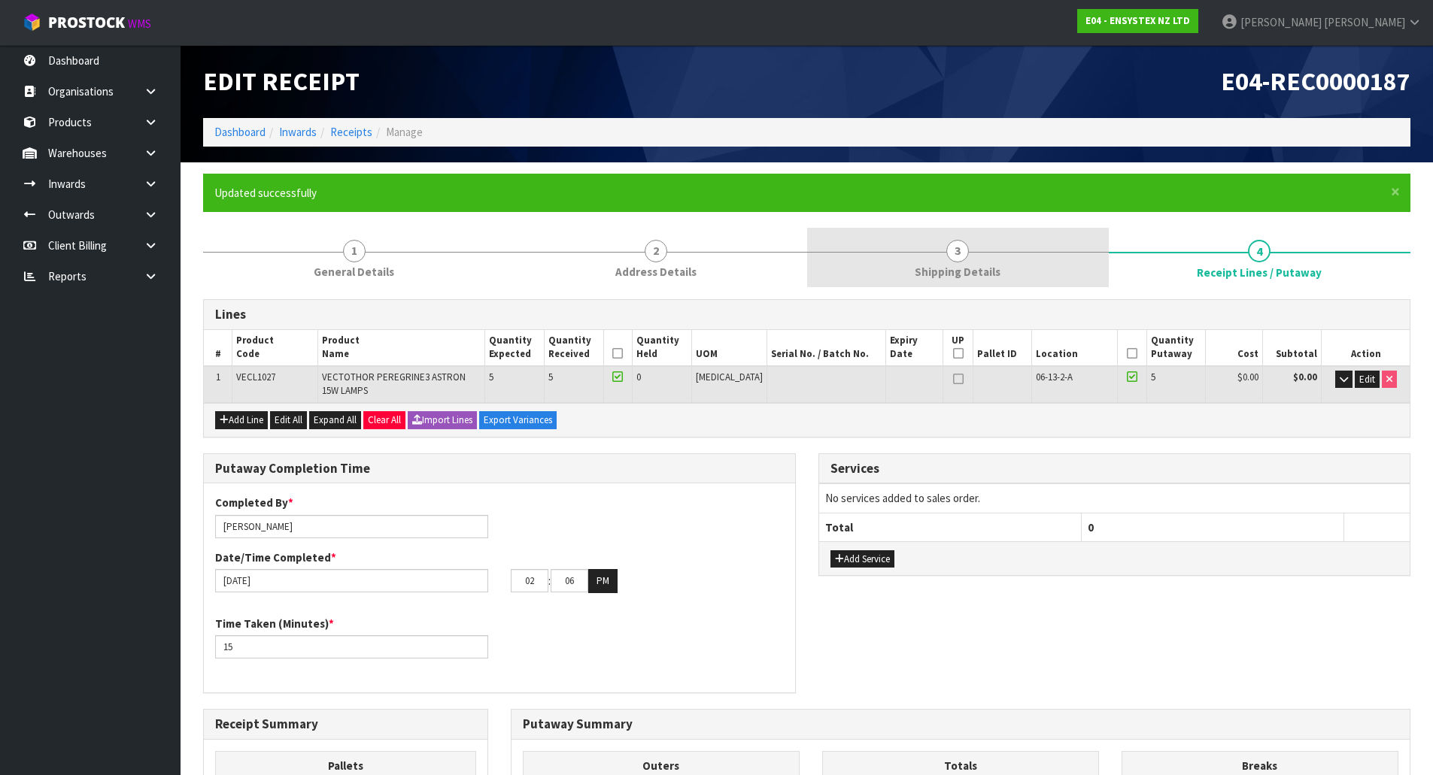
click at [972, 253] on link "3 Shipping Details" at bounding box center [958, 257] width 302 height 59
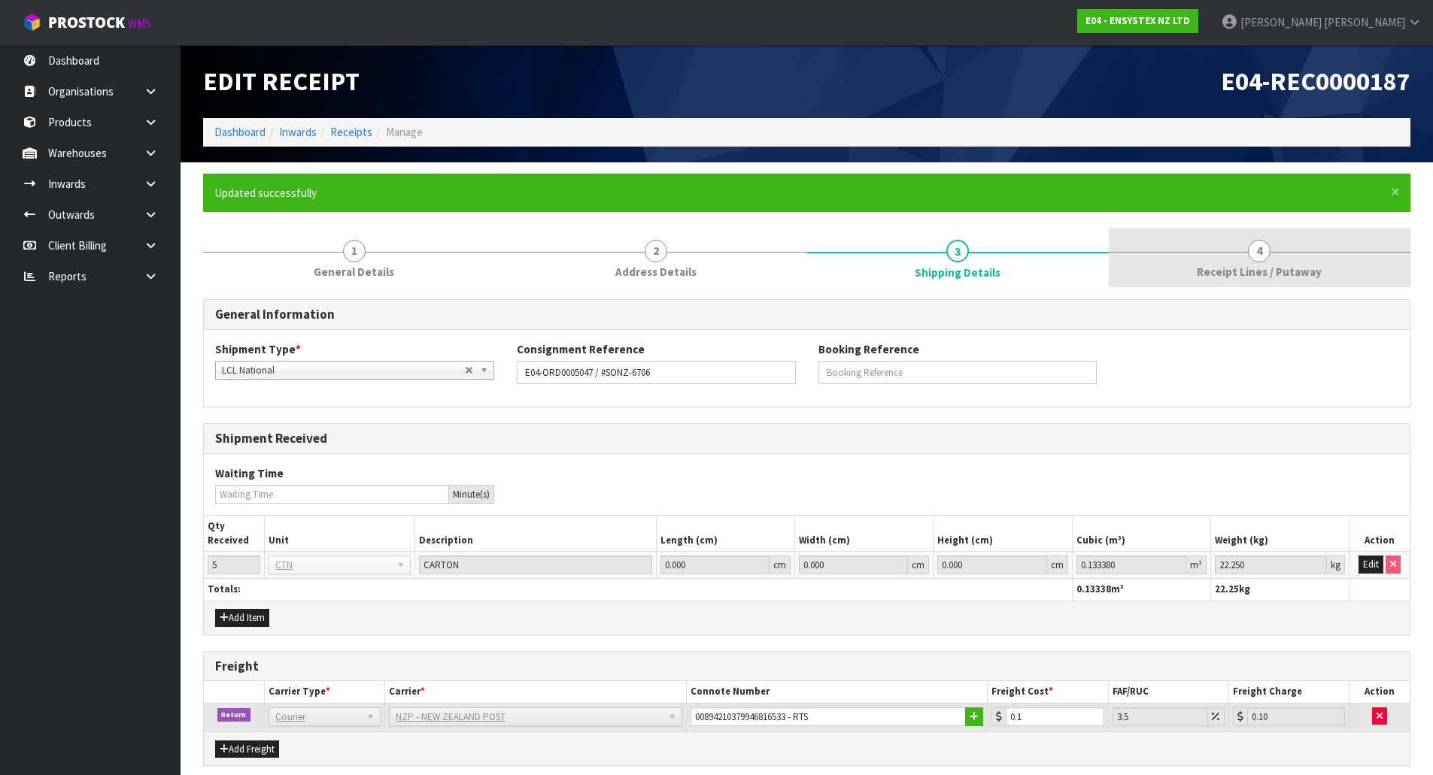
click at [1295, 262] on link "4 Receipt Lines / Putaway" at bounding box center [1260, 257] width 302 height 59
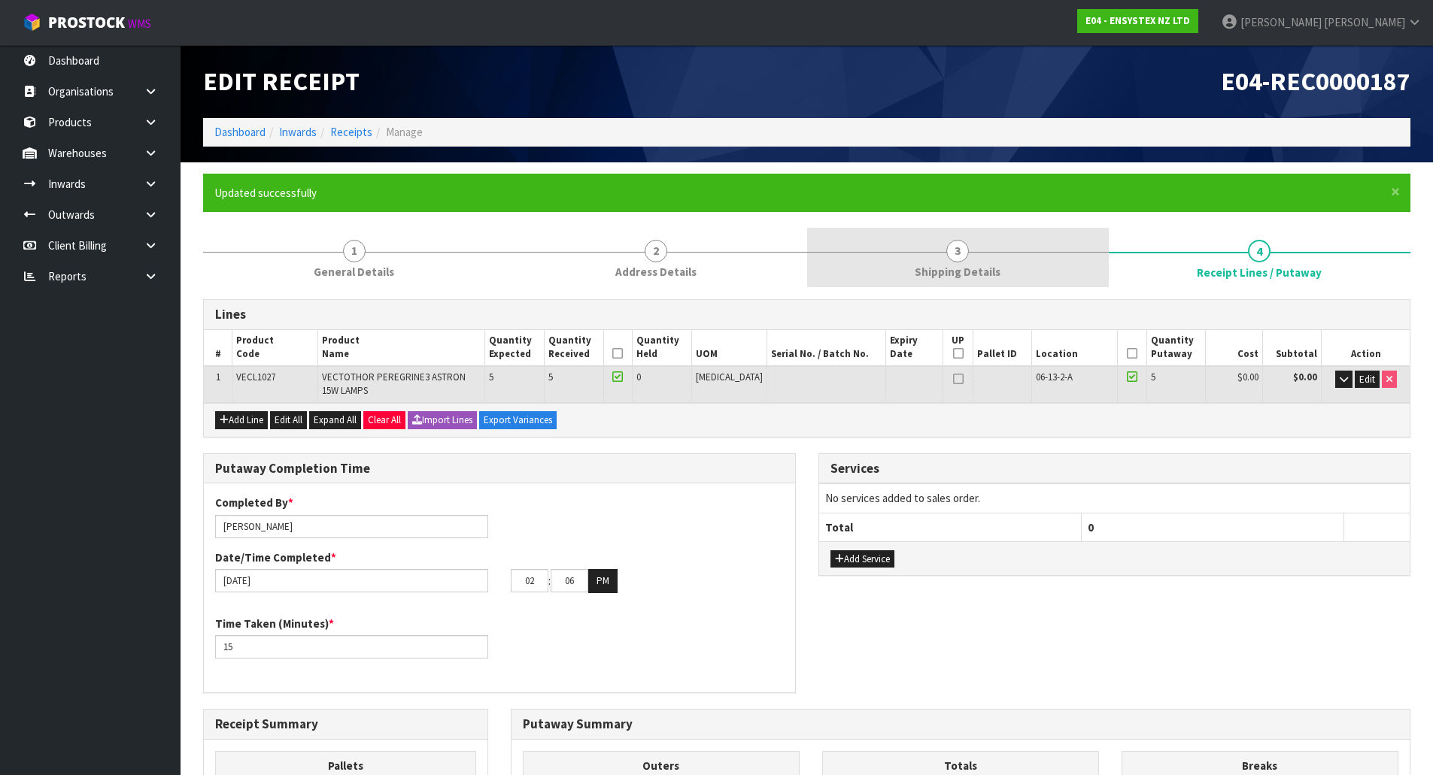
click at [915, 249] on link "3 Shipping Details" at bounding box center [958, 257] width 302 height 59
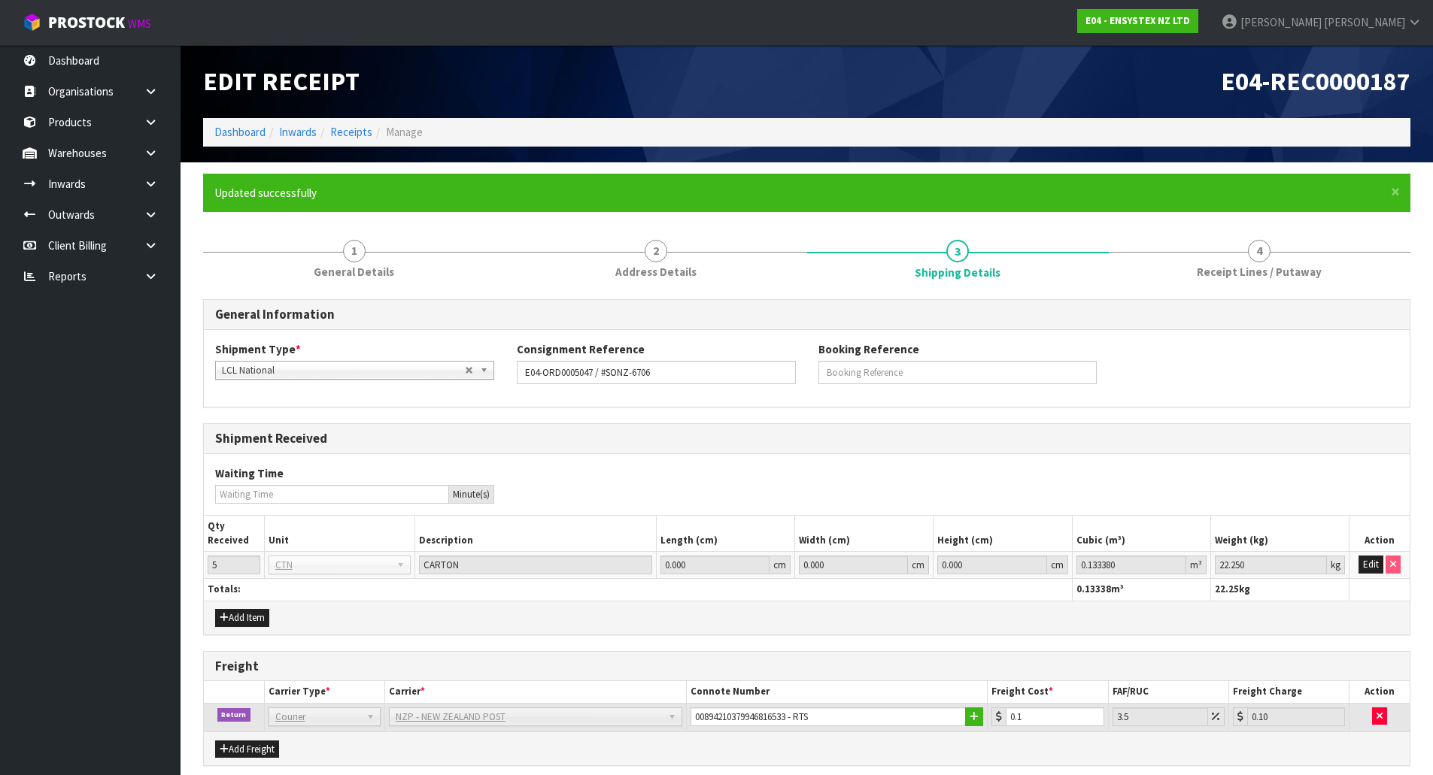
scroll to position [62, 0]
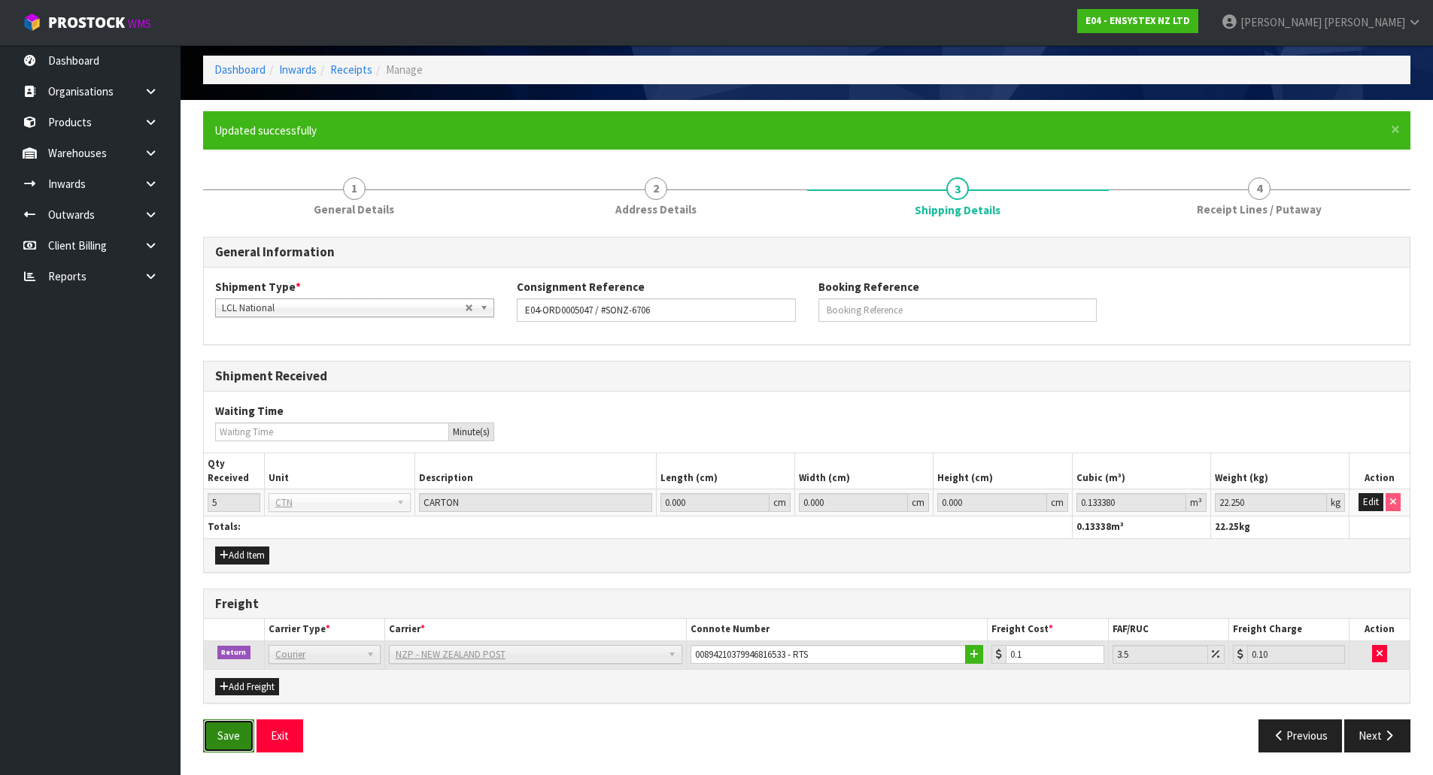
click at [205, 740] on button "Save" at bounding box center [228, 736] width 51 height 32
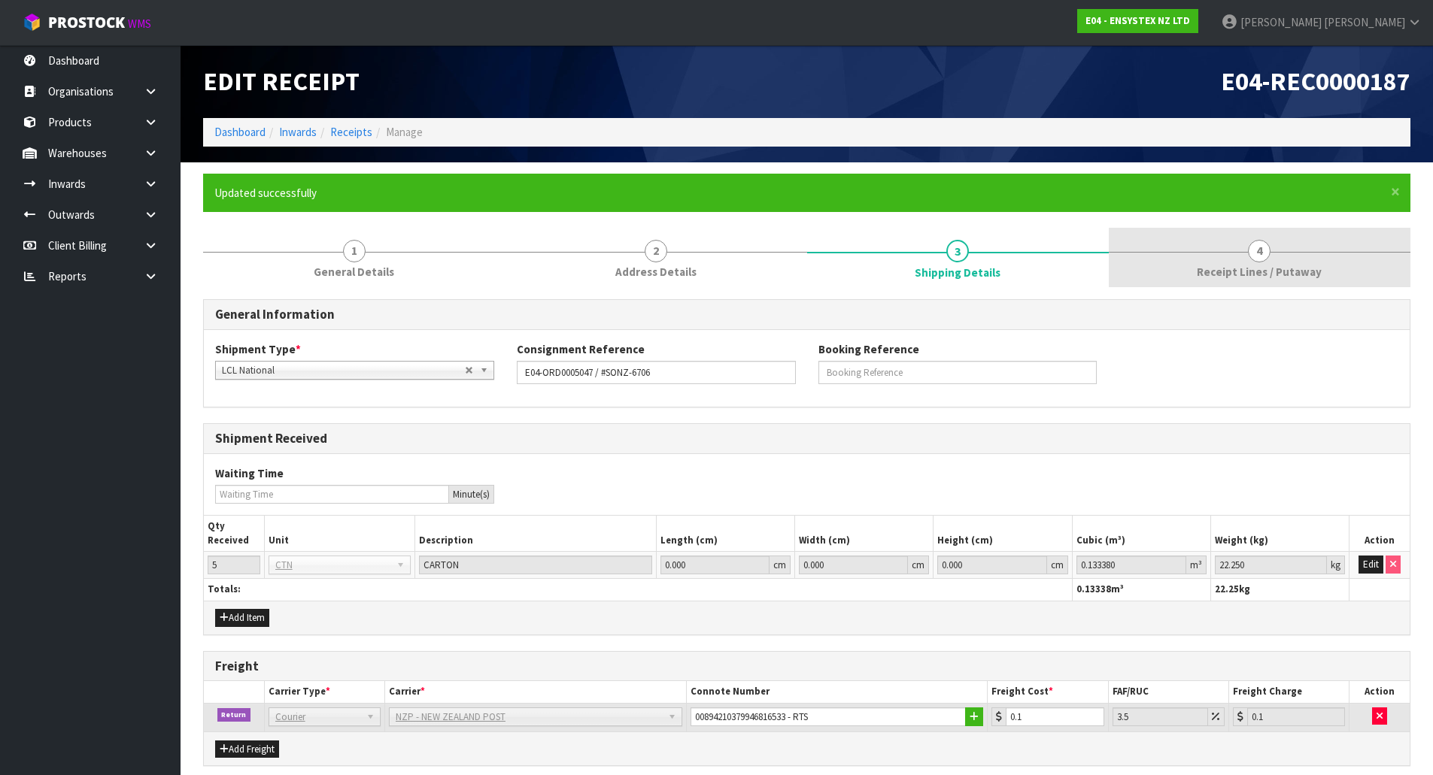
click at [1192, 266] on link "4 Receipt Lines / Putaway" at bounding box center [1260, 257] width 302 height 59
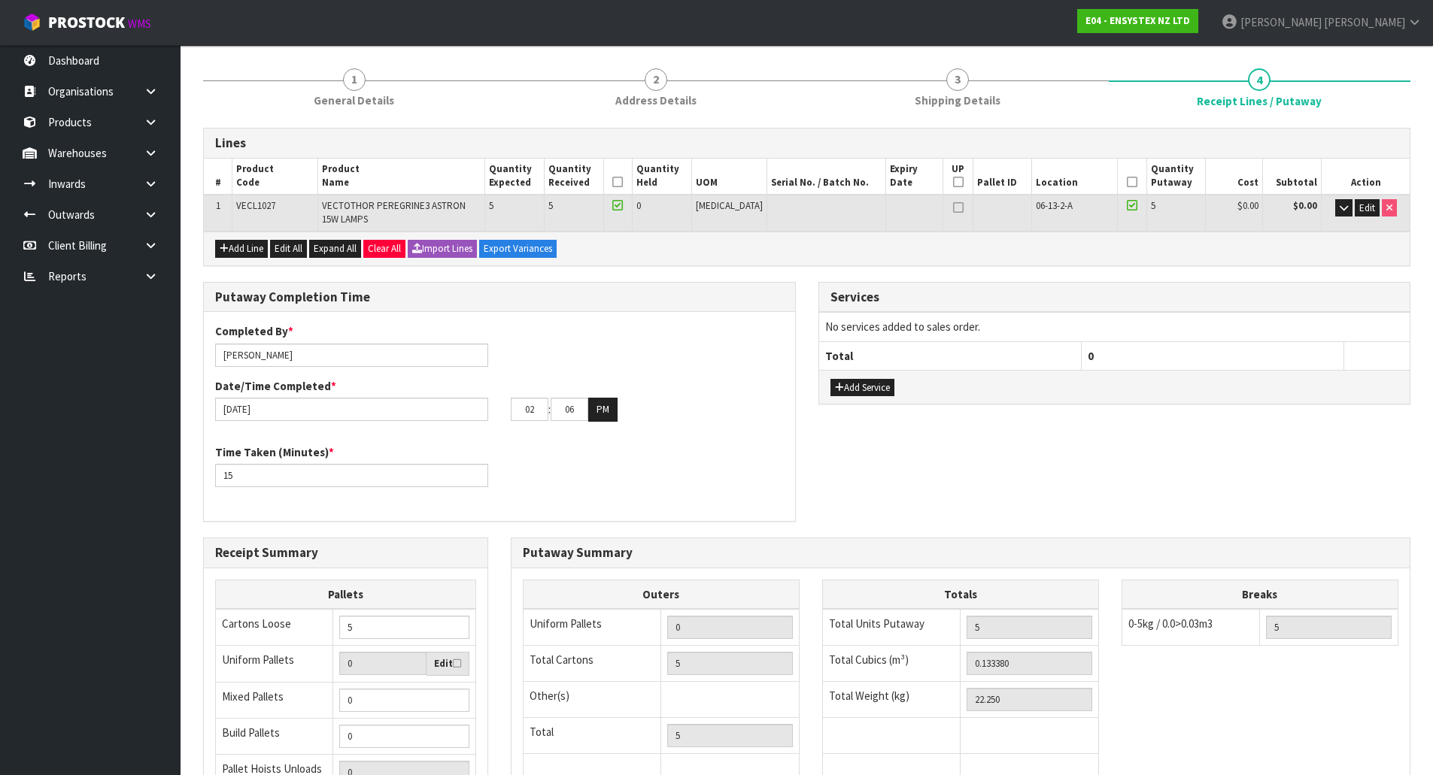
scroll to position [150, 0]
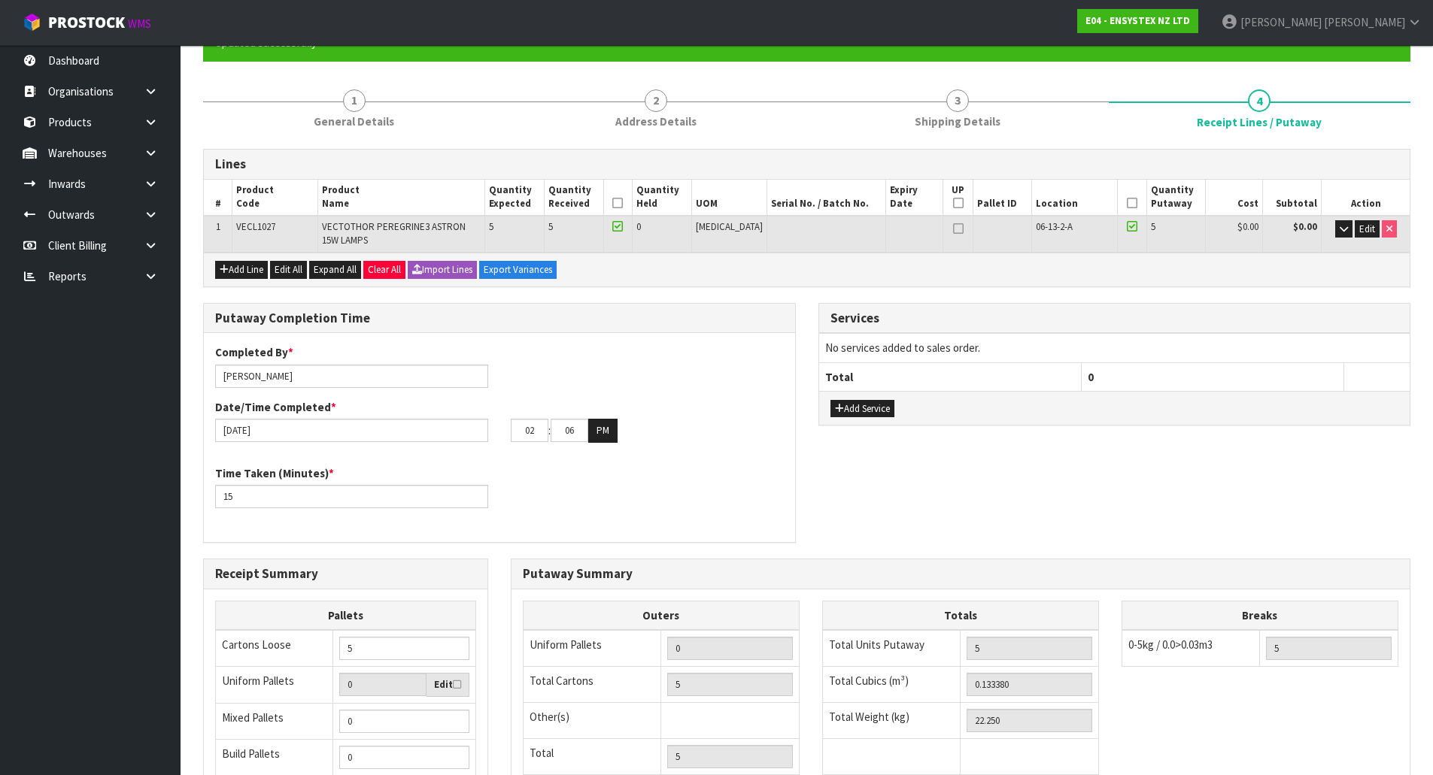
click at [982, 488] on div "Putaway Completion Time Completed By * Michael Drugan Date/Time Completed * 16/…" at bounding box center [807, 431] width 1230 height 256
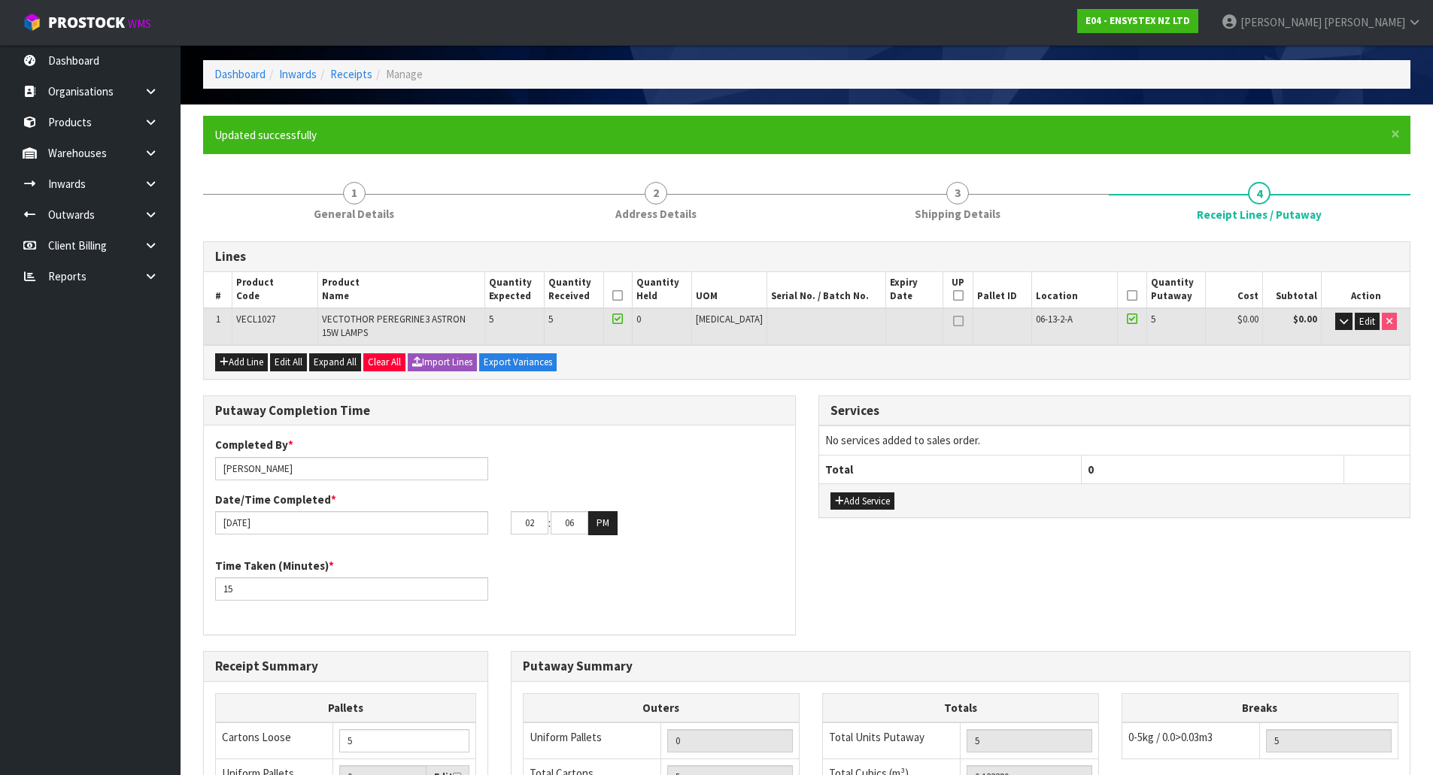
scroll to position [56, 0]
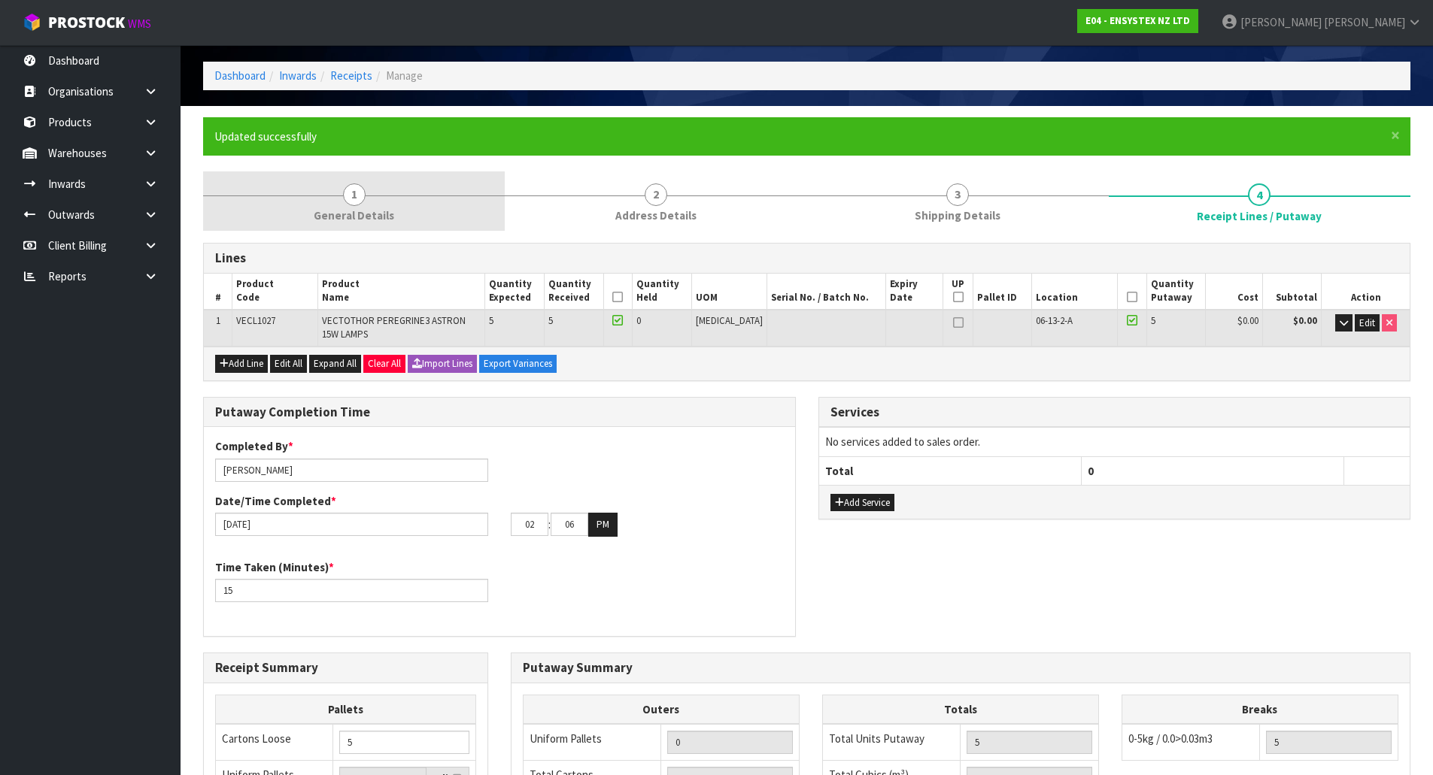
click at [455, 184] on link "1 General Details" at bounding box center [354, 200] width 302 height 59
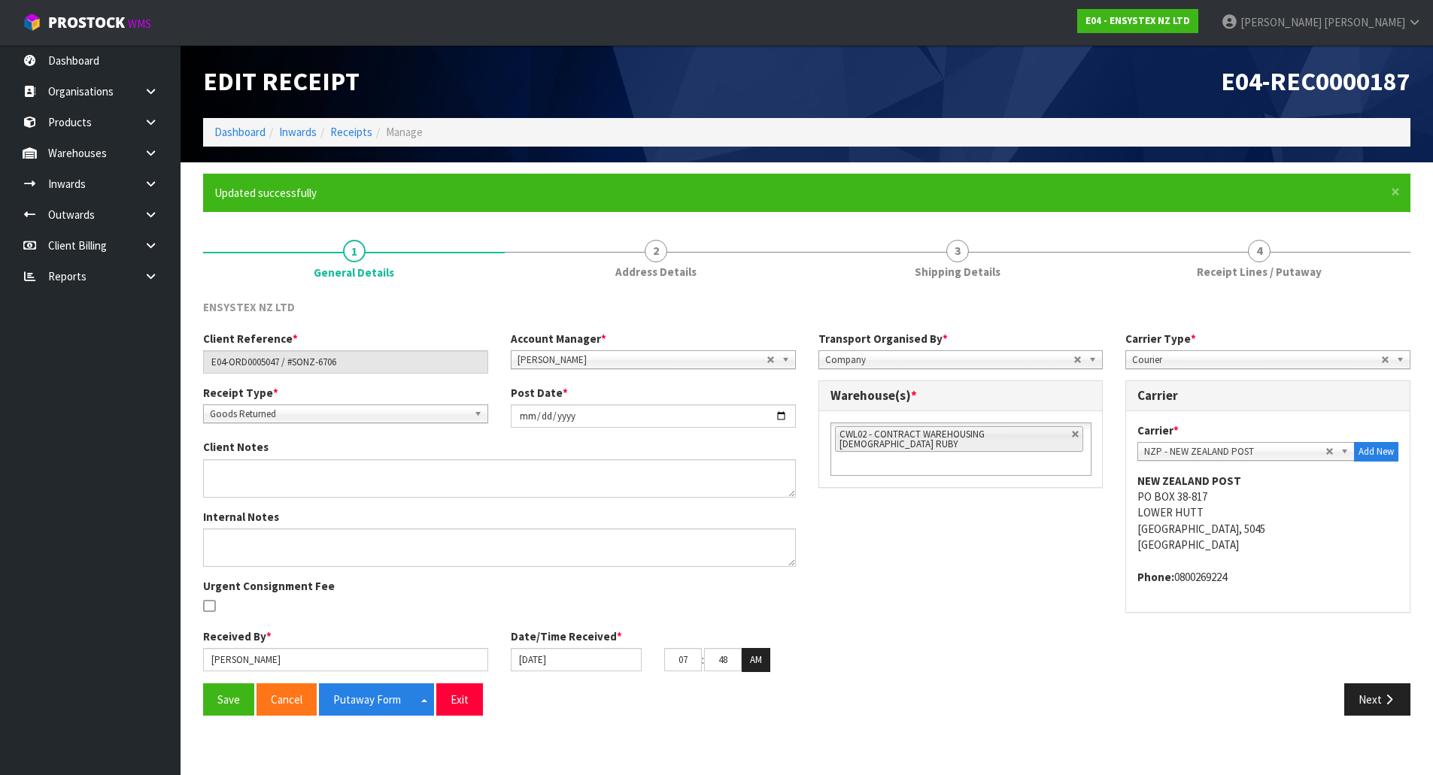
scroll to position [0, 0]
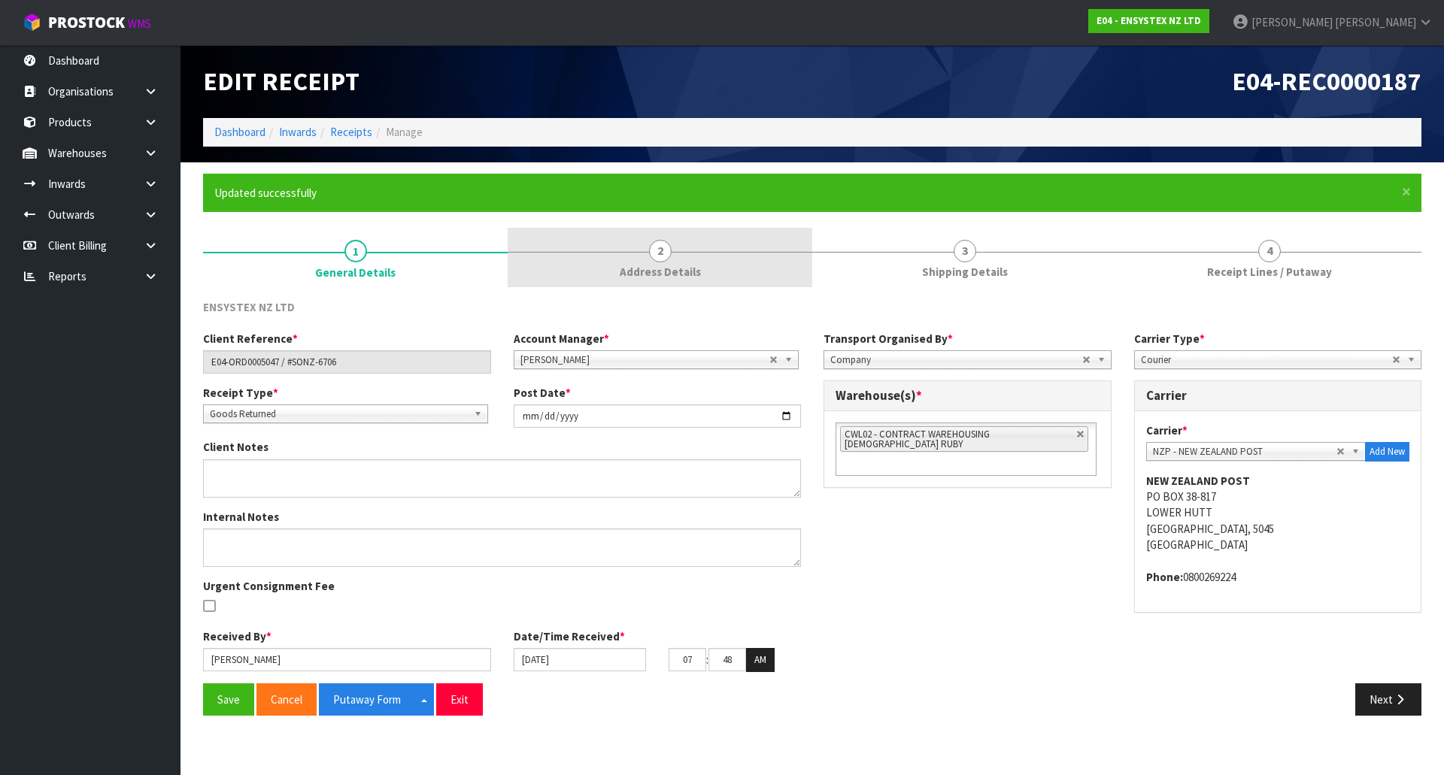
click at [679, 245] on link "2 Address Details" at bounding box center [660, 257] width 305 height 59
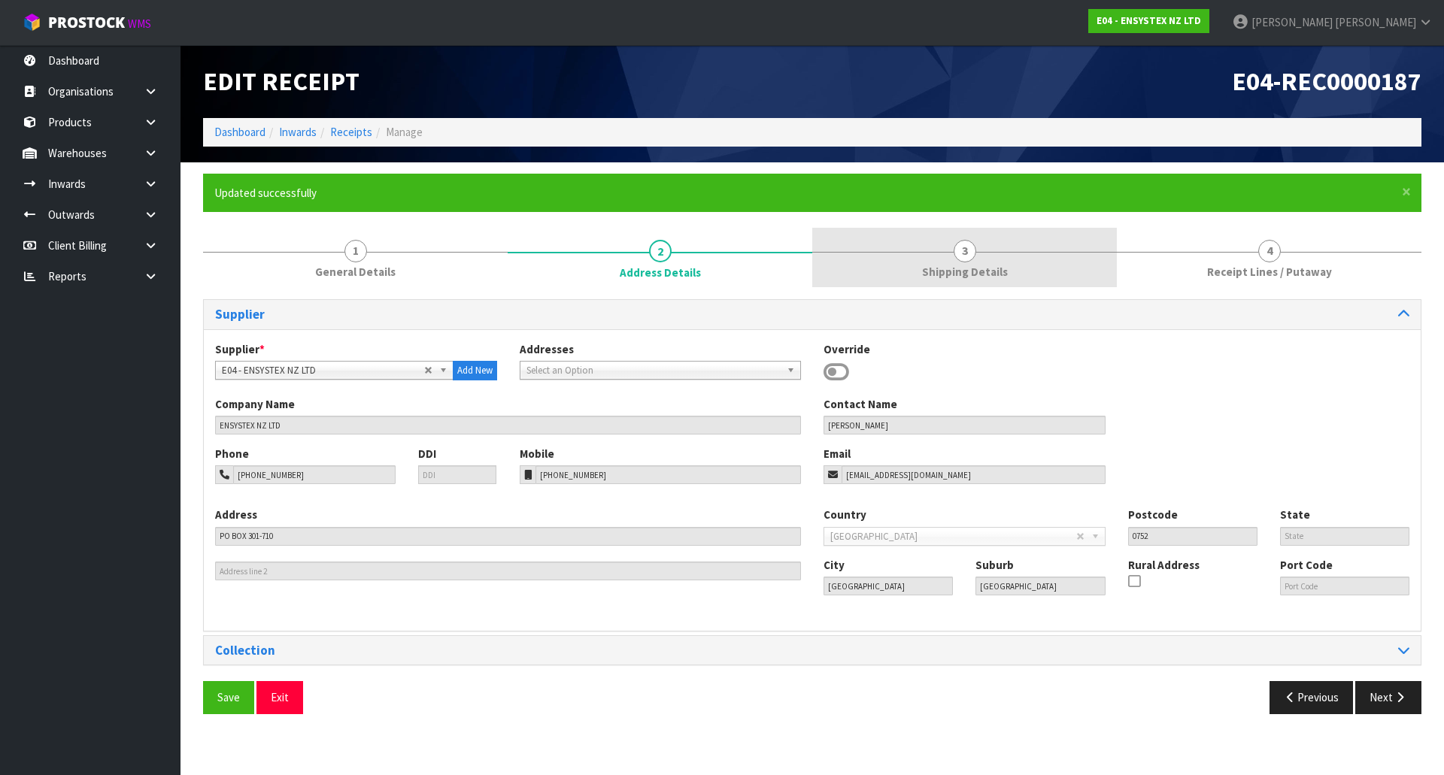
click at [953, 249] on link "3 Shipping Details" at bounding box center [964, 257] width 305 height 59
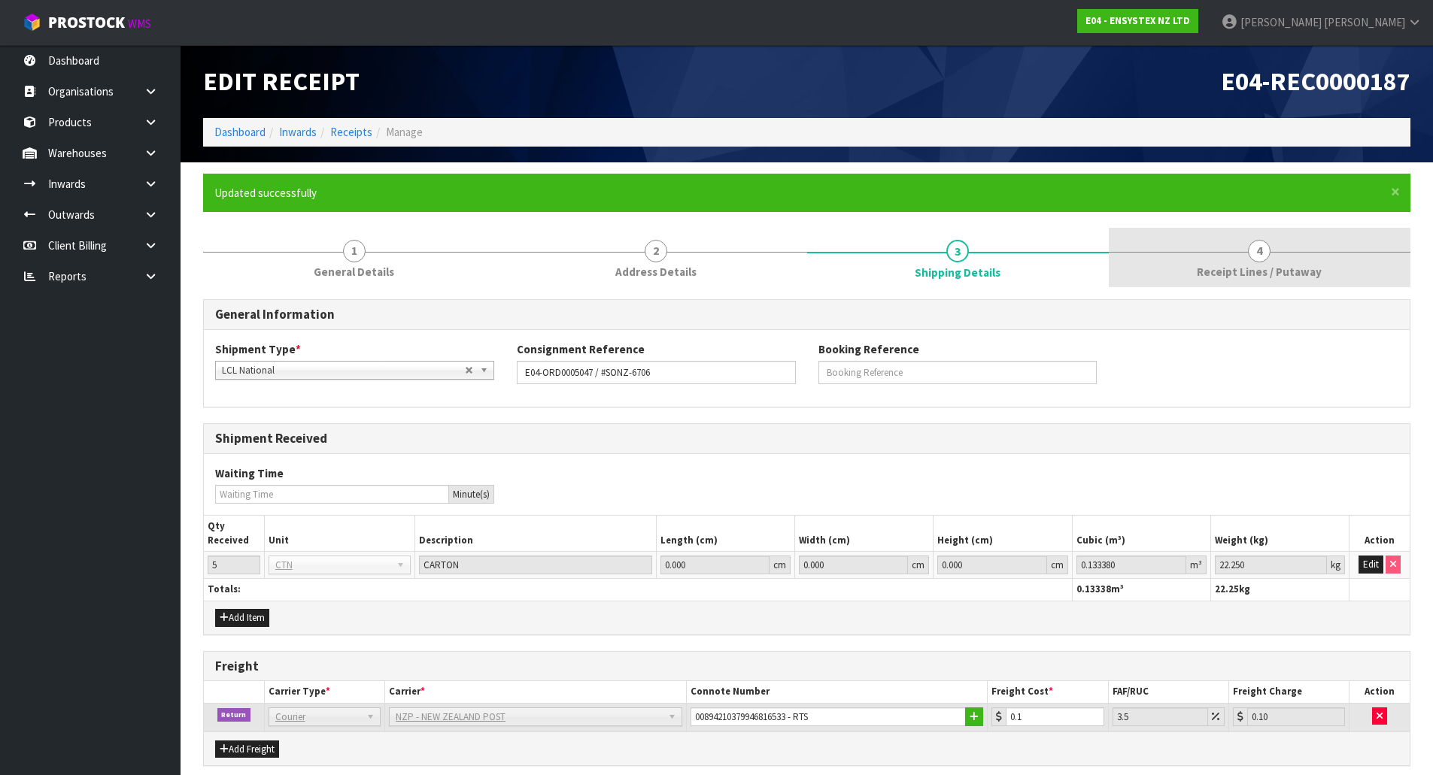
click at [1159, 256] on link "4 Receipt Lines / Putaway" at bounding box center [1260, 257] width 302 height 59
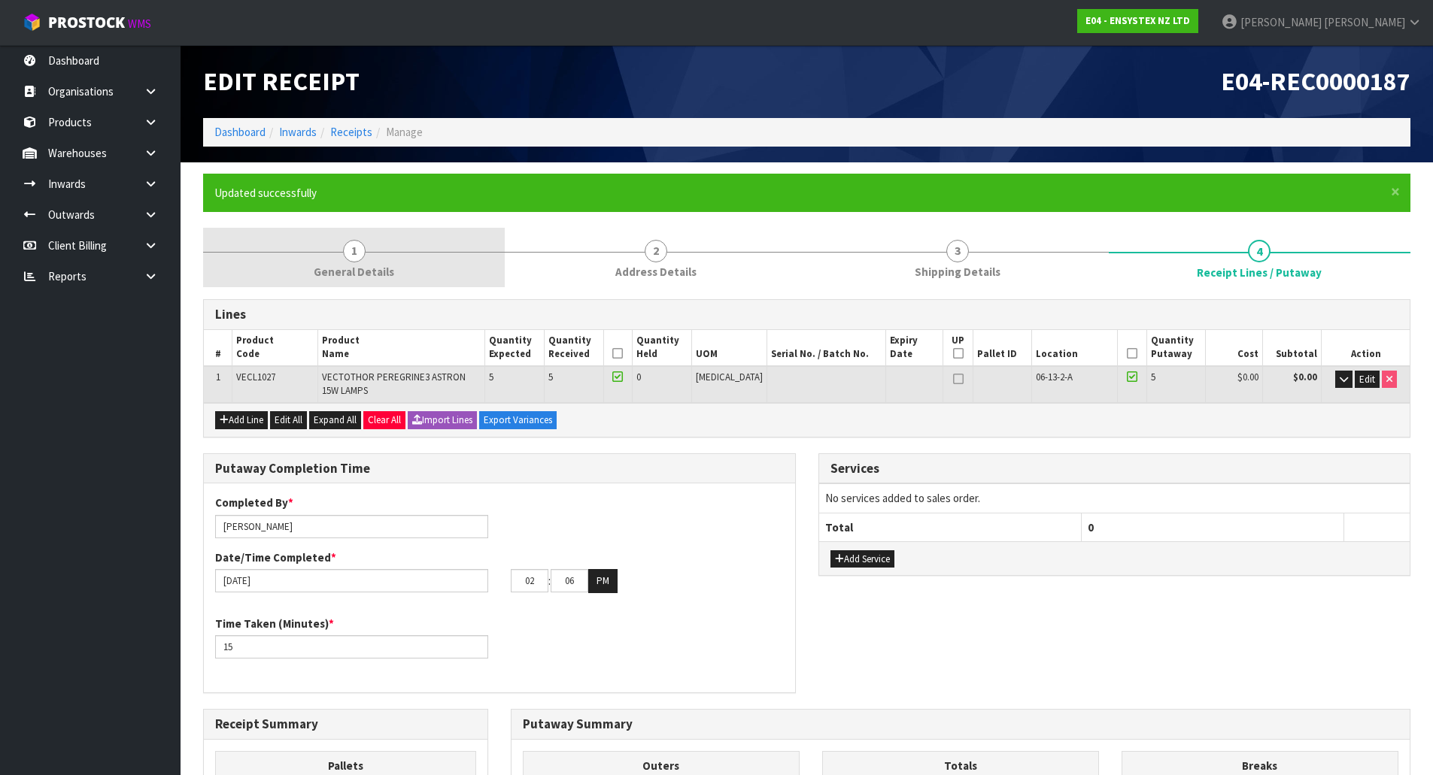
click at [373, 271] on span "General Details" at bounding box center [354, 272] width 80 height 16
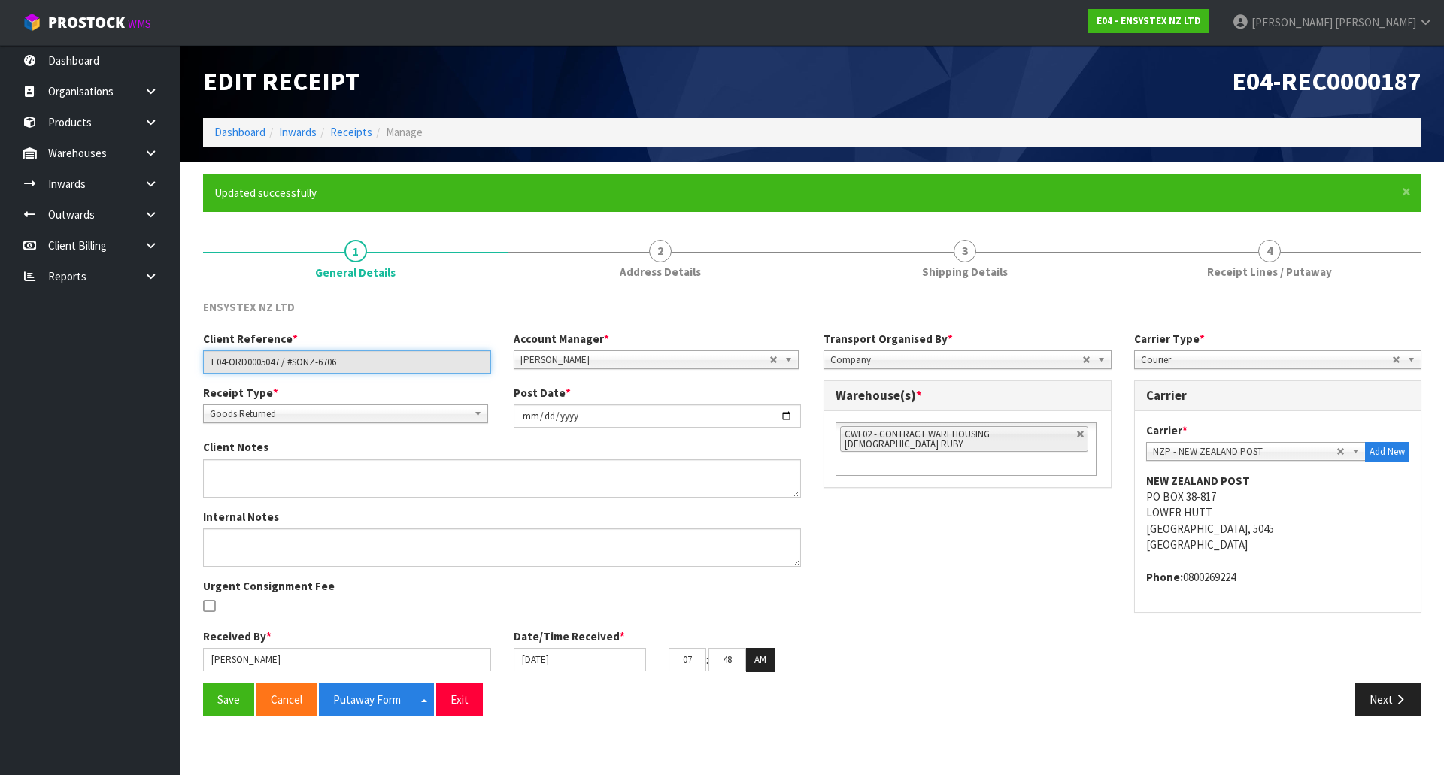
drag, startPoint x: 350, startPoint y: 362, endPoint x: 89, endPoint y: 364, distance: 261.7
click at [89, 364] on body "Toggle navigation ProStock WMS E04 - ENSYSTEX NZ LTD Michael Drugan Logout Dash…" at bounding box center [722, 387] width 1444 height 775
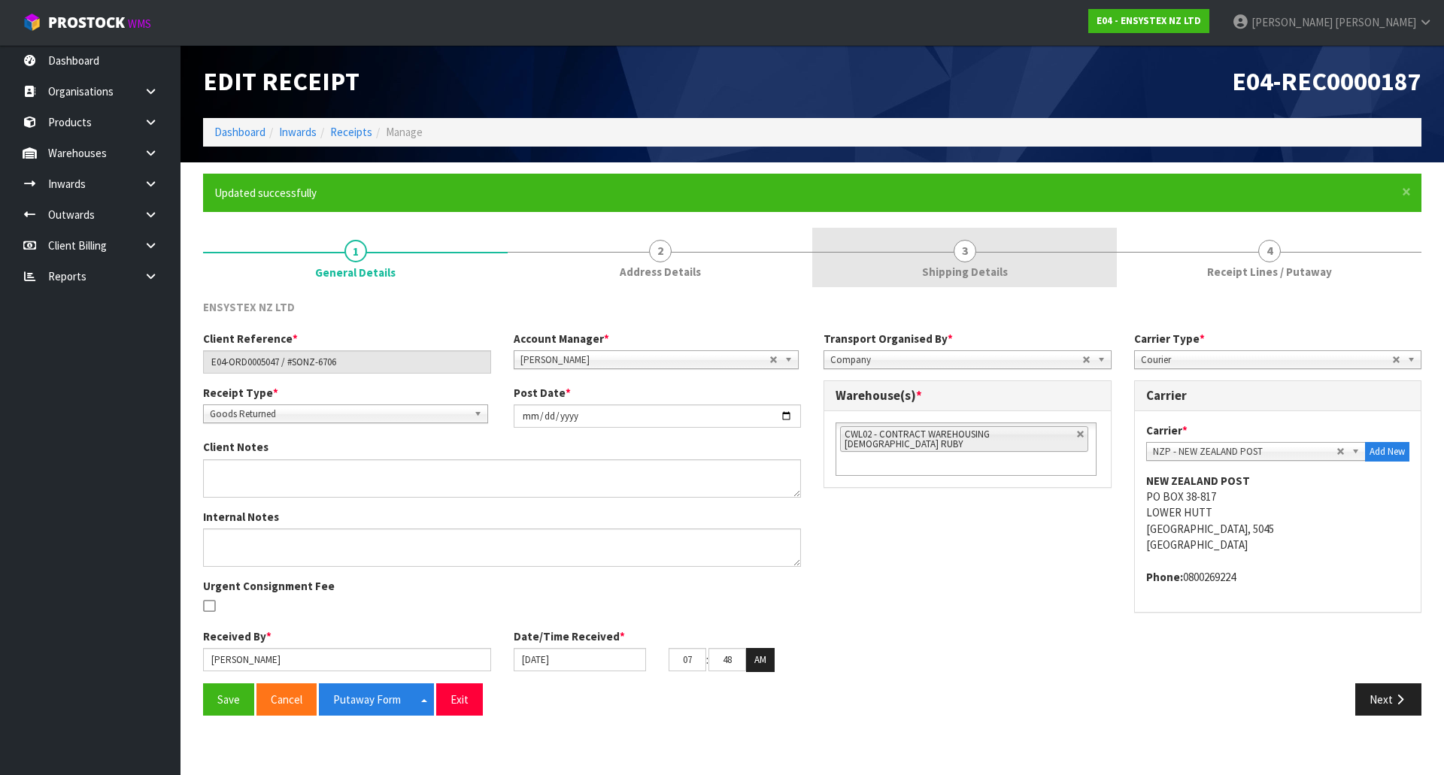
drag, startPoint x: 1042, startPoint y: 276, endPoint x: 1073, endPoint y: 273, distance: 31.0
click at [1042, 276] on link "3 Shipping Details" at bounding box center [964, 257] width 305 height 59
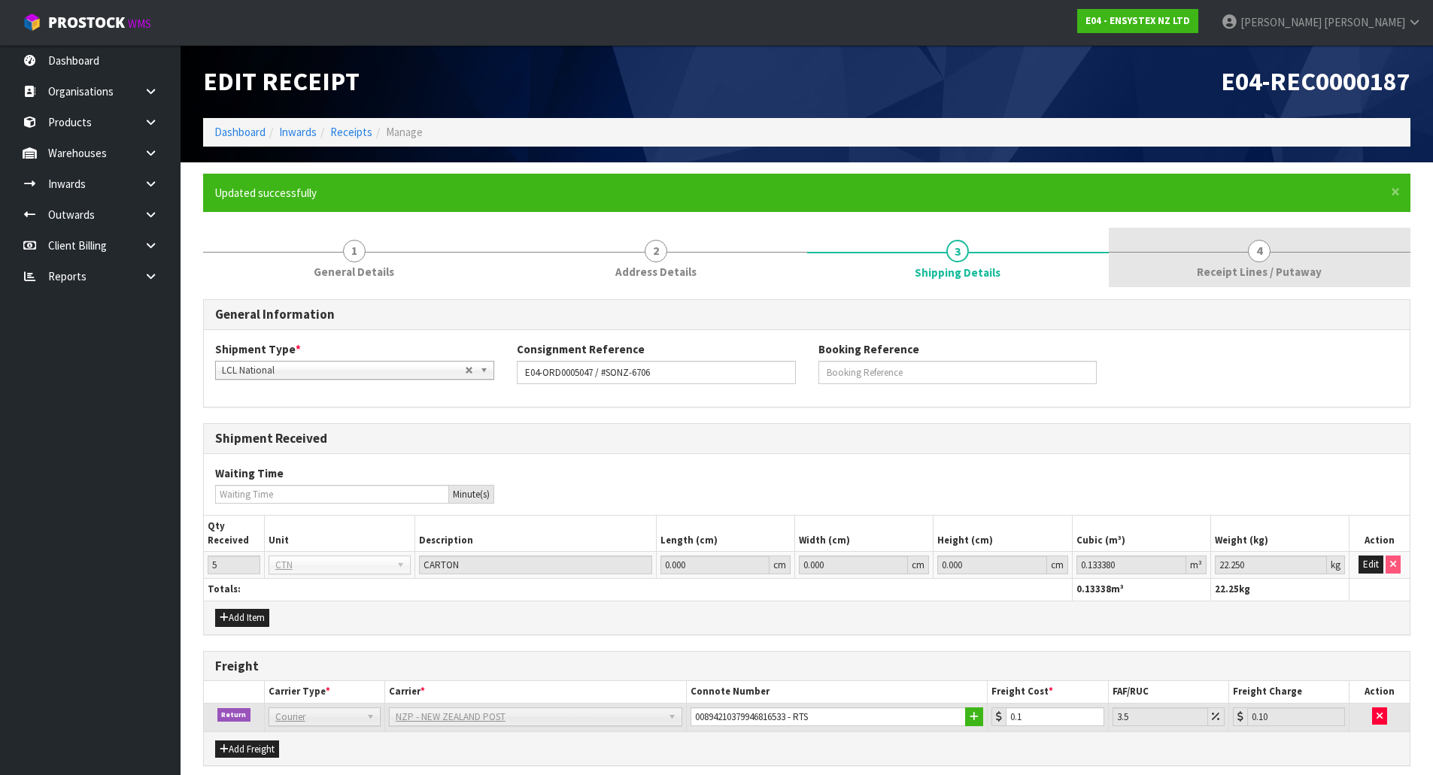
click at [1215, 275] on span "Receipt Lines / Putaway" at bounding box center [1259, 272] width 125 height 16
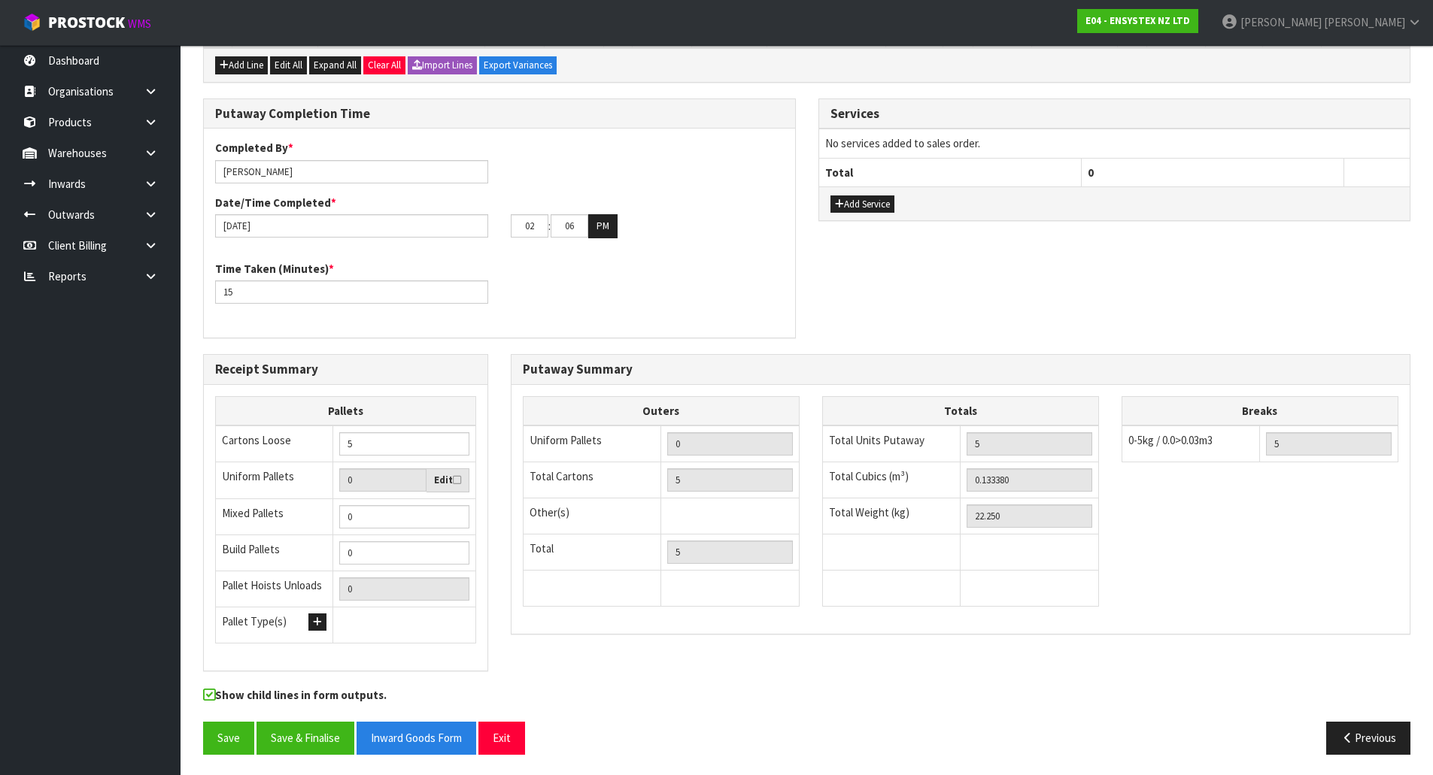
scroll to position [357, 0]
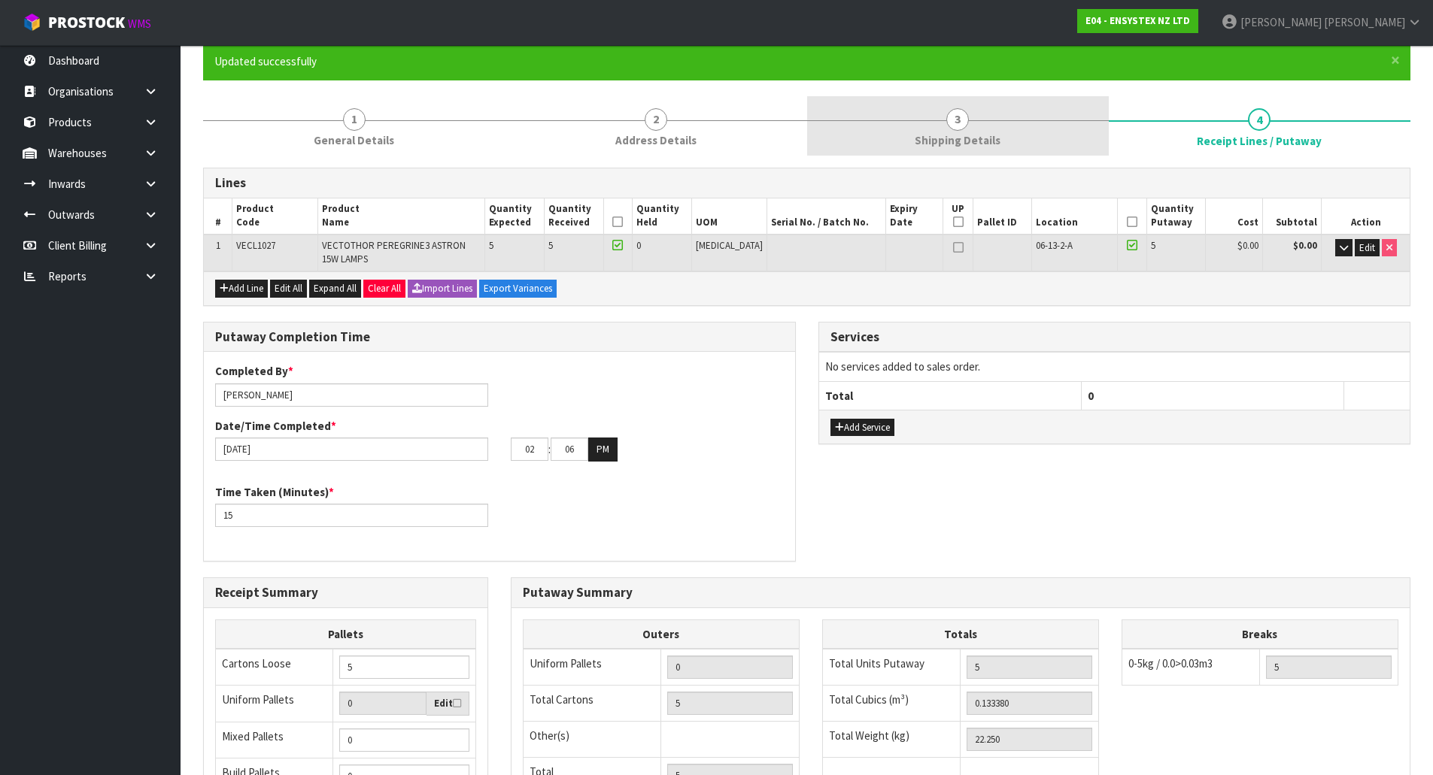
click at [995, 141] on span "Shipping Details" at bounding box center [958, 140] width 86 height 16
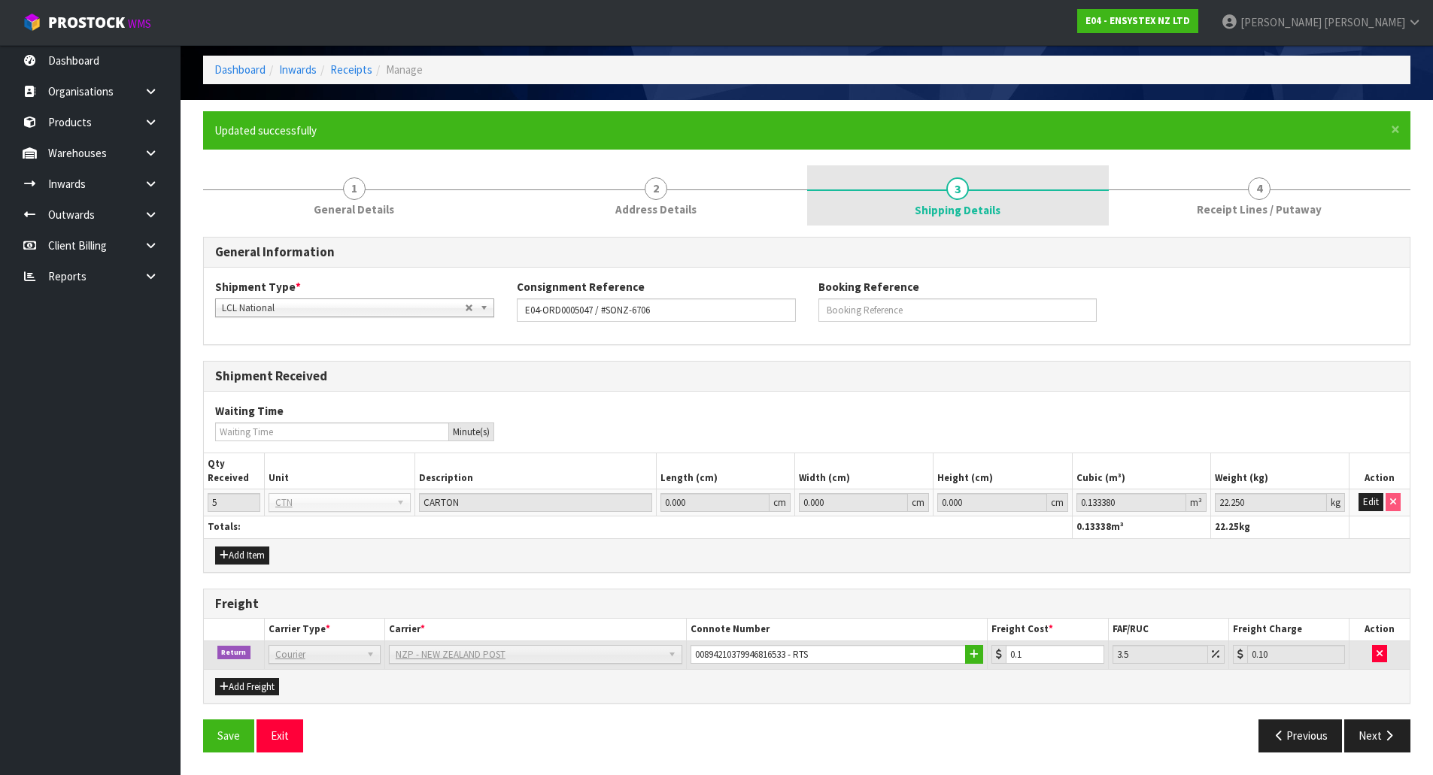
scroll to position [62, 0]
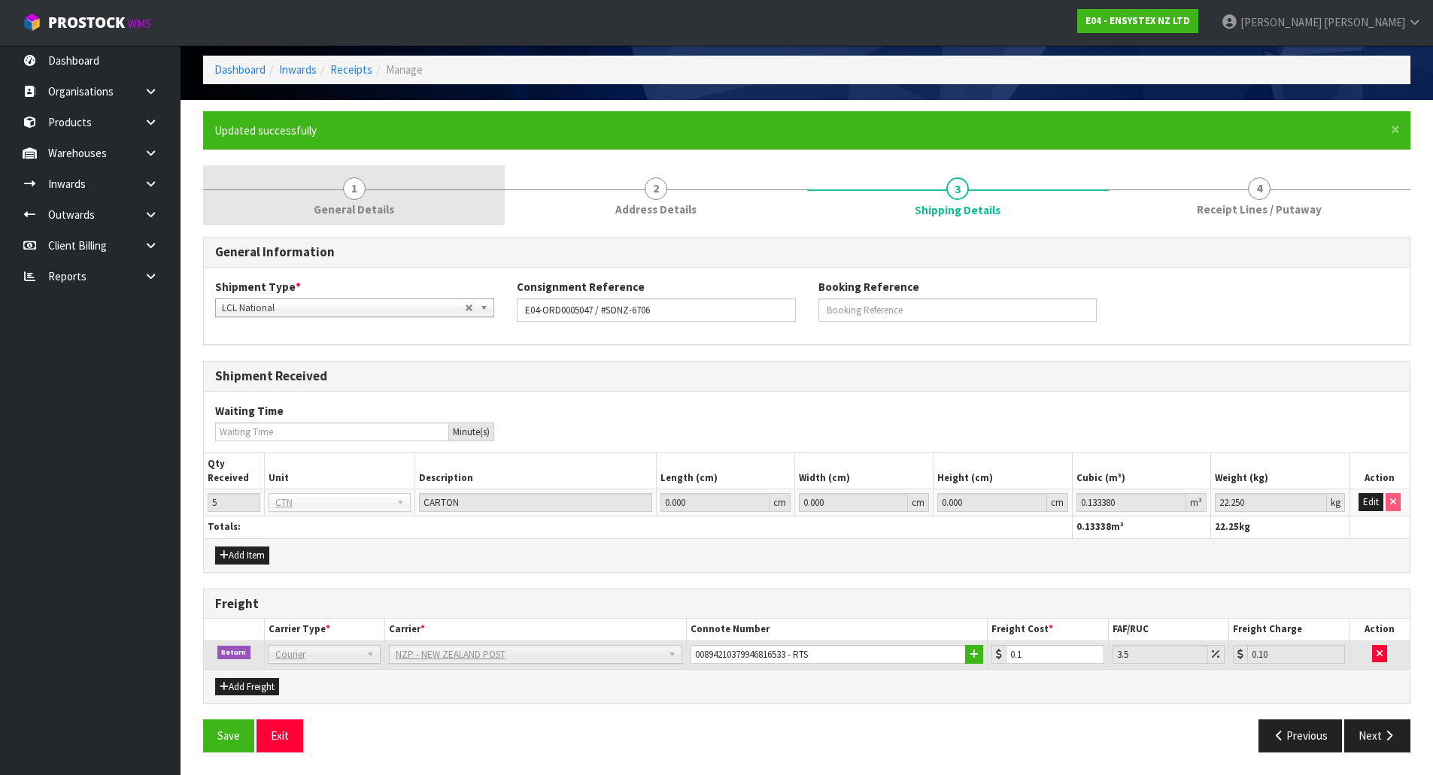
click at [399, 214] on link "1 General Details" at bounding box center [354, 194] width 302 height 59
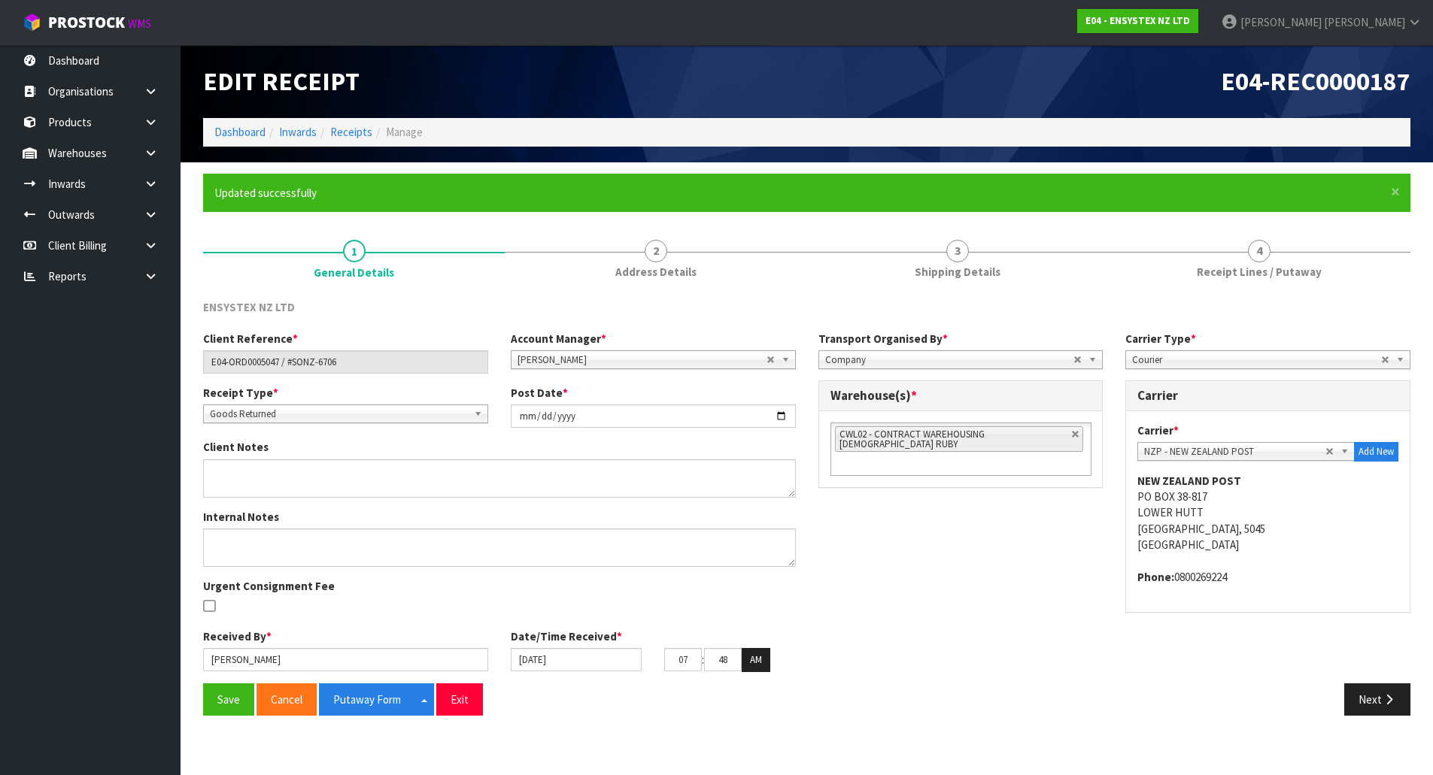
scroll to position [0, 0]
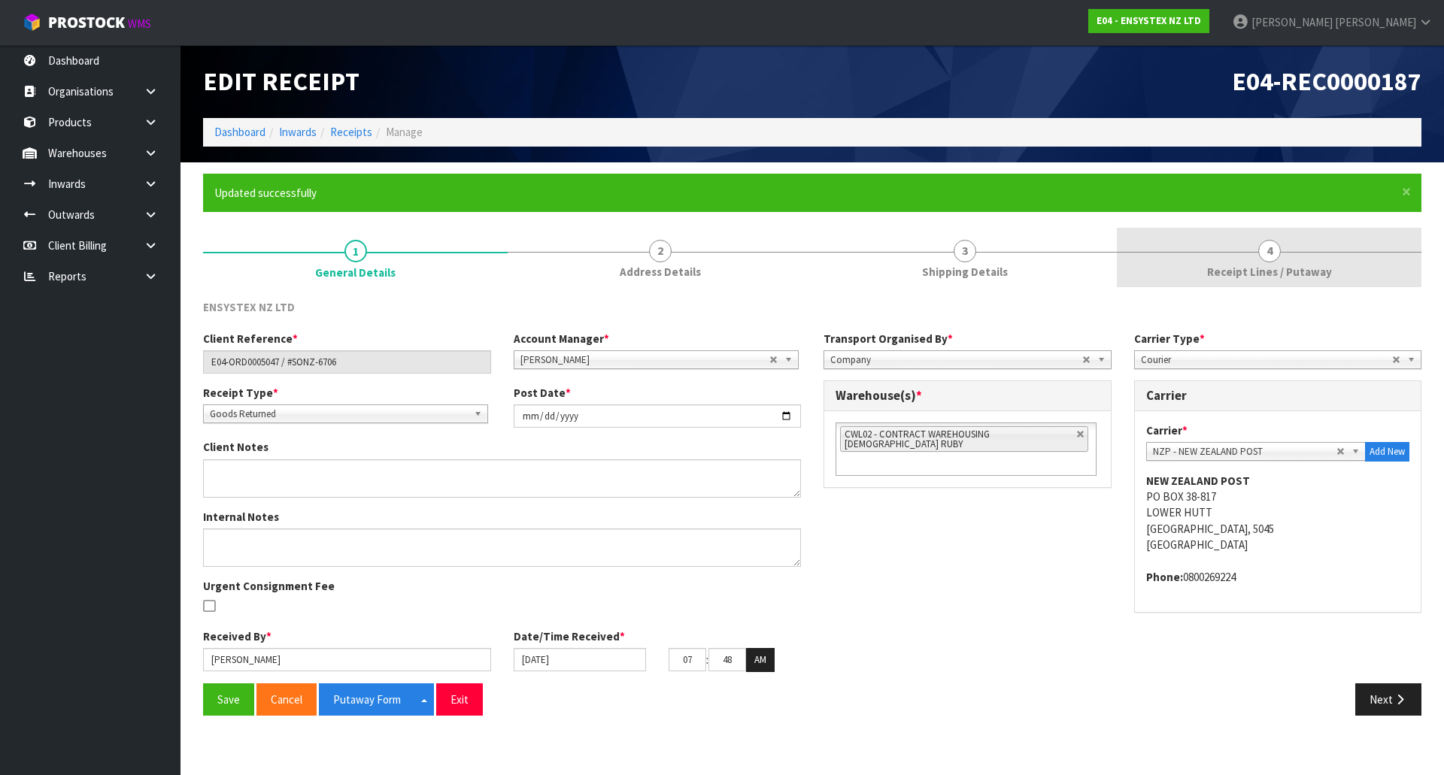
click at [1193, 266] on link "4 Receipt Lines / Putaway" at bounding box center [1269, 257] width 305 height 59
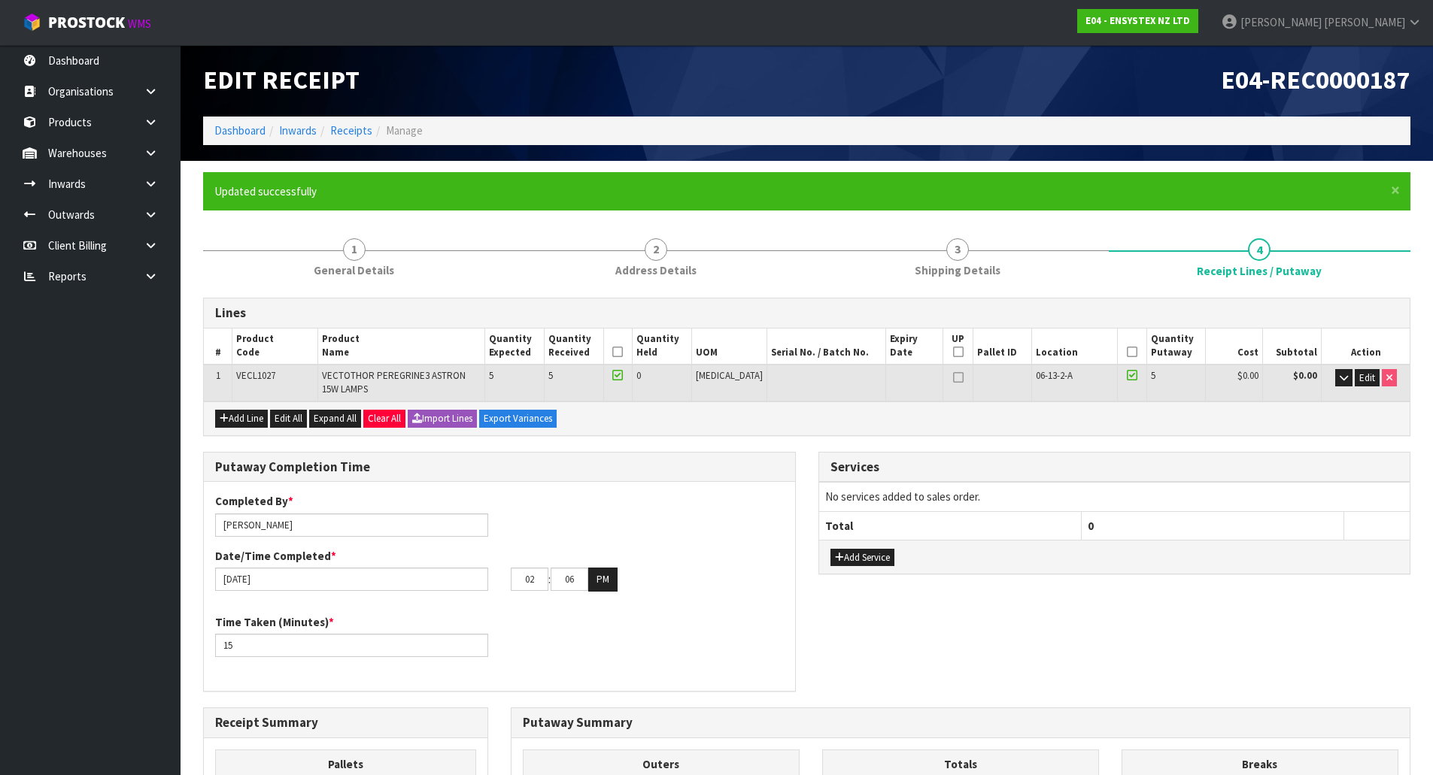
scroll to position [75, 0]
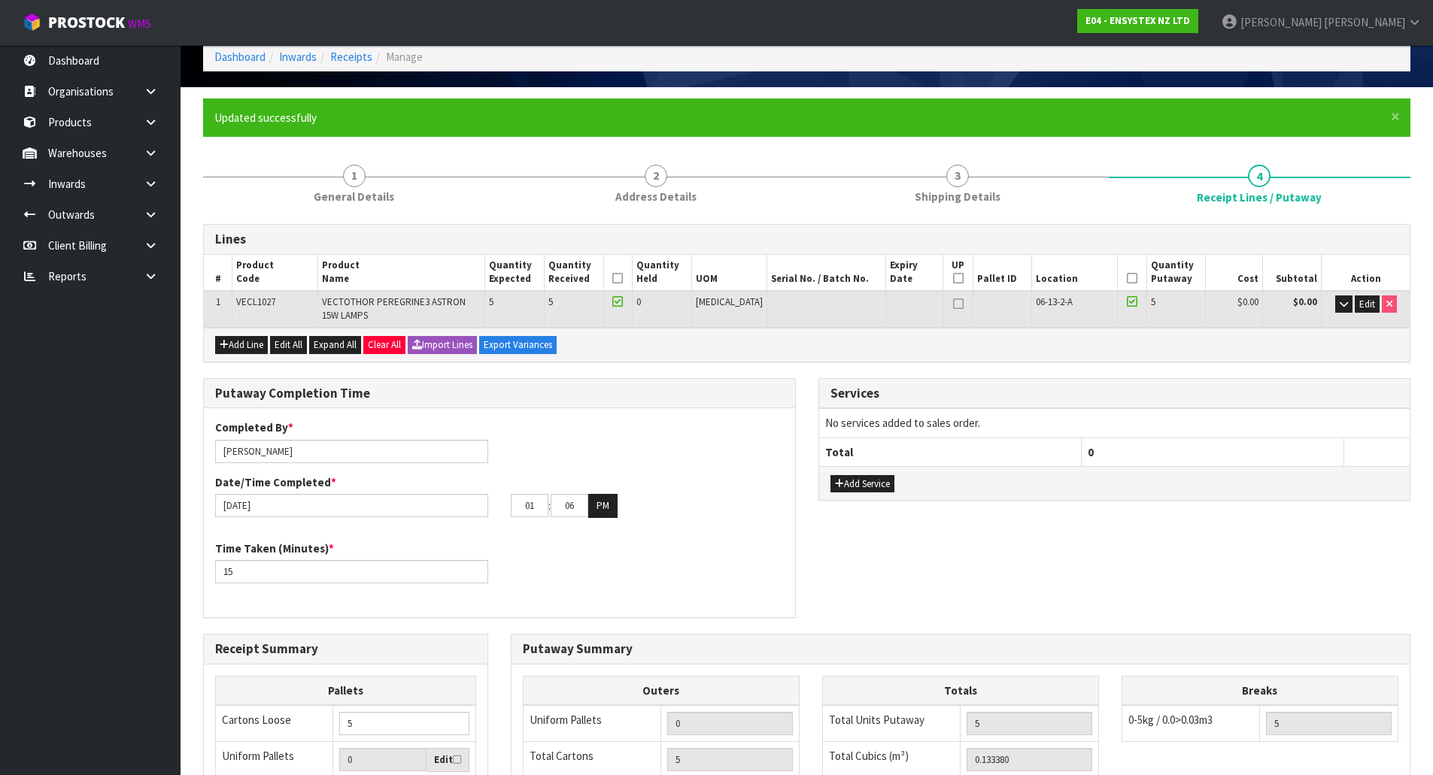
type input "12"
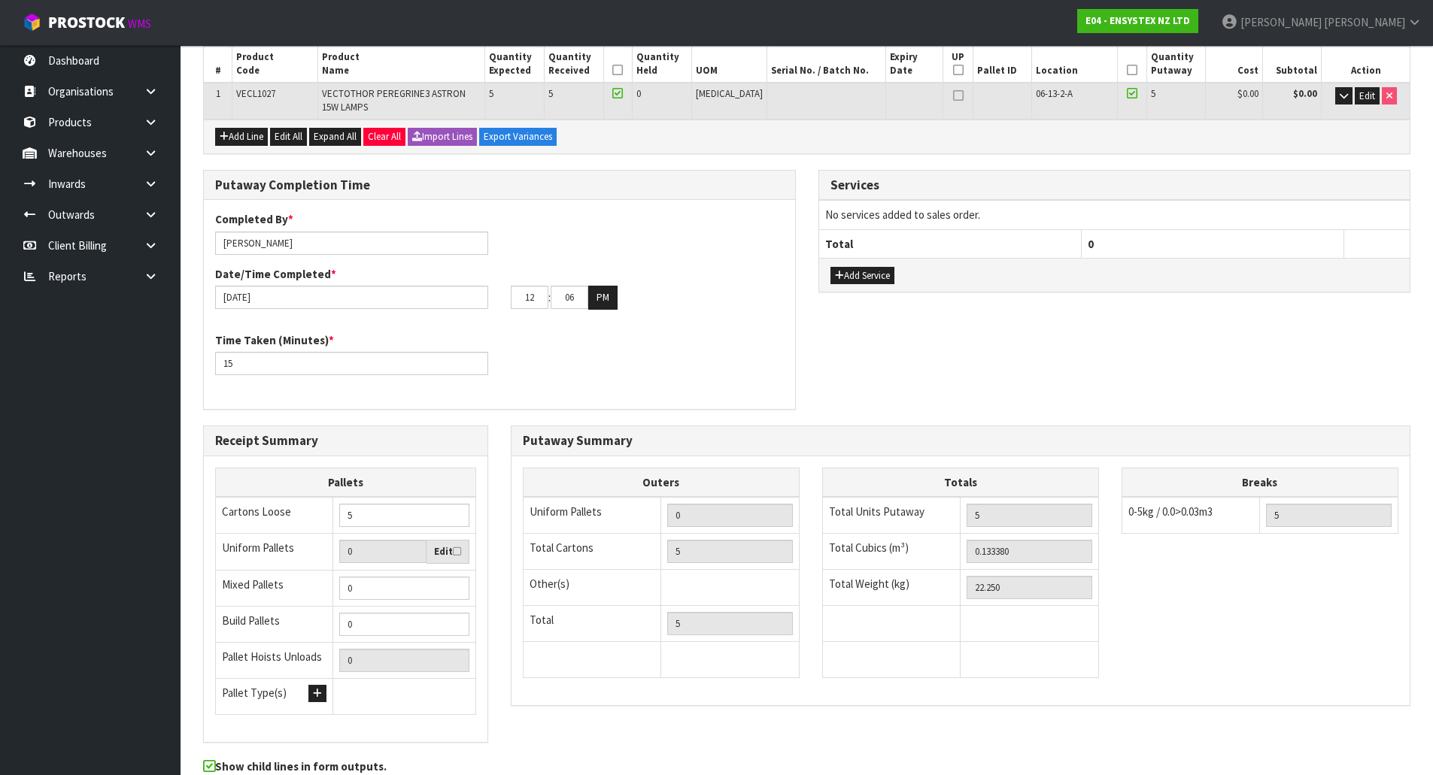
scroll to position [357, 0]
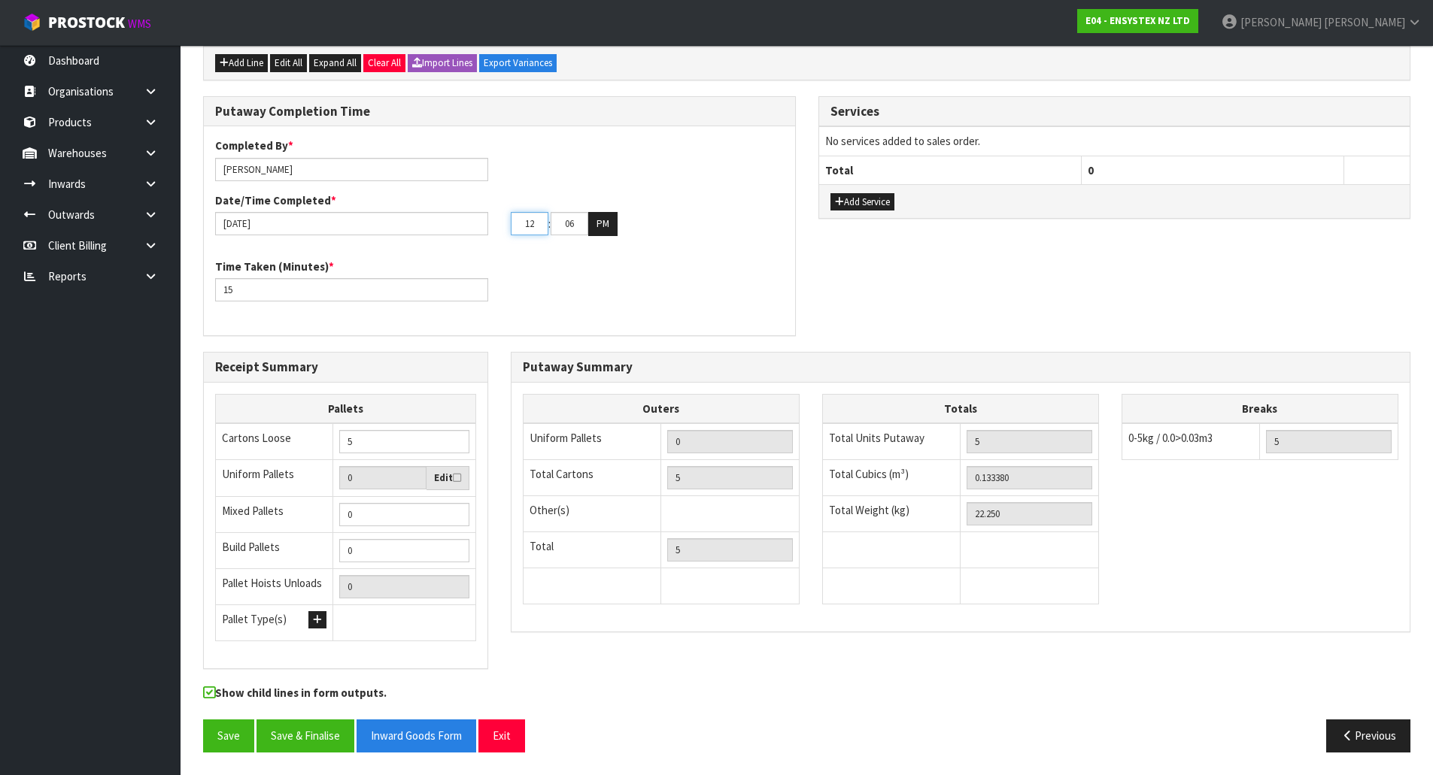
click at [540, 226] on input "12" at bounding box center [530, 223] width 38 height 23
drag, startPoint x: 541, startPoint y: 226, endPoint x: 508, endPoint y: 229, distance: 33.2
click at [508, 229] on div "12 : 06 : 00 PM" at bounding box center [647, 224] width 296 height 24
click at [572, 222] on input "06" at bounding box center [570, 223] width 38 height 23
type input "16"
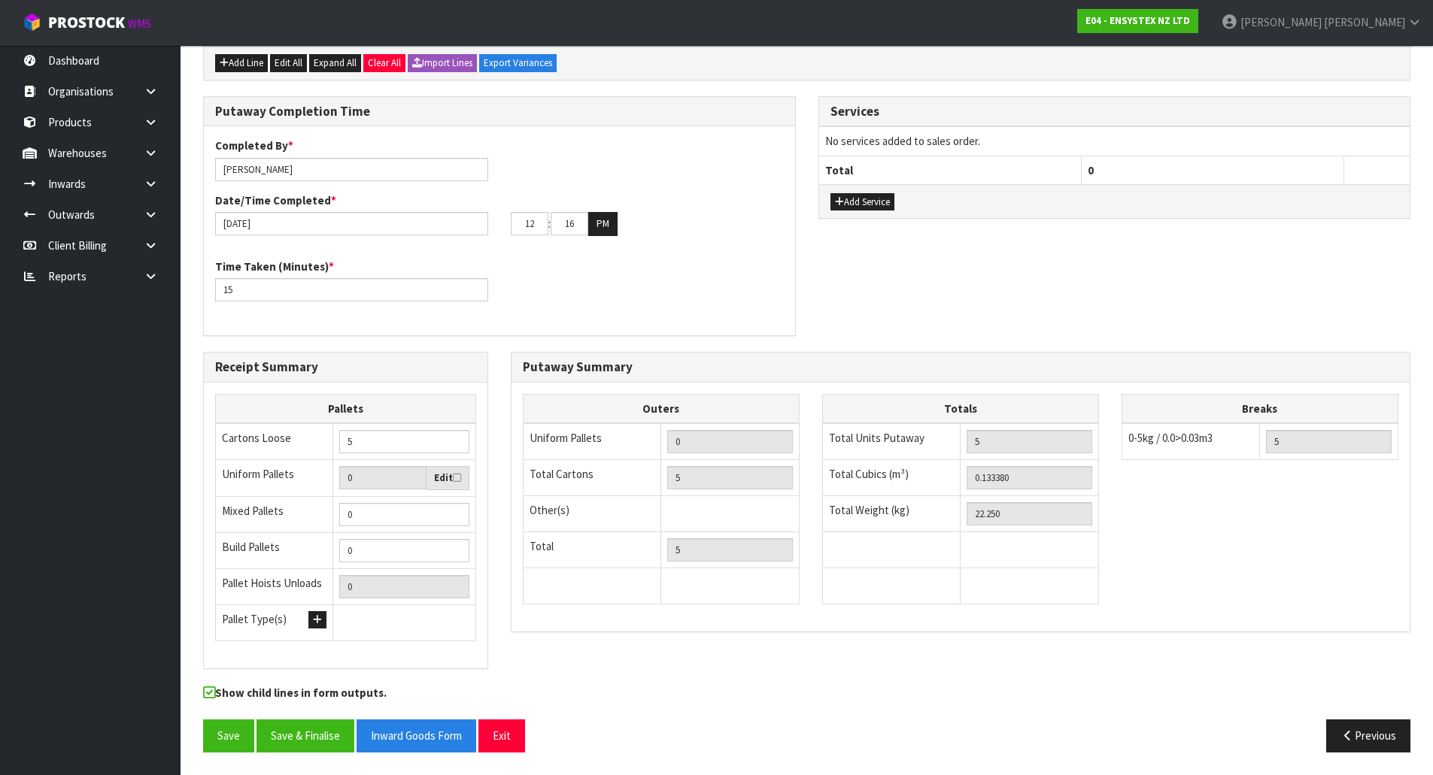
click at [551, 289] on div "Time Taken (Minutes) * 15" at bounding box center [499, 286] width 591 height 54
click at [305, 744] on button "Save & Finalise" at bounding box center [305, 736] width 98 height 32
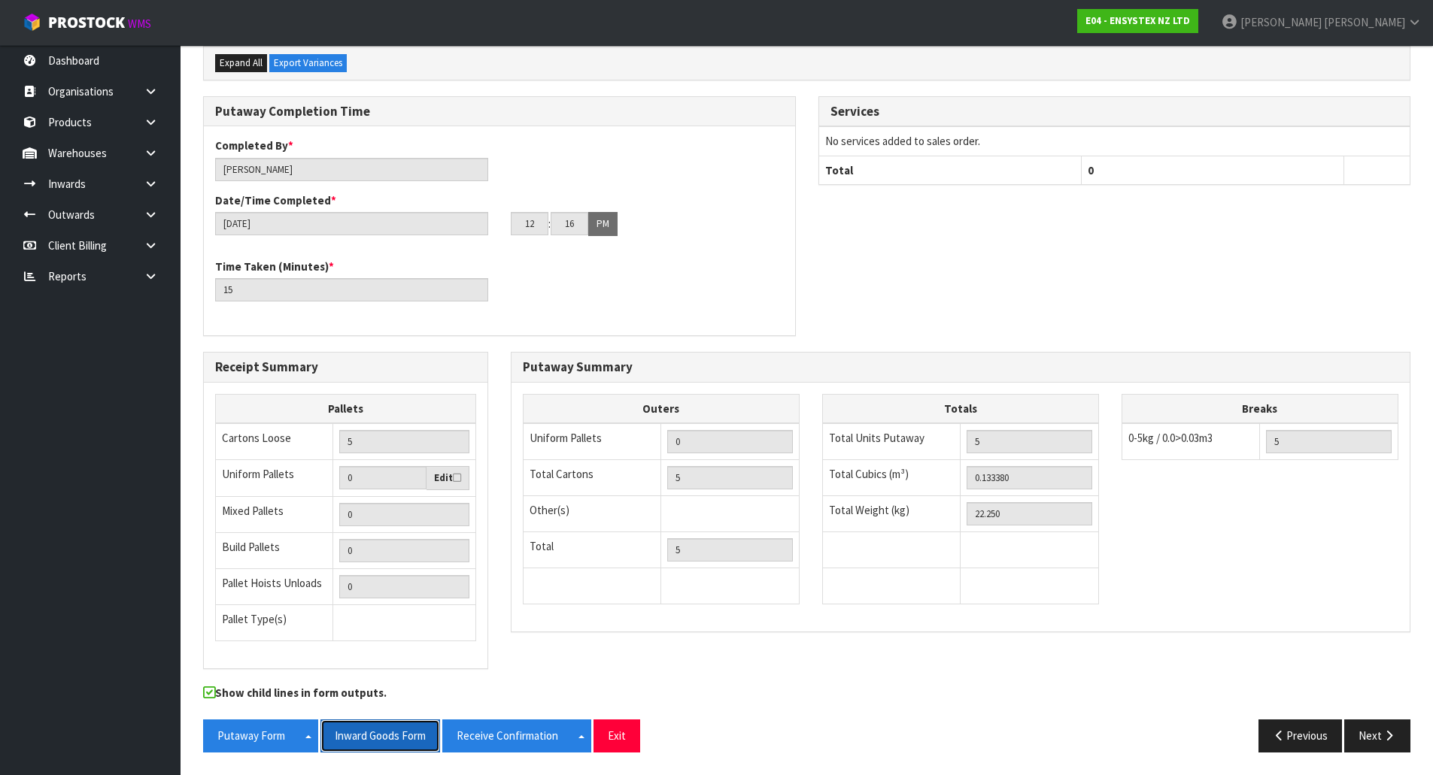
click at [363, 739] on button "Inward Goods Form" at bounding box center [380, 736] width 120 height 32
click at [795, 191] on div "Putaway Completion Time Completed By * Michael Drugan Date/Time Completed * 16/…" at bounding box center [499, 216] width 593 height 240
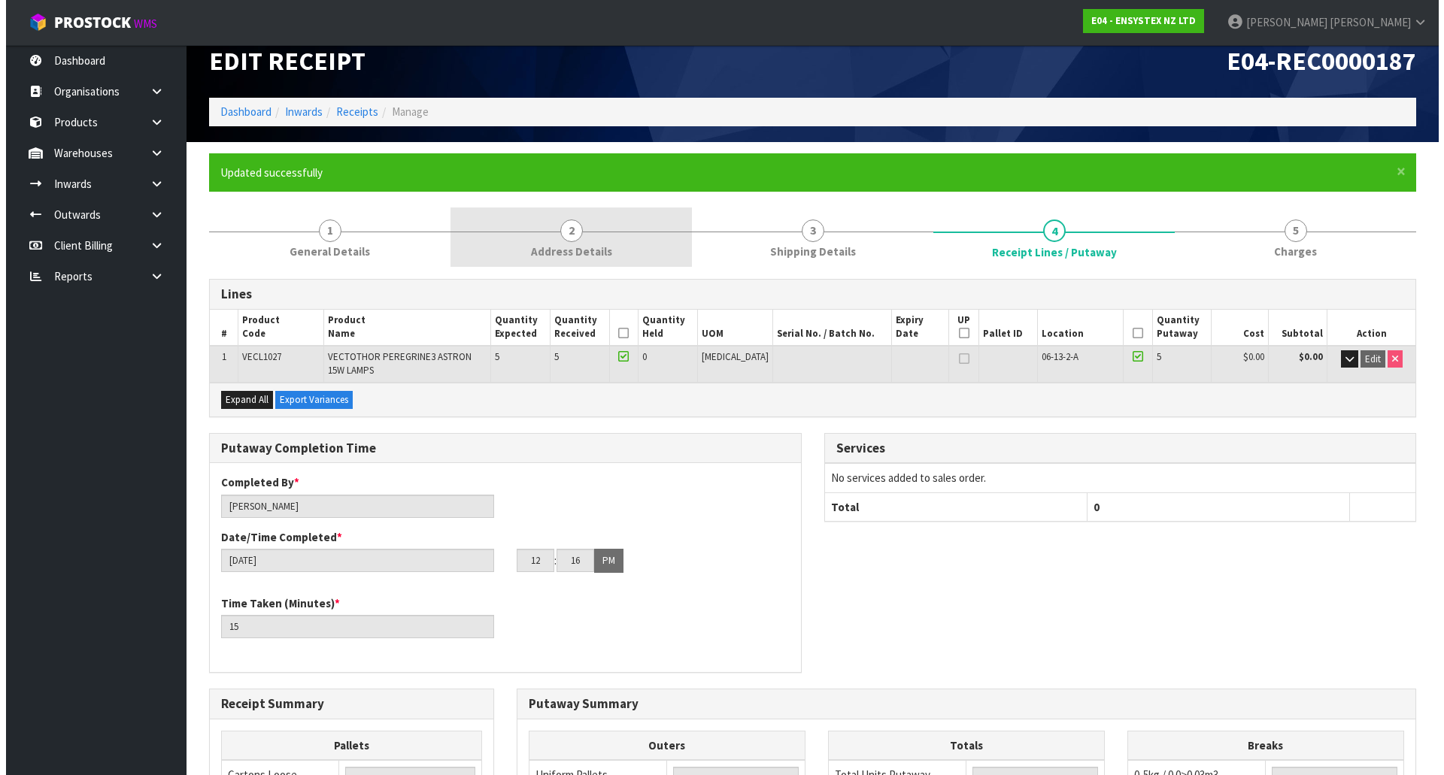
scroll to position [0, 0]
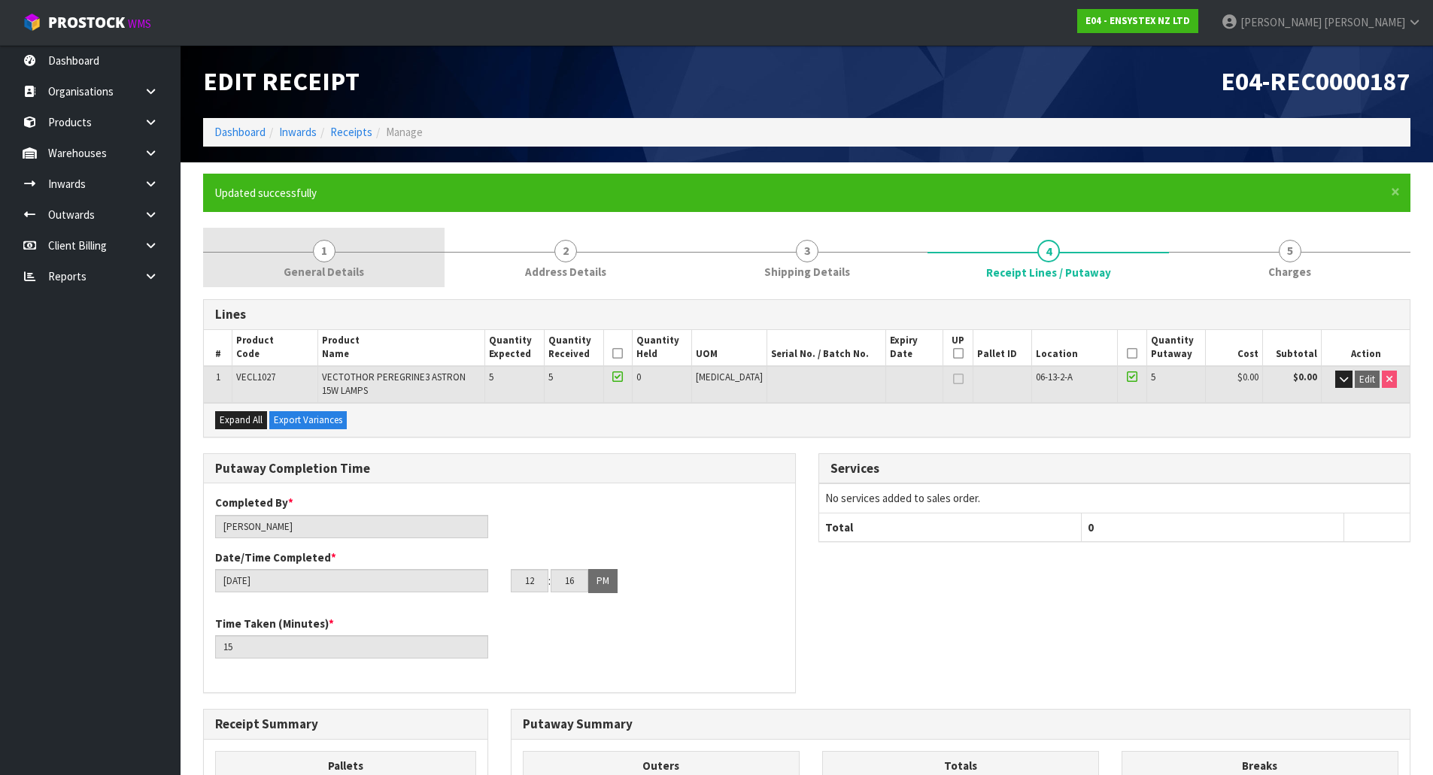
click at [400, 271] on link "1 General Details" at bounding box center [323, 257] width 241 height 59
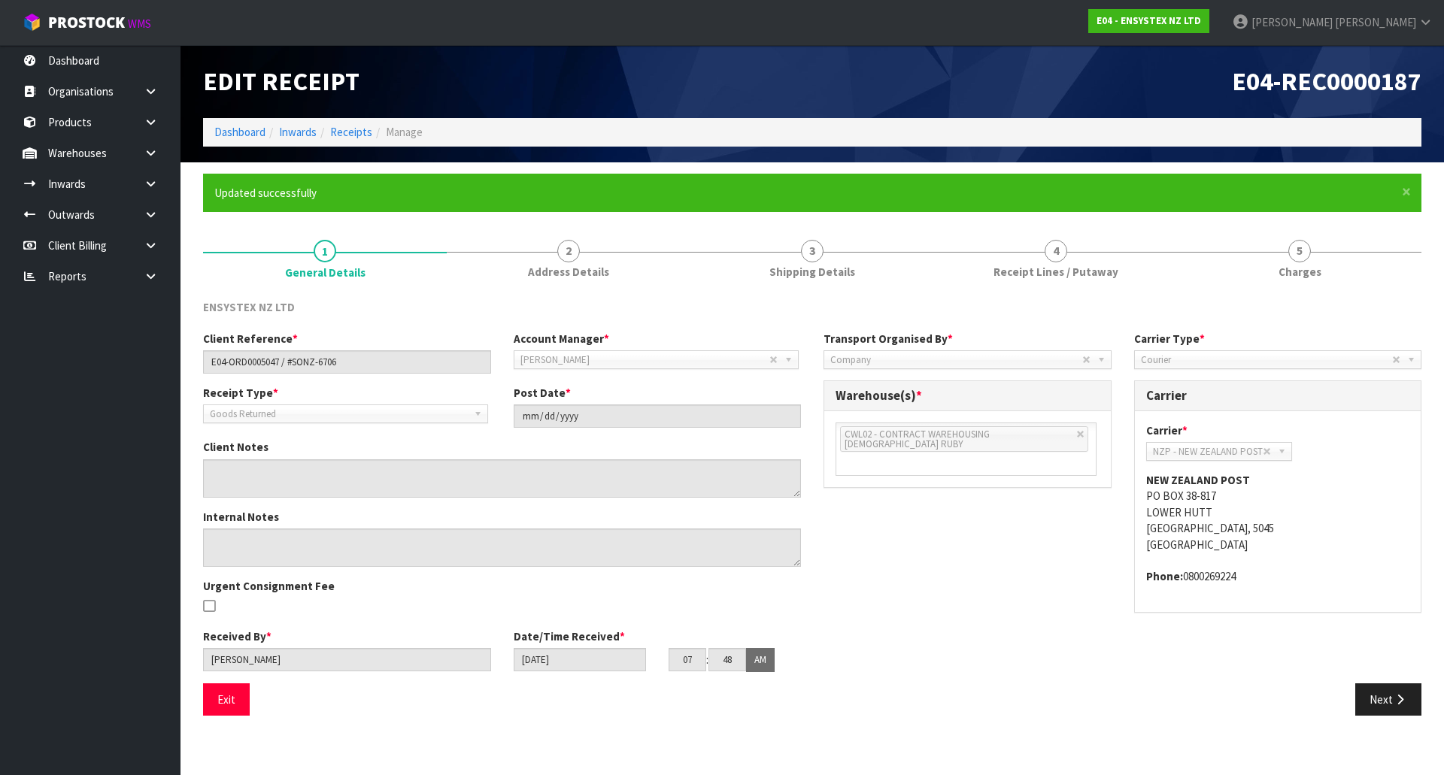
click at [1073, 514] on div "Client Reference * E04-ORD0005047 / #SONZ-6706 Account Manager * Zubair Moolla …" at bounding box center [812, 507] width 1241 height 353
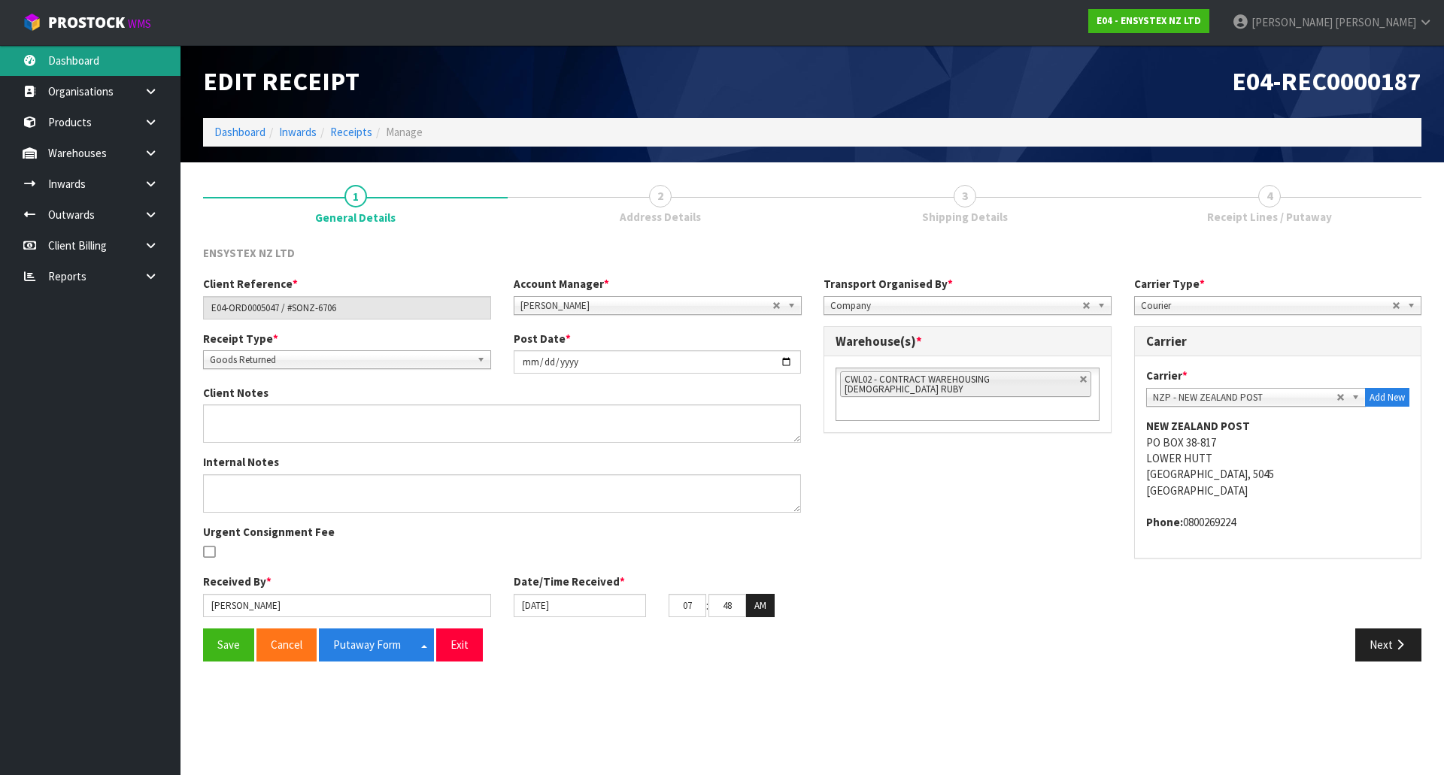
click at [105, 55] on link "Dashboard" at bounding box center [90, 60] width 181 height 31
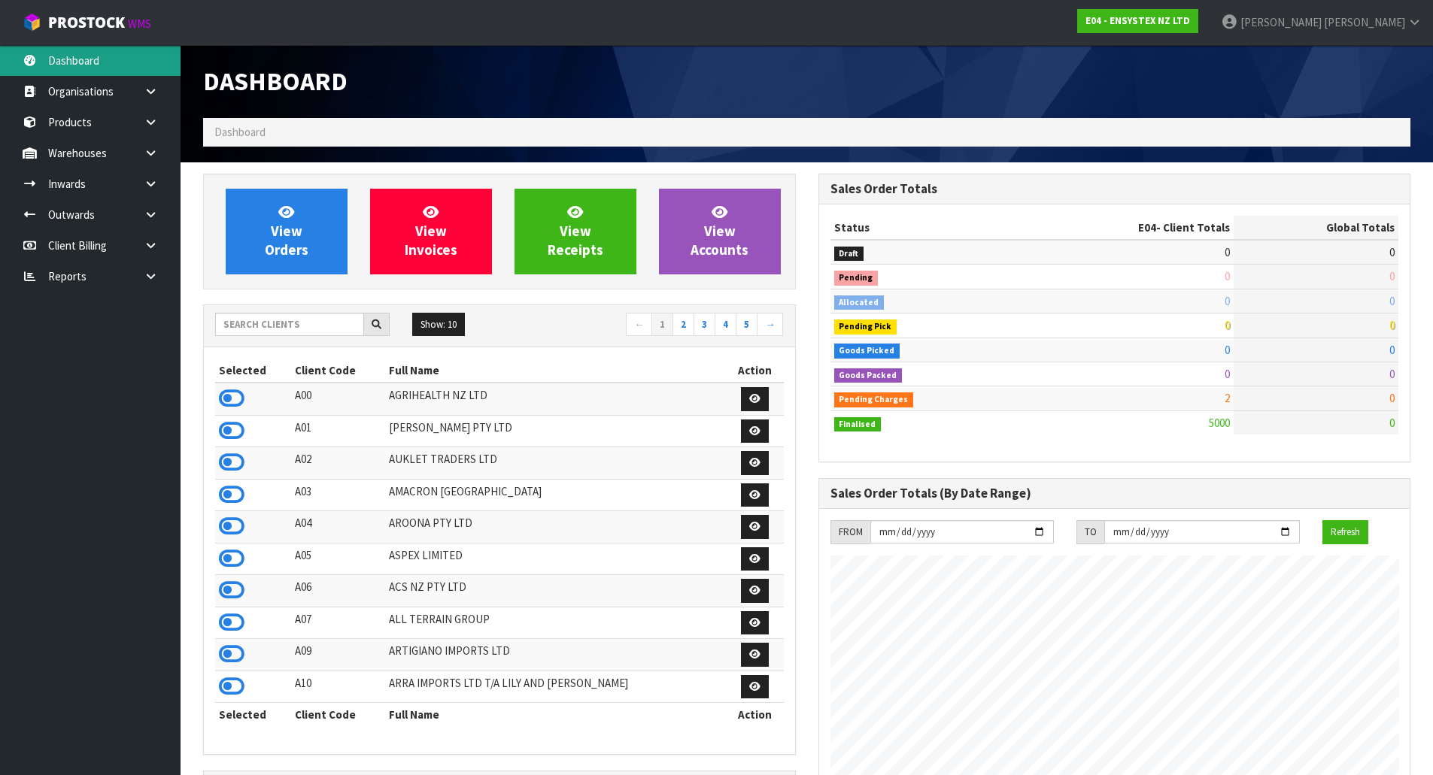
scroll to position [1139, 614]
click at [256, 321] on input "text" at bounding box center [289, 324] width 149 height 23
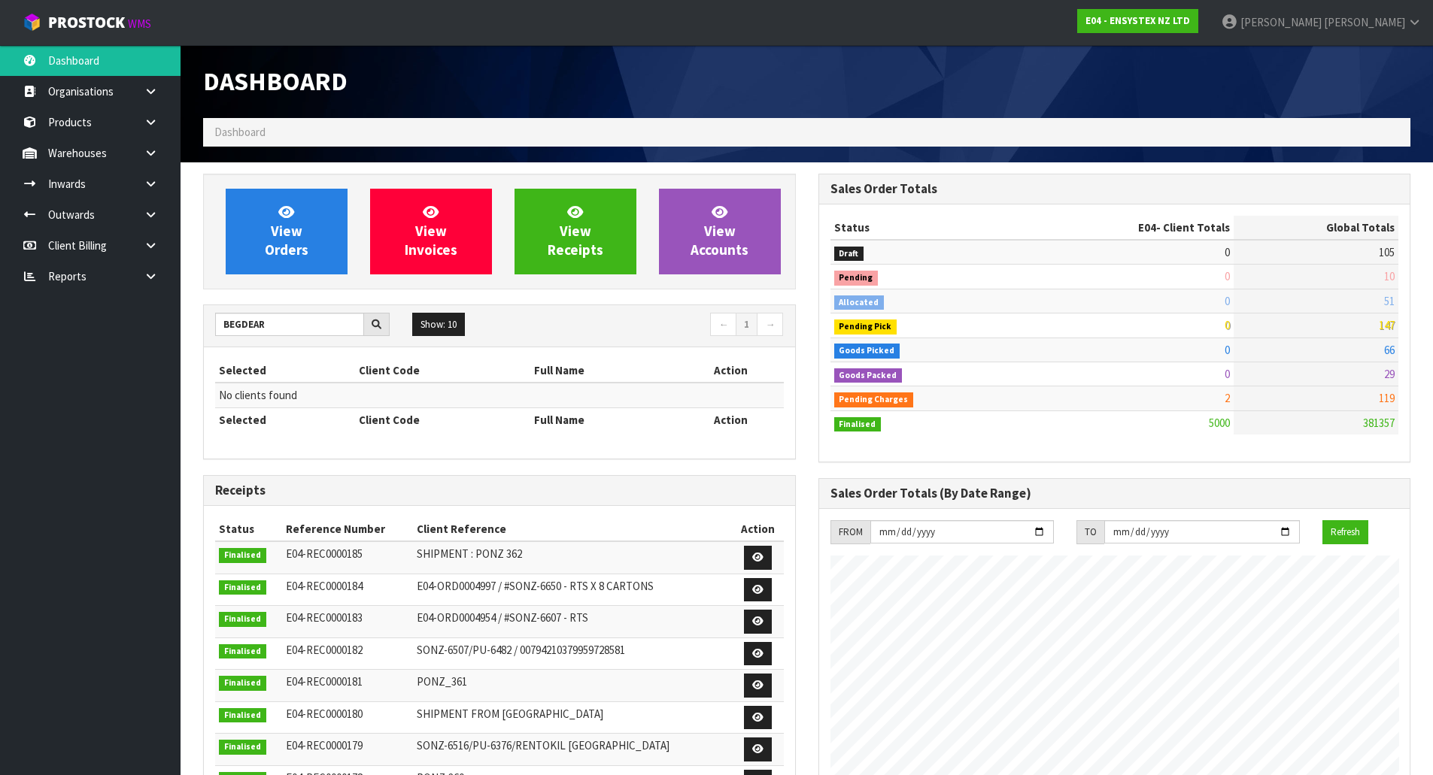
click at [287, 364] on th "Selected" at bounding box center [285, 371] width 140 height 24
click at [242, 324] on input "BEGDEAR" at bounding box center [289, 324] width 149 height 23
click at [301, 328] on input "BEDGEAR" at bounding box center [289, 324] width 149 height 23
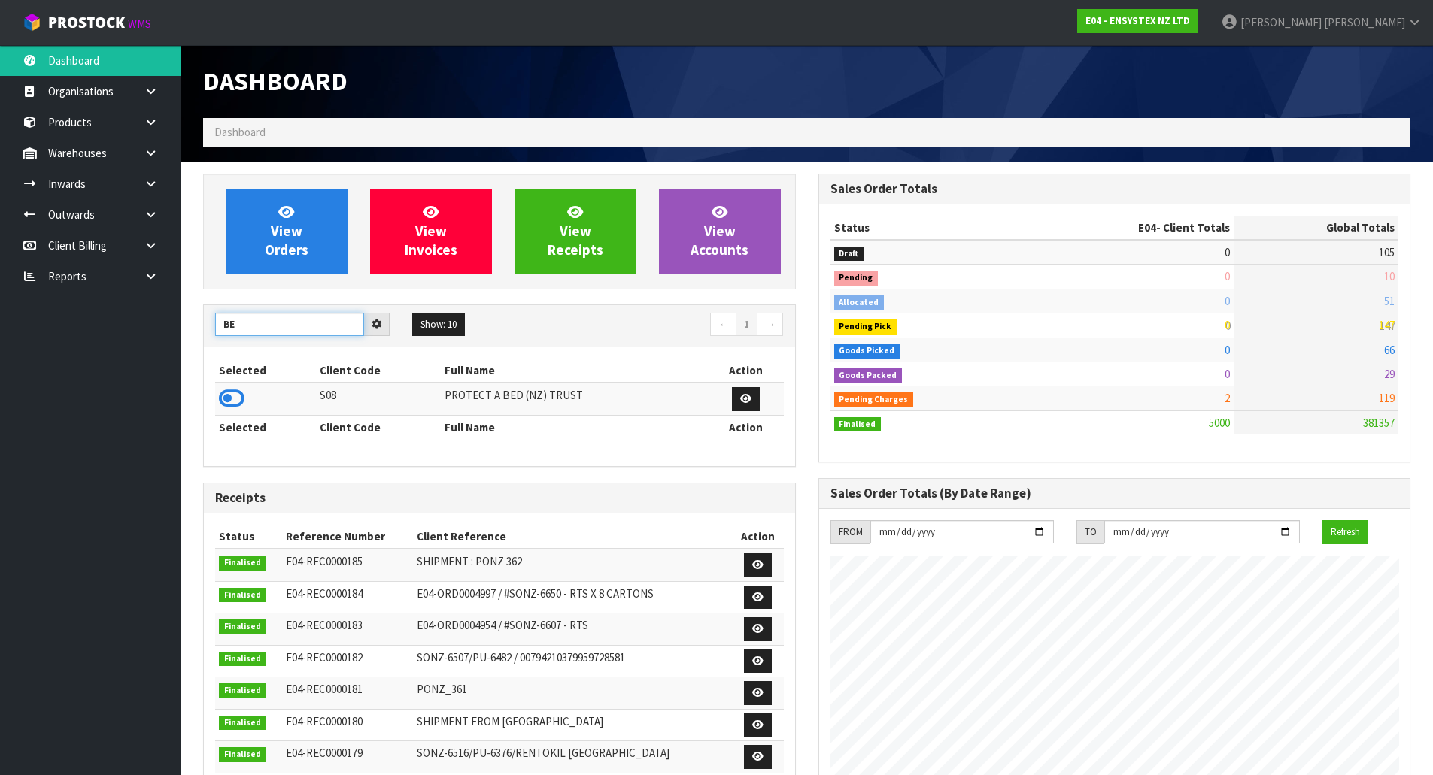
type input "B"
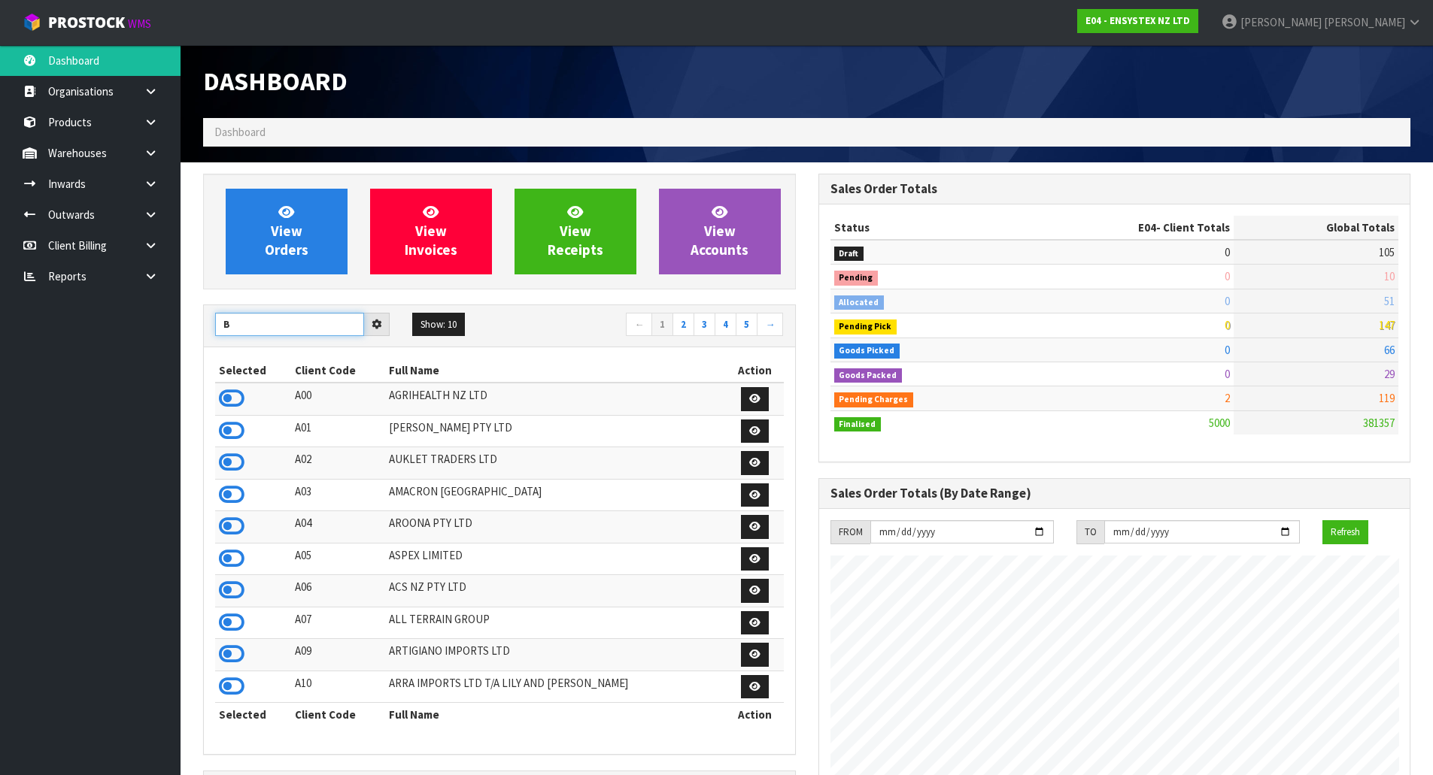
type input "B"
type input "A"
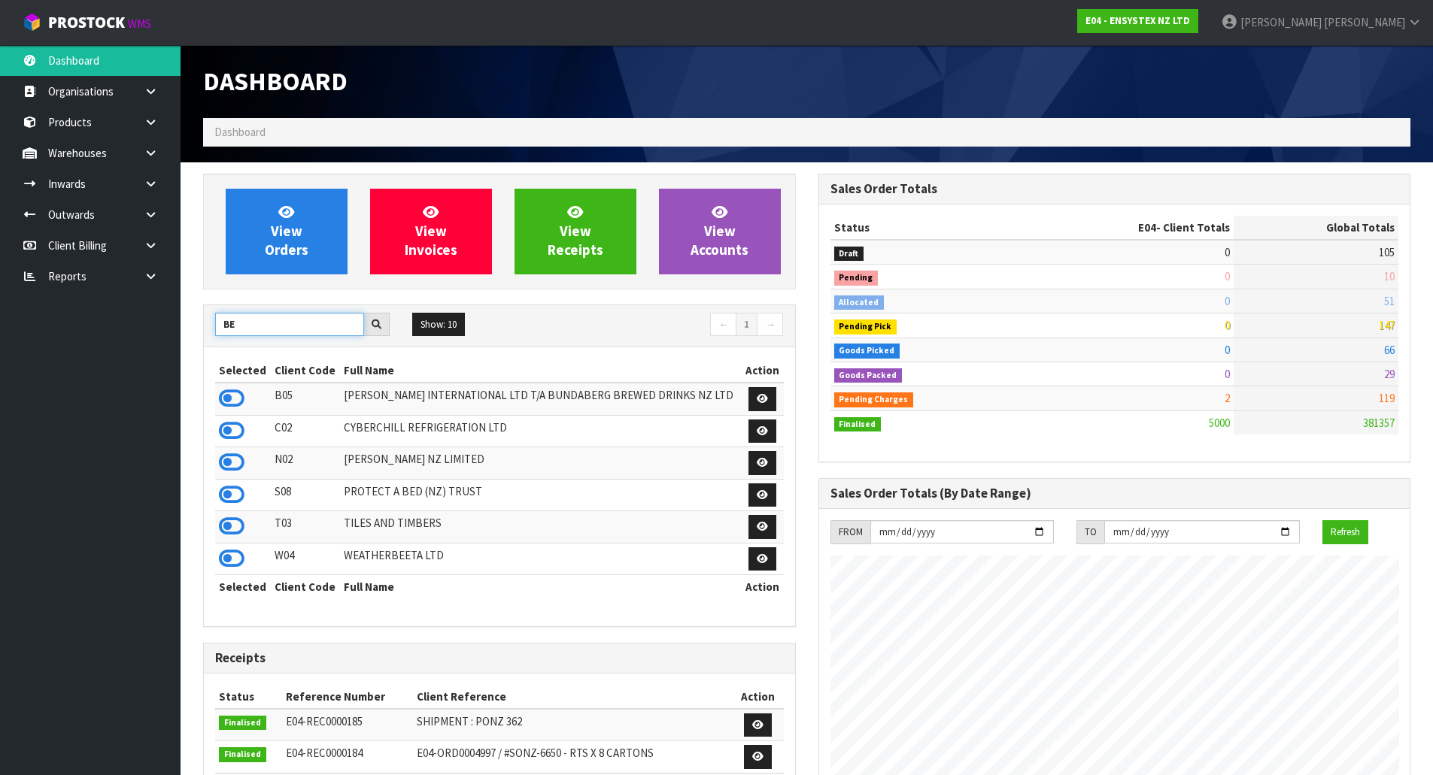
click at [303, 327] on input "BE" at bounding box center [289, 324] width 149 height 23
type input "B"
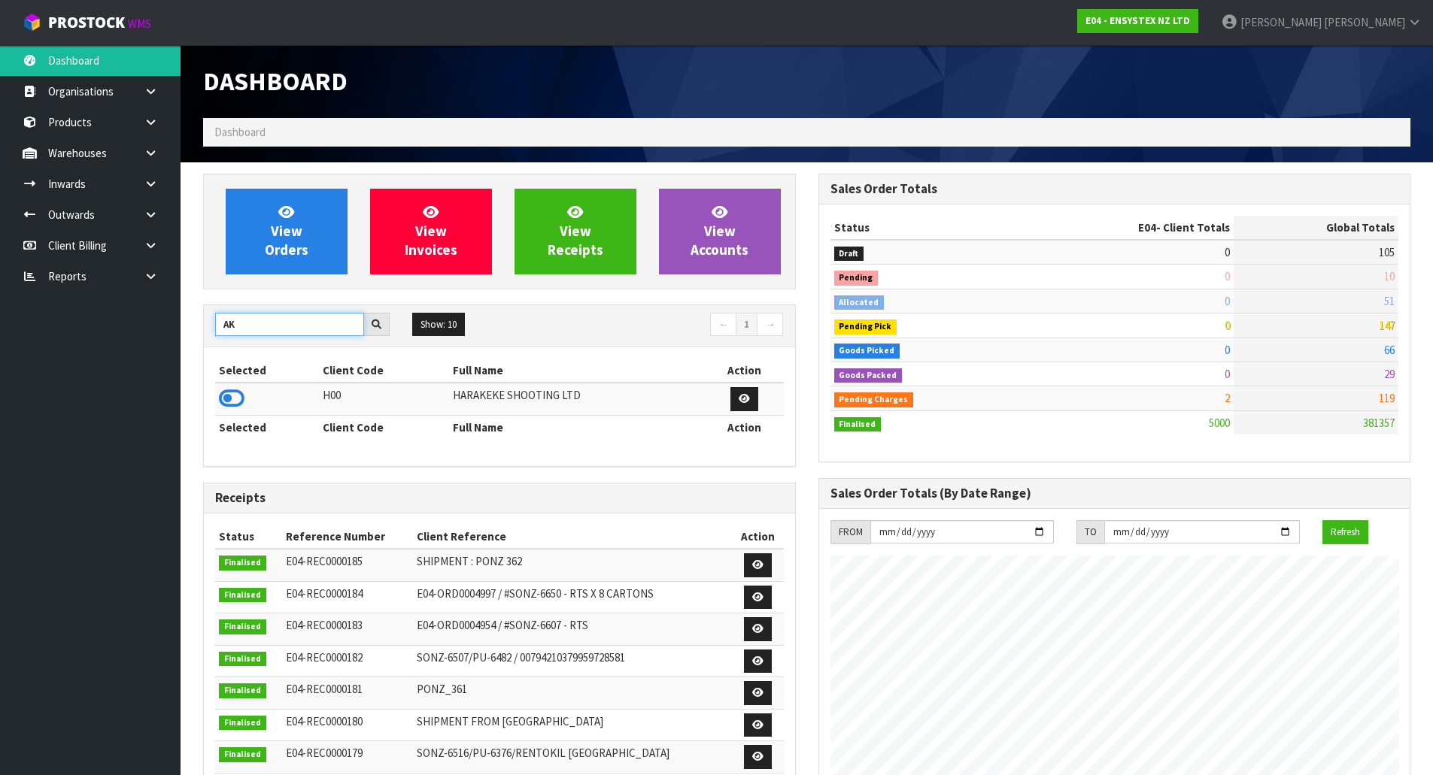
type input "A"
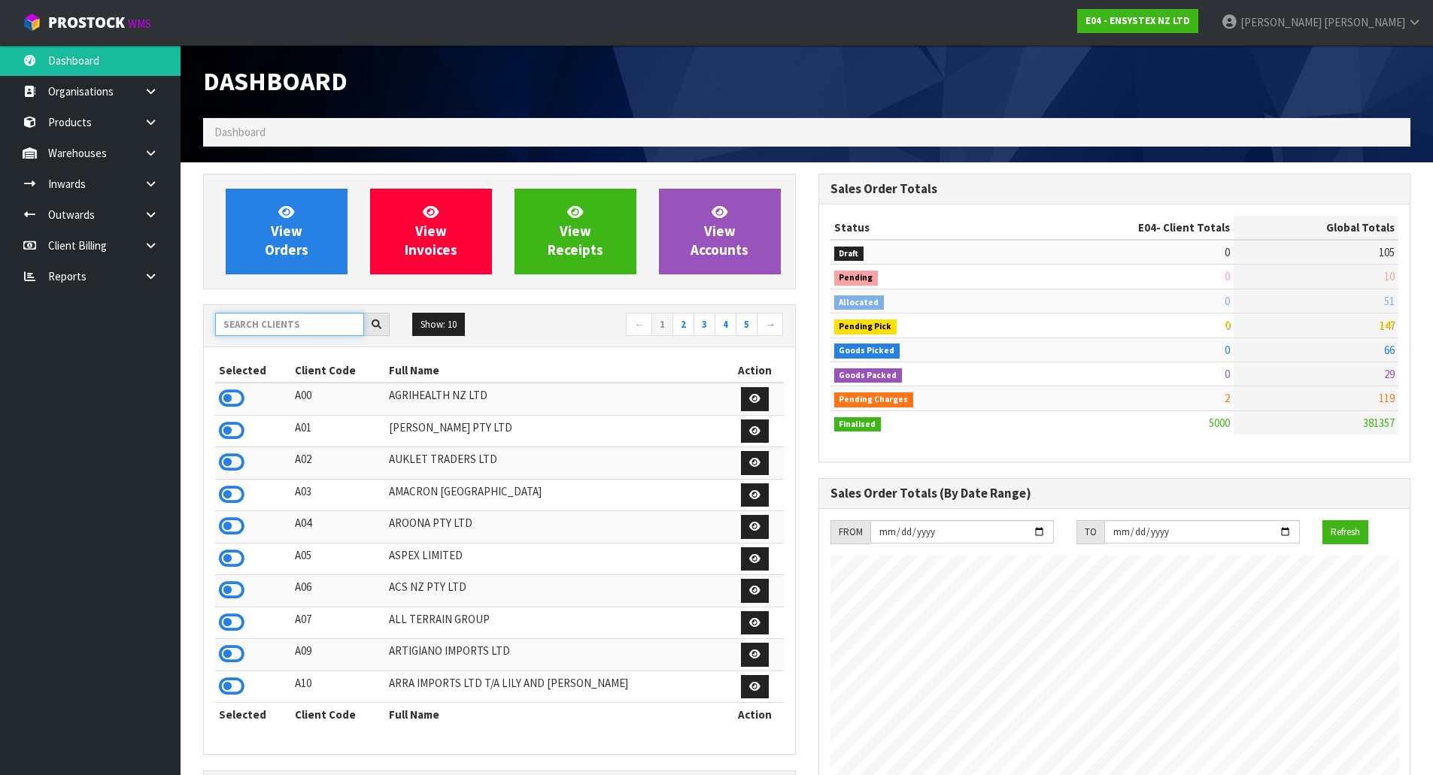
click at [290, 334] on input "text" at bounding box center [289, 324] width 149 height 23
click at [680, 326] on link "2" at bounding box center [683, 325] width 22 height 24
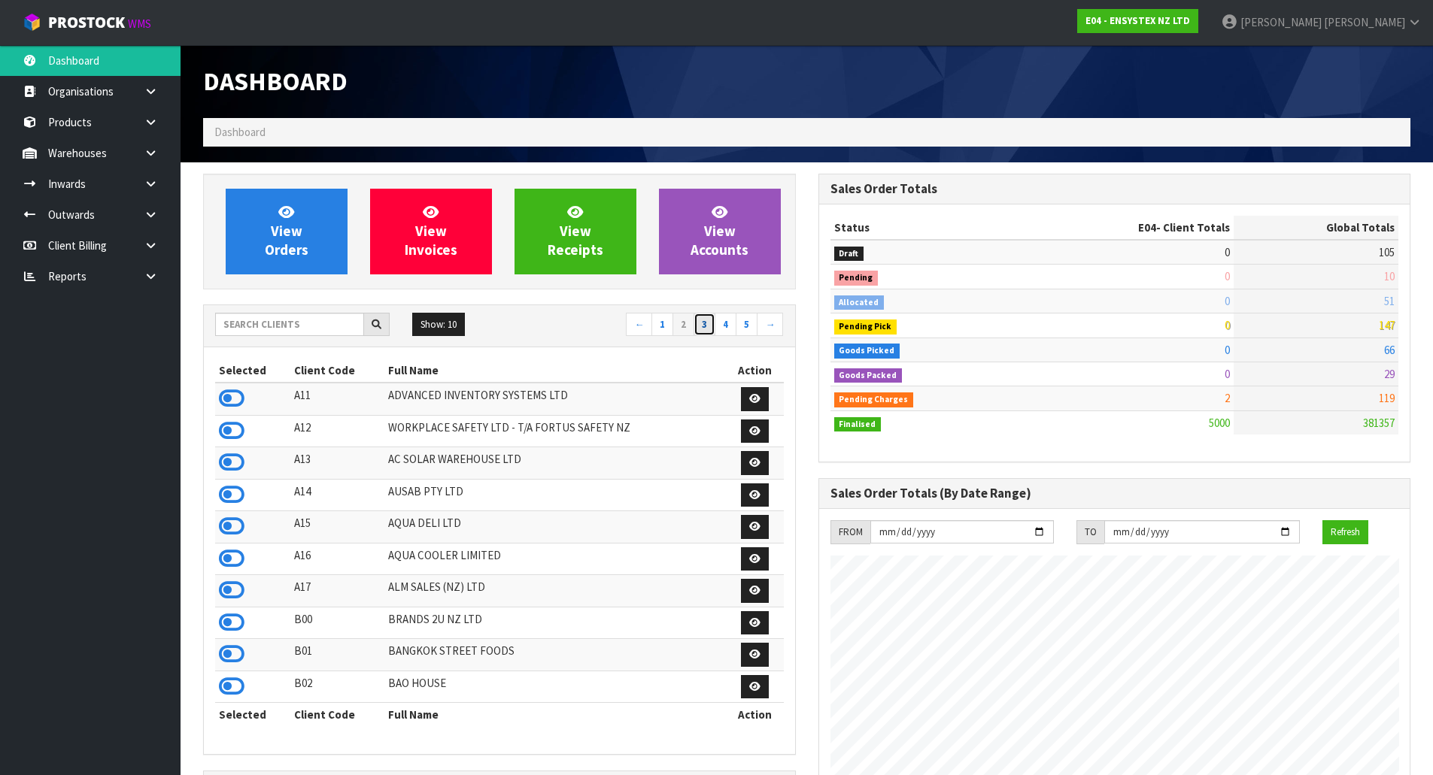
click at [703, 323] on link "3" at bounding box center [704, 325] width 22 height 24
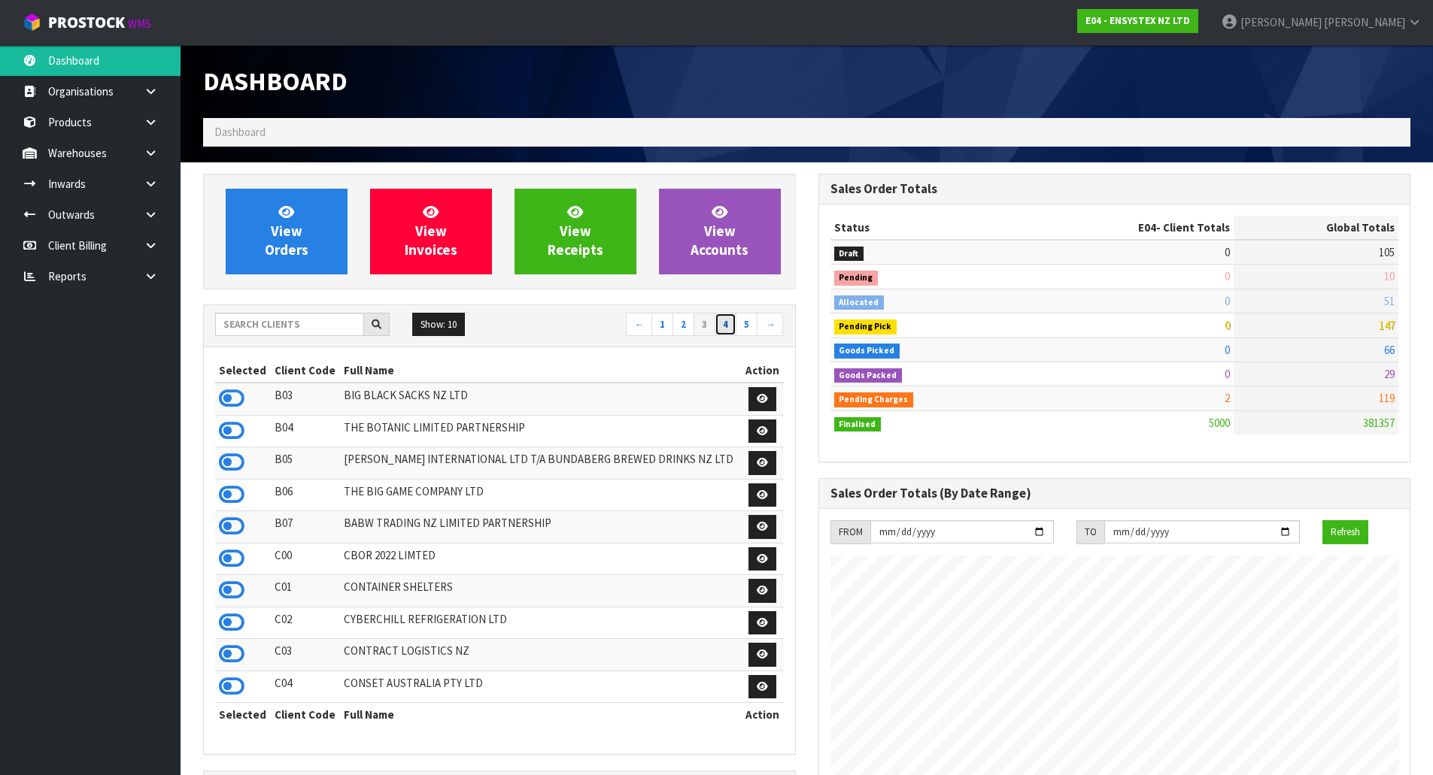
click at [728, 320] on link "4" at bounding box center [726, 325] width 22 height 24
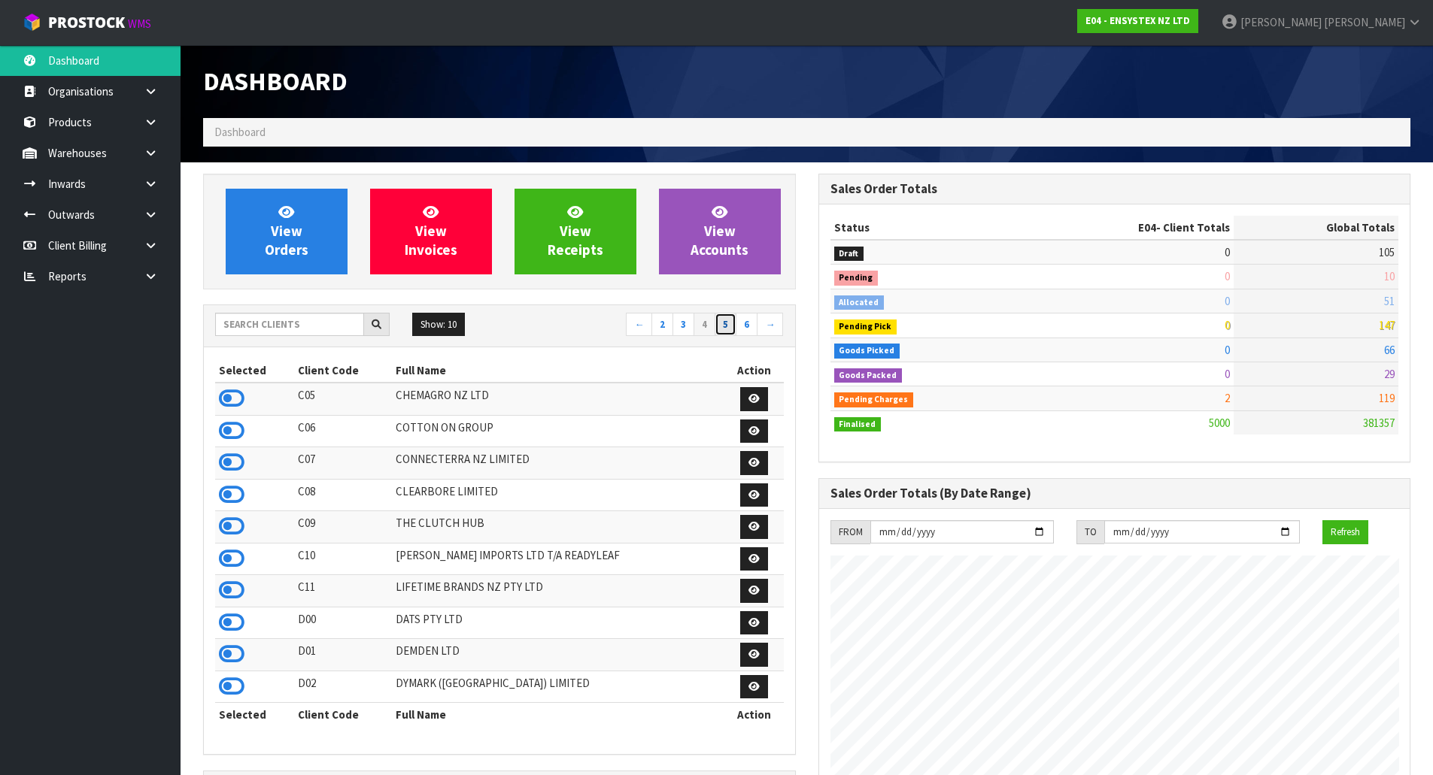
click at [724, 326] on link "5" at bounding box center [726, 325] width 22 height 24
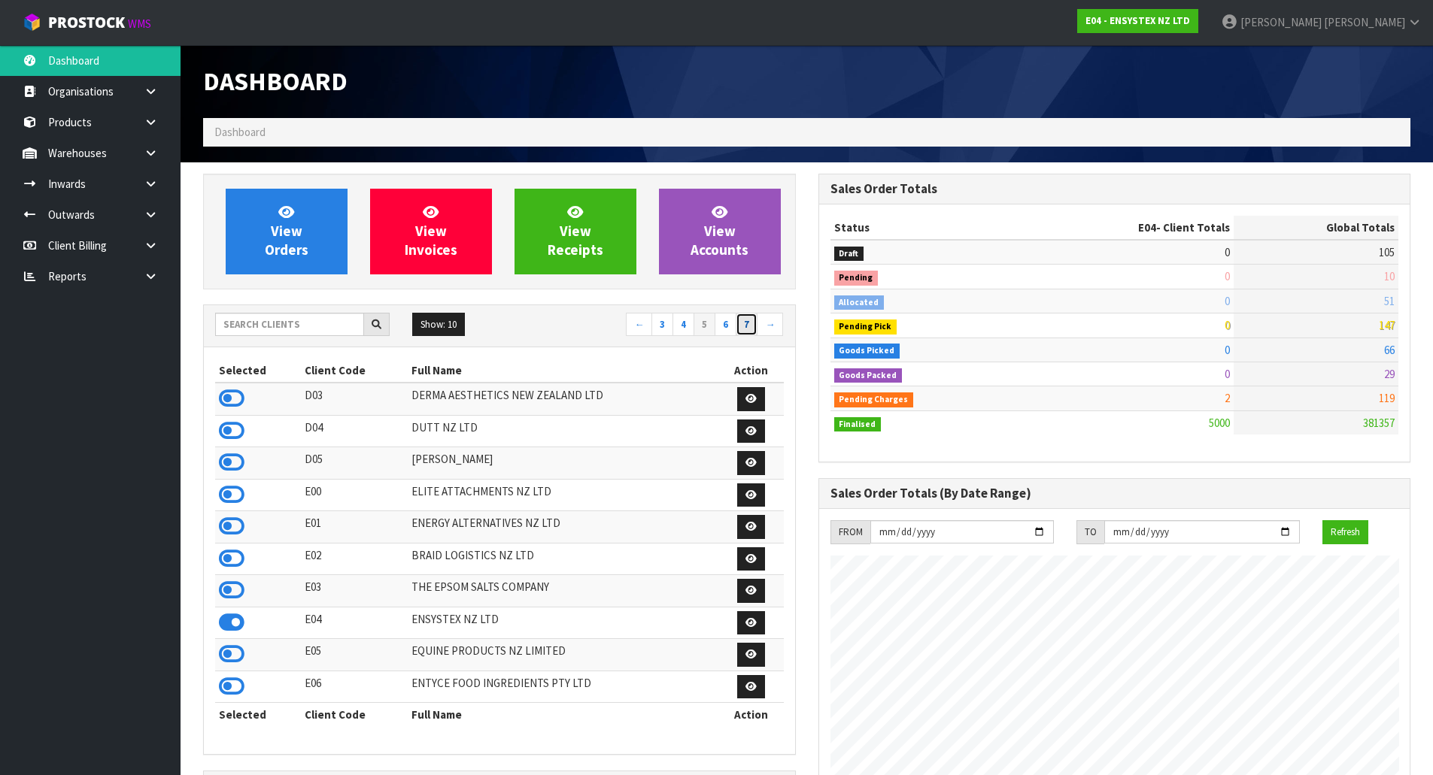
click at [743, 322] on link "7" at bounding box center [747, 325] width 22 height 24
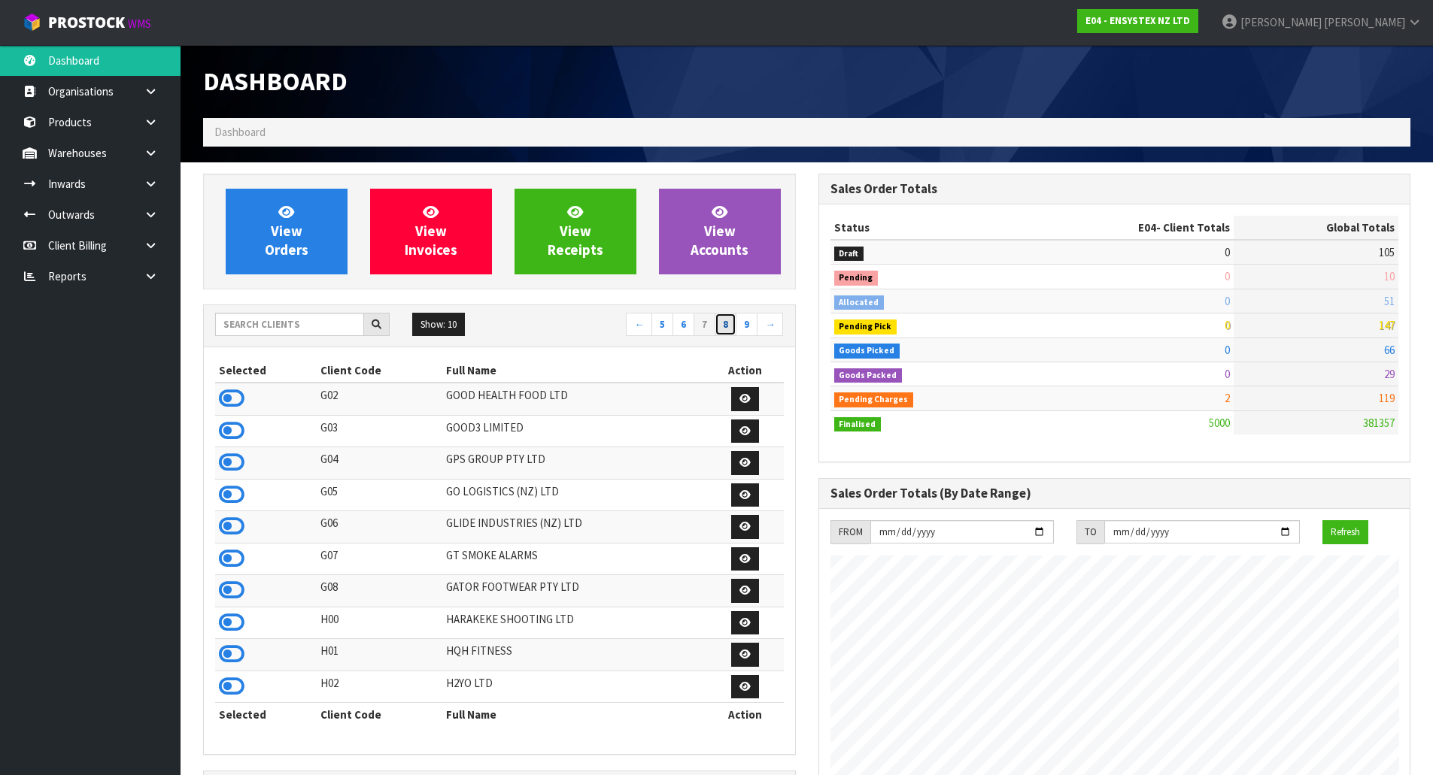
click at [730, 325] on link "8" at bounding box center [726, 325] width 22 height 24
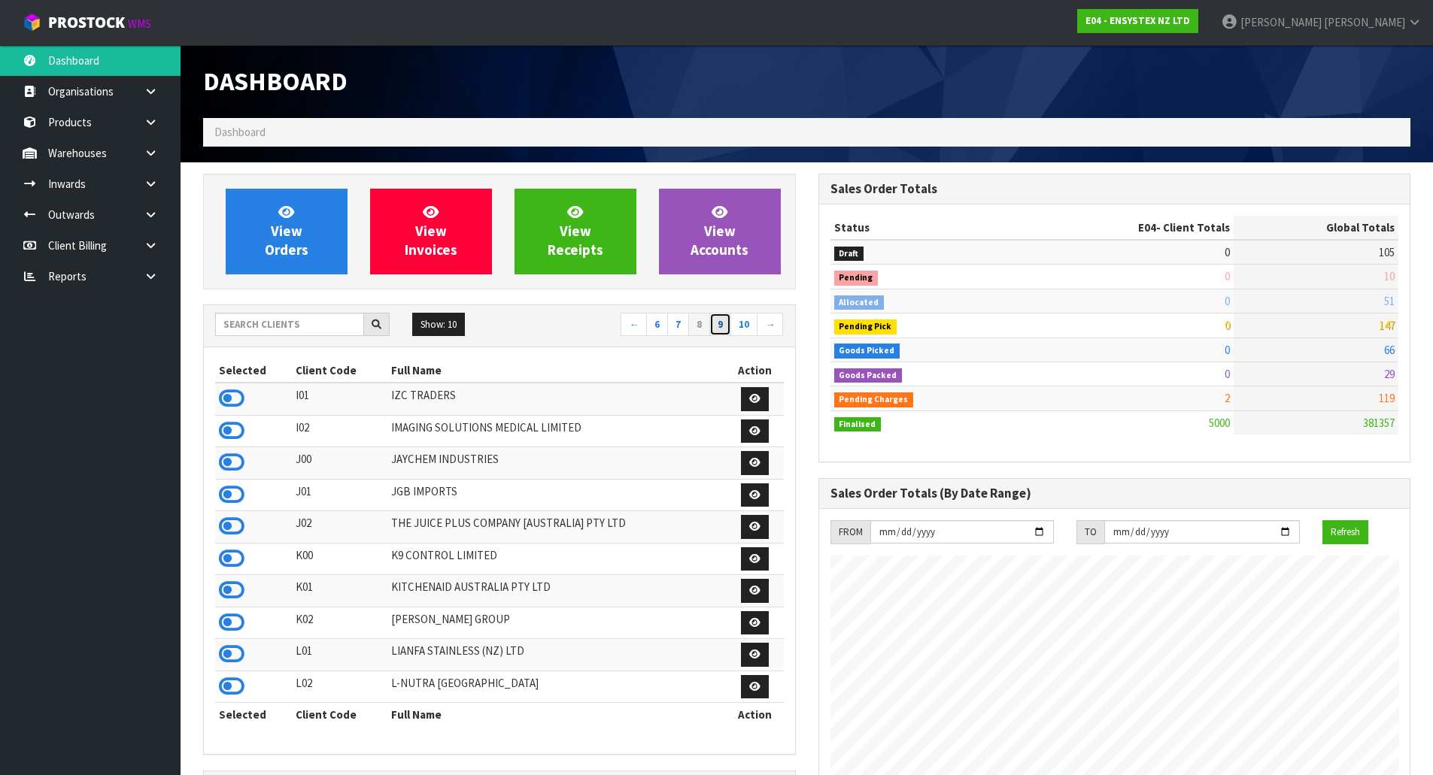
click at [726, 323] on link "9" at bounding box center [720, 325] width 22 height 24
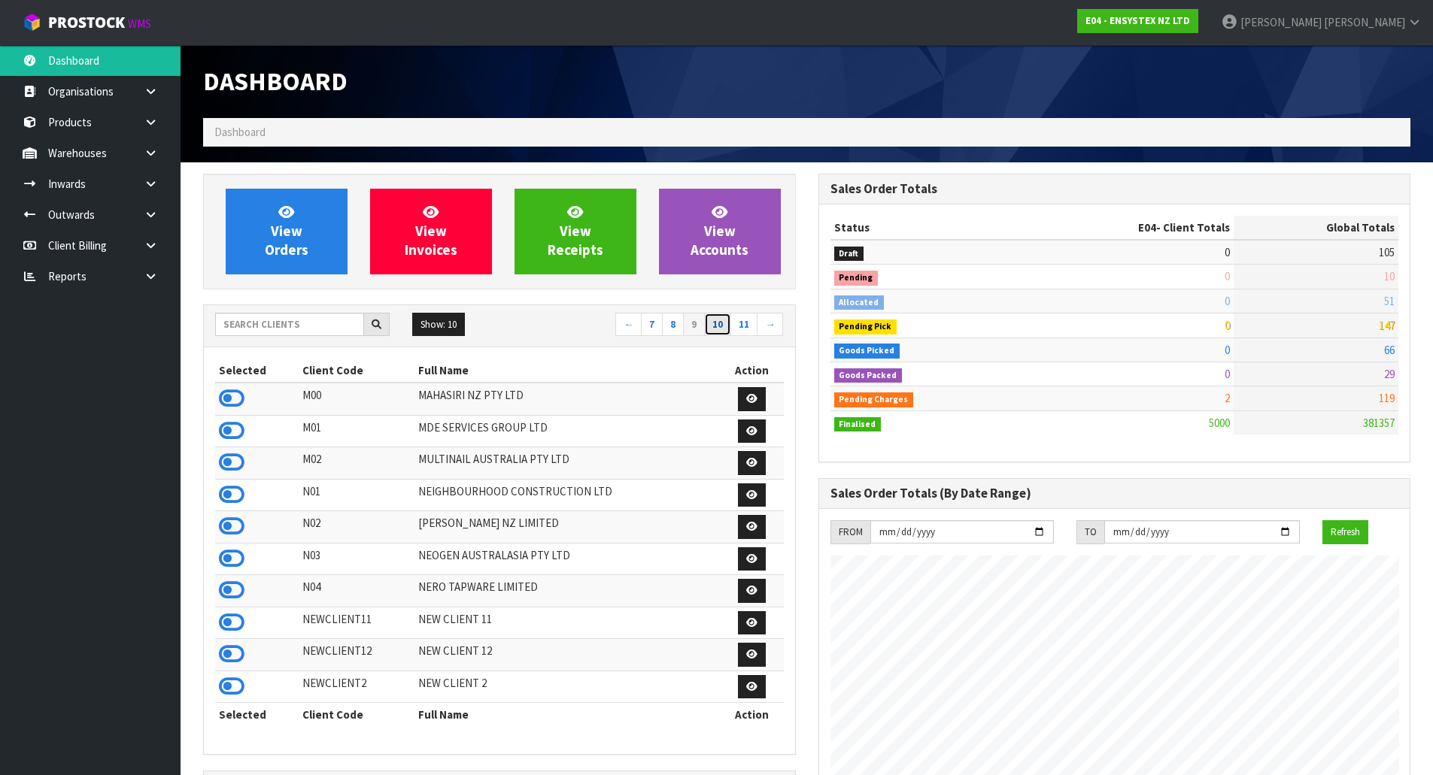
click at [727, 320] on link "10" at bounding box center [717, 325] width 27 height 24
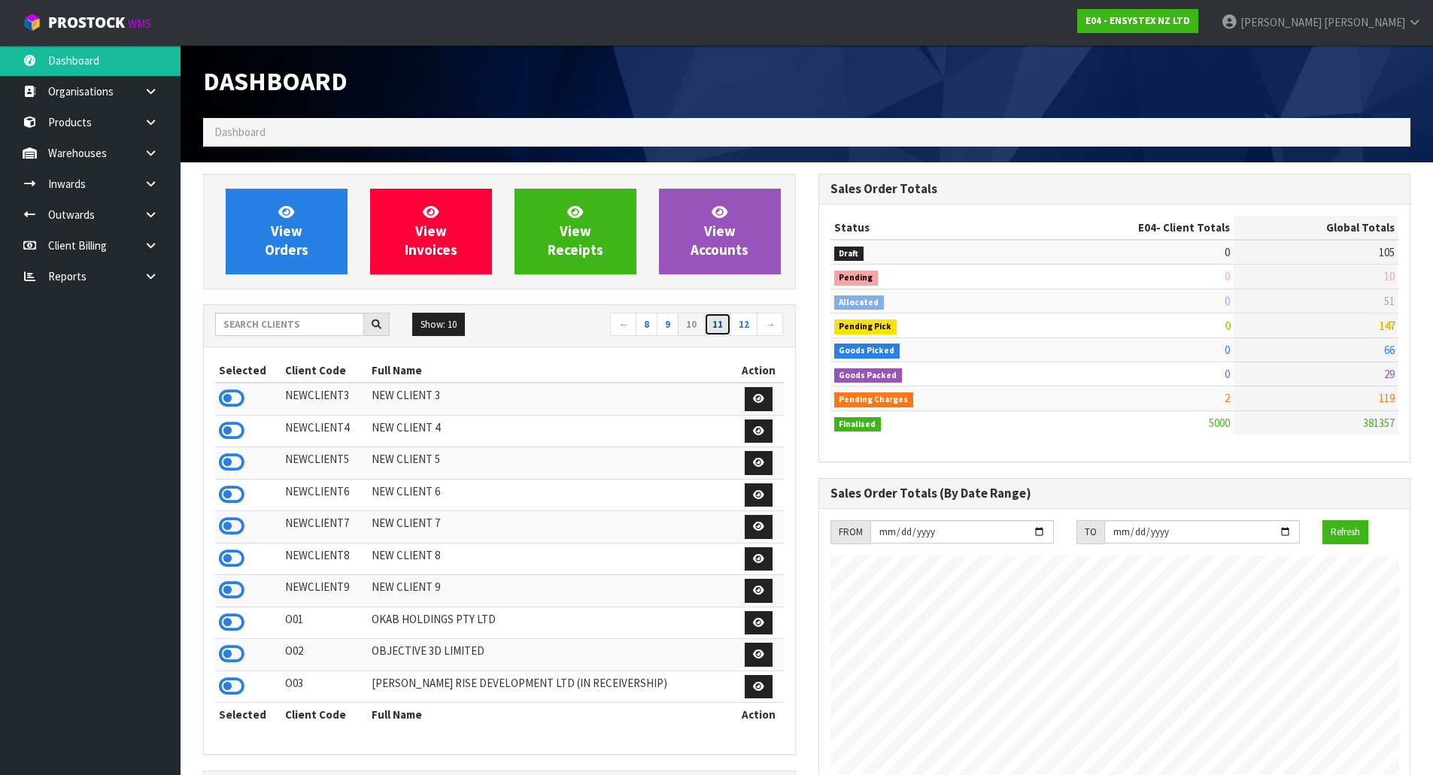
click at [721, 327] on link "11" at bounding box center [717, 325] width 27 height 24
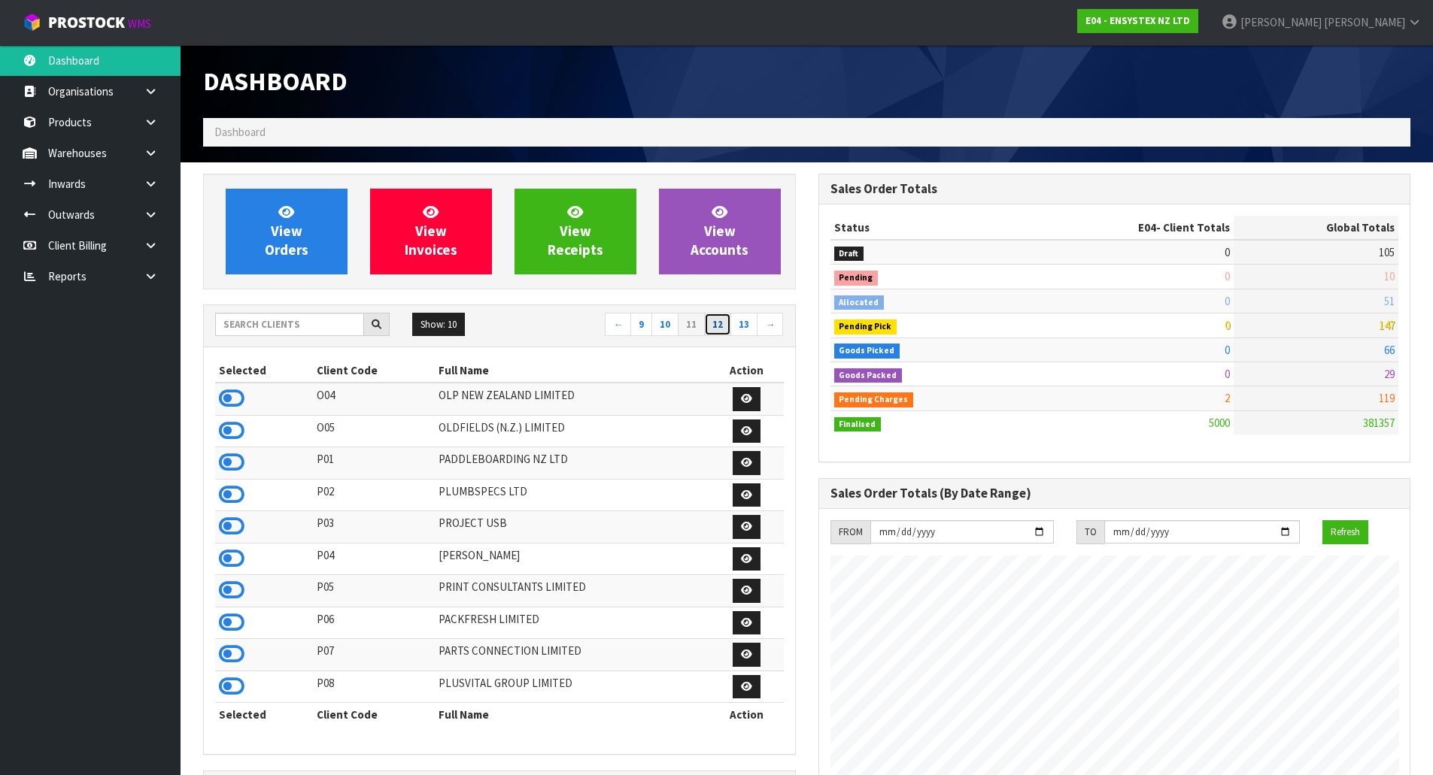
click at [718, 329] on link "12" at bounding box center [717, 325] width 27 height 24
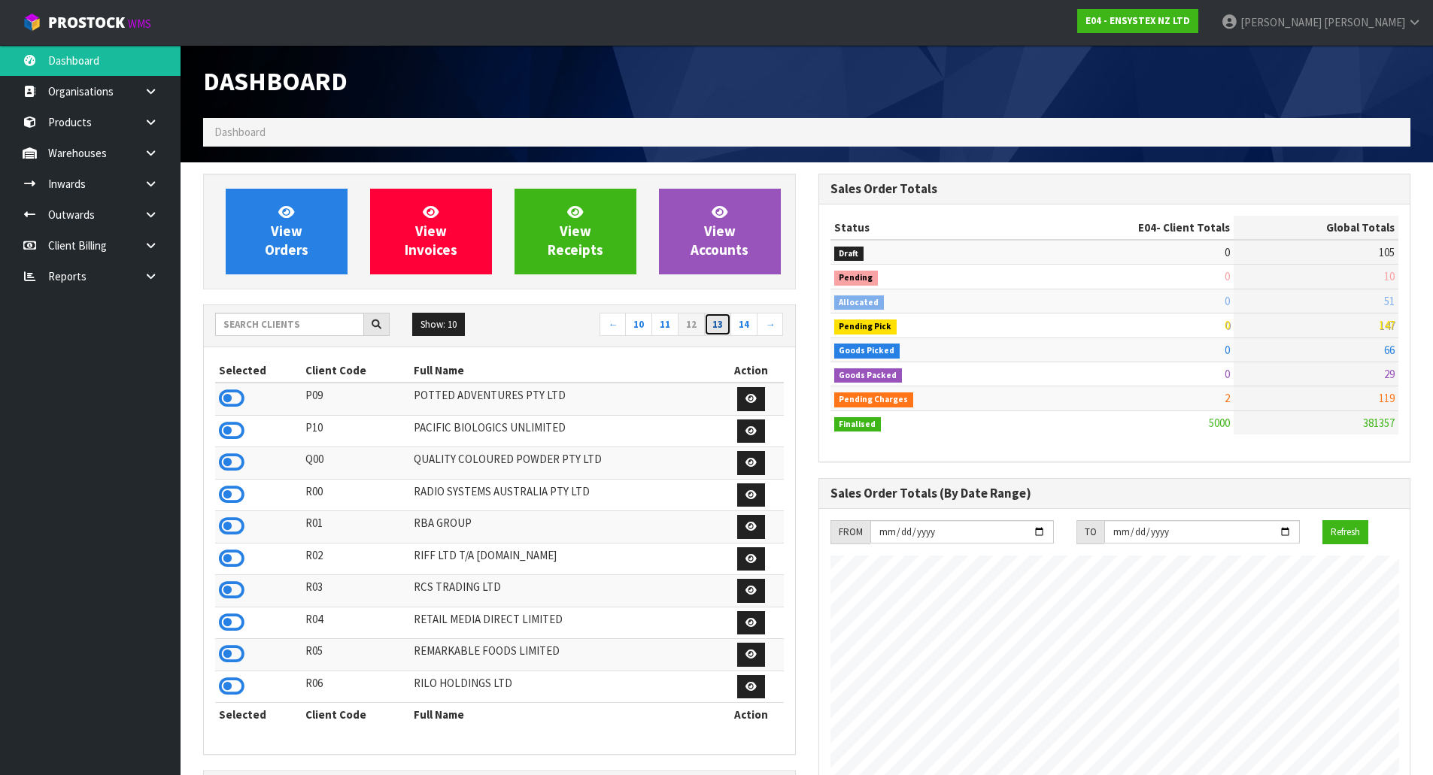
click at [718, 329] on link "13" at bounding box center [717, 325] width 27 height 24
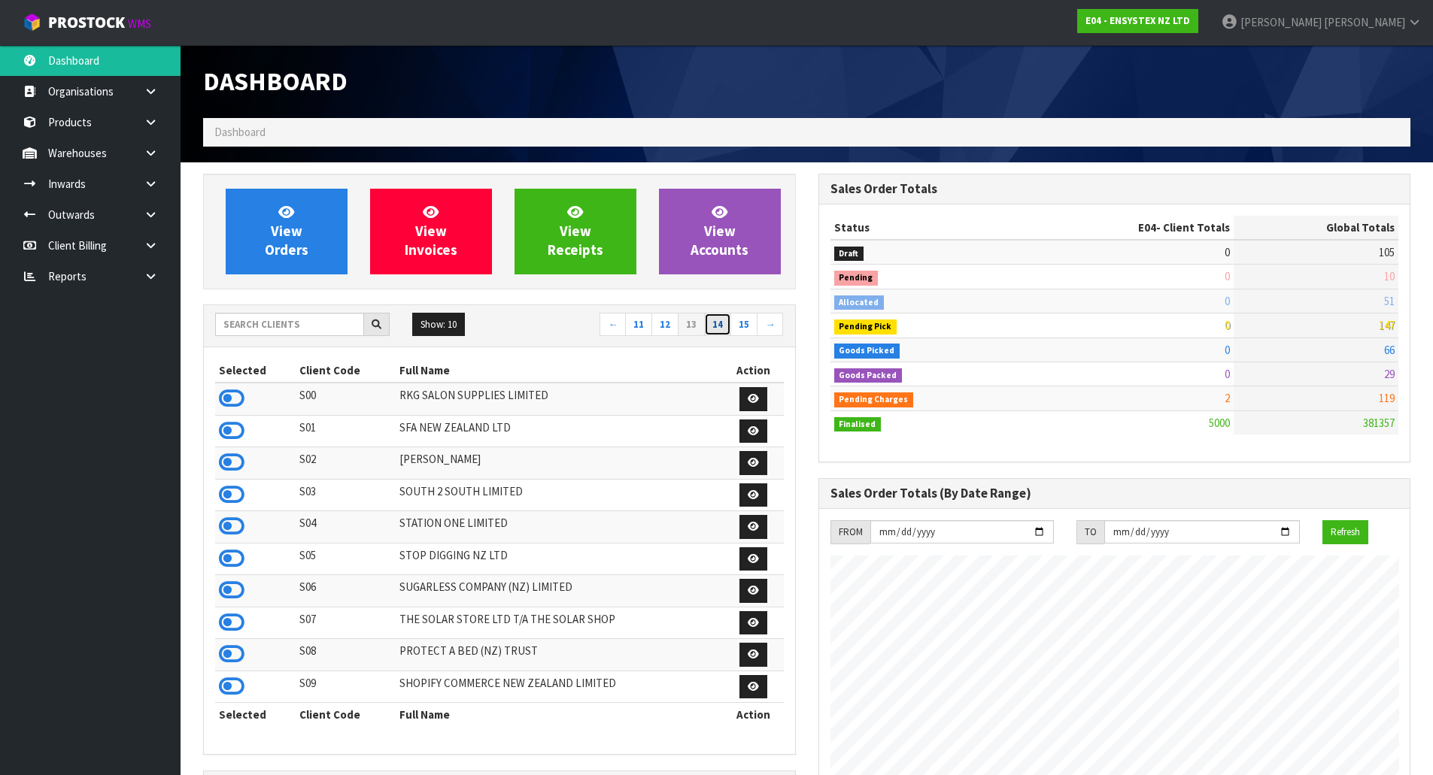
click at [718, 329] on link "14" at bounding box center [717, 325] width 27 height 24
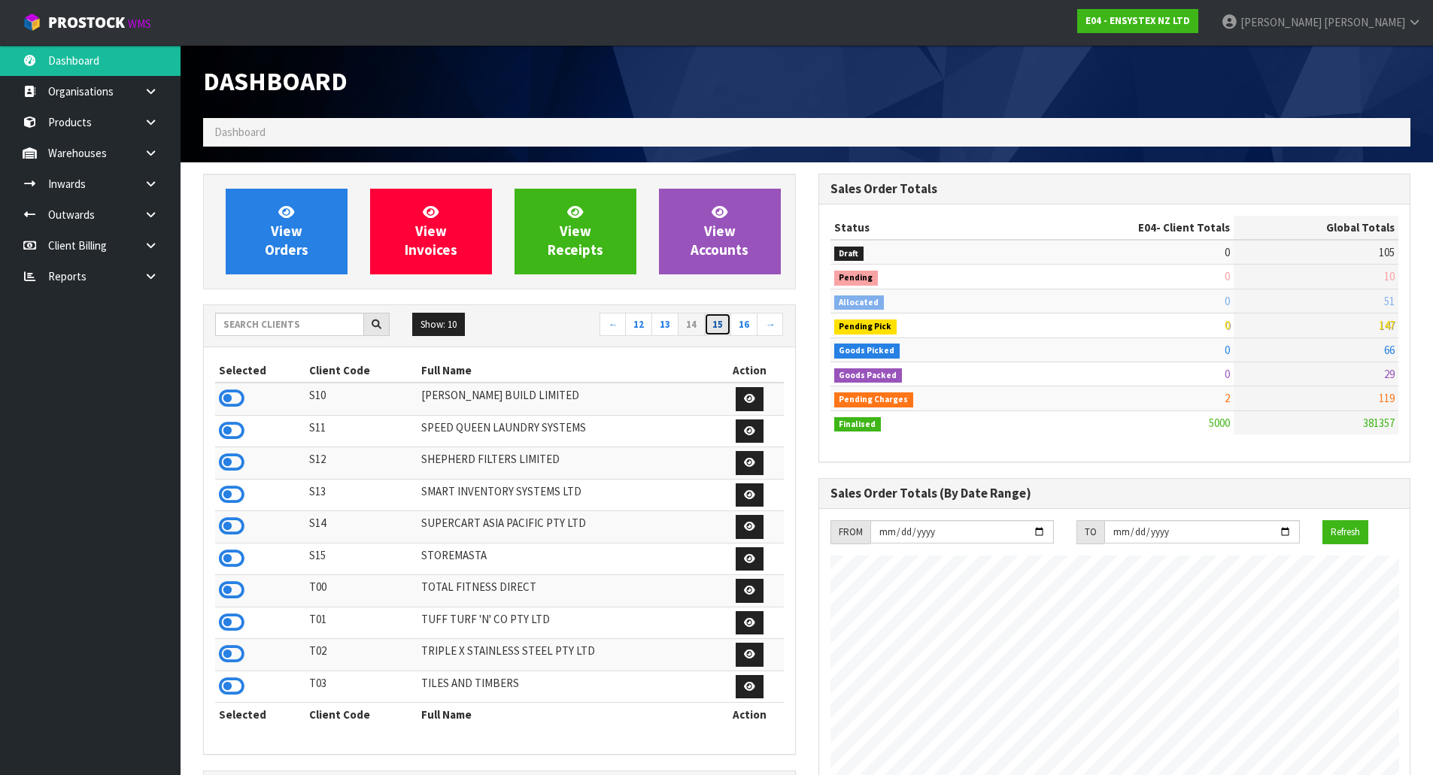
click at [718, 329] on link "15" at bounding box center [717, 325] width 27 height 24
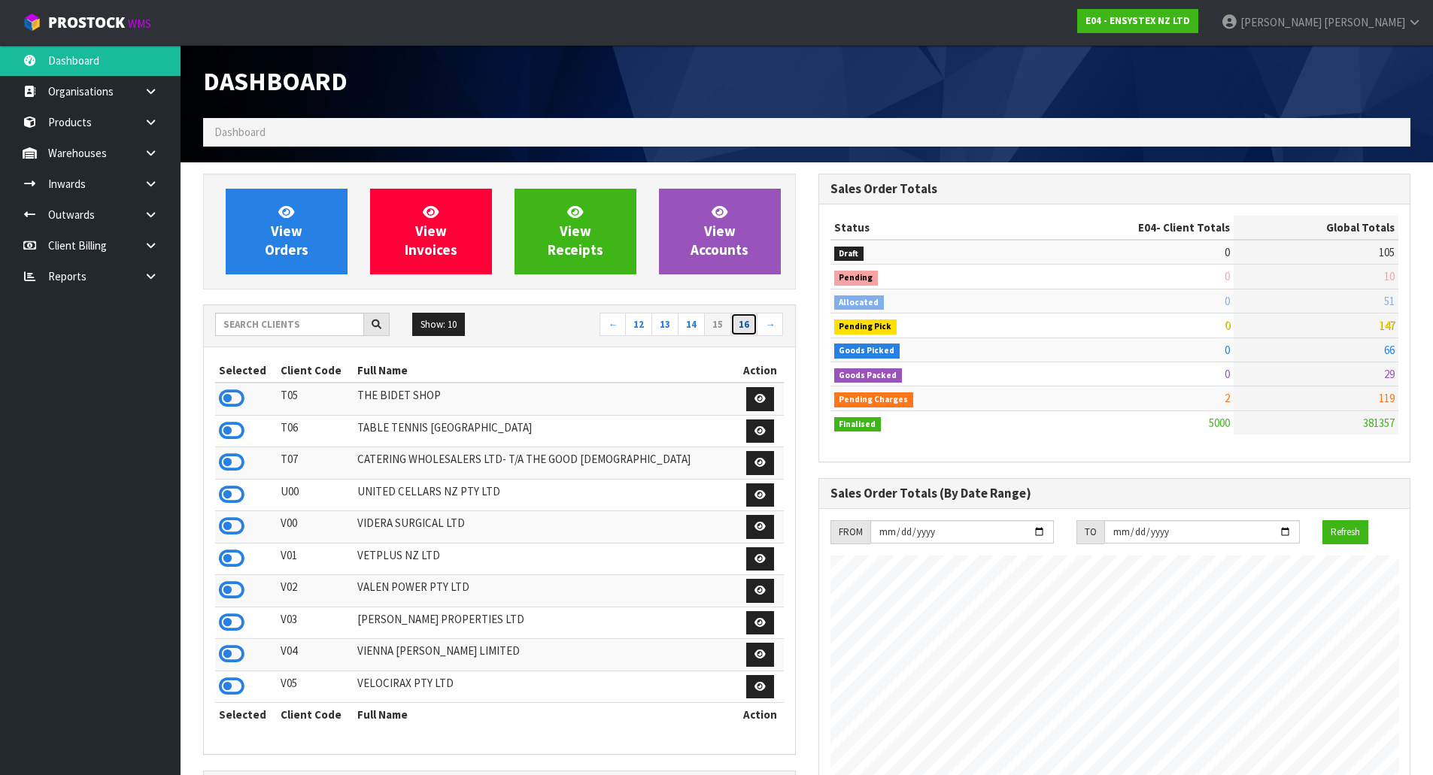
click at [736, 321] on link "16" at bounding box center [743, 325] width 27 height 24
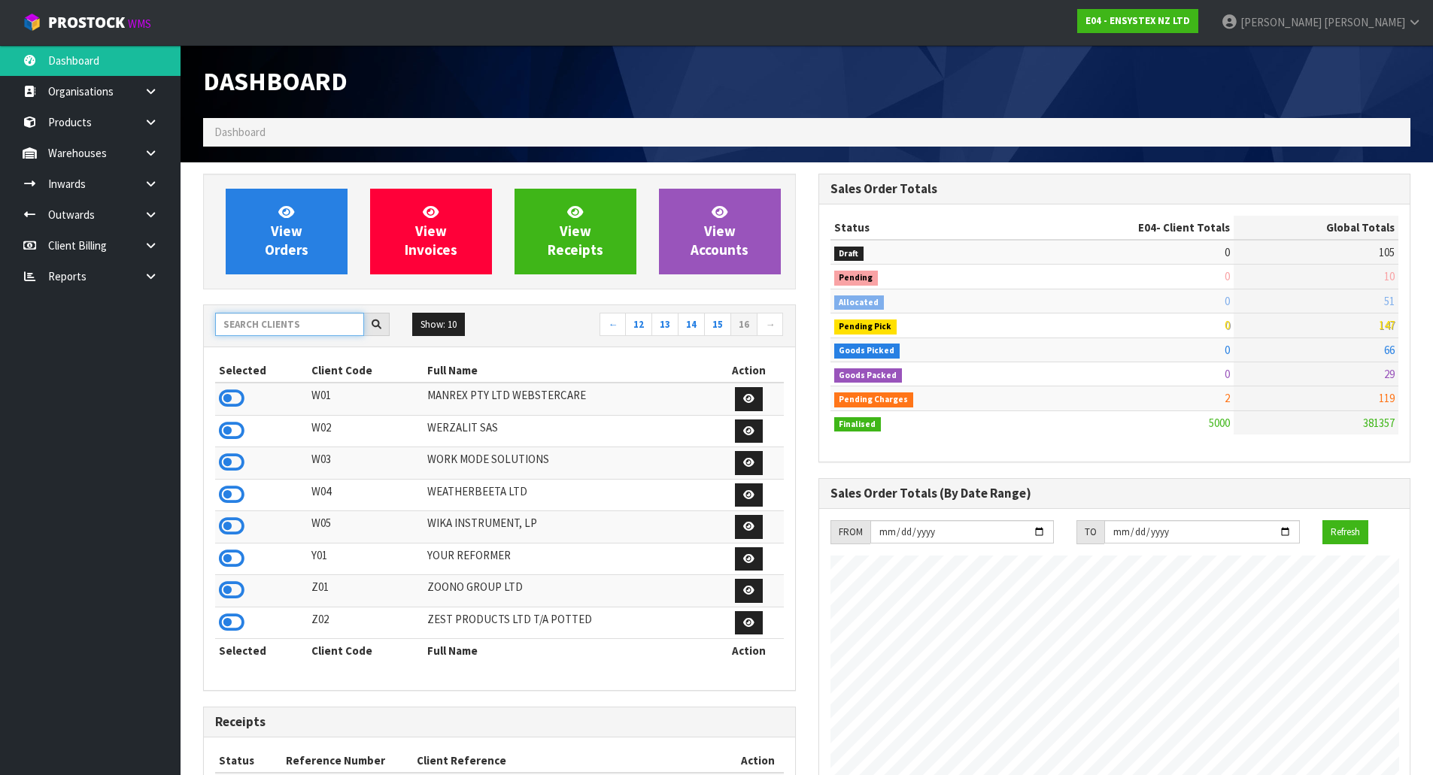
click at [304, 329] on input "text" at bounding box center [289, 324] width 149 height 23
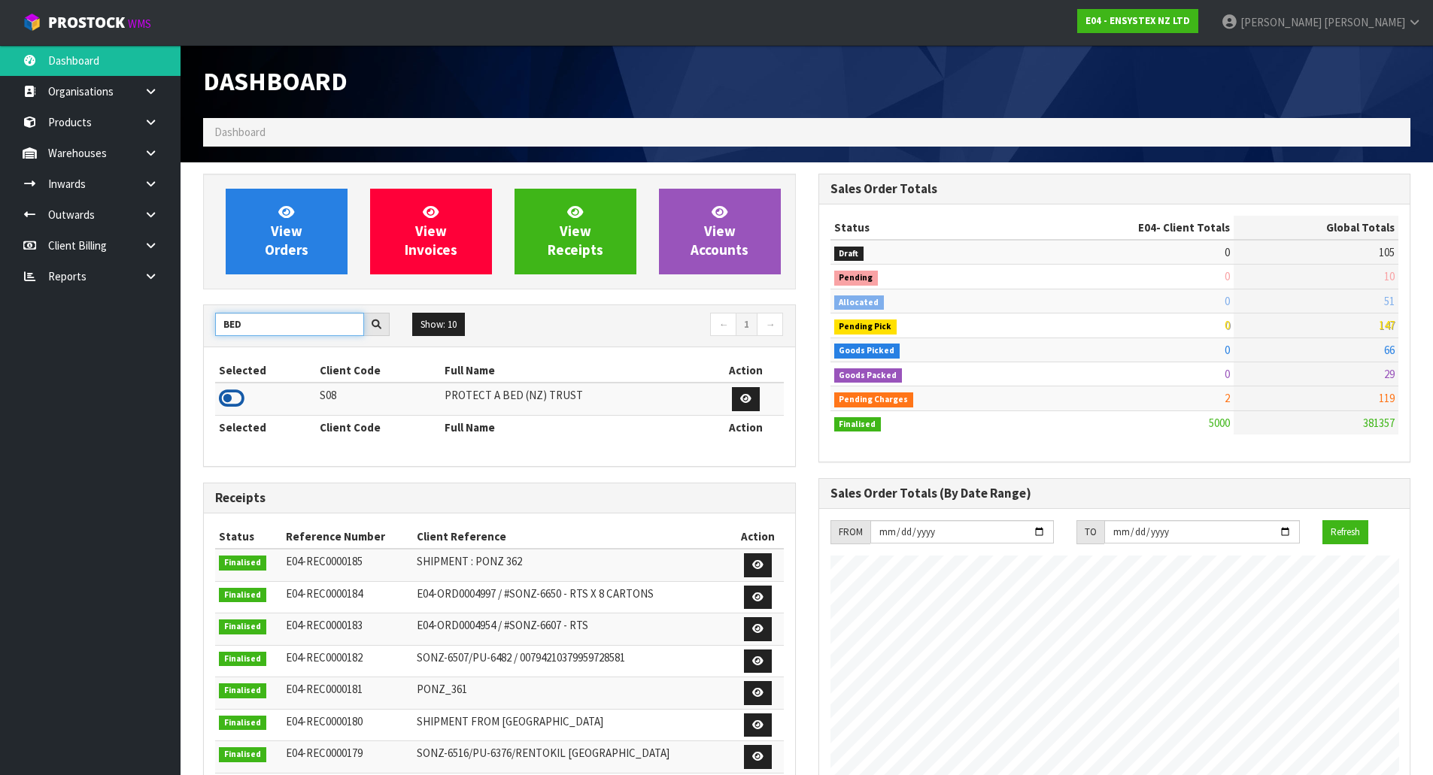
type input "BED"
click at [229, 400] on icon at bounding box center [232, 398] width 26 height 23
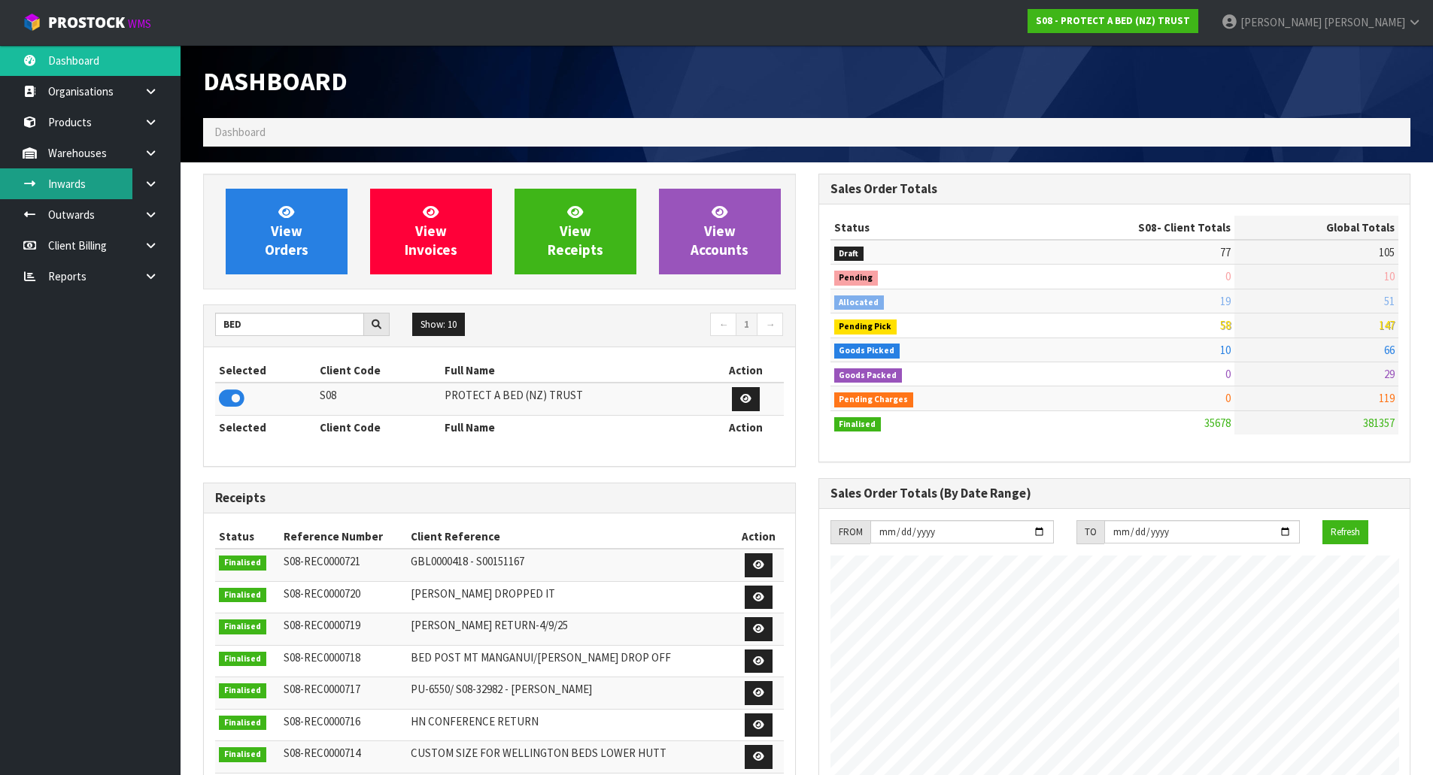
click at [73, 181] on link "Inwards" at bounding box center [90, 183] width 181 height 31
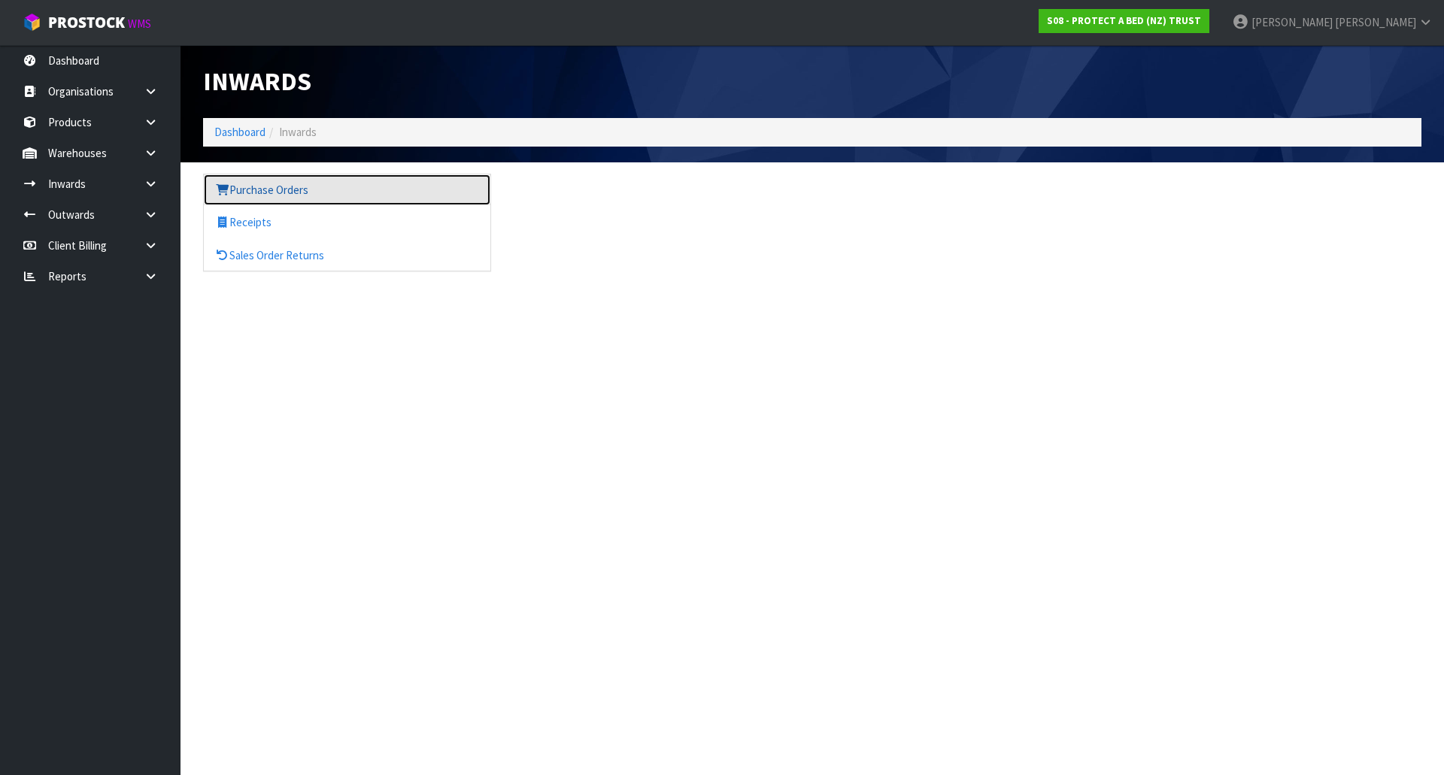
click at [253, 181] on link "Purchase Orders" at bounding box center [347, 189] width 287 height 31
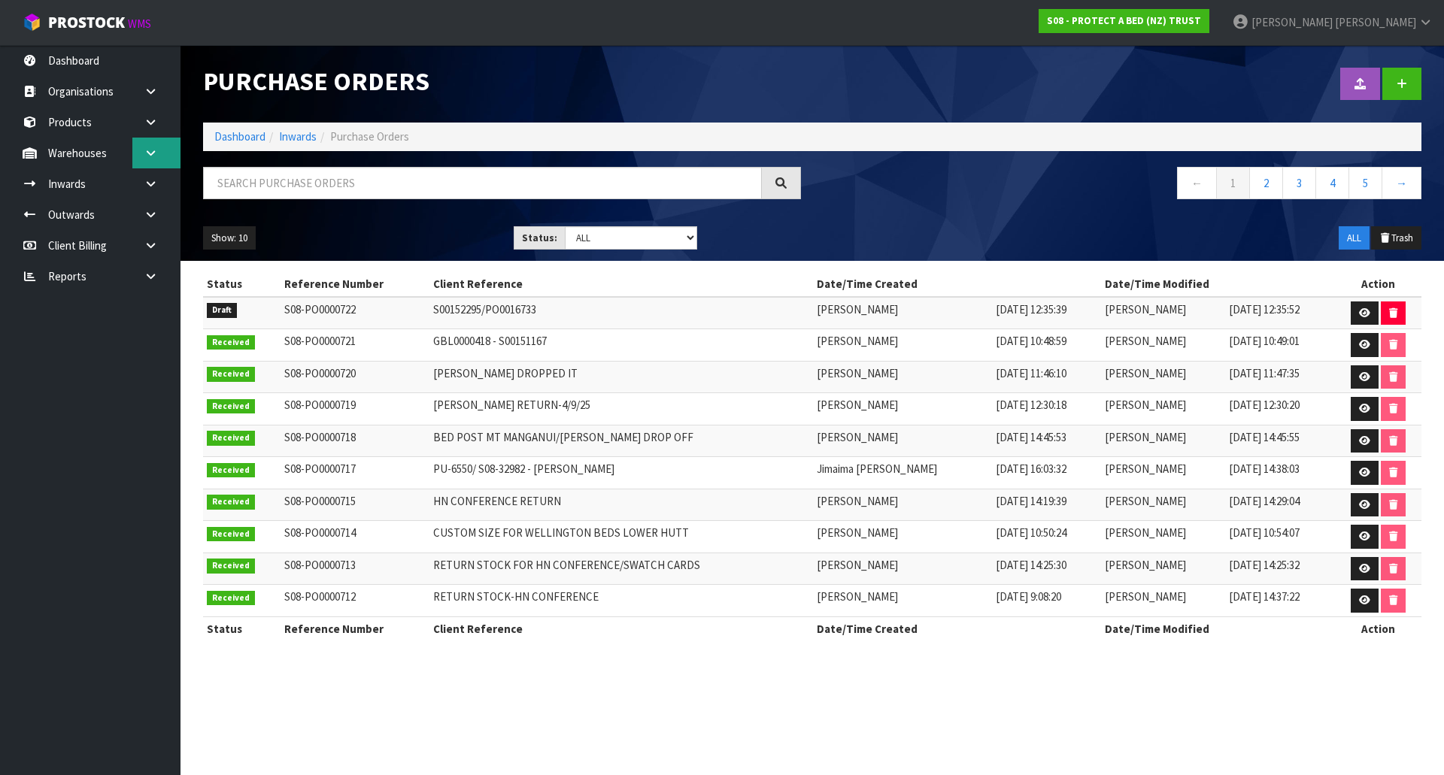
click at [165, 162] on link at bounding box center [156, 153] width 48 height 31
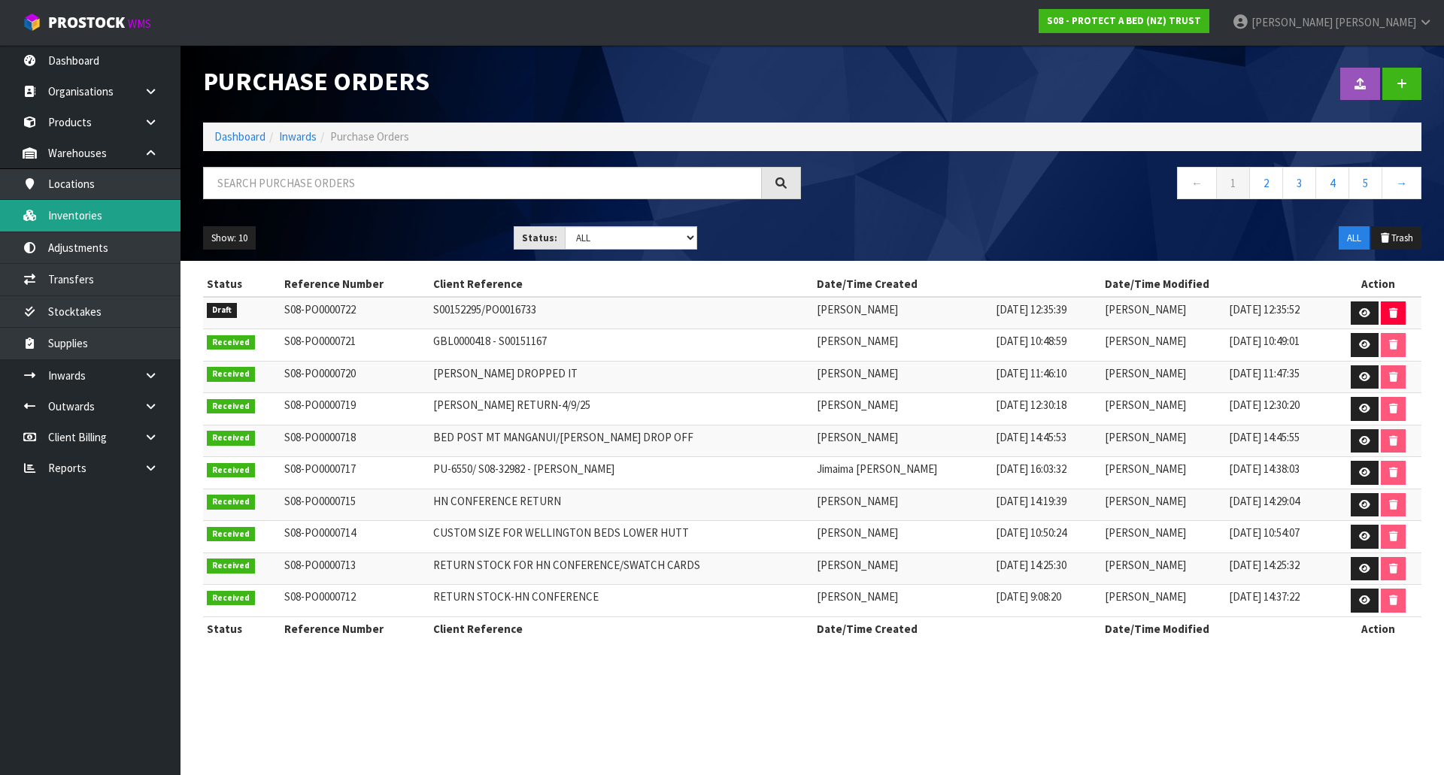
click at [87, 208] on link "Inventories" at bounding box center [90, 215] width 181 height 31
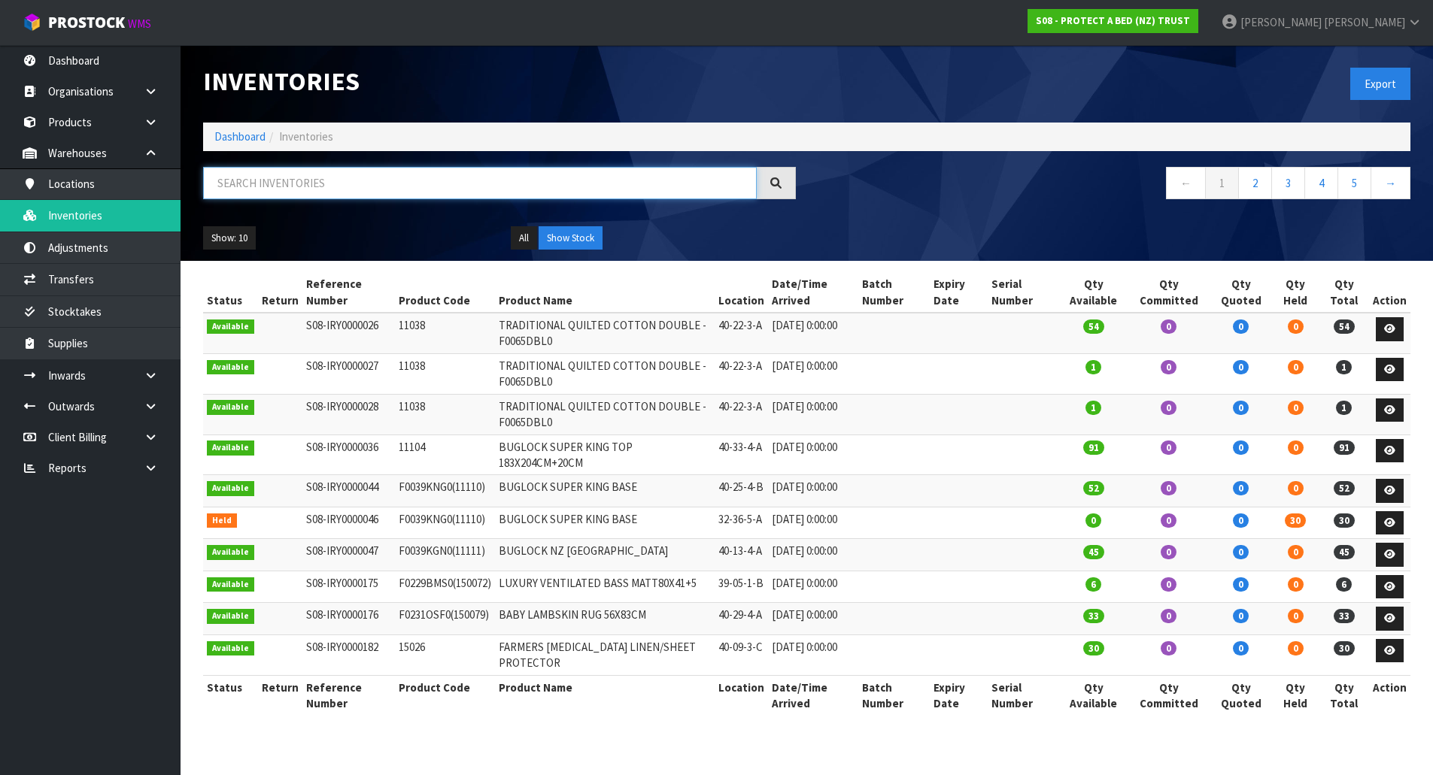
click at [264, 183] on input "text" at bounding box center [480, 183] width 554 height 32
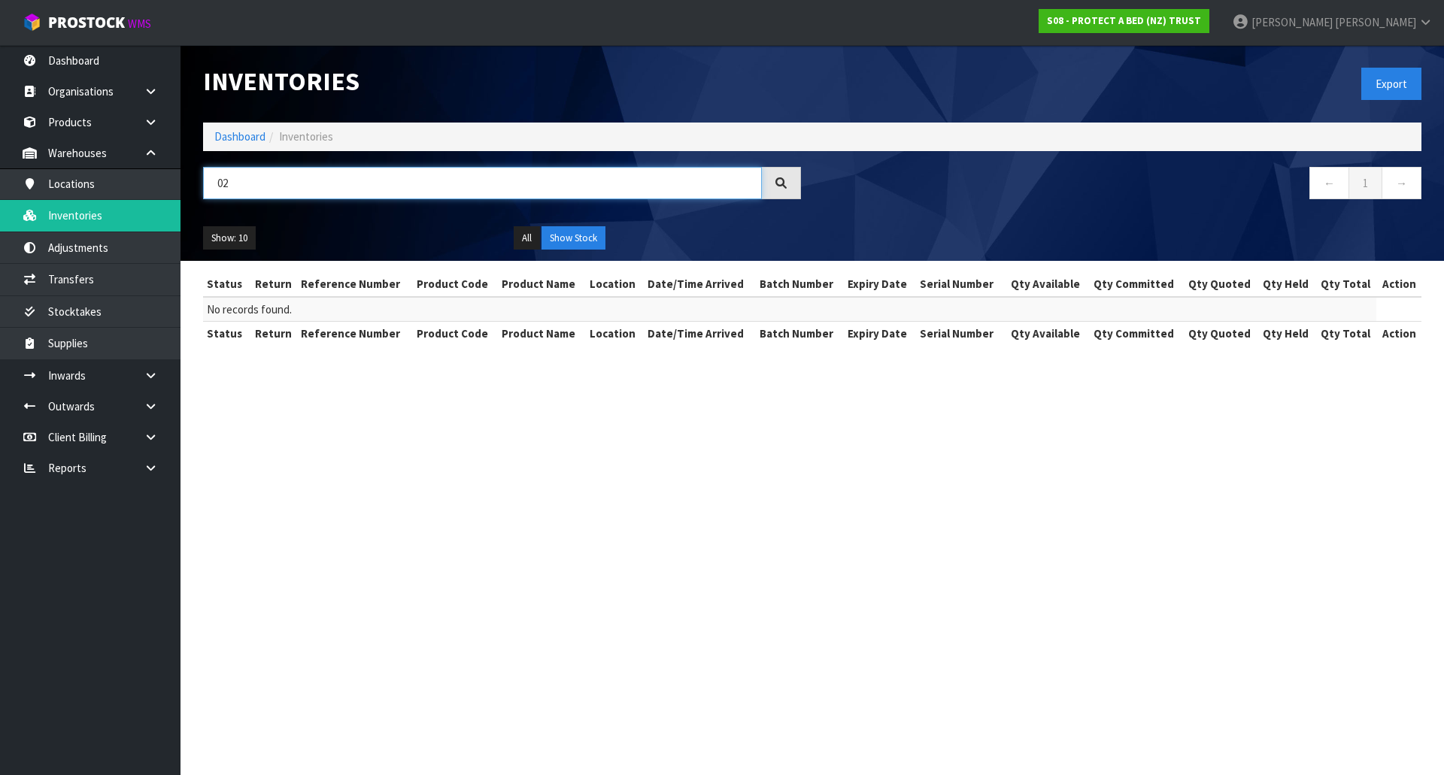
type input "0"
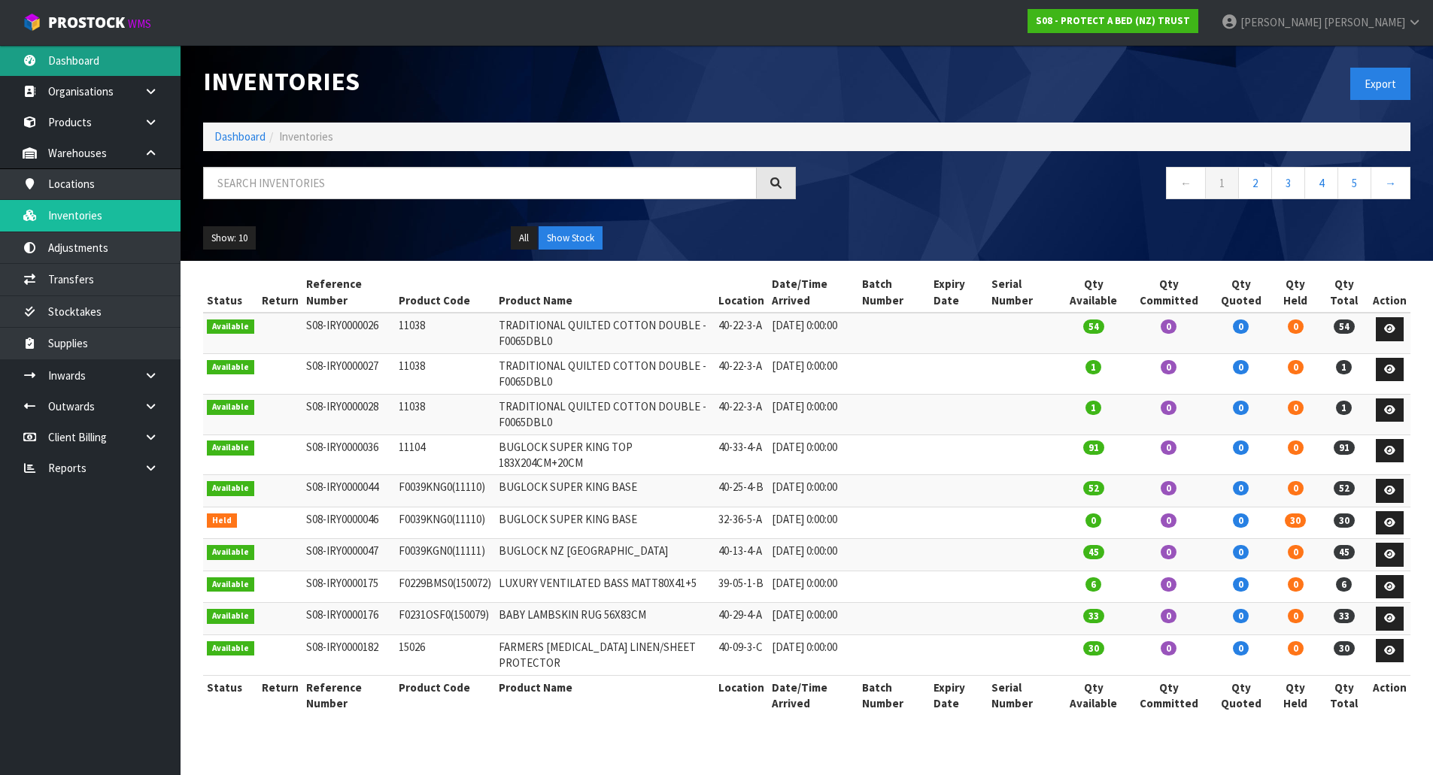
click at [68, 64] on link "Dashboard" at bounding box center [90, 60] width 181 height 31
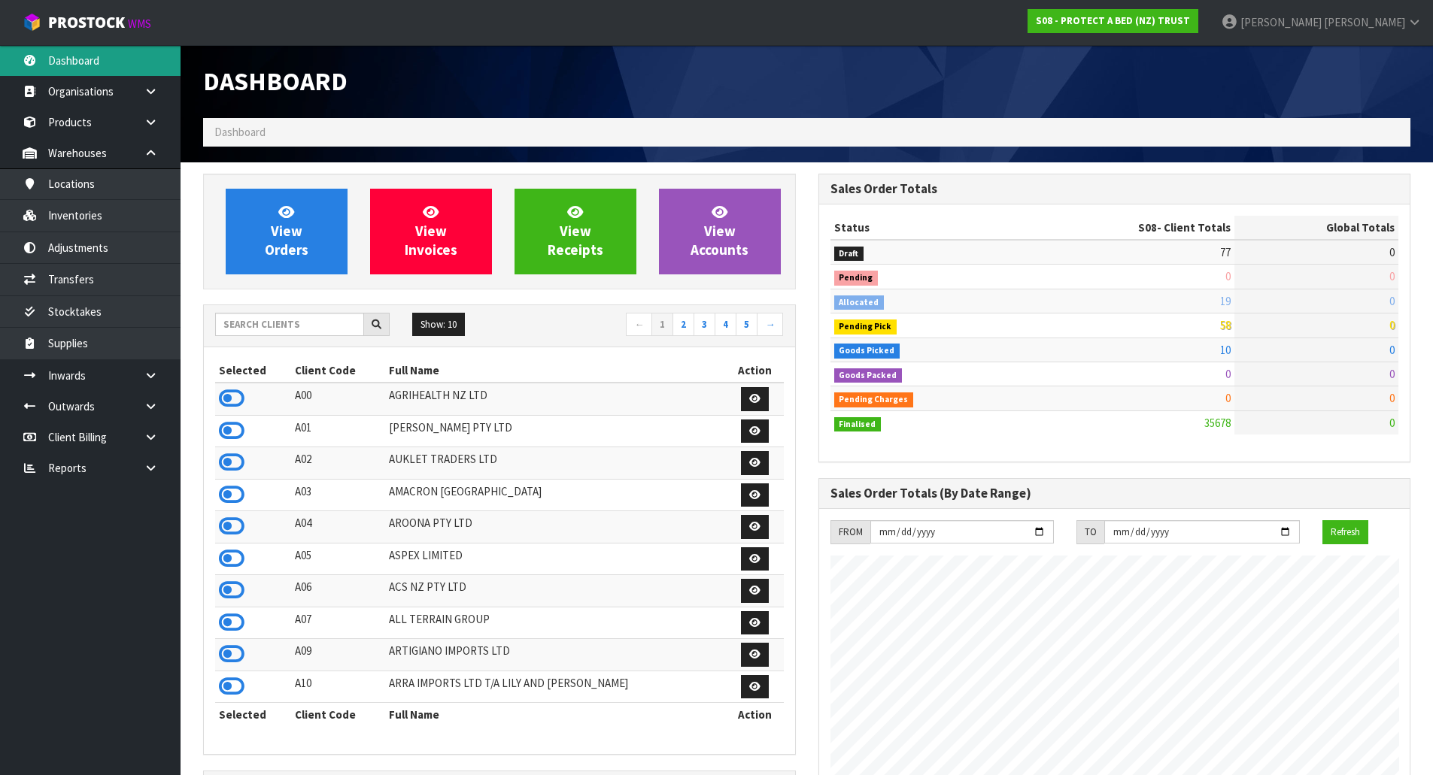
scroll to position [938, 614]
click at [292, 333] on input "text" at bounding box center [289, 324] width 149 height 23
click at [296, 323] on input "text" at bounding box center [289, 324] width 149 height 23
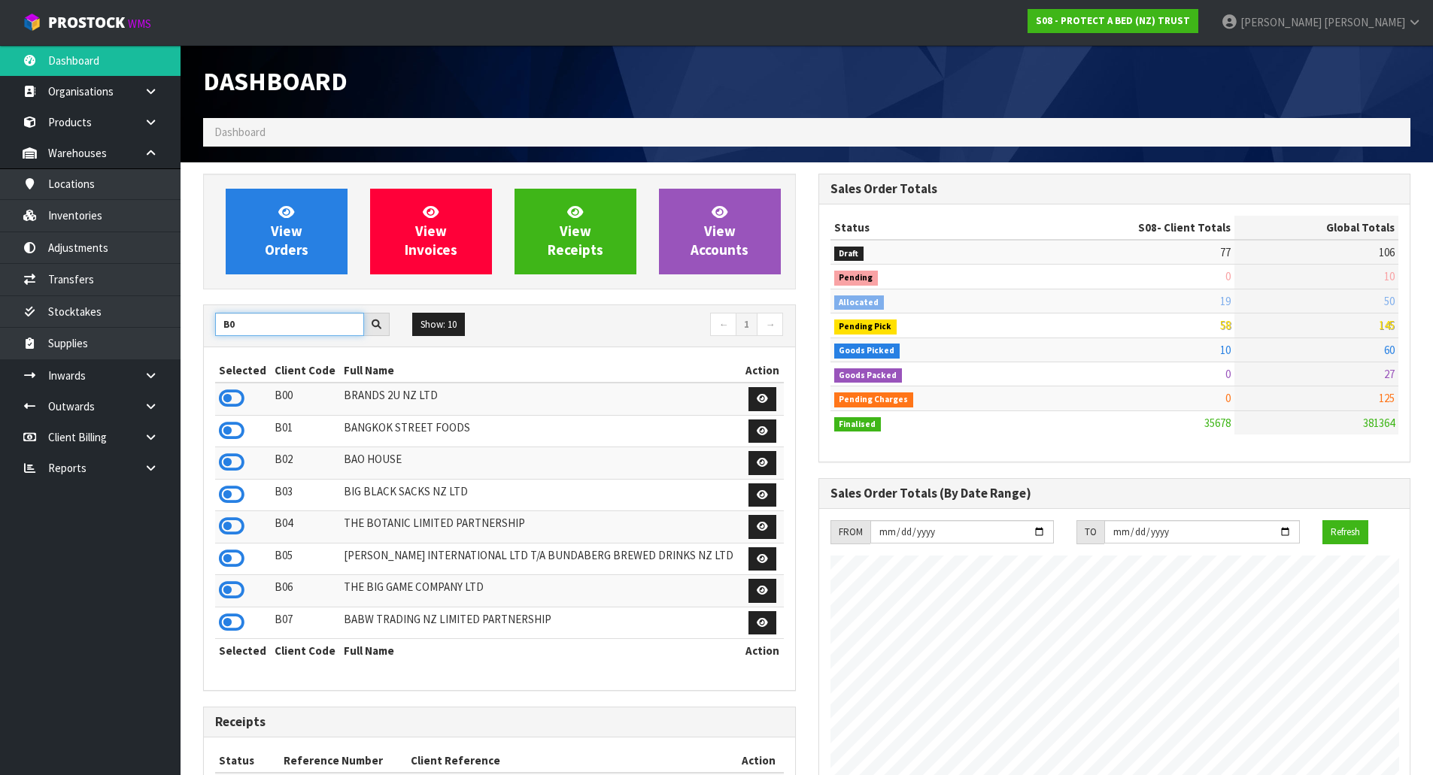
type input "B"
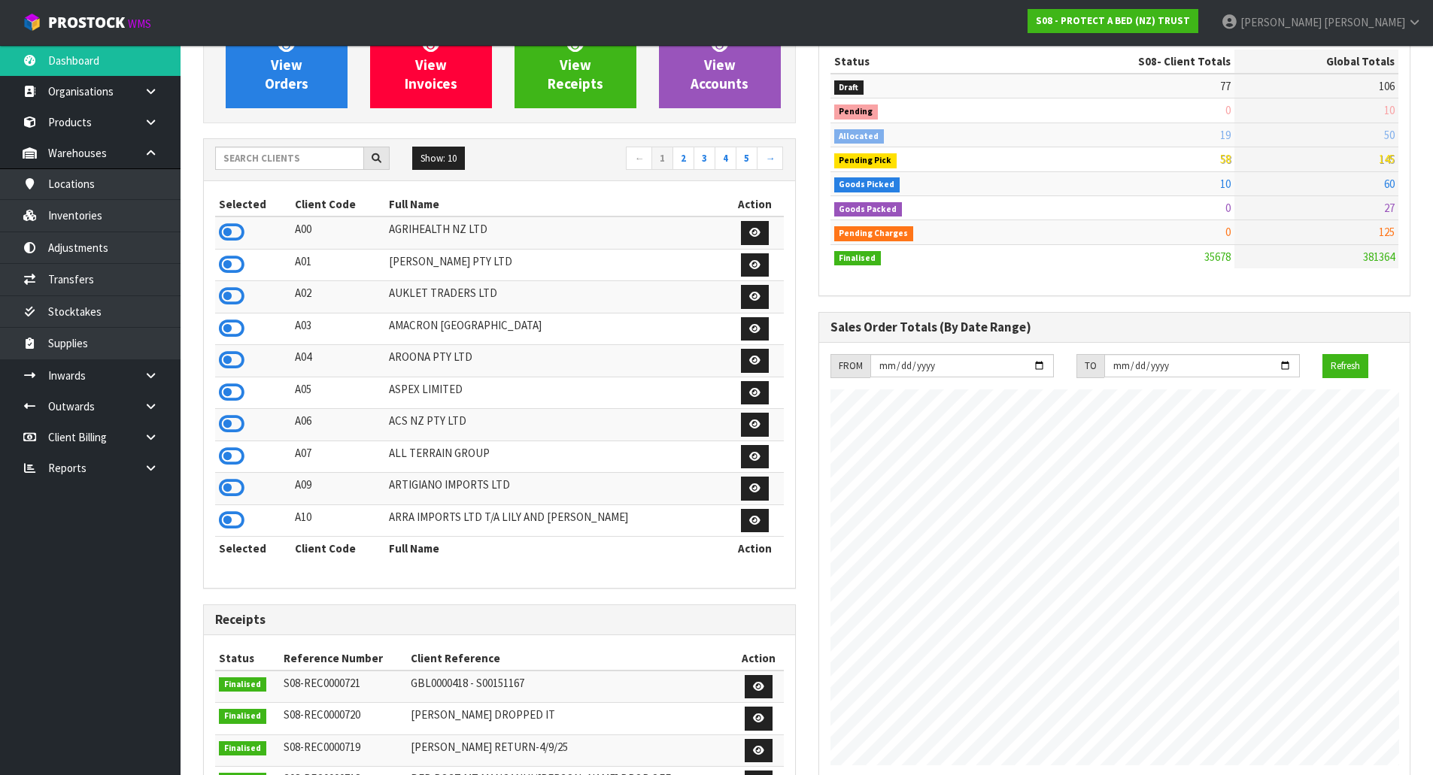
scroll to position [150, 0]
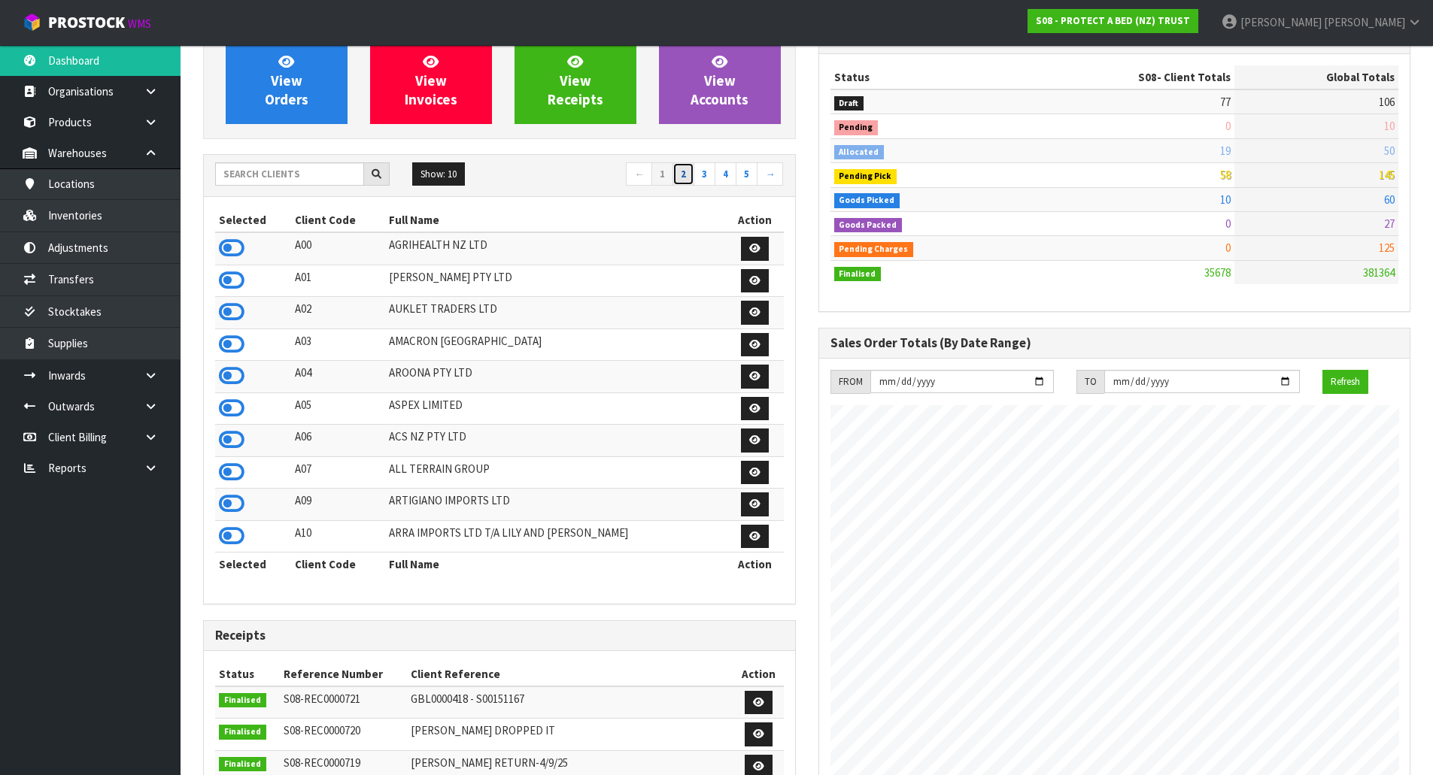
click at [688, 174] on link "2" at bounding box center [683, 174] width 22 height 24
click at [704, 173] on link "3" at bounding box center [704, 174] width 22 height 24
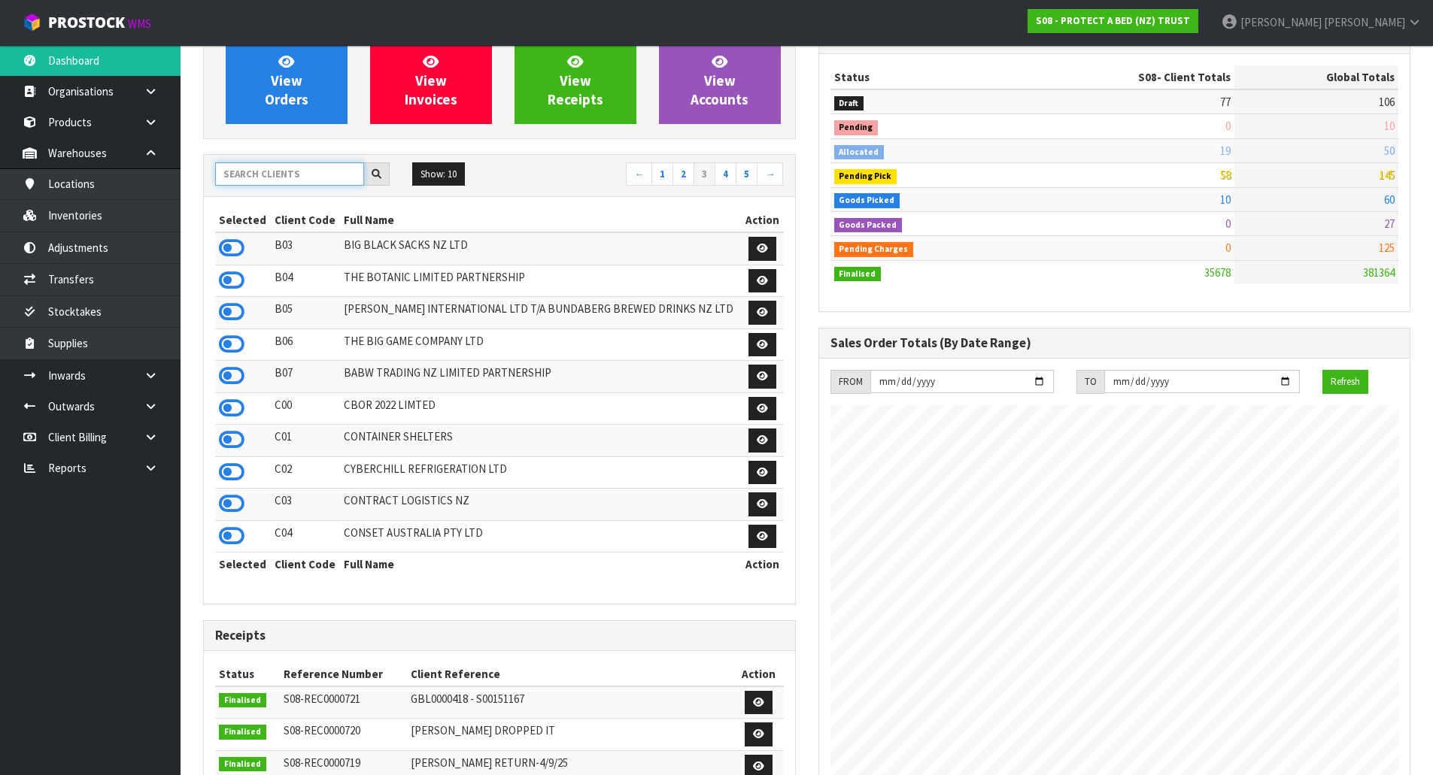
click at [264, 180] on input "text" at bounding box center [289, 173] width 149 height 23
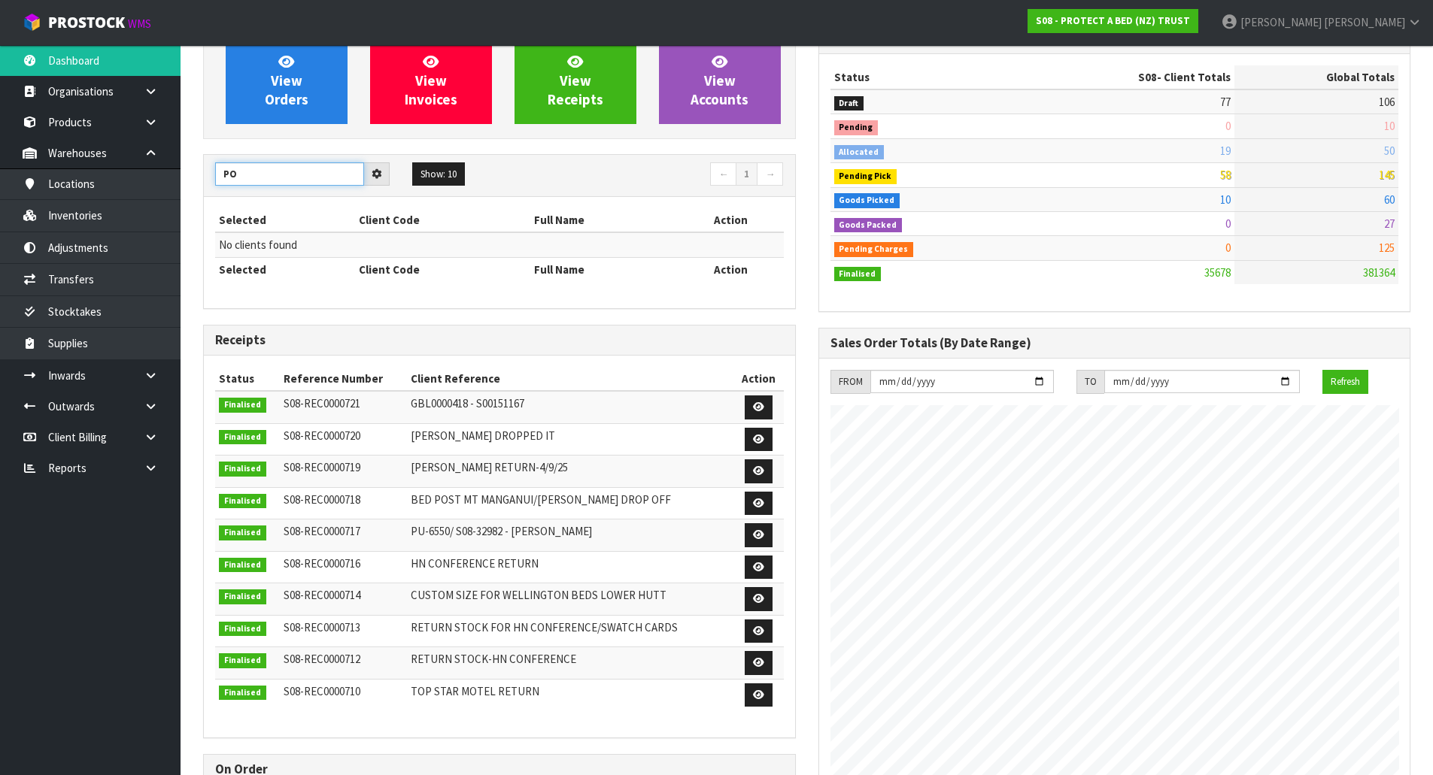
type input "P"
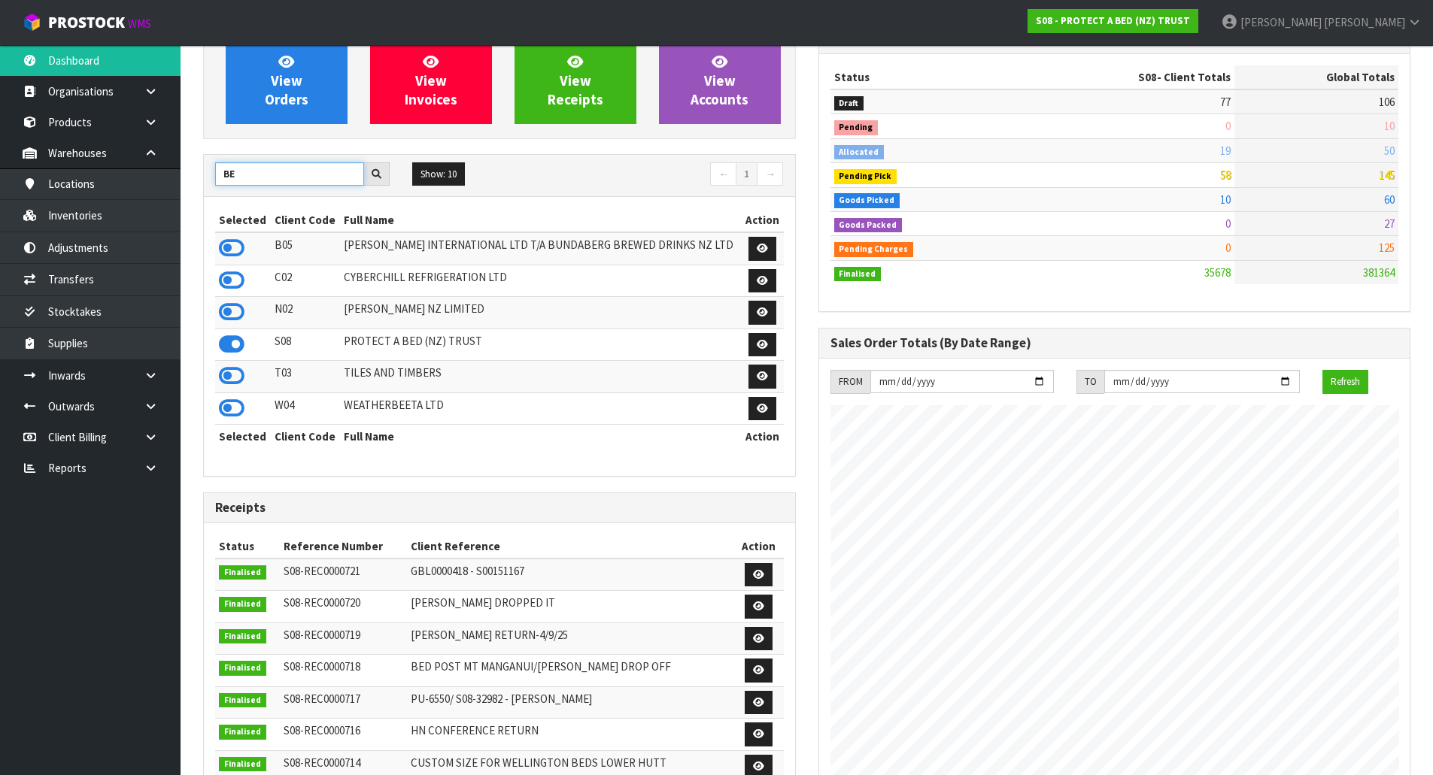
type input "B"
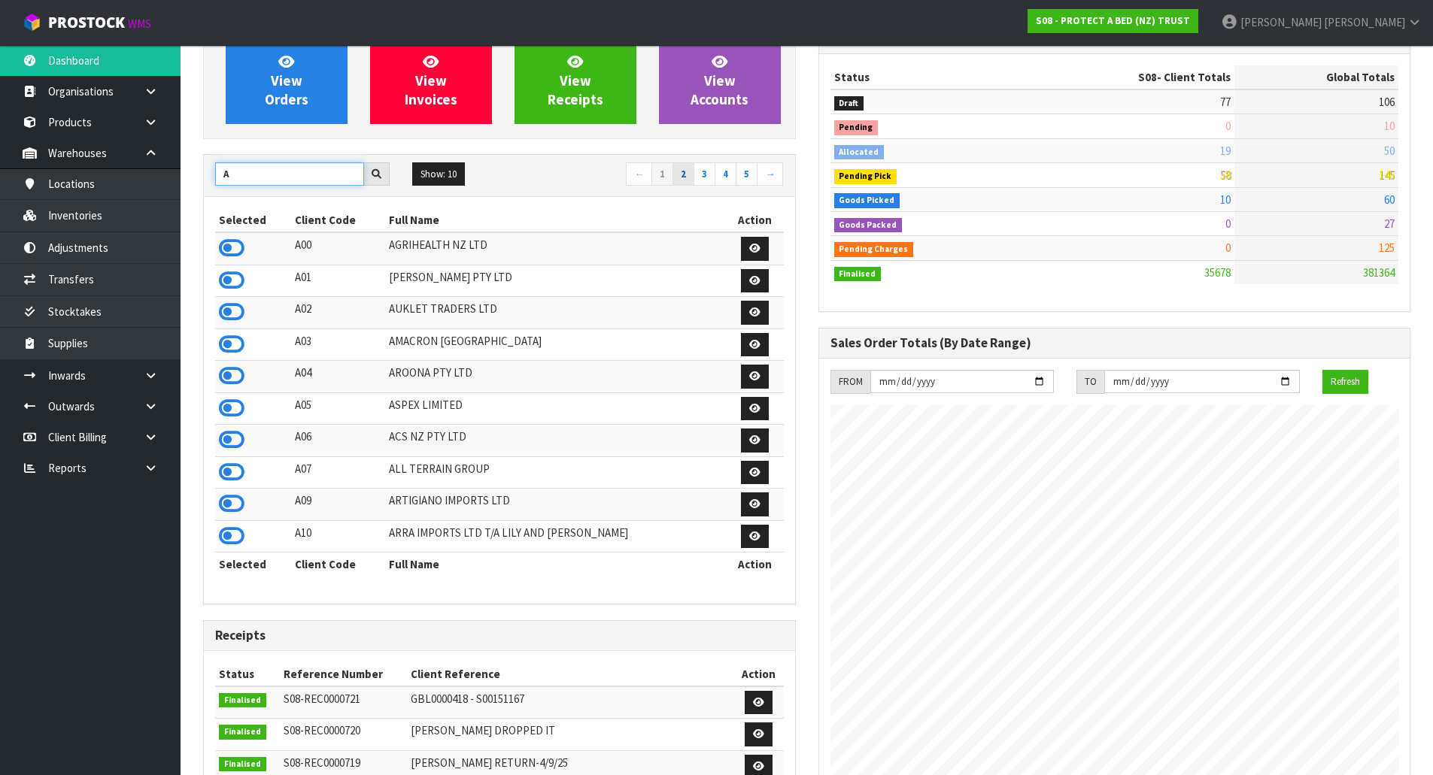
type input "A"
click at [686, 172] on link "2" at bounding box center [683, 174] width 22 height 24
click at [701, 165] on link "3" at bounding box center [704, 174] width 22 height 24
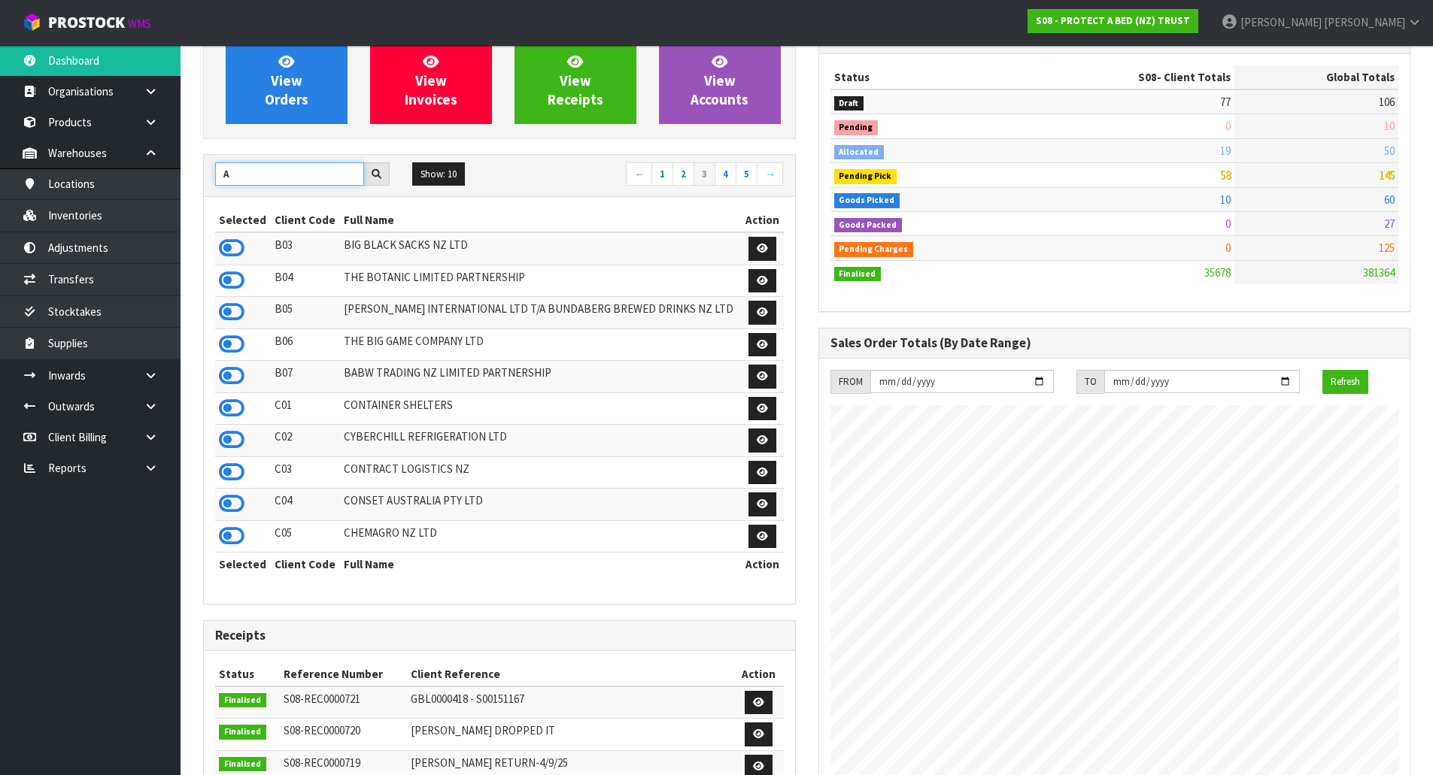
click at [309, 181] on input "A" at bounding box center [289, 173] width 149 height 23
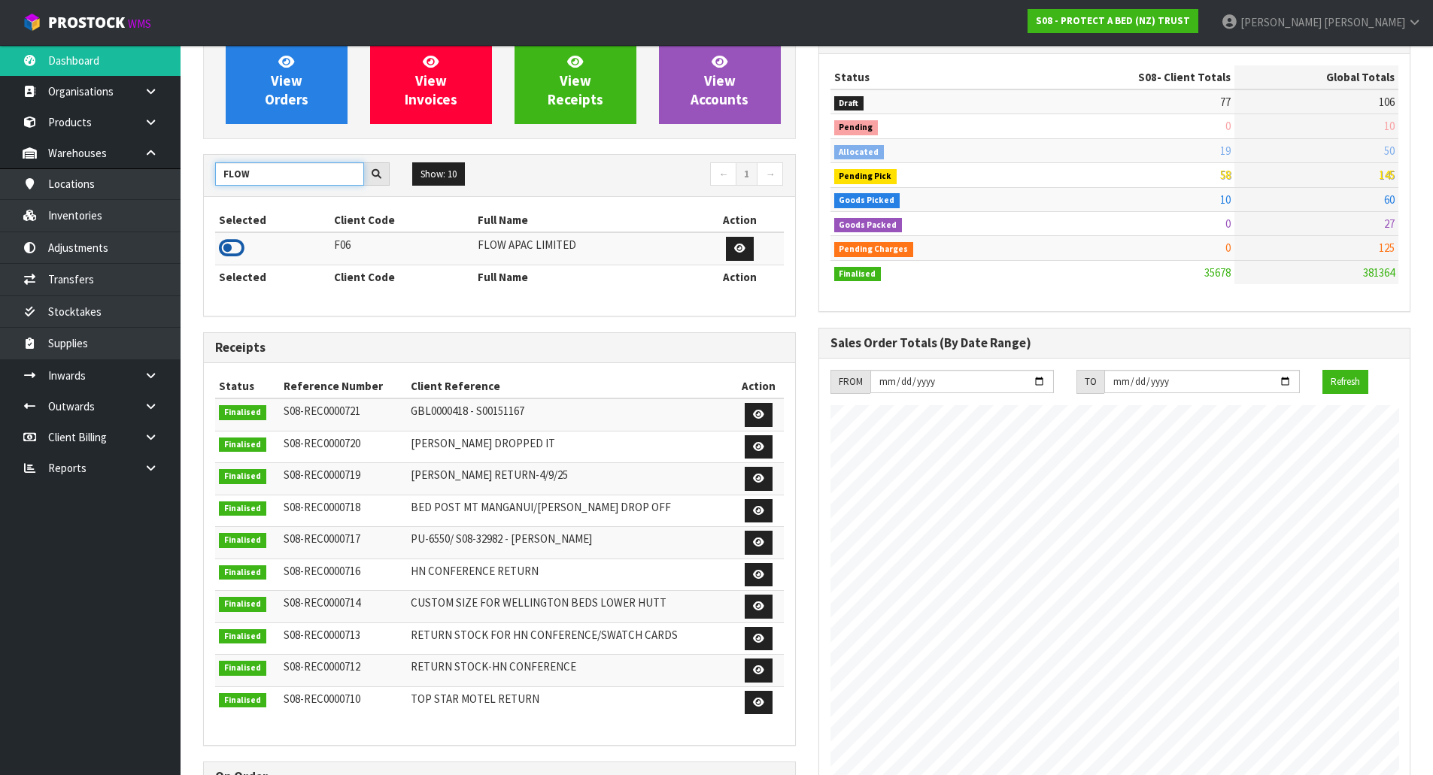
type input "FLOW"
click at [229, 244] on icon at bounding box center [232, 248] width 26 height 23
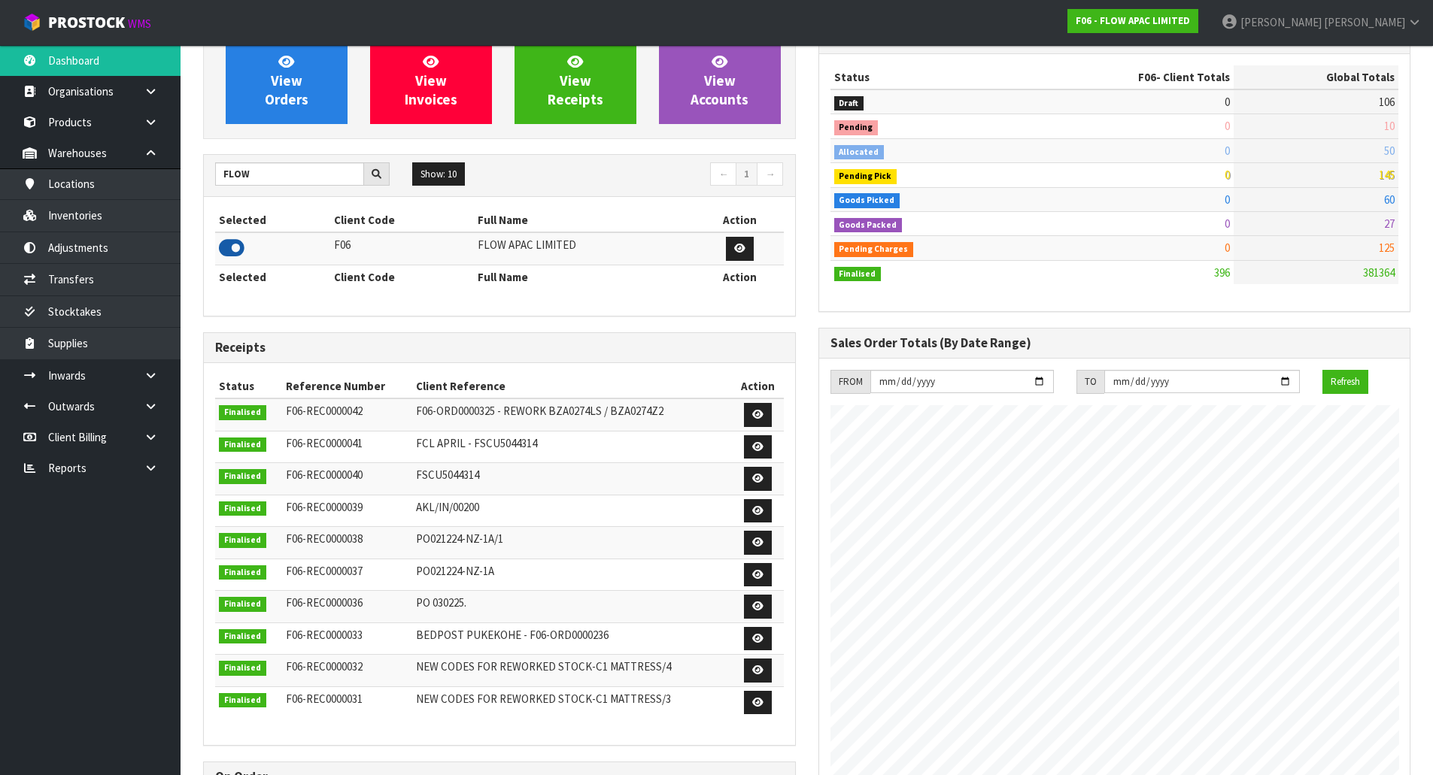
scroll to position [751187, 751491]
click at [106, 369] on link "Inwards" at bounding box center [90, 375] width 181 height 31
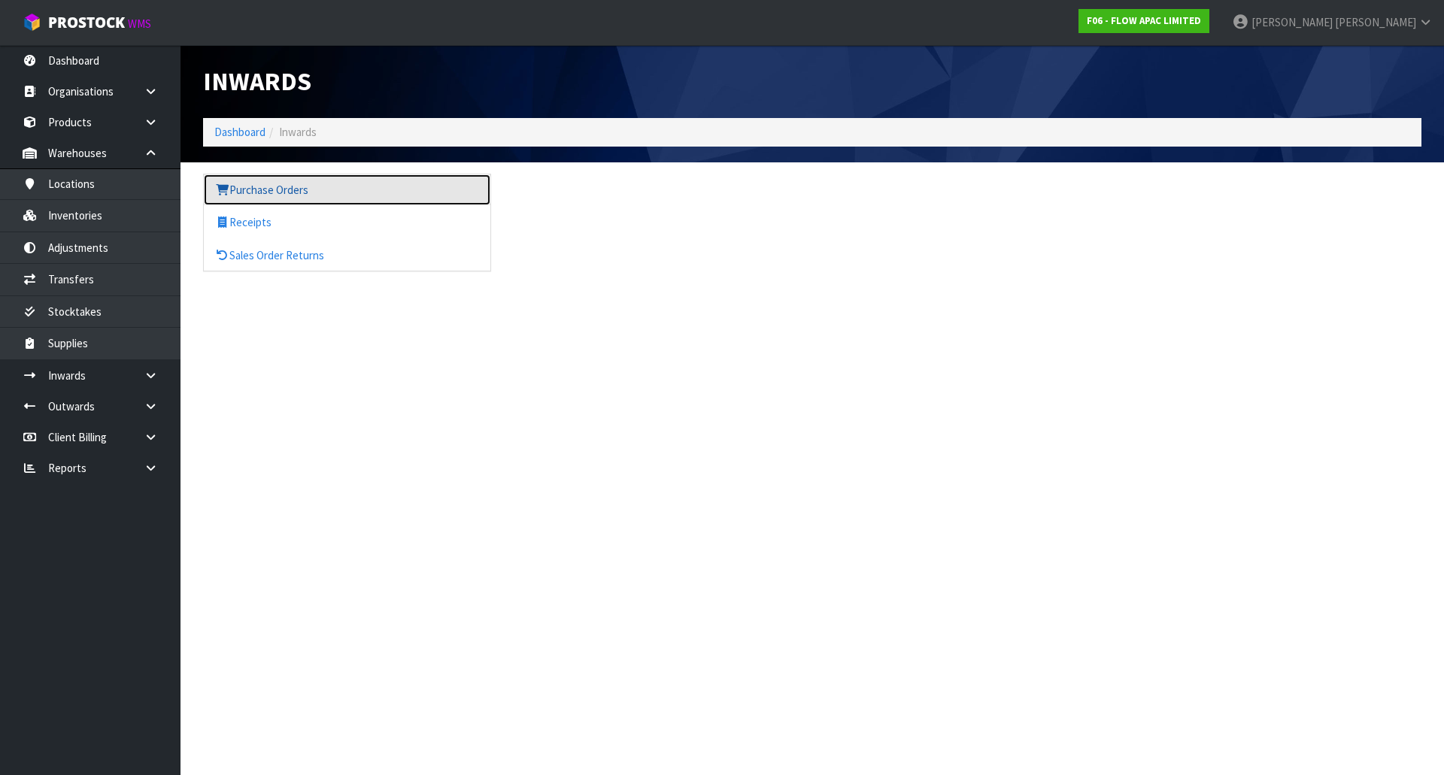
click at [296, 190] on link "Purchase Orders" at bounding box center [347, 189] width 287 height 31
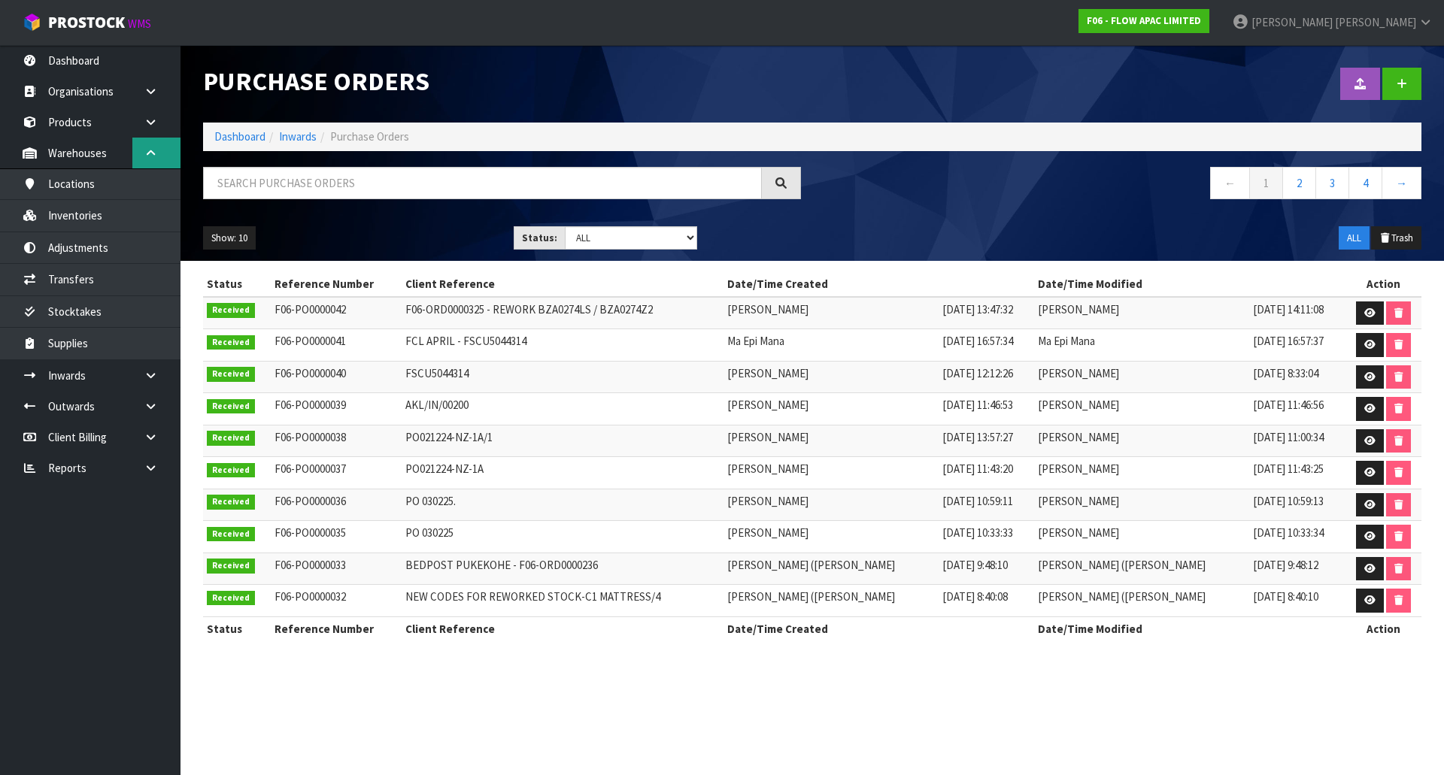
click at [158, 155] on link at bounding box center [156, 153] width 48 height 31
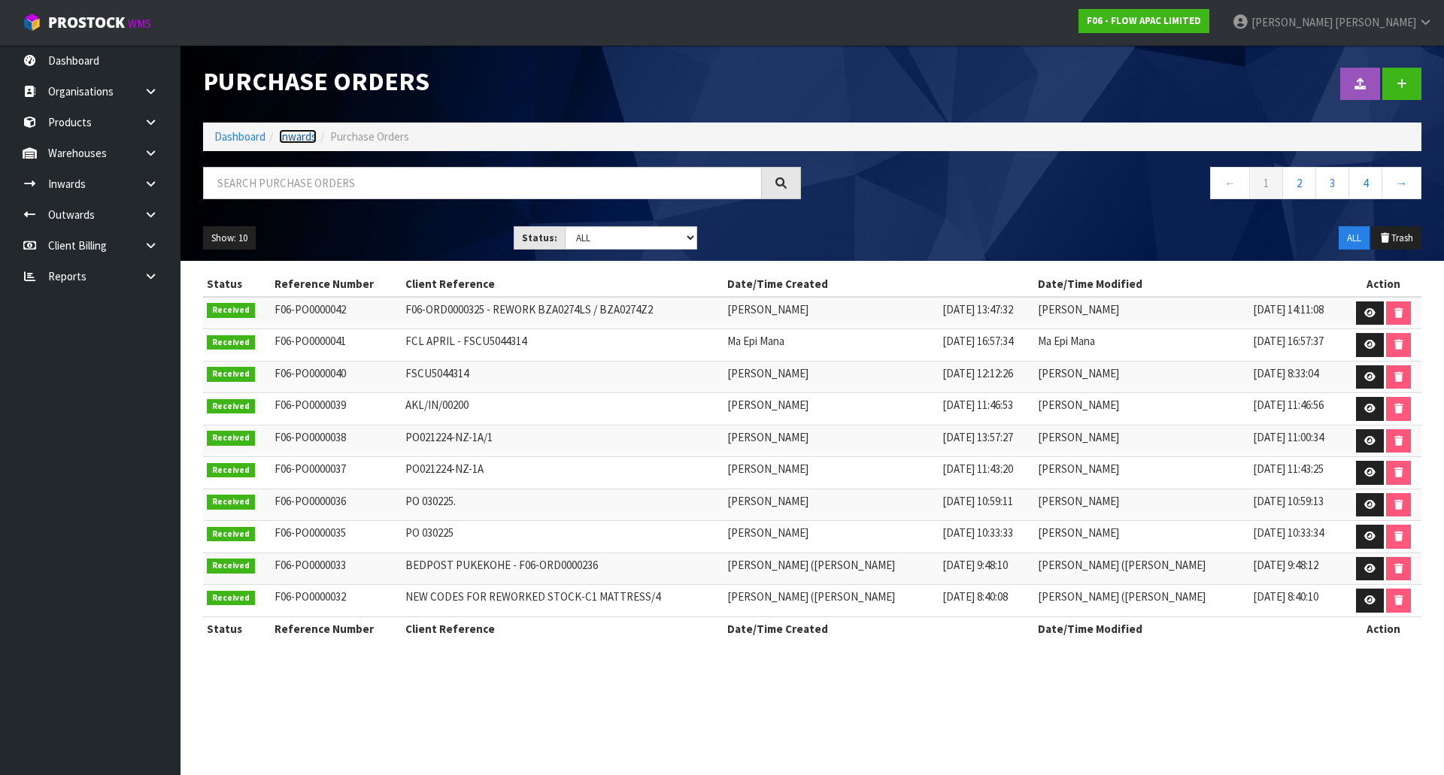
click at [293, 133] on link "Inwards" at bounding box center [298, 136] width 38 height 14
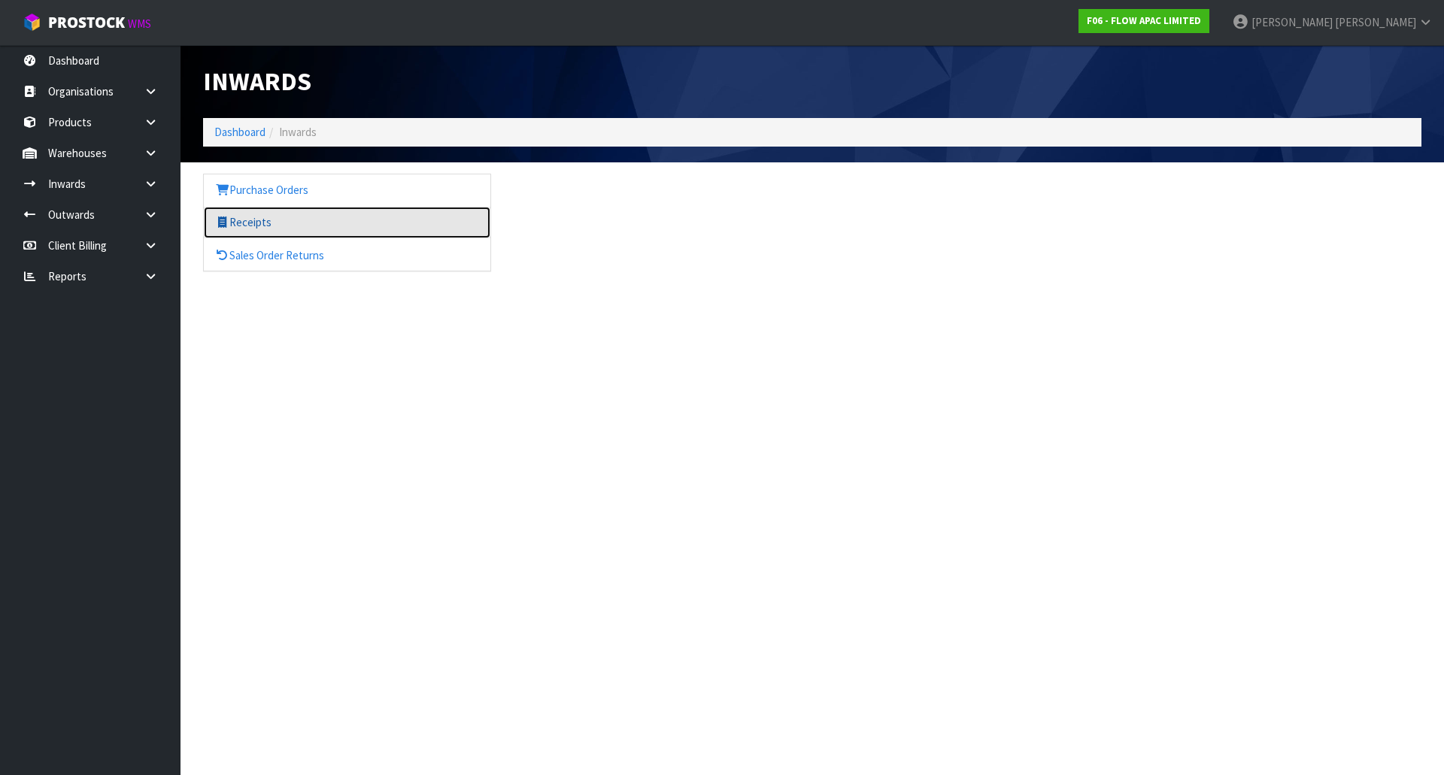
click at [320, 220] on link "Receipts" at bounding box center [347, 222] width 287 height 31
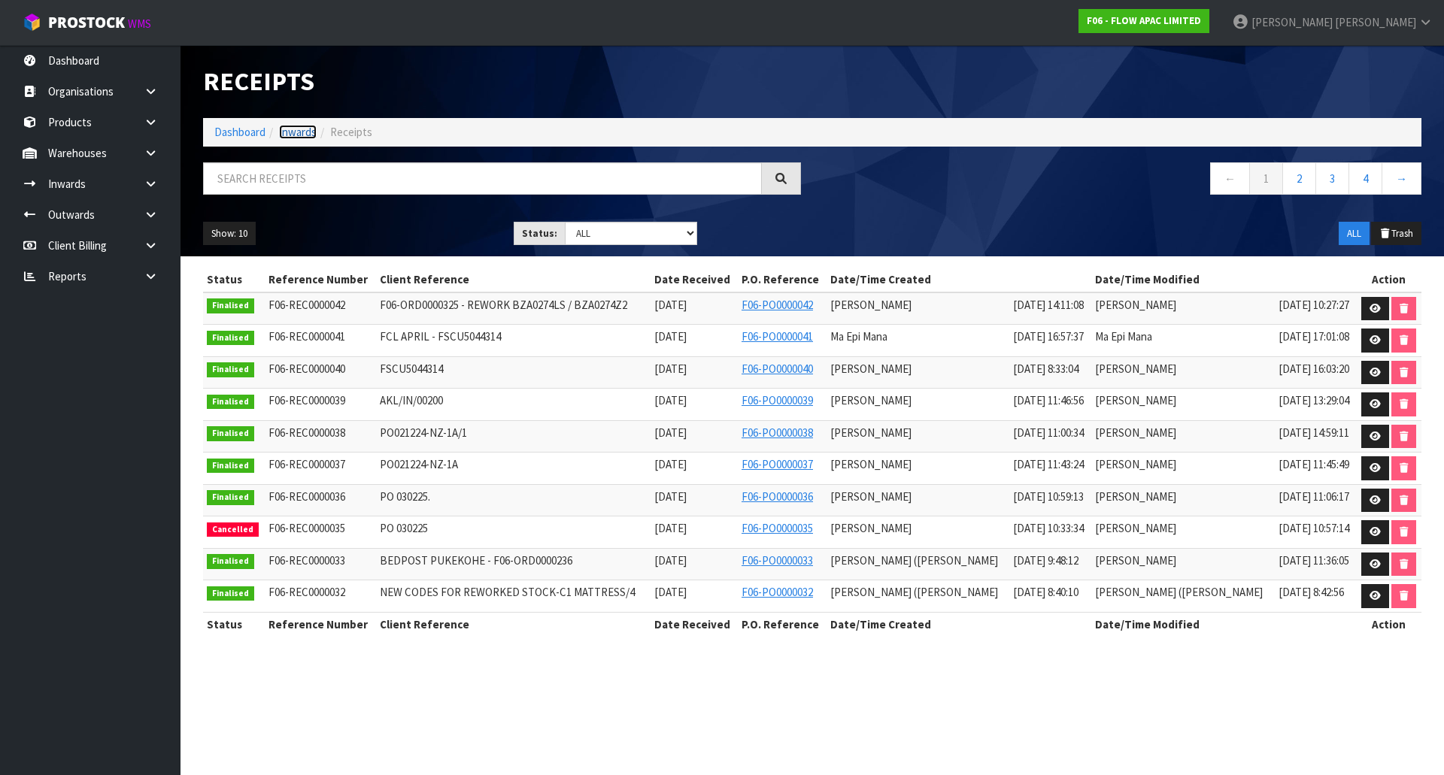
click at [305, 138] on link "Inwards" at bounding box center [298, 132] width 38 height 14
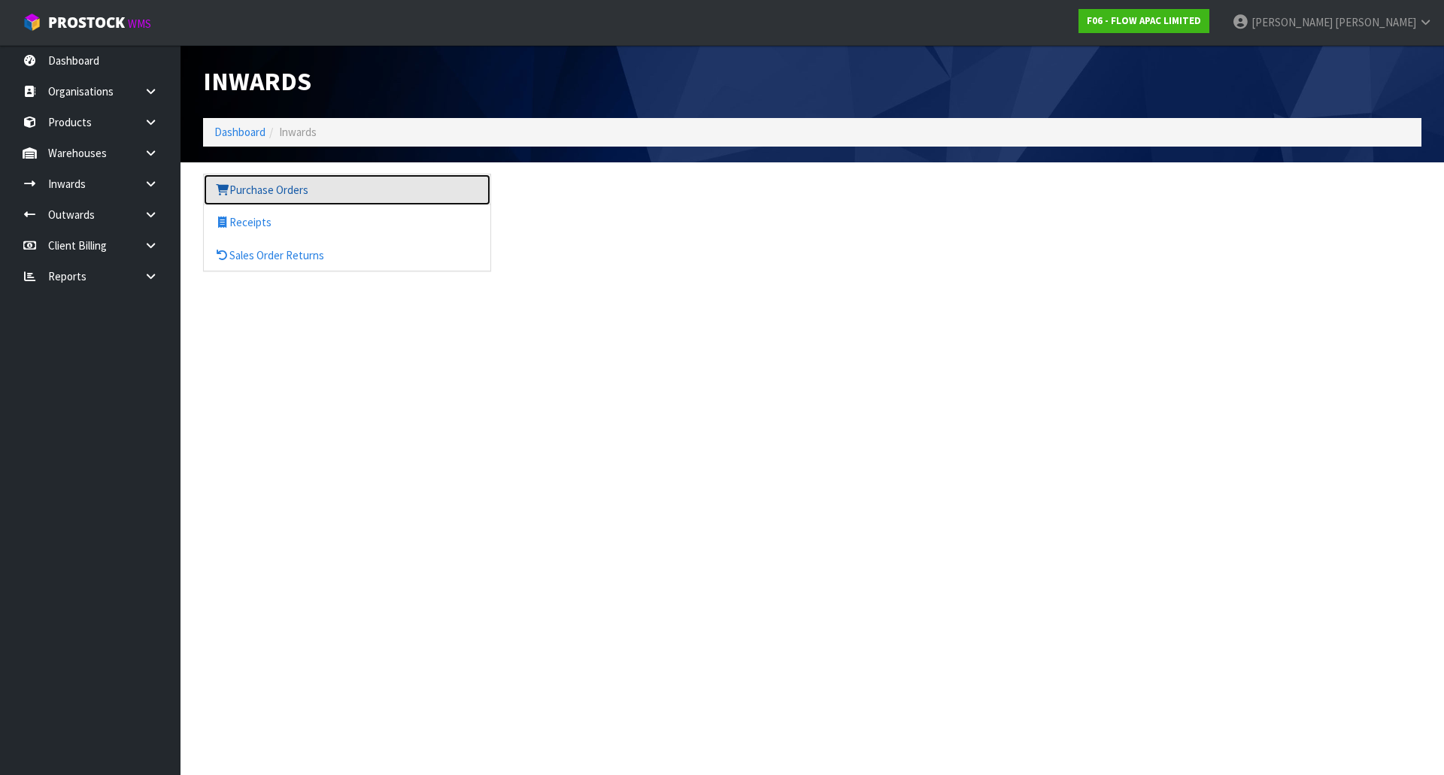
click at [320, 179] on link "Purchase Orders" at bounding box center [347, 189] width 287 height 31
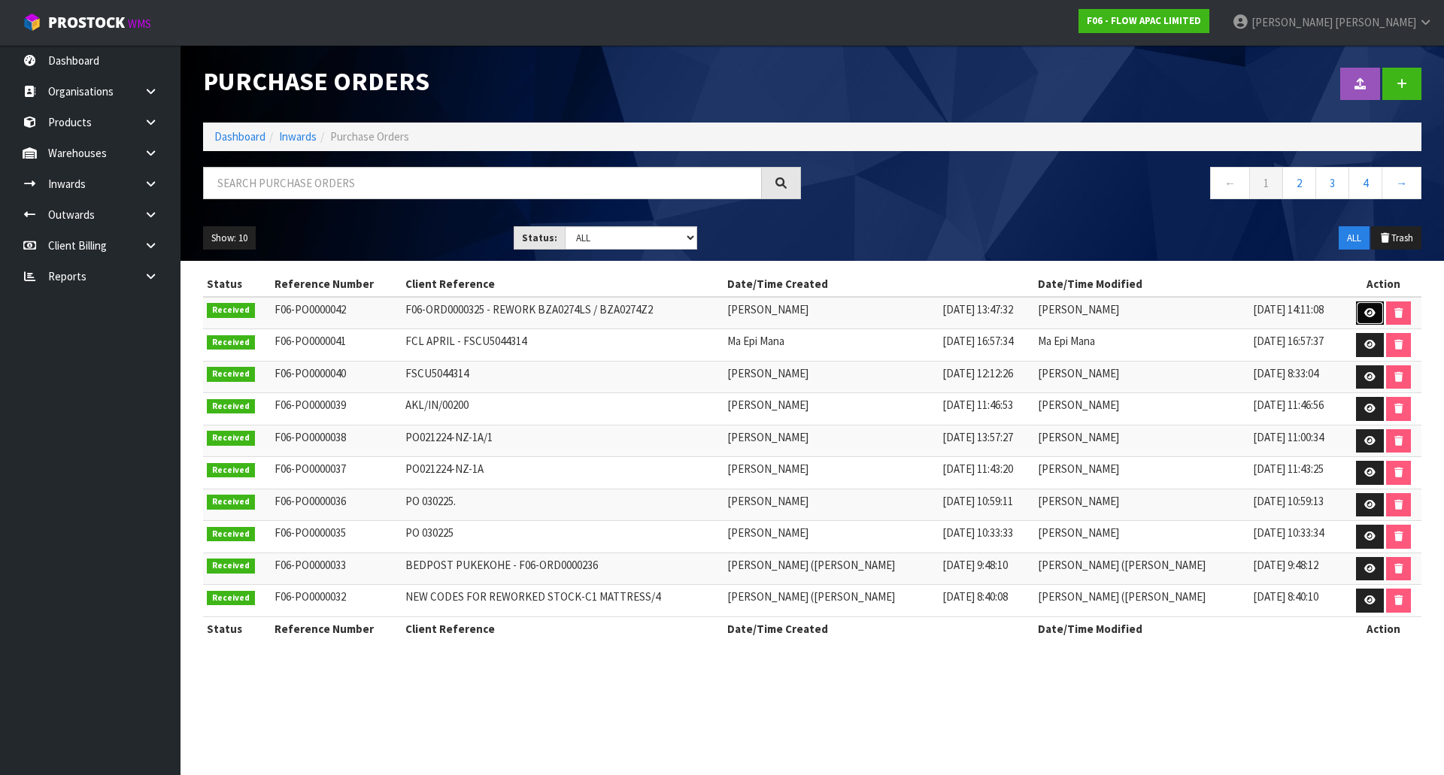
click at [1364, 311] on icon at bounding box center [1369, 313] width 11 height 10
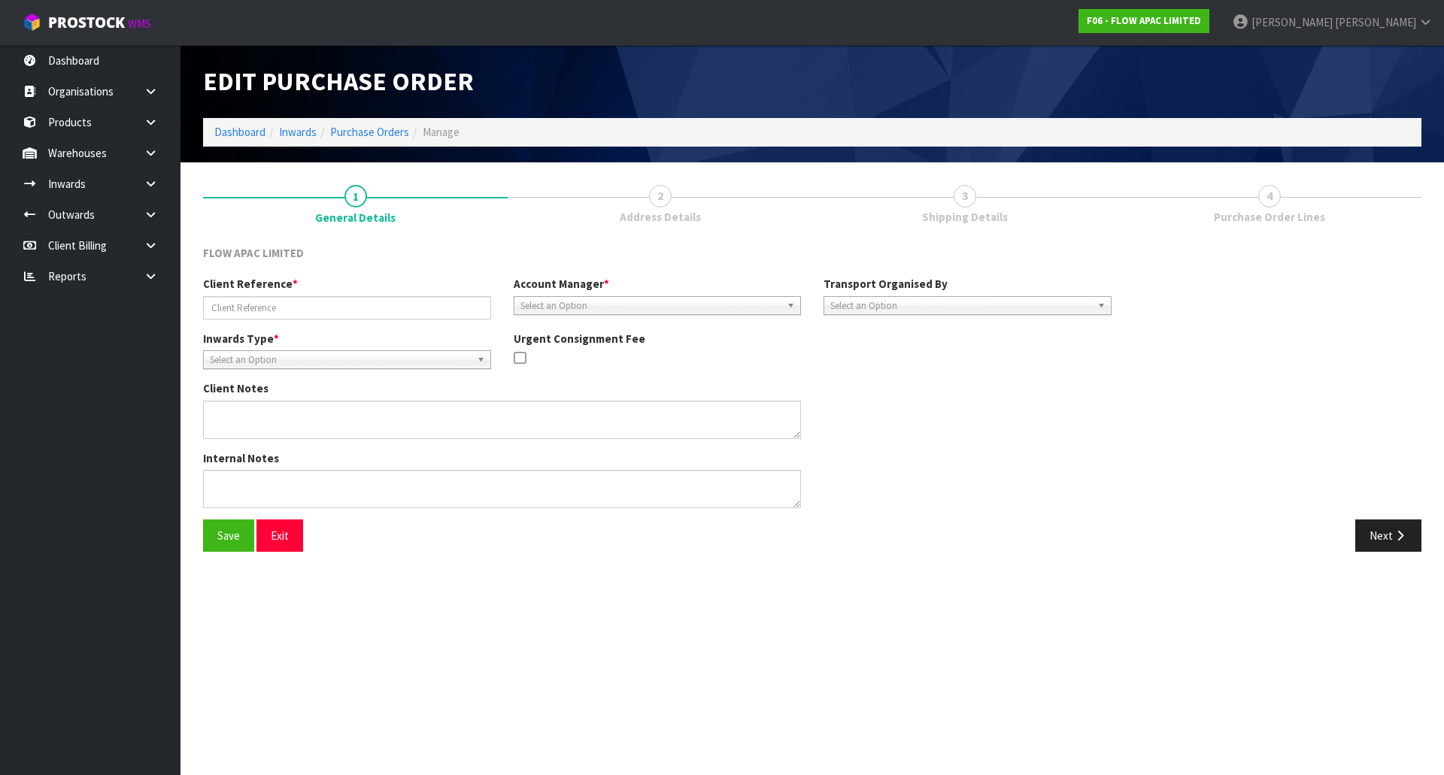
type input "F06-ORD0000325 - REWORK BZA0274LS / BZA0274Z2"
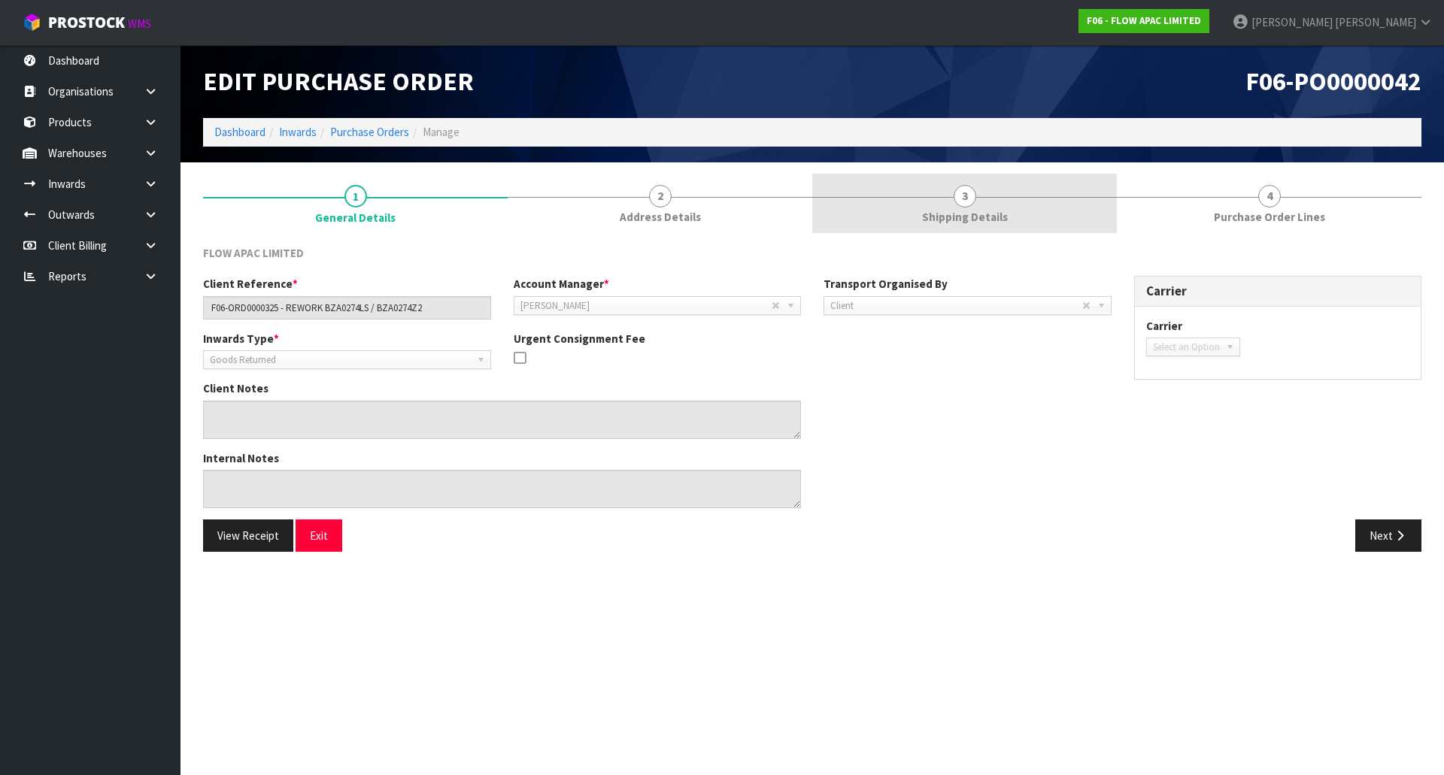
click at [1024, 198] on link "3 Shipping Details" at bounding box center [964, 203] width 305 height 59
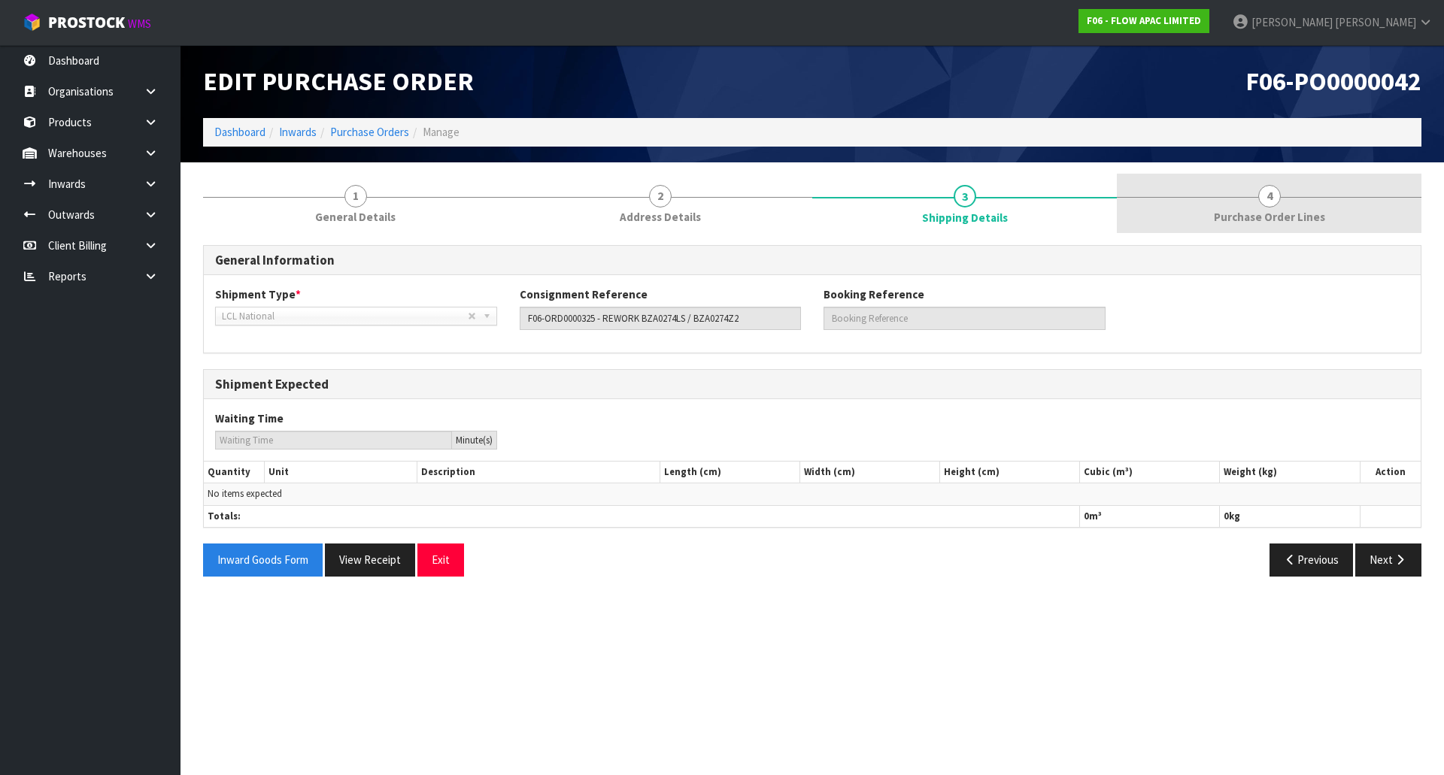
click at [1293, 208] on link "4 Purchase Order Lines" at bounding box center [1269, 203] width 305 height 59
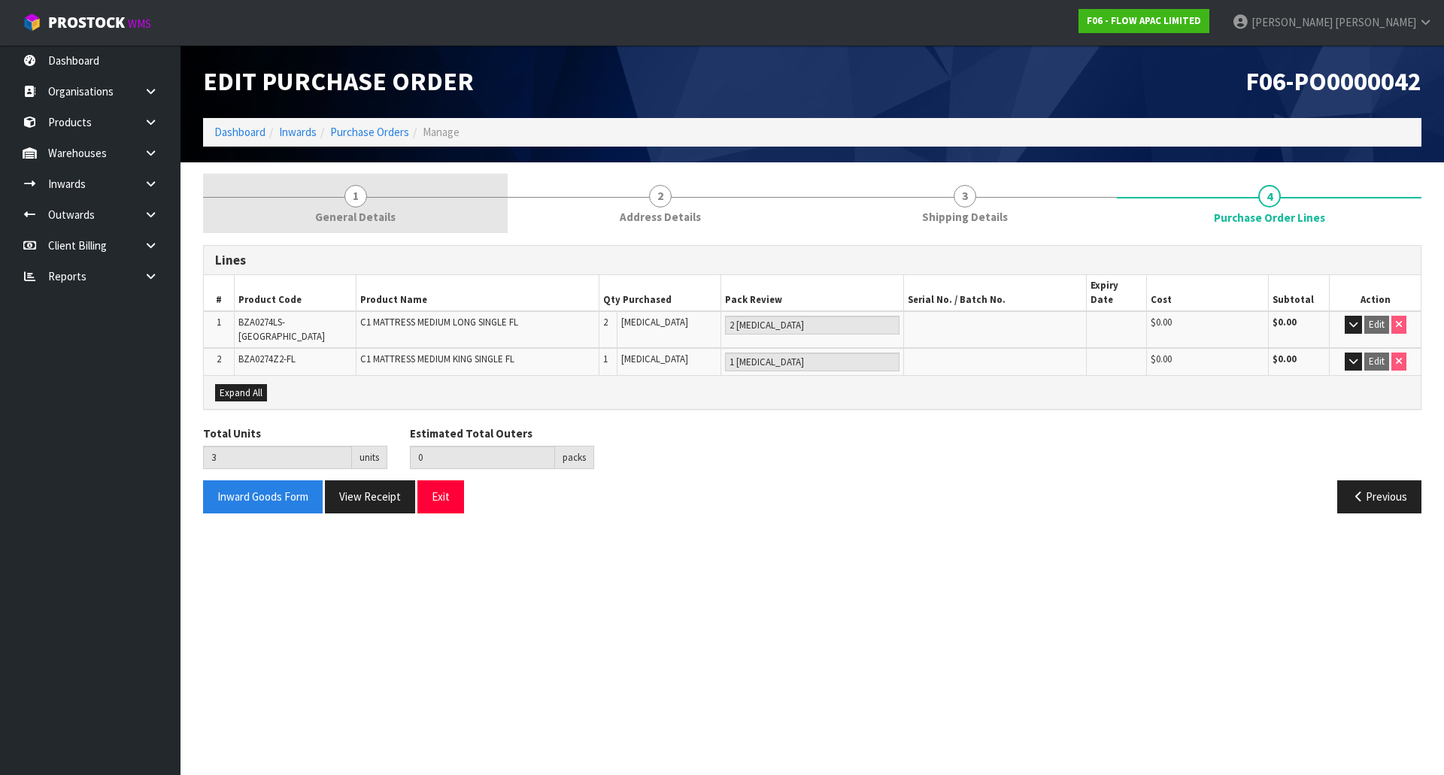
click at [447, 216] on link "1 General Details" at bounding box center [355, 203] width 305 height 59
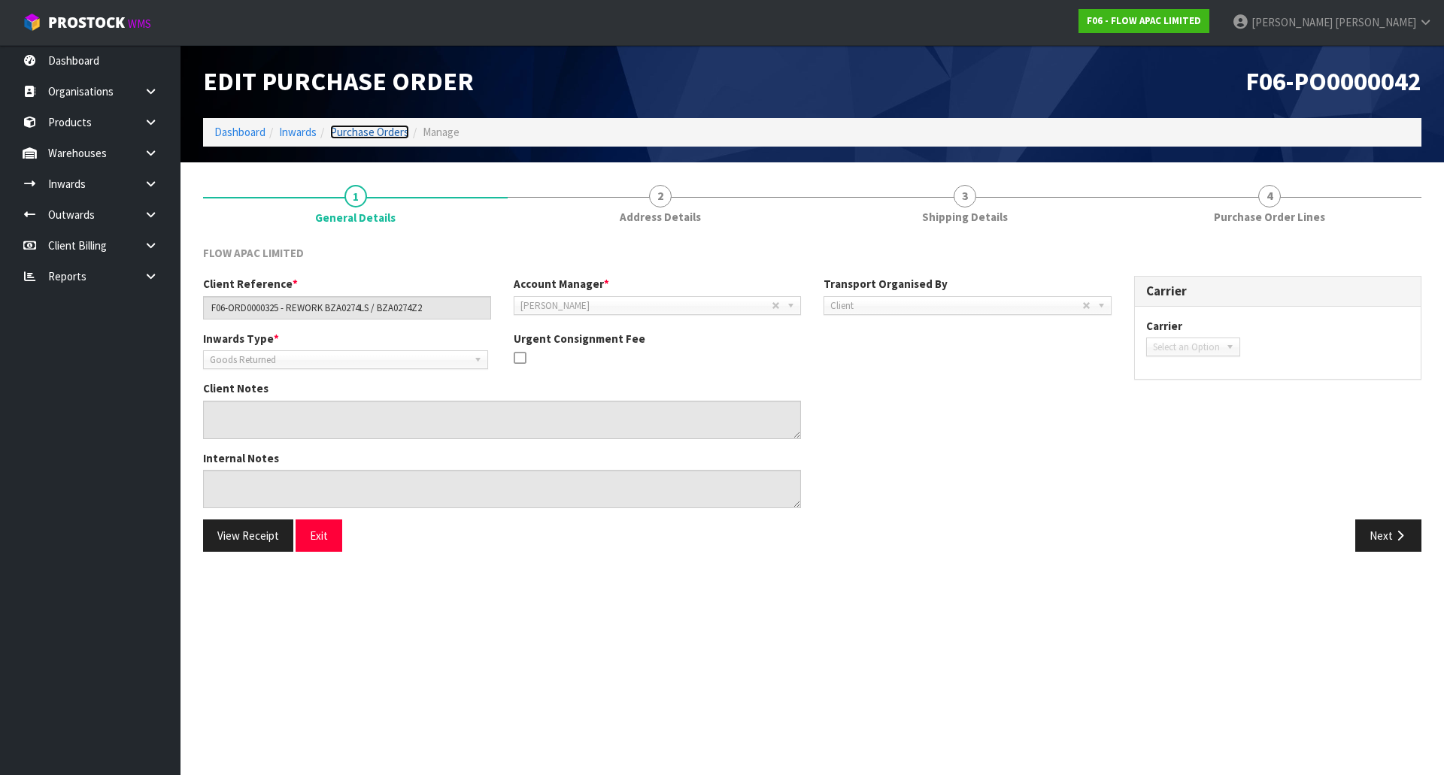
click at [360, 134] on link "Purchase Orders" at bounding box center [369, 132] width 79 height 14
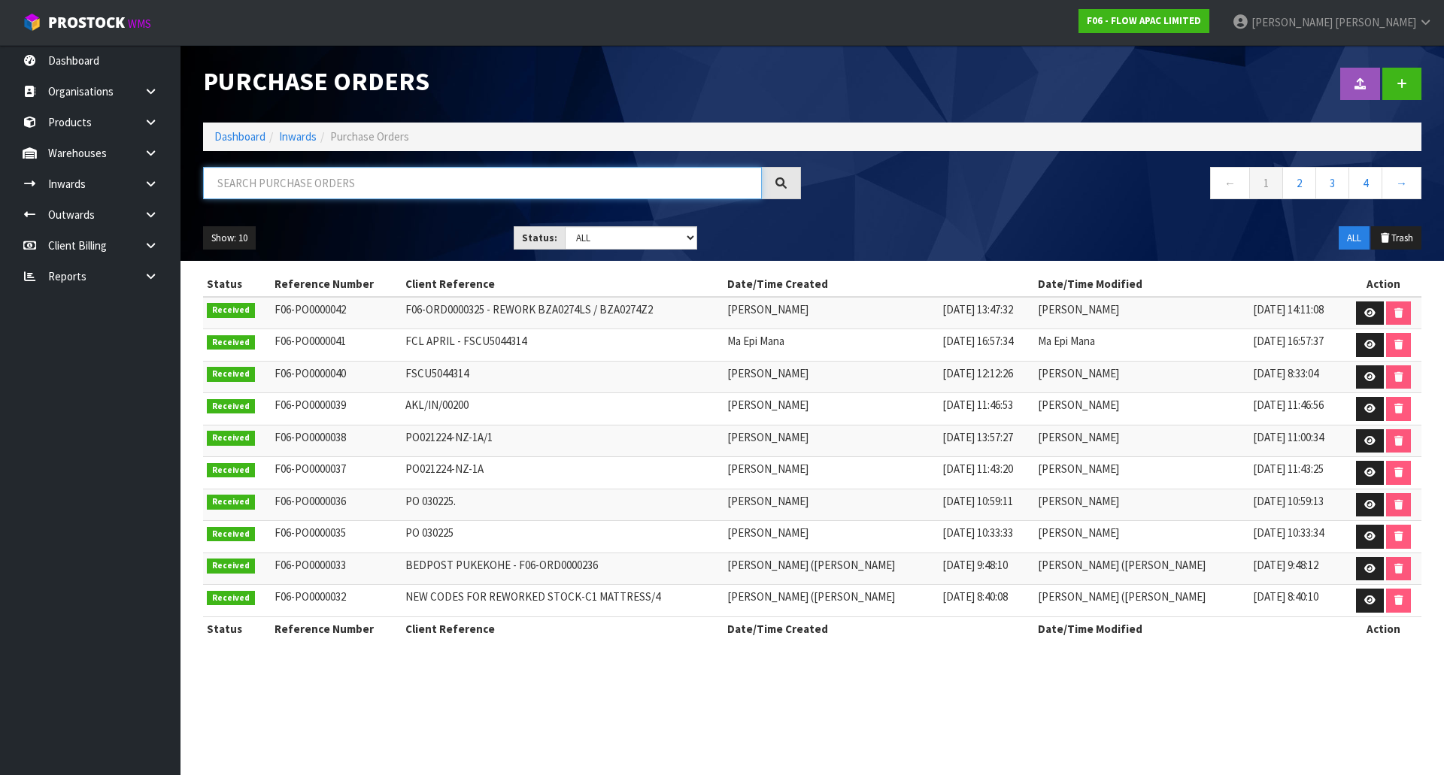
click at [382, 188] on input "text" at bounding box center [482, 183] width 559 height 32
click at [85, 187] on link "Inwards" at bounding box center [90, 183] width 181 height 31
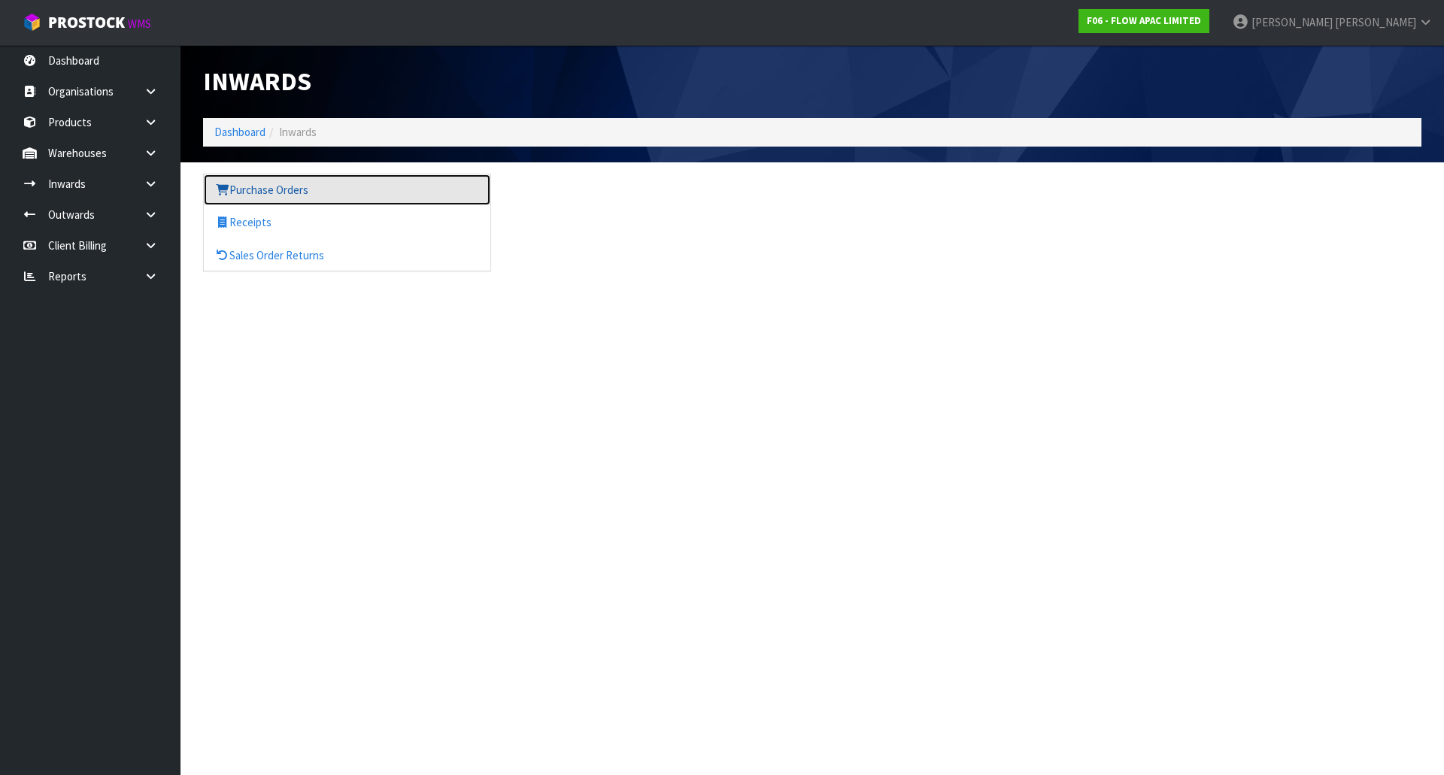
click at [339, 199] on link "Purchase Orders" at bounding box center [347, 189] width 287 height 31
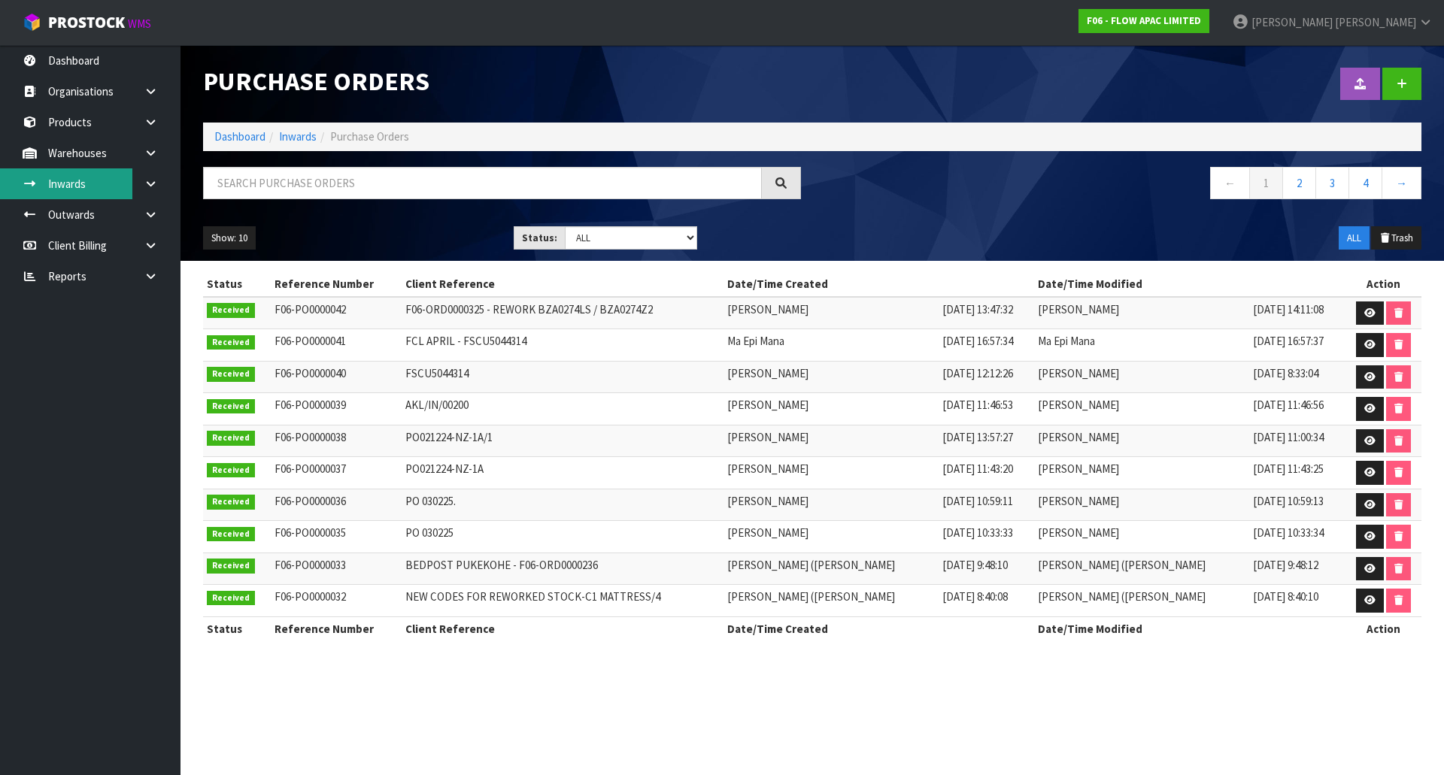
click at [93, 184] on link "Inwards" at bounding box center [90, 183] width 181 height 31
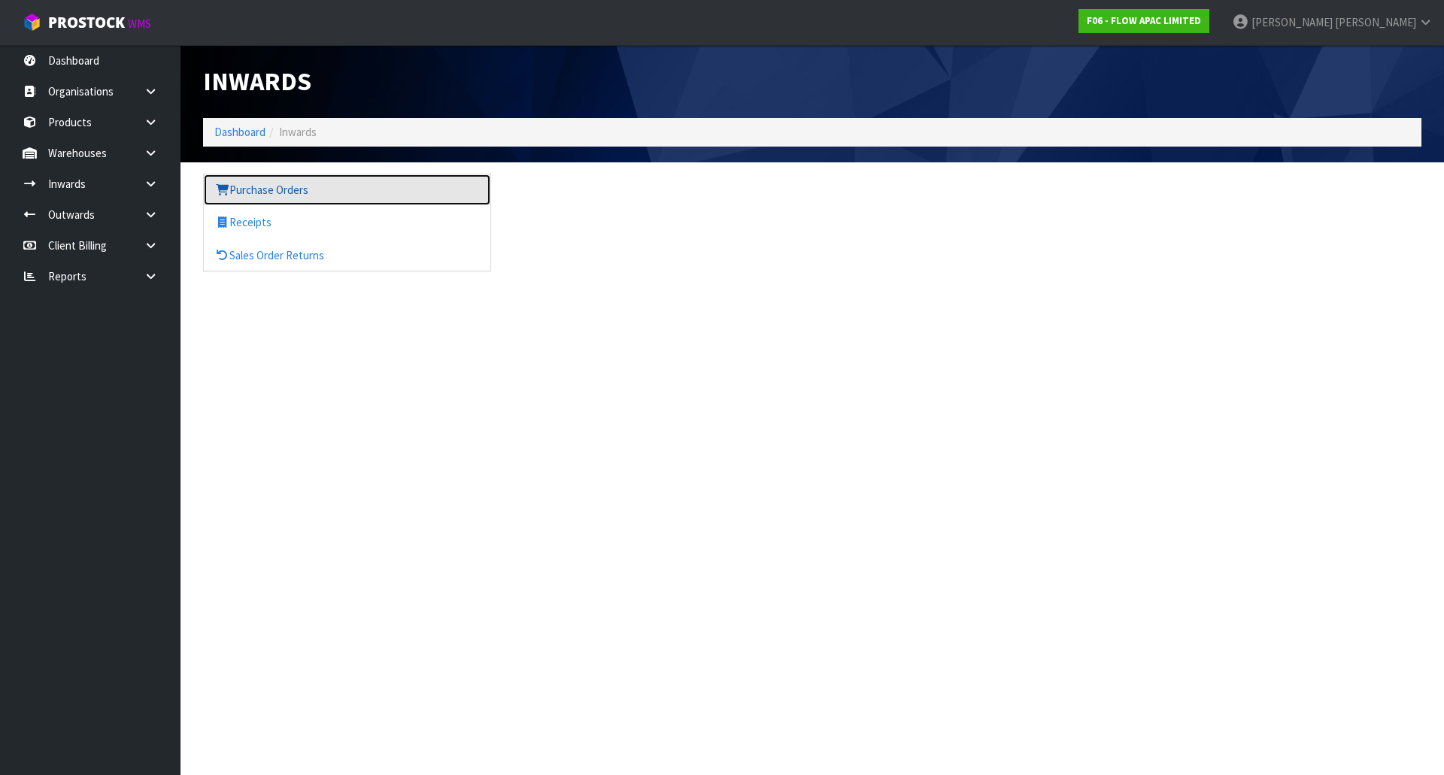
click at [286, 193] on link "Purchase Orders" at bounding box center [347, 189] width 287 height 31
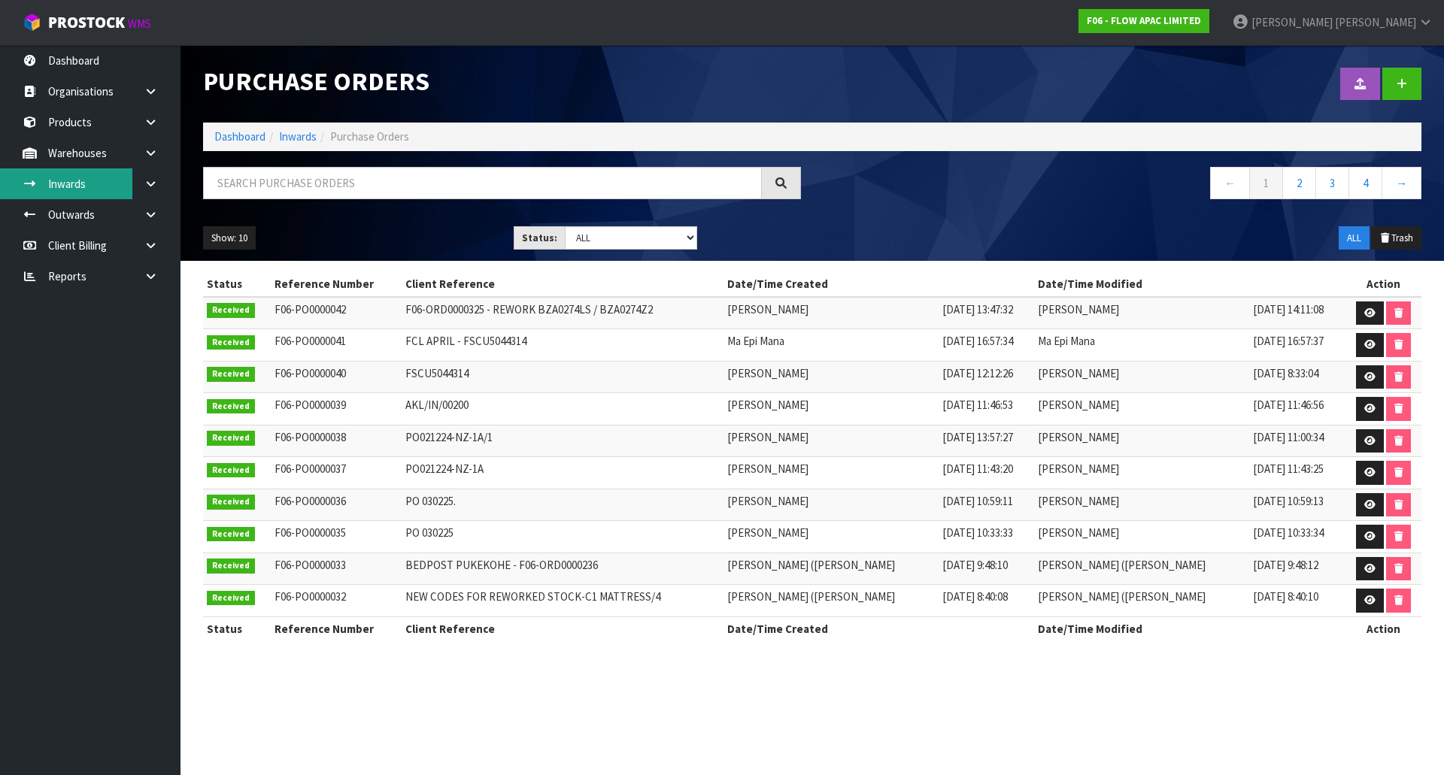
click at [93, 177] on link "Inwards" at bounding box center [90, 183] width 181 height 31
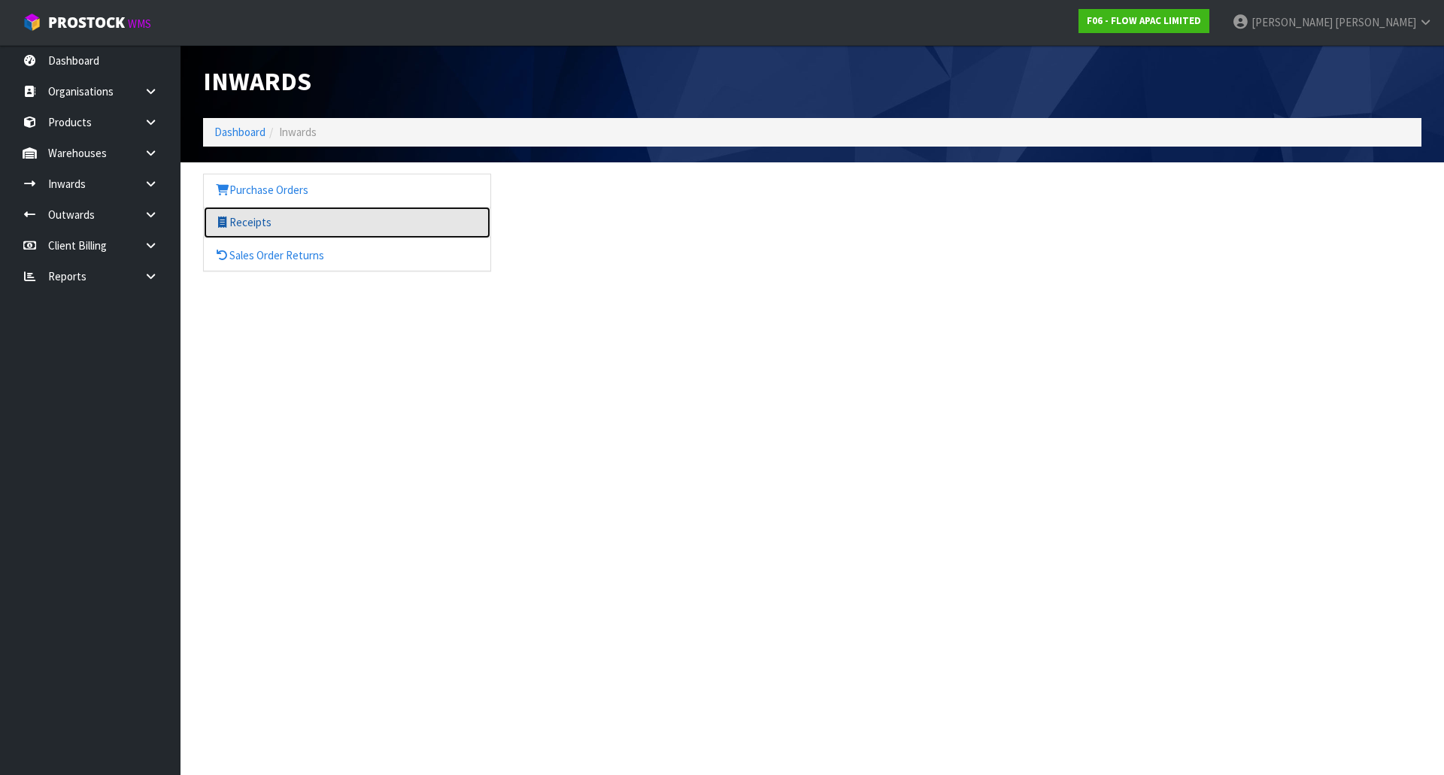
click at [366, 225] on link "Receipts" at bounding box center [347, 222] width 287 height 31
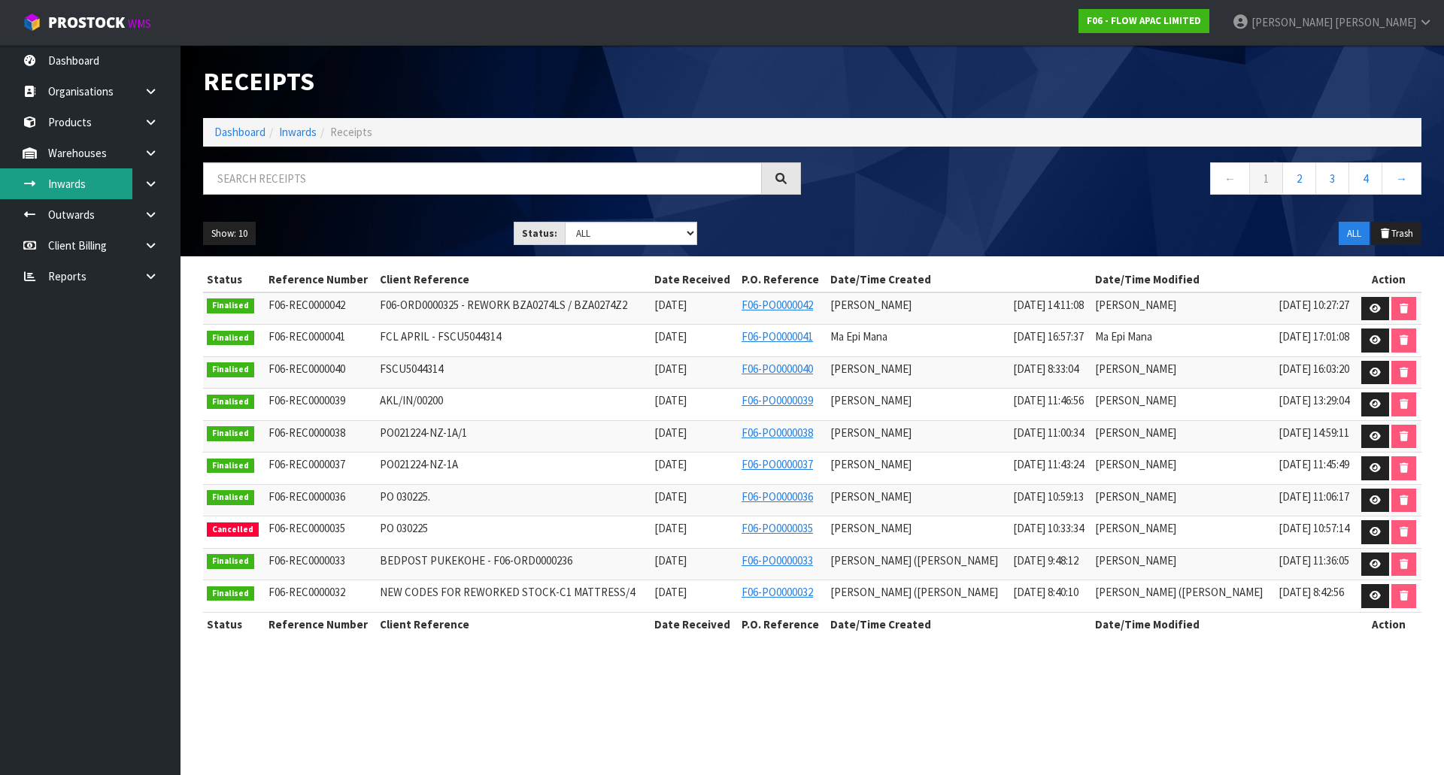
click at [99, 195] on link "Inwards" at bounding box center [90, 183] width 181 height 31
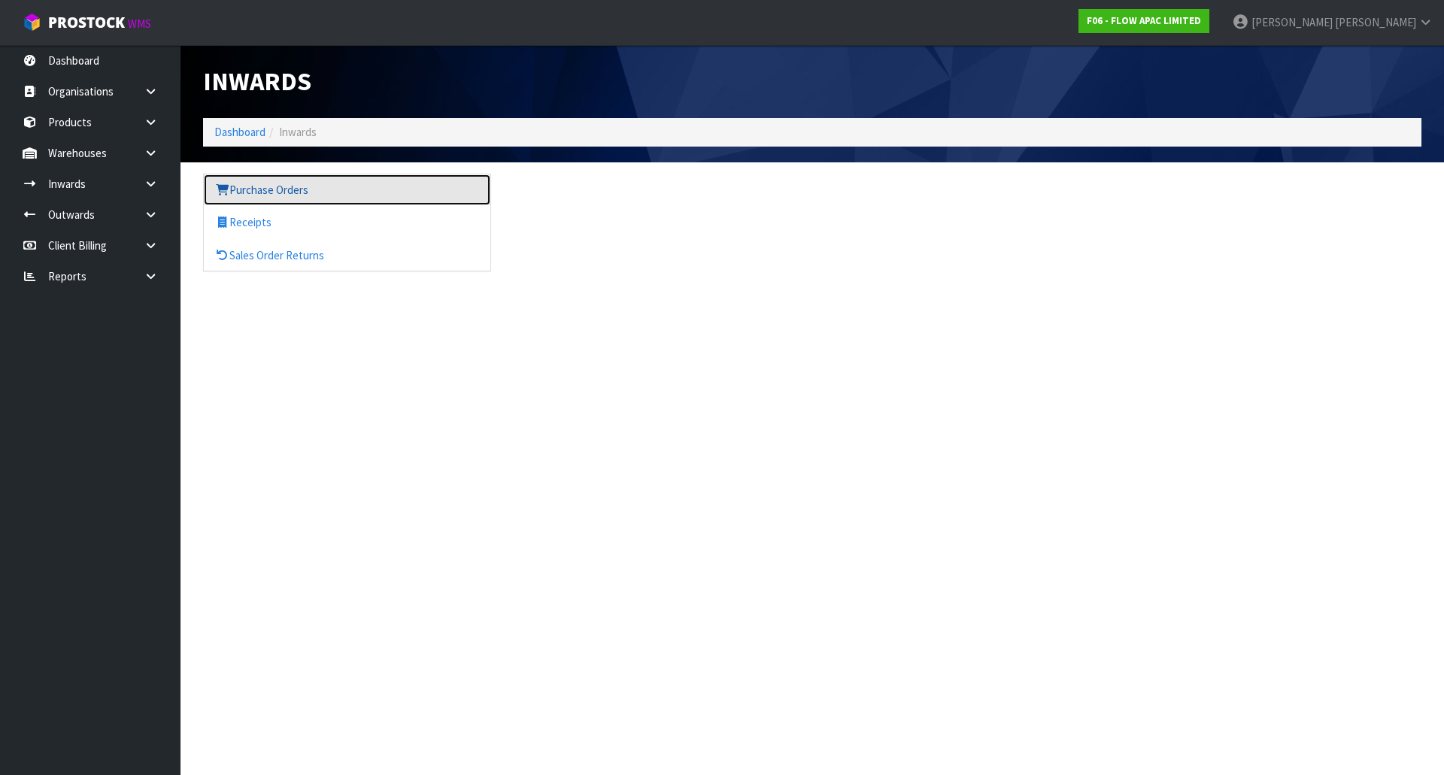
click at [266, 190] on link "Purchase Orders" at bounding box center [347, 189] width 287 height 31
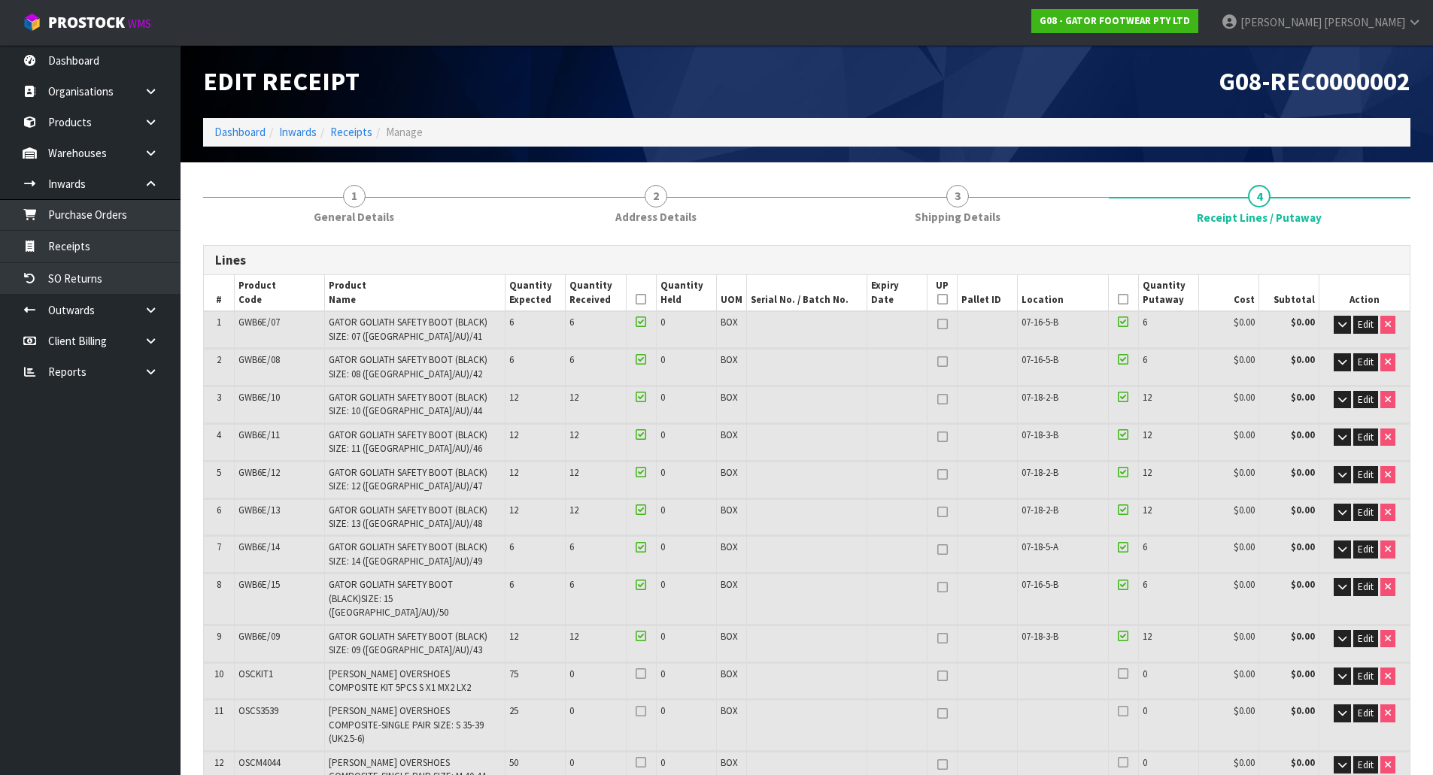
scroll to position [301, 0]
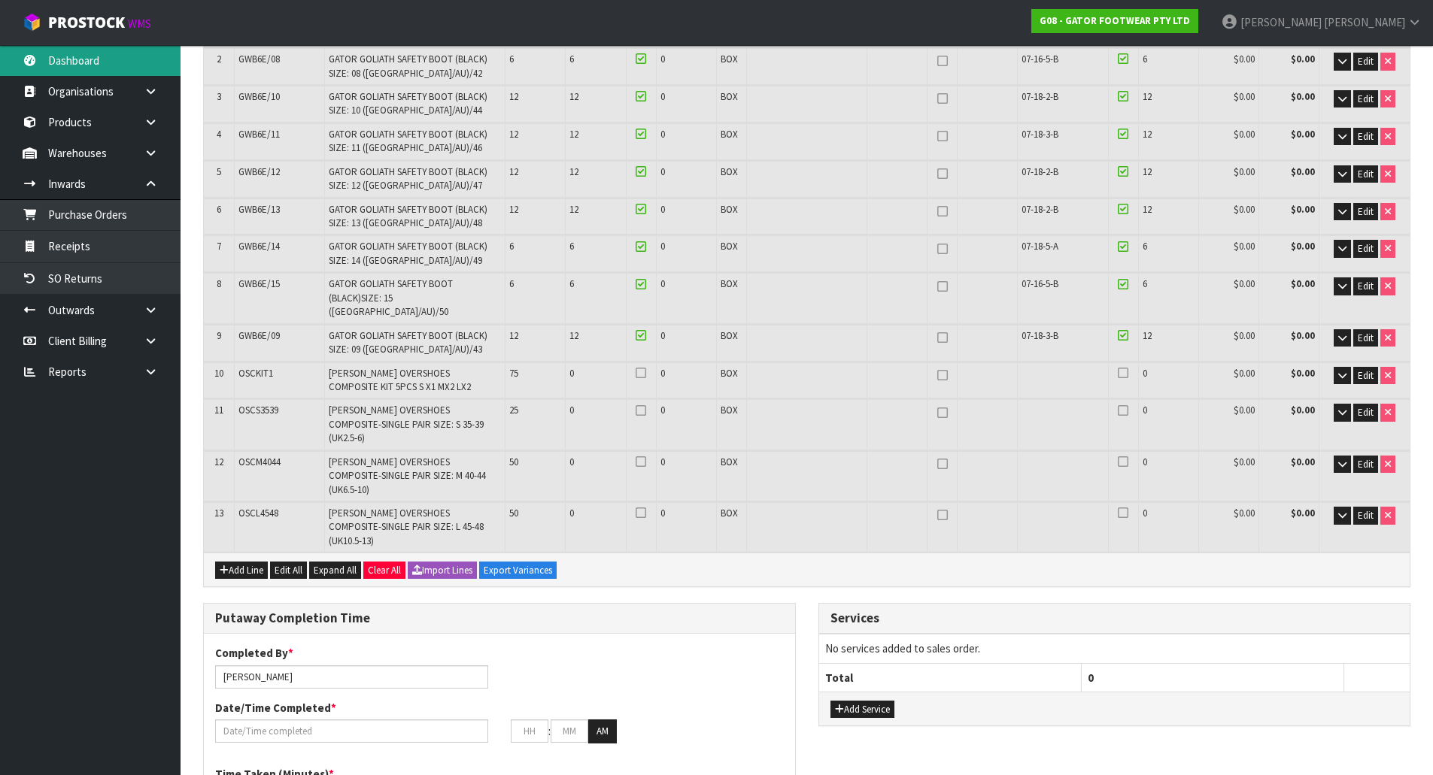
click at [47, 69] on link "Dashboard" at bounding box center [90, 60] width 181 height 31
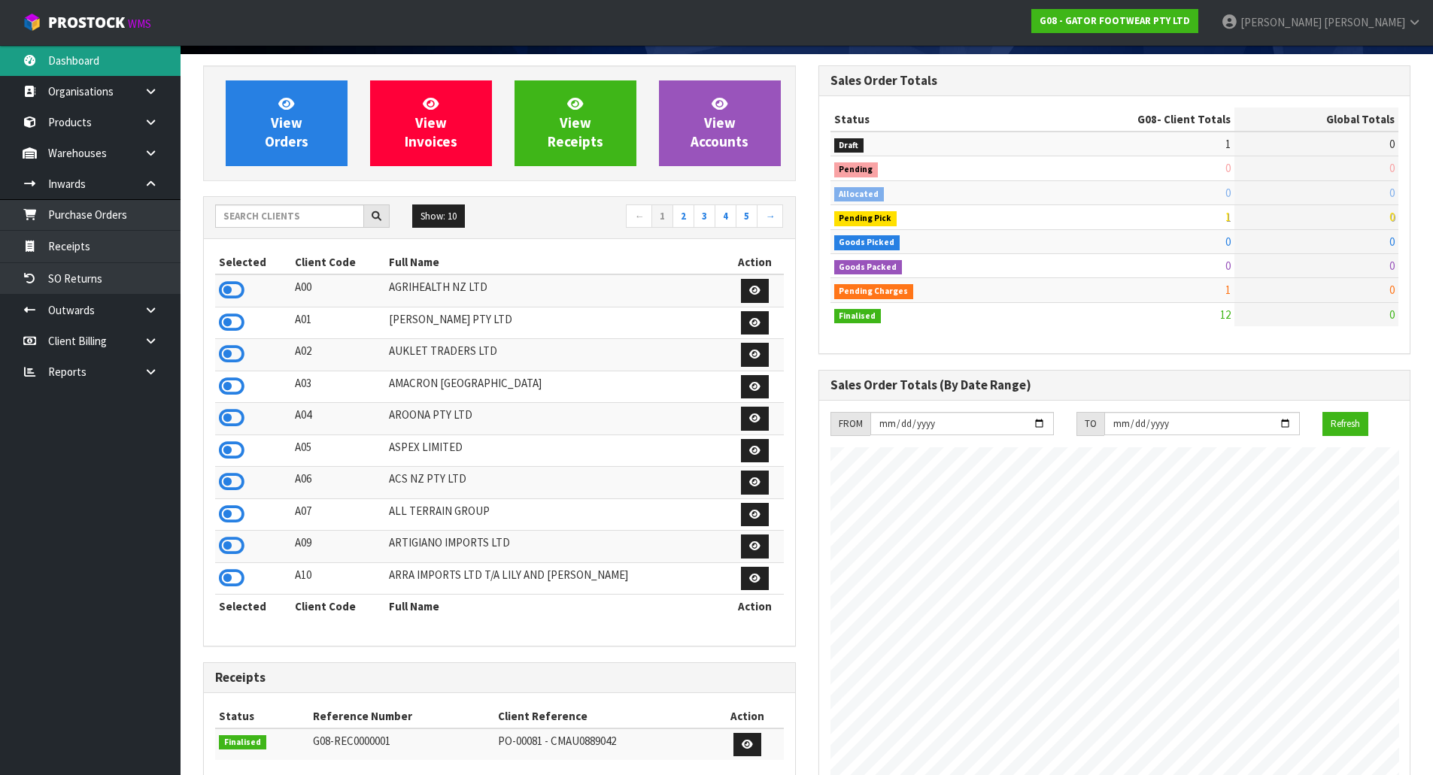
scroll to position [75, 0]
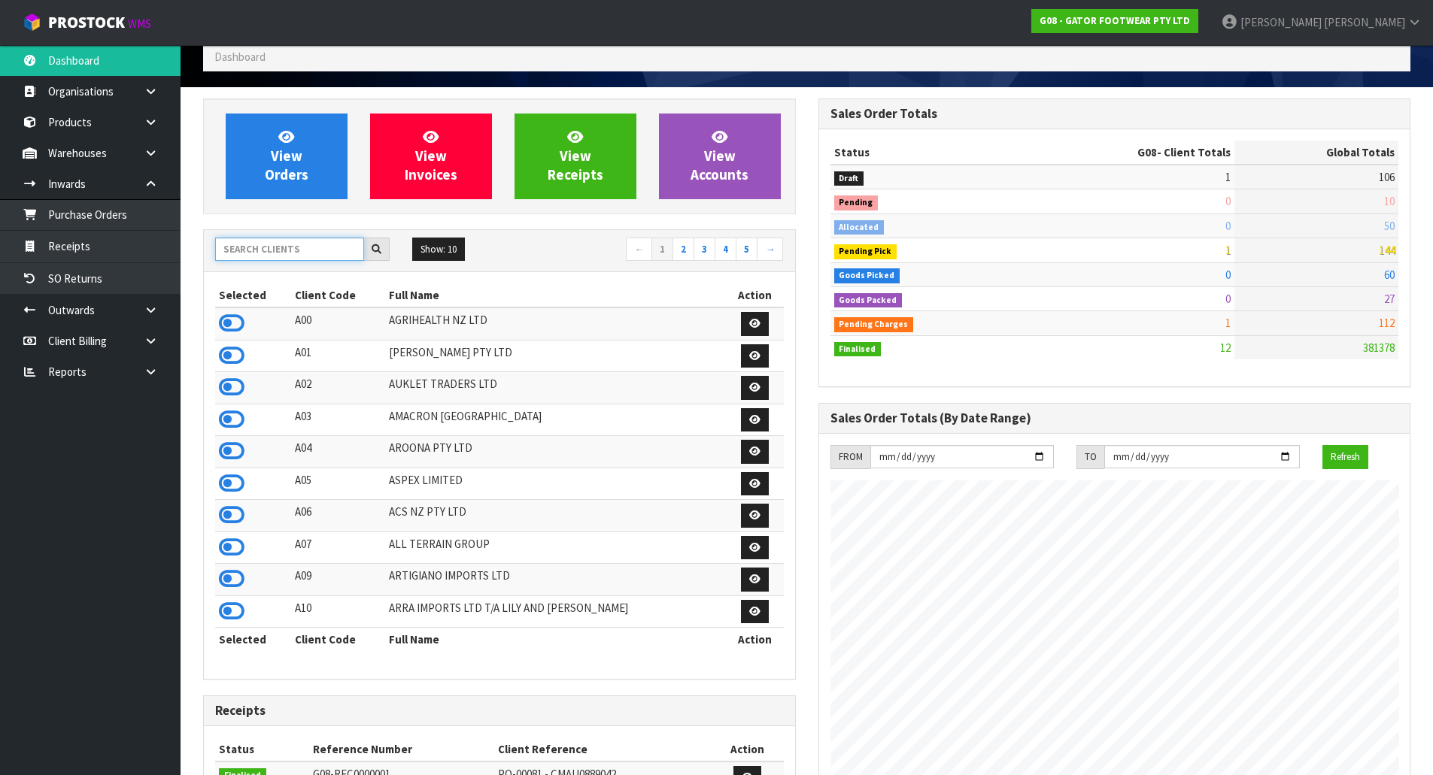
click at [299, 260] on input "text" at bounding box center [289, 249] width 149 height 23
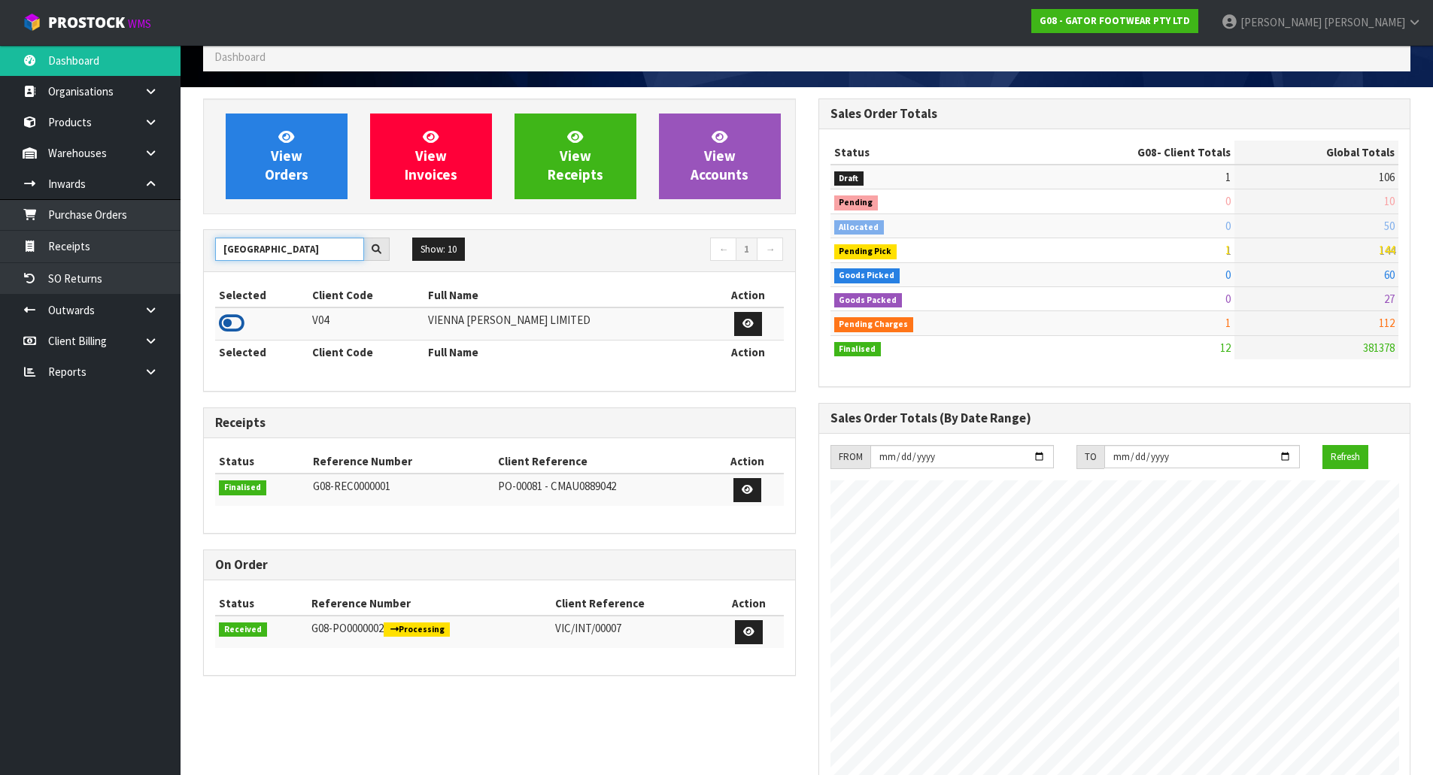
type input "VIENNA"
click at [242, 320] on icon at bounding box center [232, 323] width 26 height 23
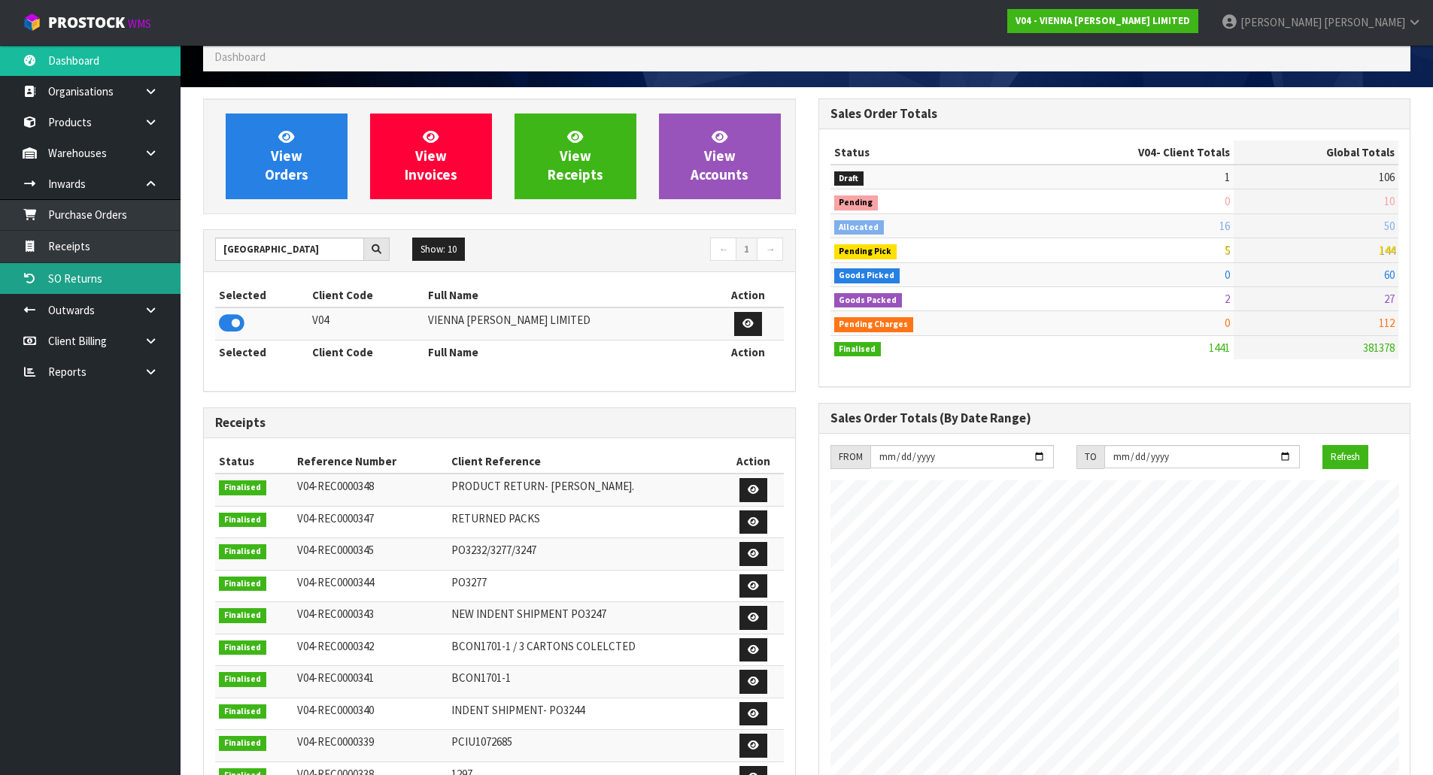
scroll to position [1139, 614]
click at [107, 251] on link "Receipts" at bounding box center [90, 246] width 181 height 31
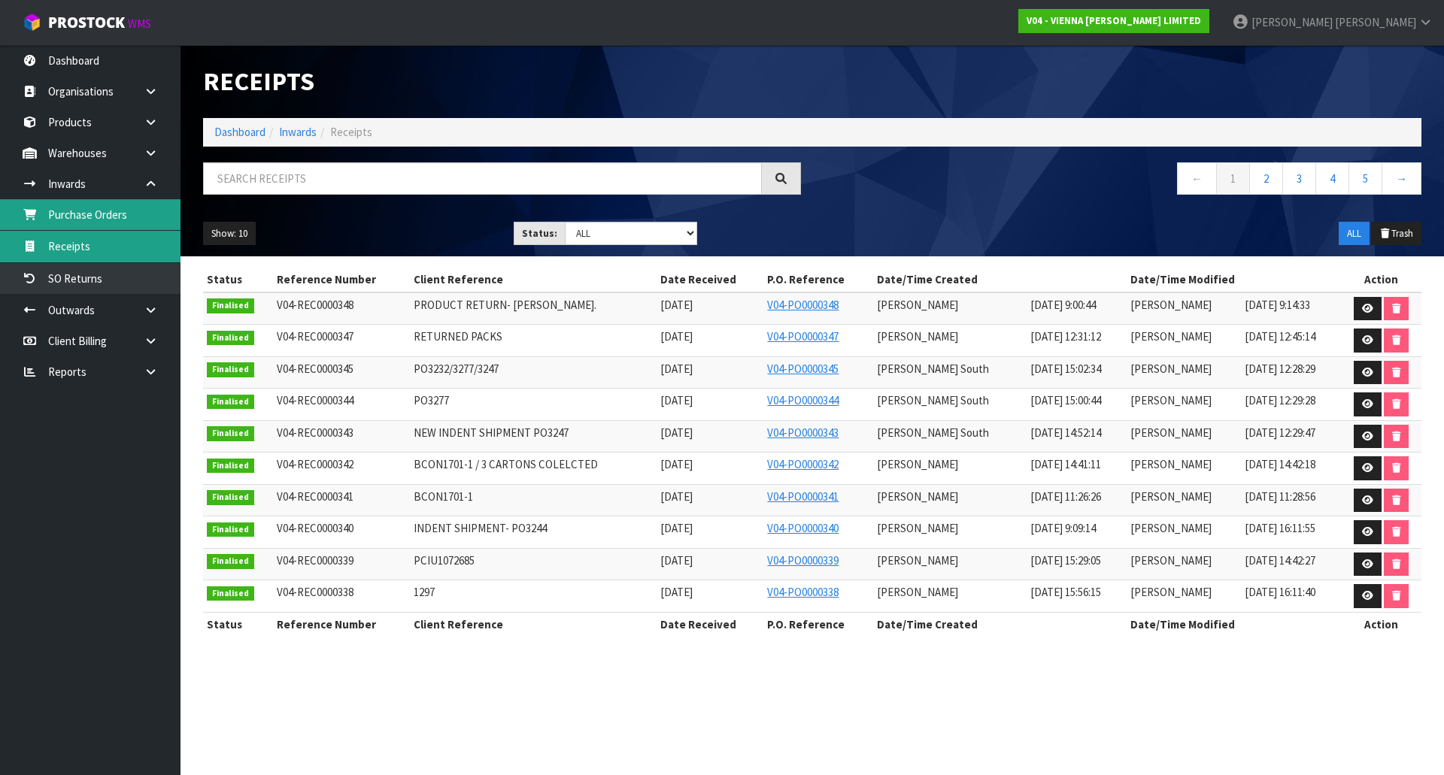
click at [121, 213] on link "Purchase Orders" at bounding box center [90, 214] width 181 height 31
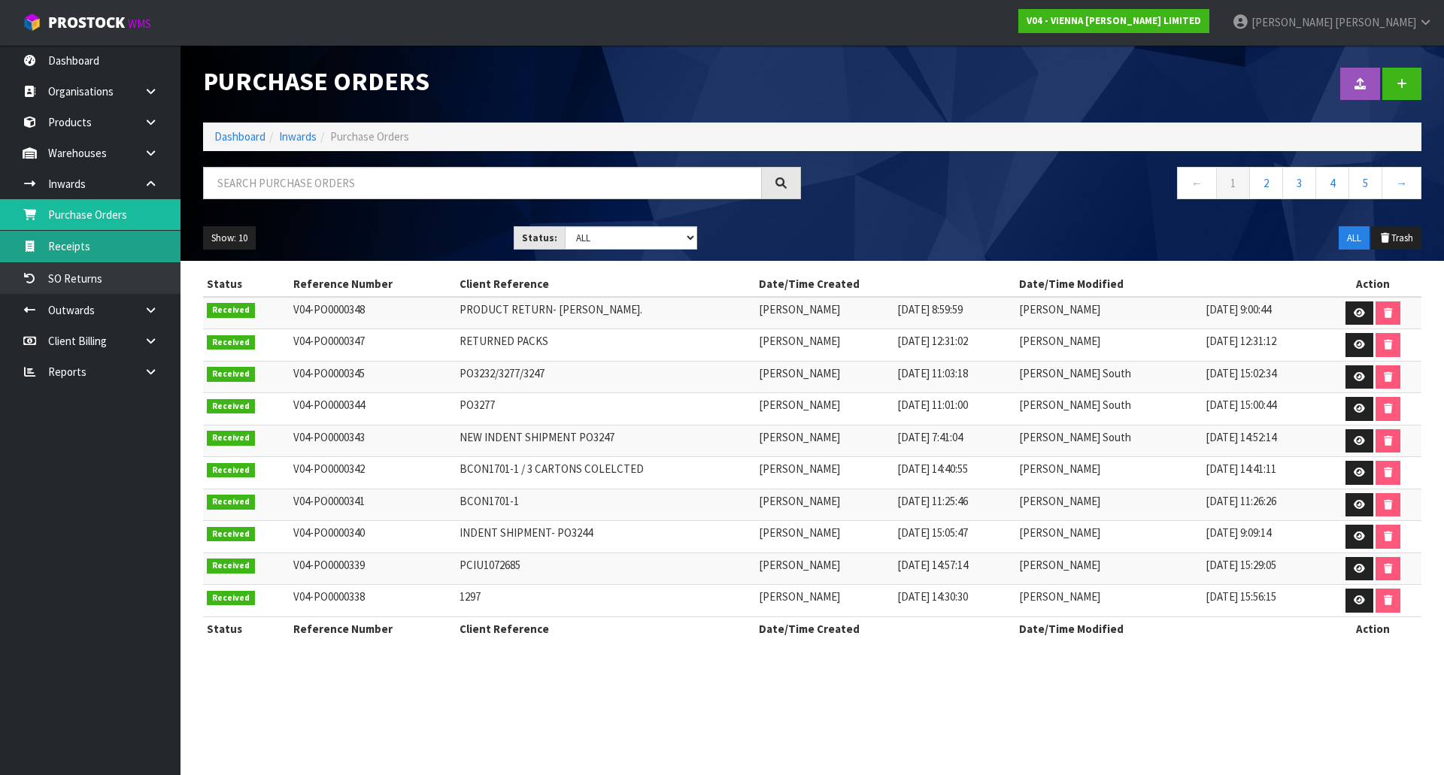
click at [102, 251] on link "Receipts" at bounding box center [90, 246] width 181 height 31
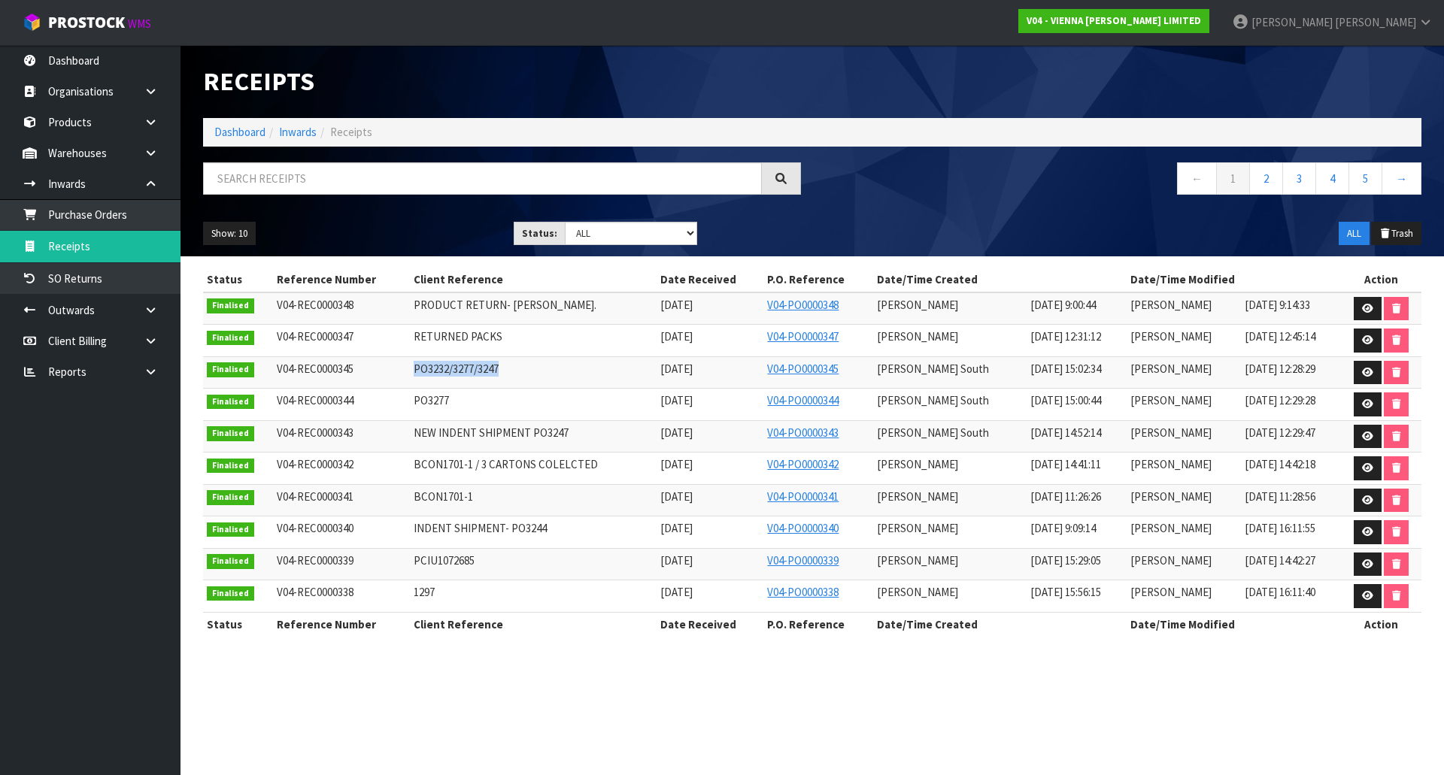
drag, startPoint x: 397, startPoint y: 366, endPoint x: 510, endPoint y: 358, distance: 113.1
click at [510, 358] on tr "Finalised V04-REC0000345 PO3232/3277/3247 10/09/2025 V04-PO0000345 Zachary Sout…" at bounding box center [812, 372] width 1218 height 32
copy tr "PO3232/3277/3247"
click at [397, 220] on div "Show: 10 5 10 25 50 Status: Draft Pending Goods Checked Goods Putaway Pending C…" at bounding box center [812, 234] width 1241 height 47
click at [83, 25] on span "ProStock" at bounding box center [86, 23] width 77 height 20
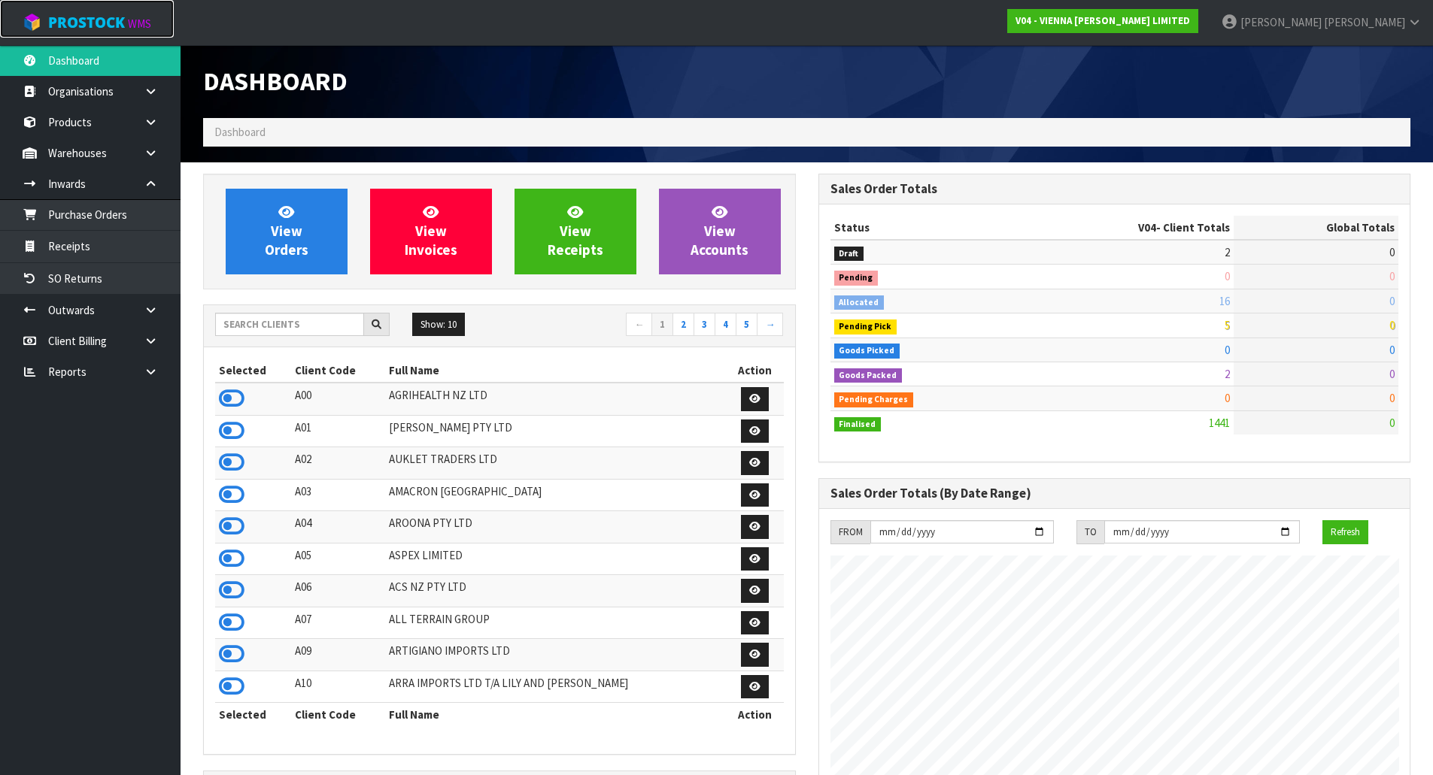
scroll to position [1139, 614]
click at [308, 319] on input "text" at bounding box center [289, 324] width 149 height 23
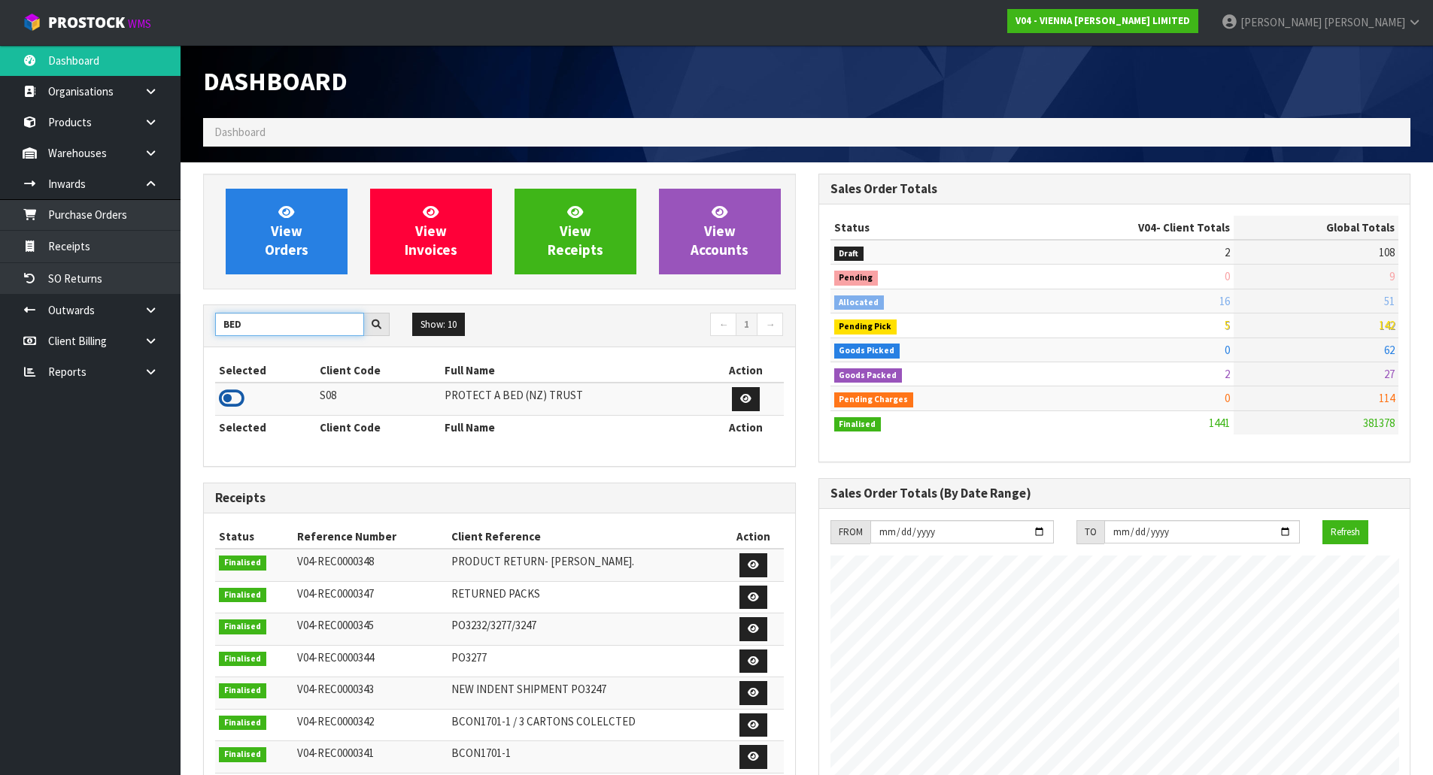
type input "BED"
drag, startPoint x: 240, startPoint y: 390, endPoint x: 217, endPoint y: 363, distance: 34.7
click at [239, 390] on icon at bounding box center [232, 398] width 26 height 23
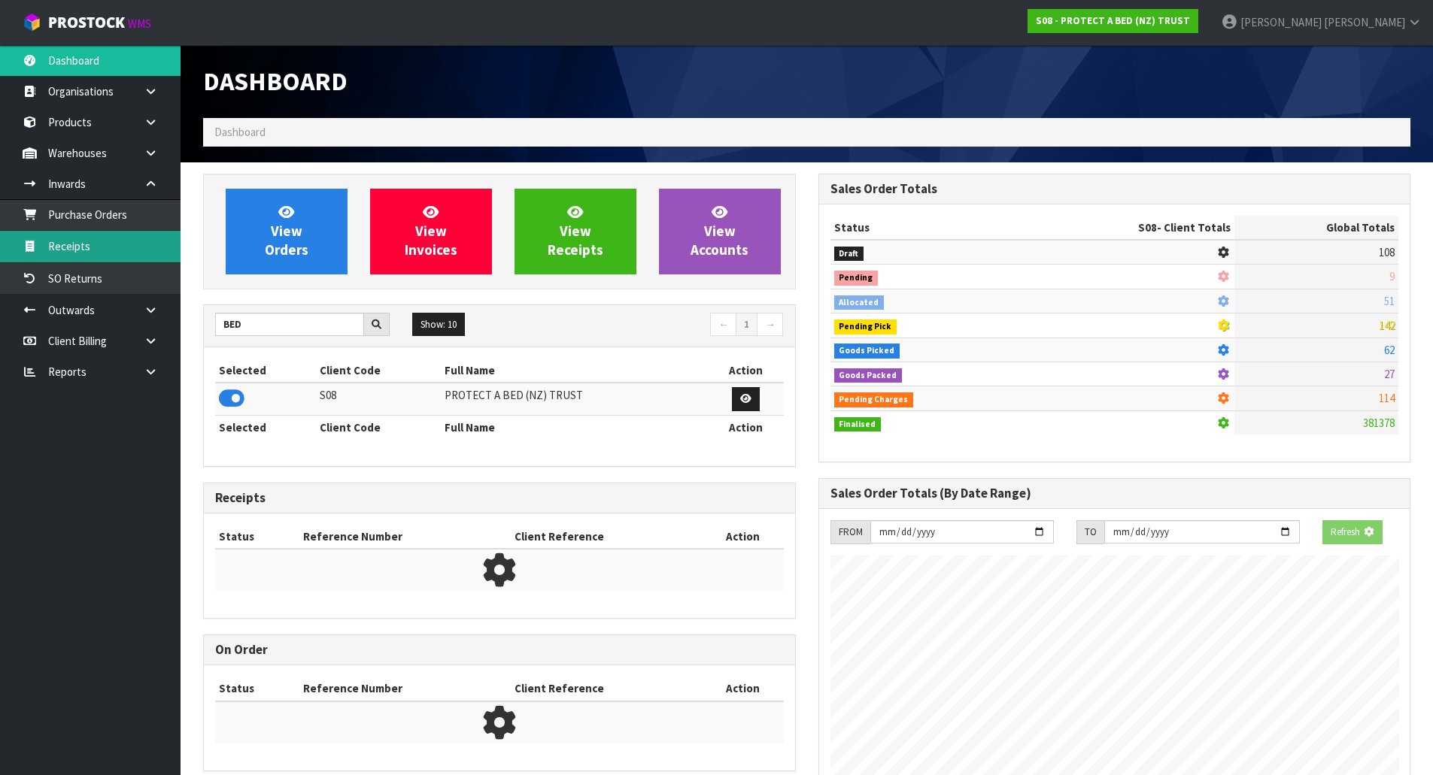
click at [120, 247] on link "Receipts" at bounding box center [90, 246] width 181 height 31
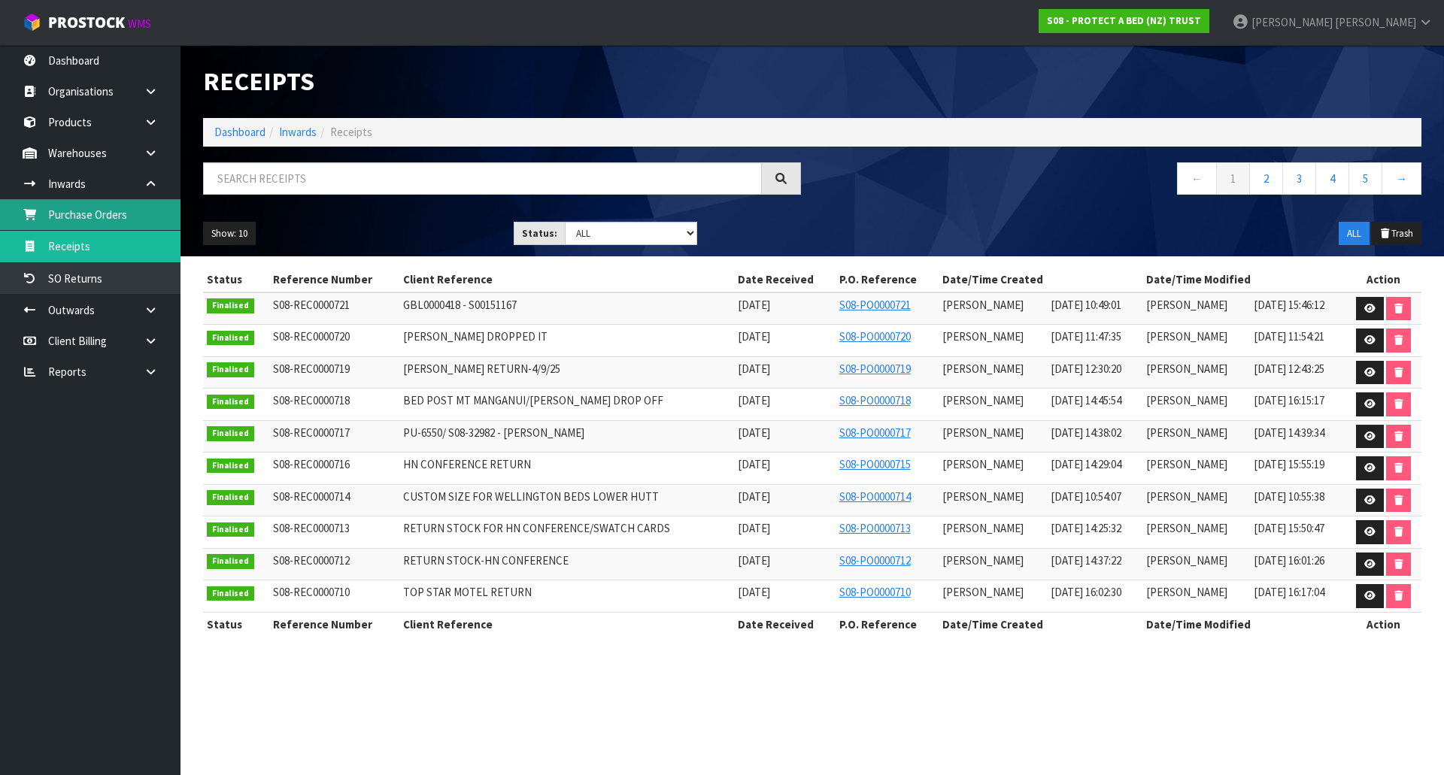
click at [126, 211] on body "Toggle navigation ProStock WMS S08 - PROTECT A BED (NZ) TRUST Michael Drugan Lo…" at bounding box center [722, 387] width 1444 height 775
click at [126, 211] on link "Purchase Orders" at bounding box center [90, 214] width 181 height 31
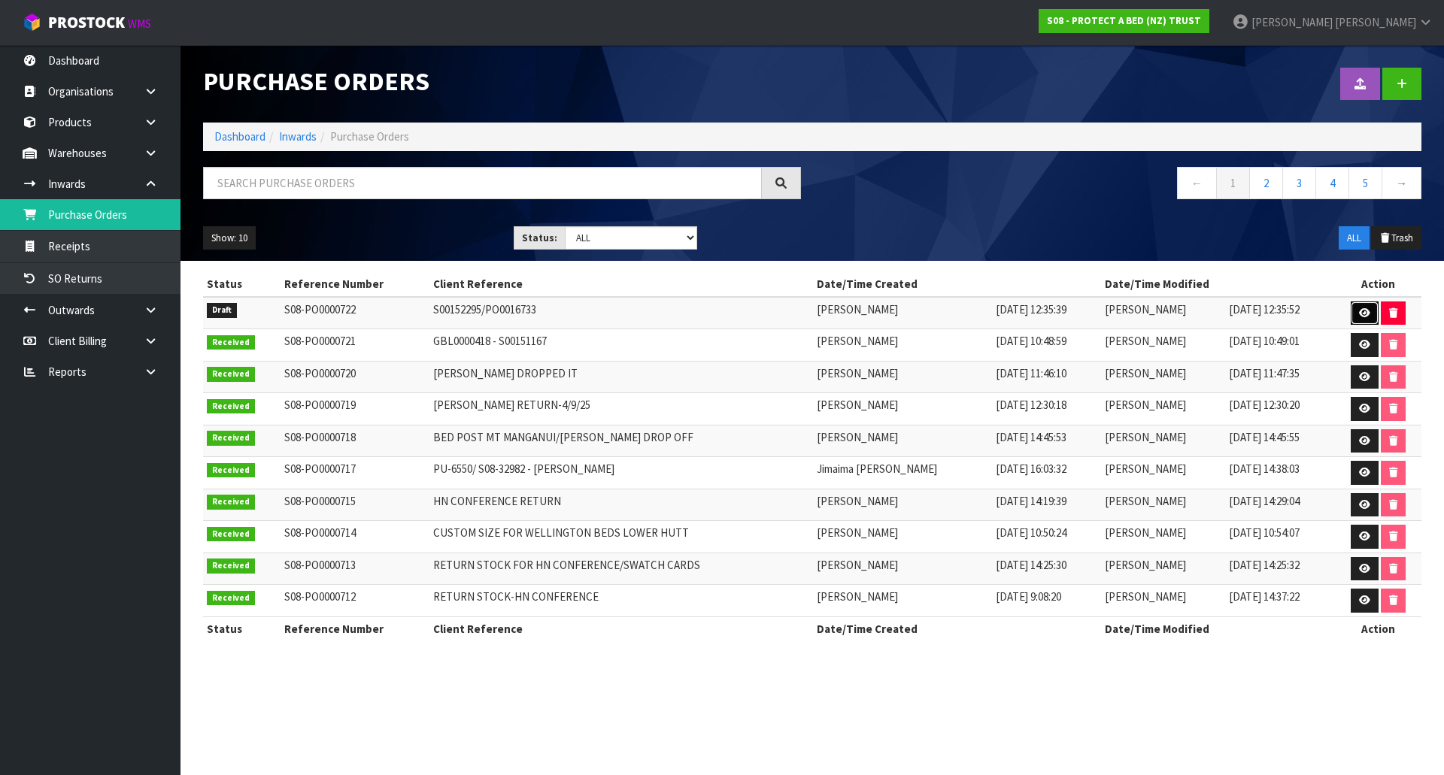
click at [1361, 320] on link at bounding box center [1365, 314] width 28 height 24
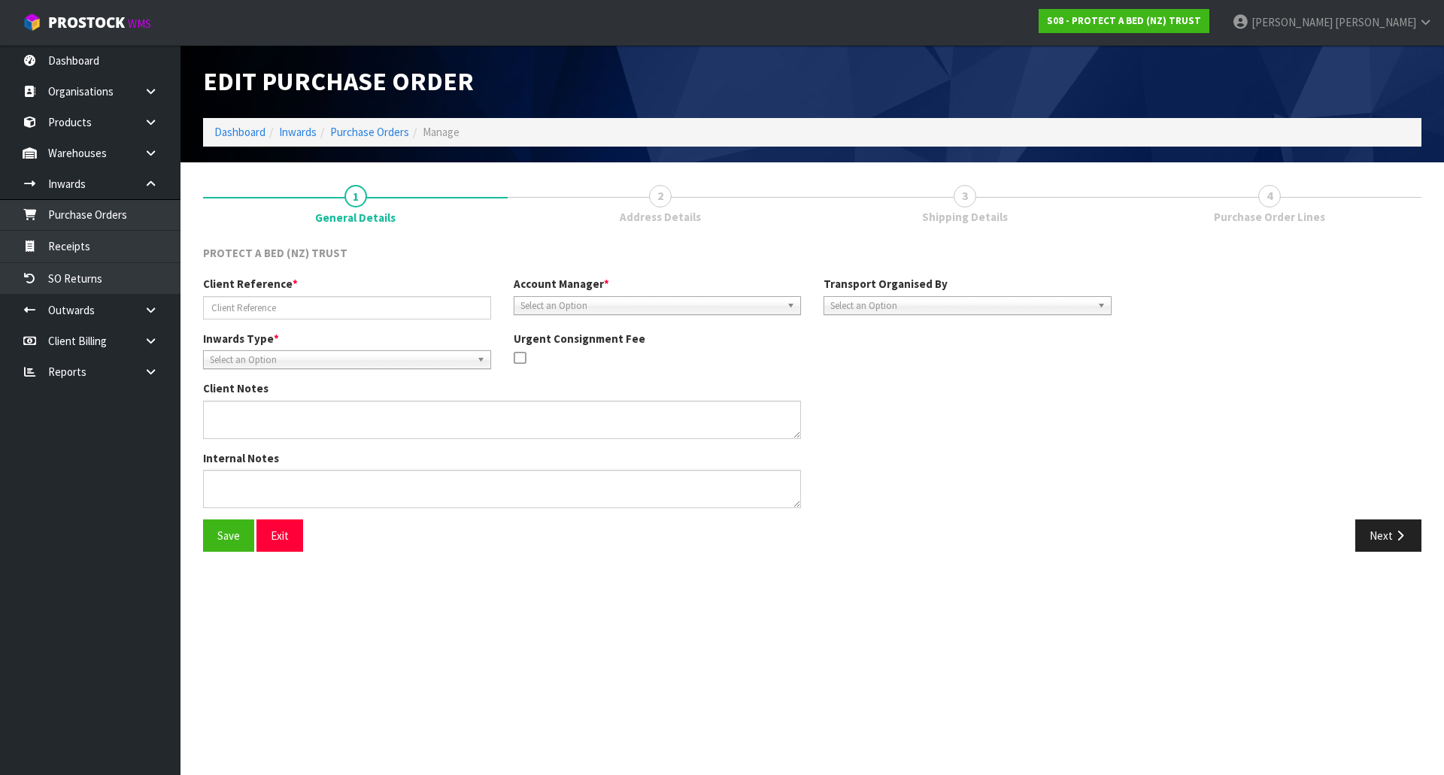
type input "S00152295/PO0016733"
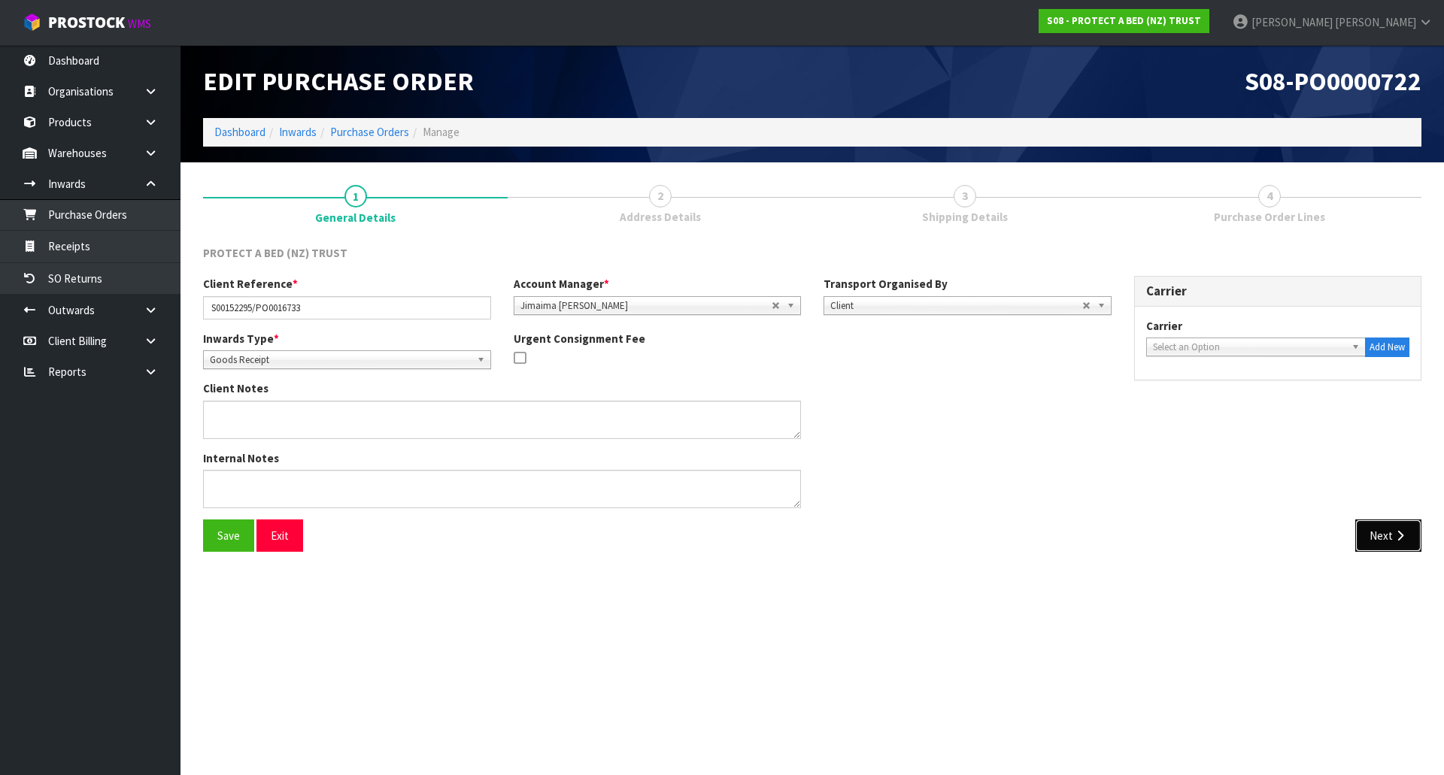
click at [1376, 532] on button "Next" at bounding box center [1388, 536] width 66 height 32
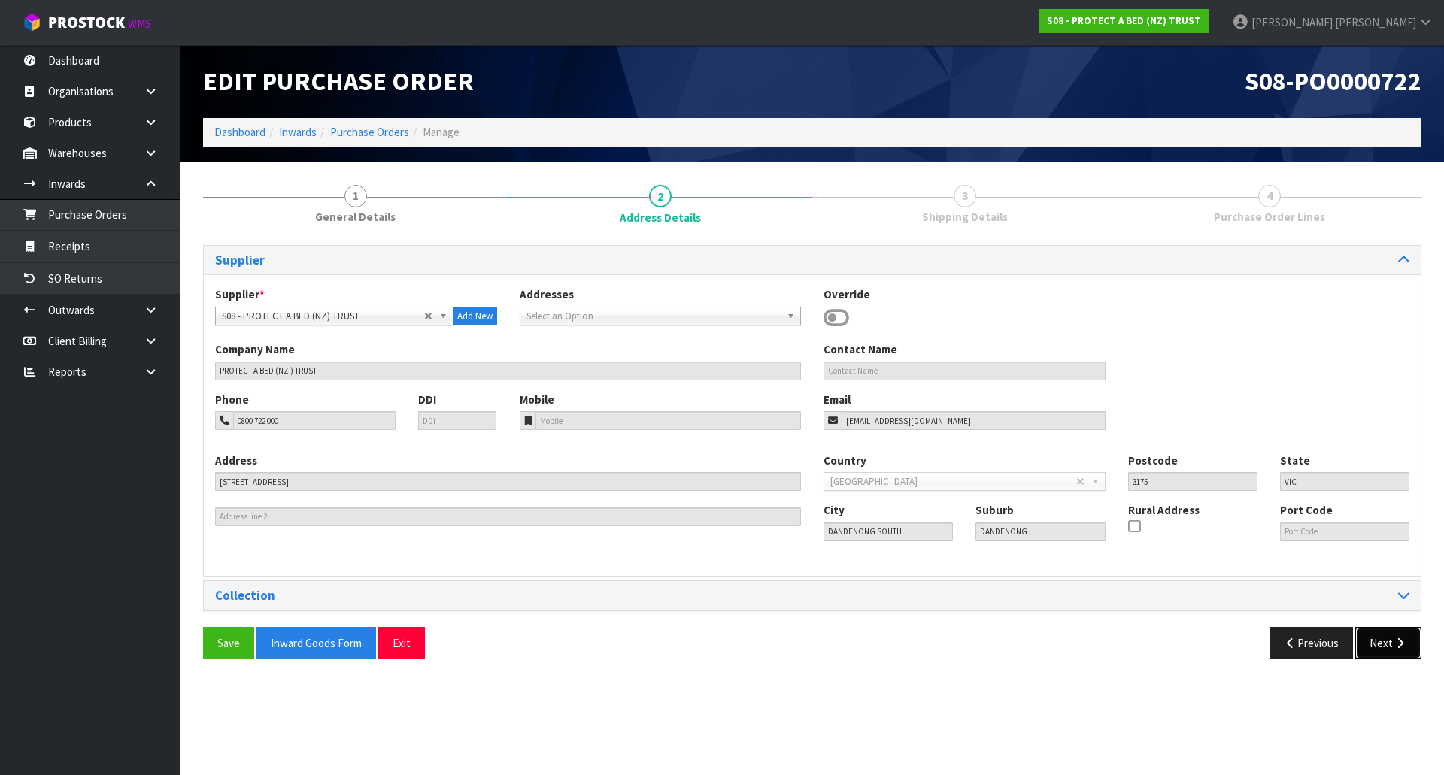
click at [1380, 646] on button "Next" at bounding box center [1388, 643] width 66 height 32
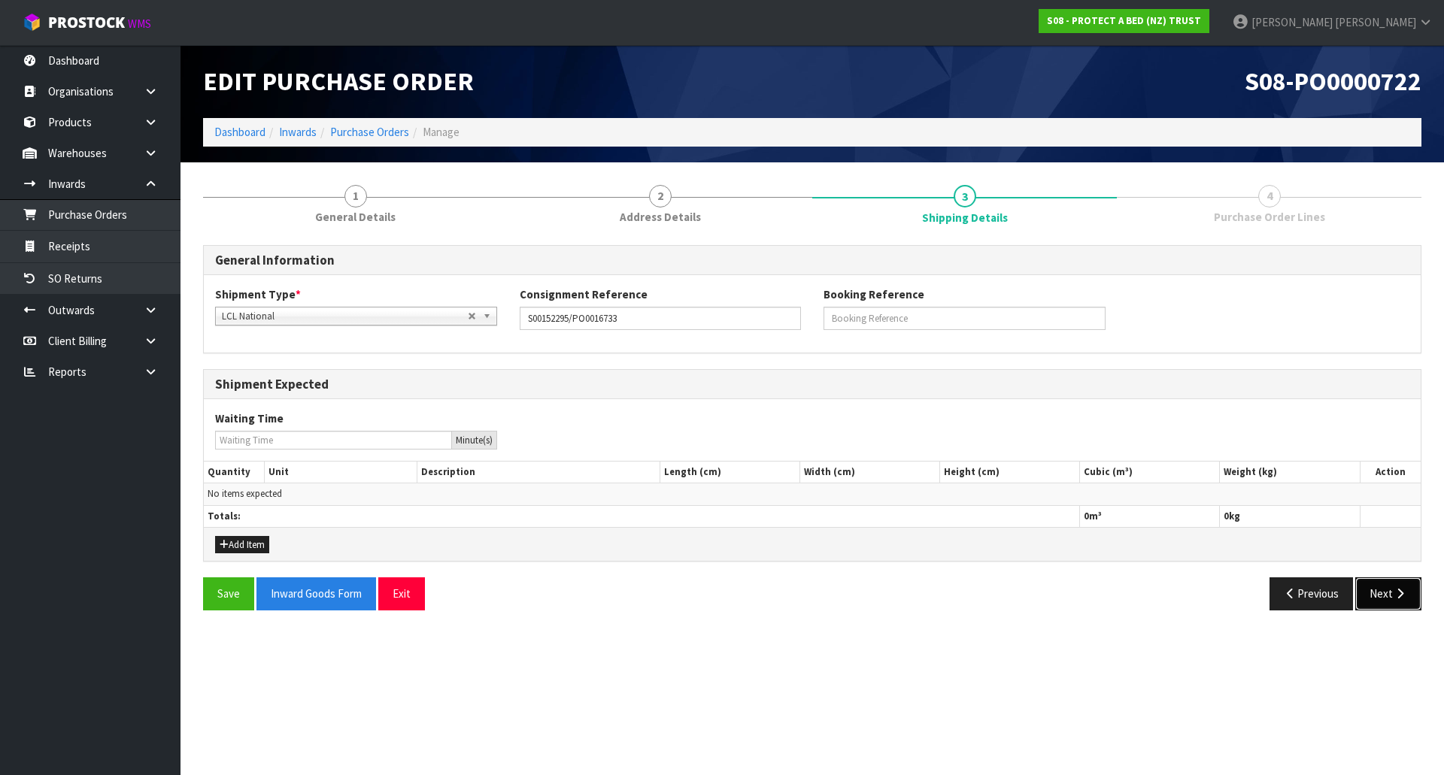
click at [1397, 605] on button "Next" at bounding box center [1388, 594] width 66 height 32
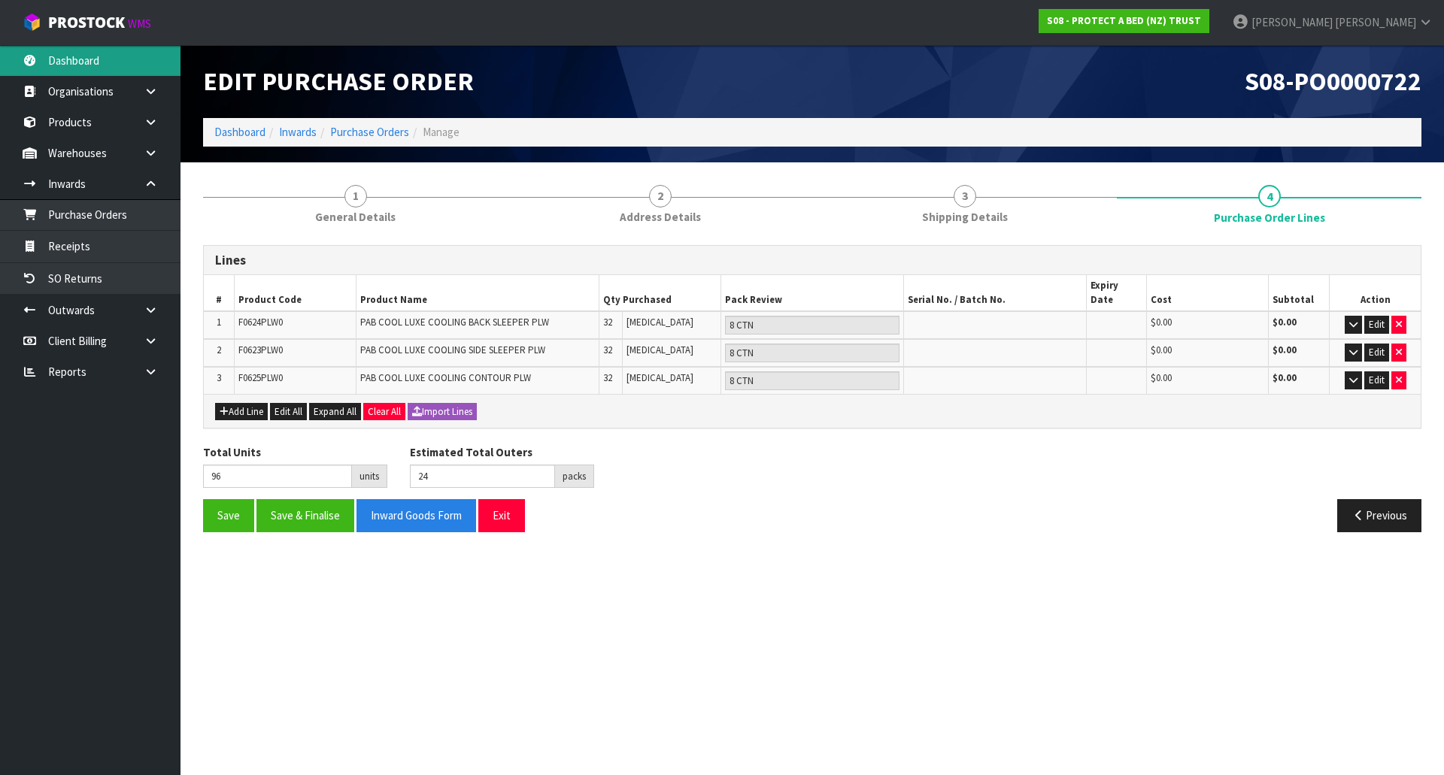
click at [70, 68] on link "Dashboard" at bounding box center [90, 60] width 181 height 31
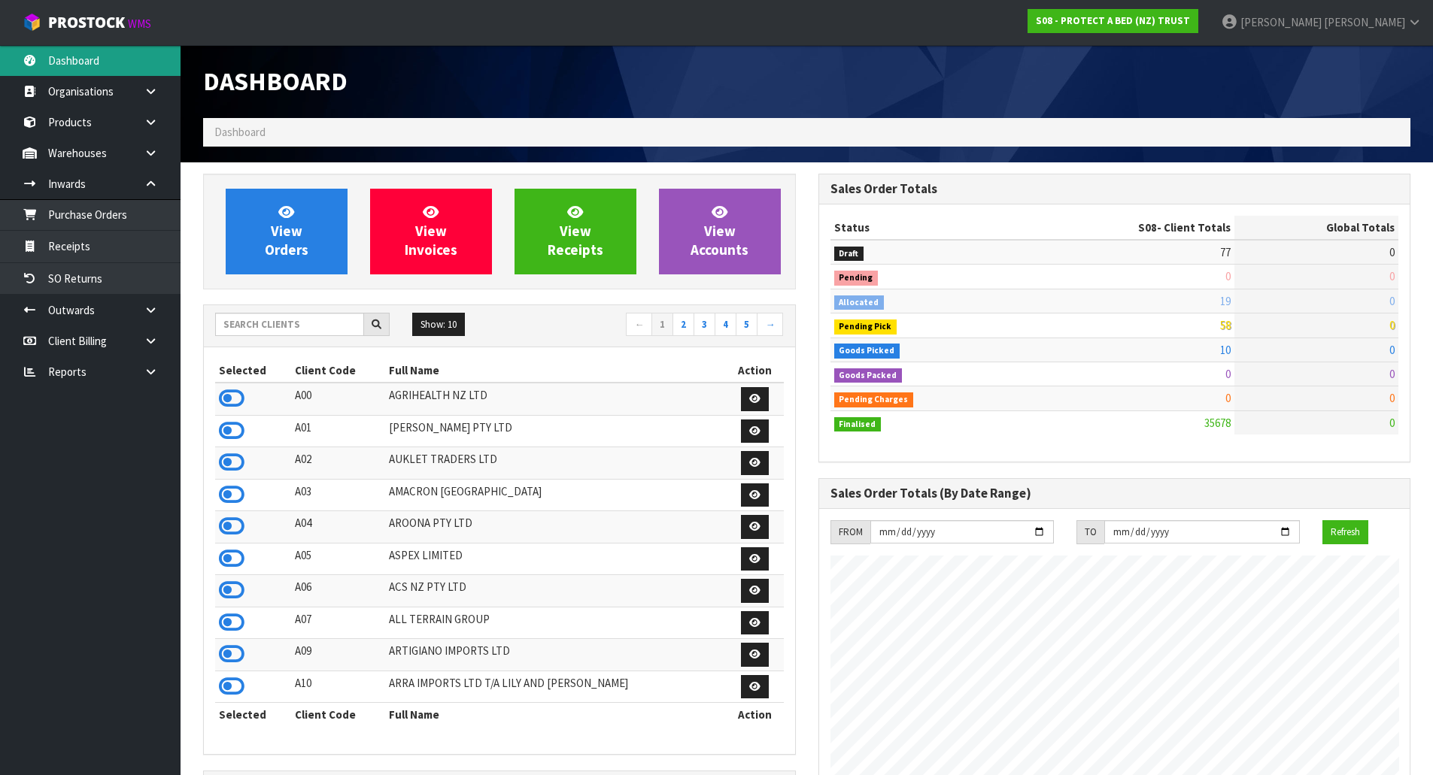
scroll to position [1139, 614]
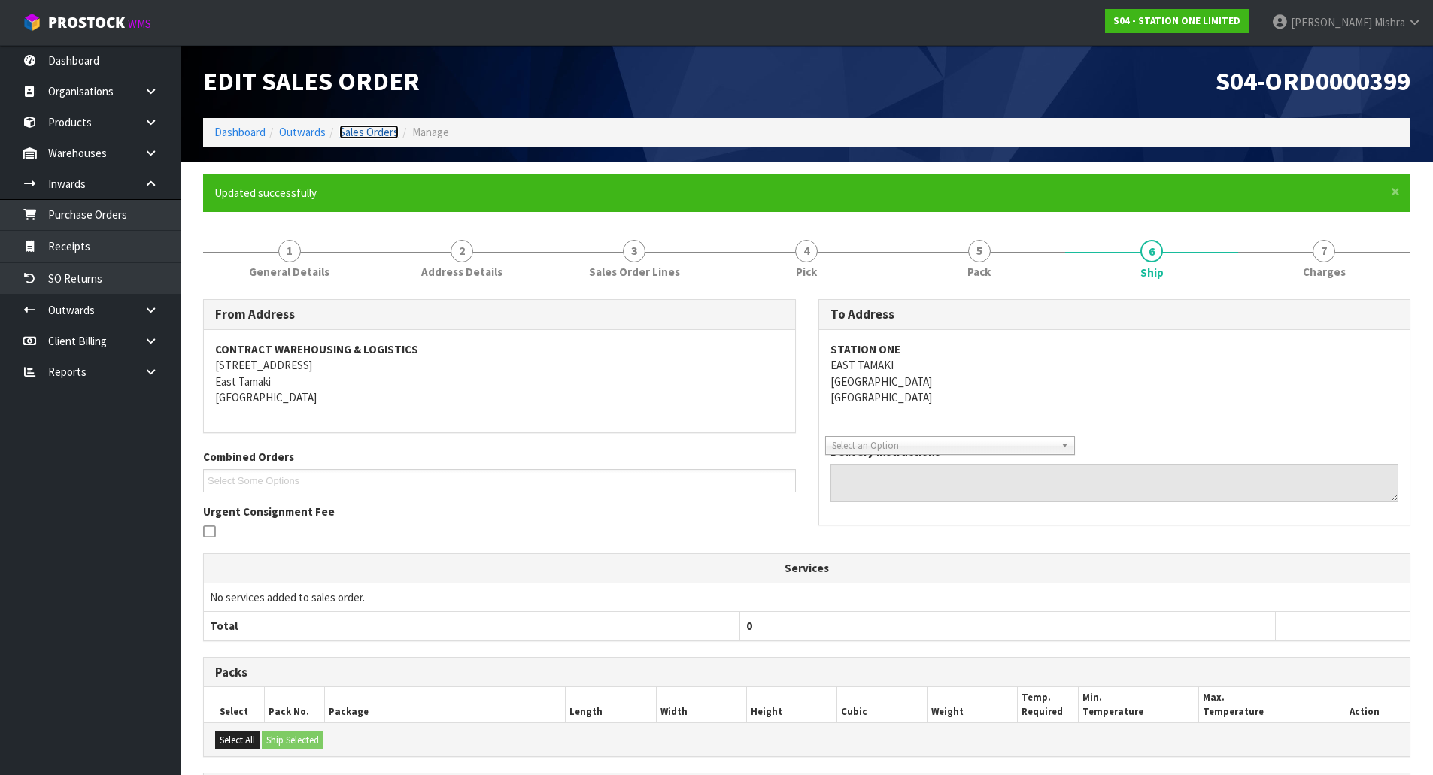
click at [372, 134] on link "Sales Orders" at bounding box center [368, 132] width 59 height 14
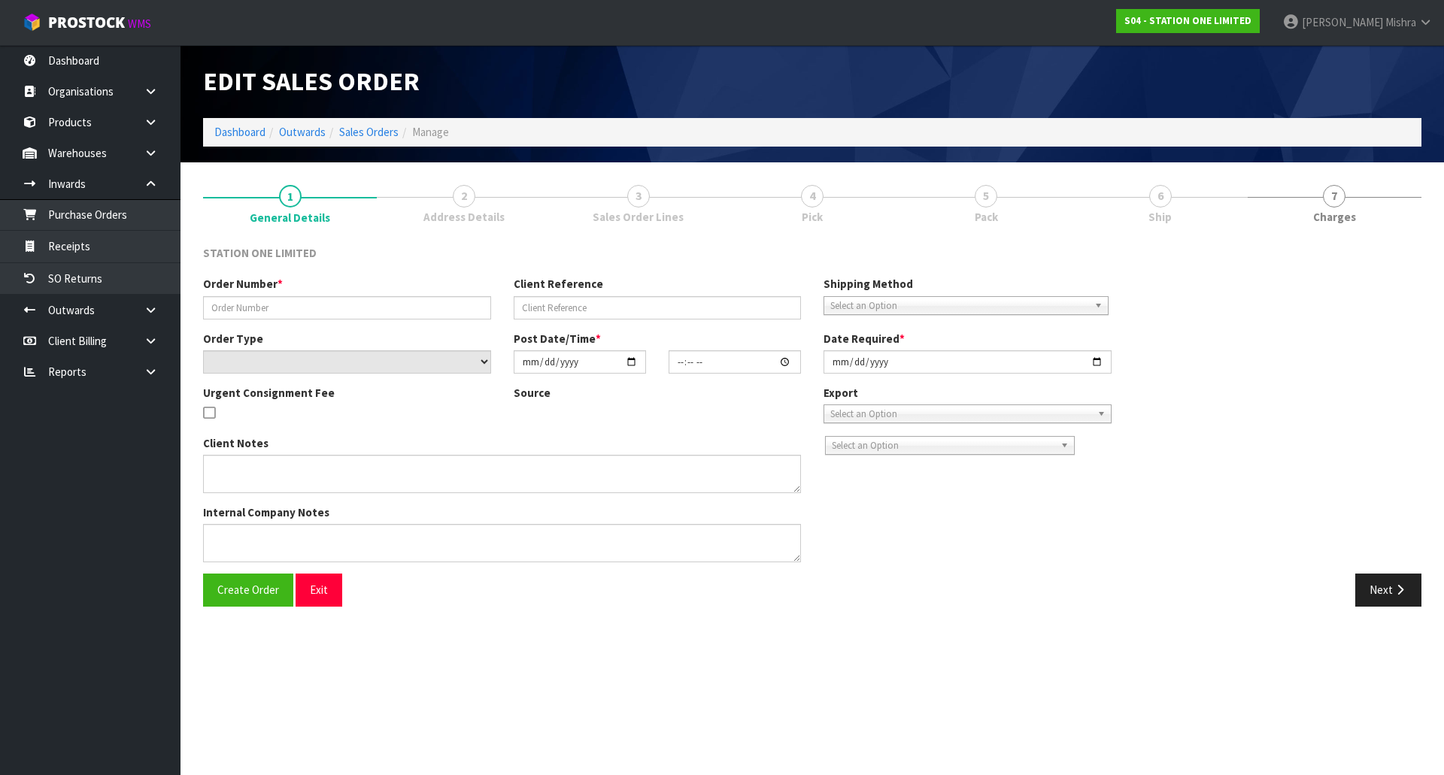
type input "TBPU10925"
select select "number:0"
type input "[DATE]"
type input "14:55:00.000"
type input "[DATE]"
